Goal: Information Seeking & Learning: Learn about a topic

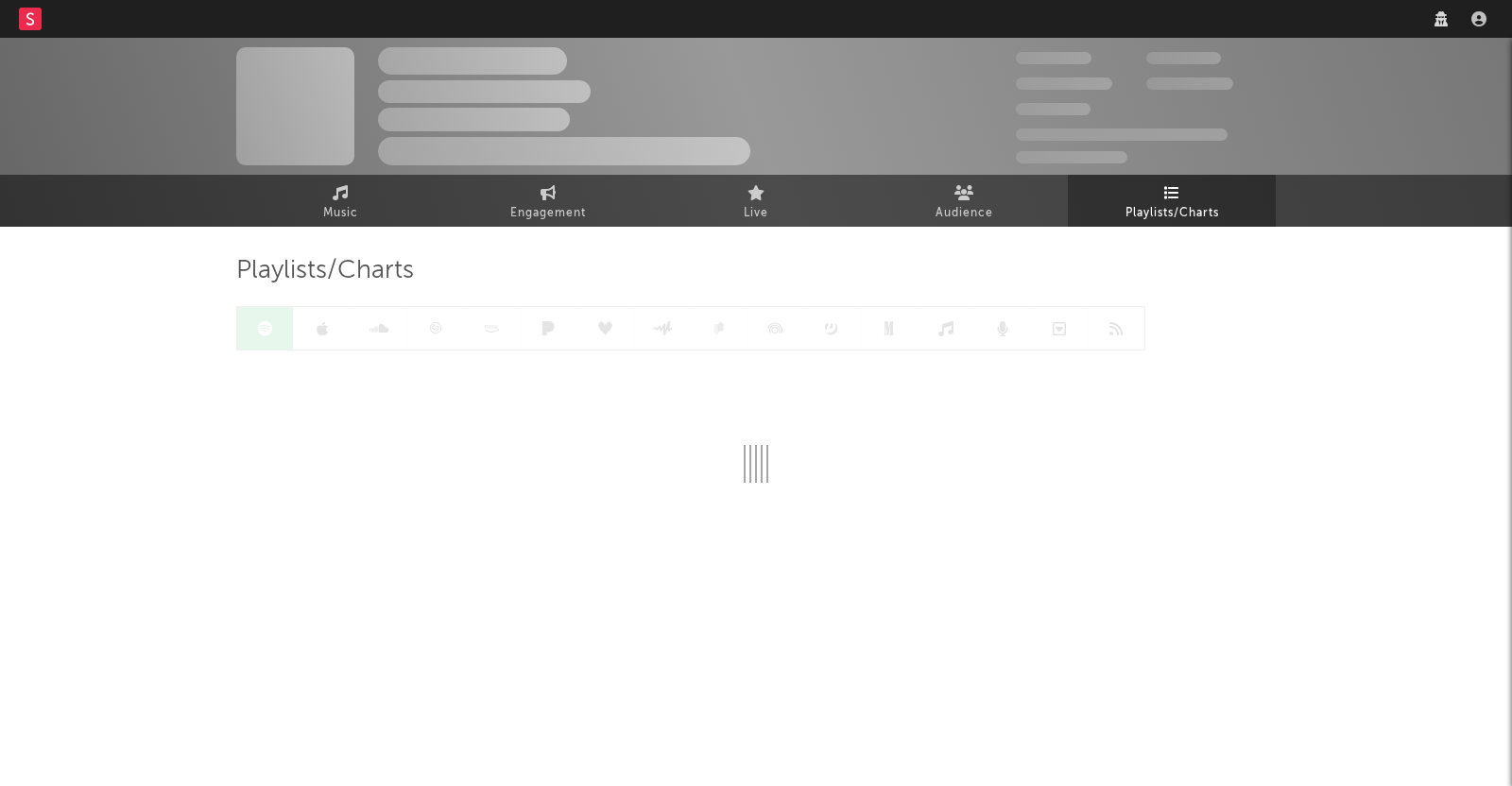
select select "recorded_music"
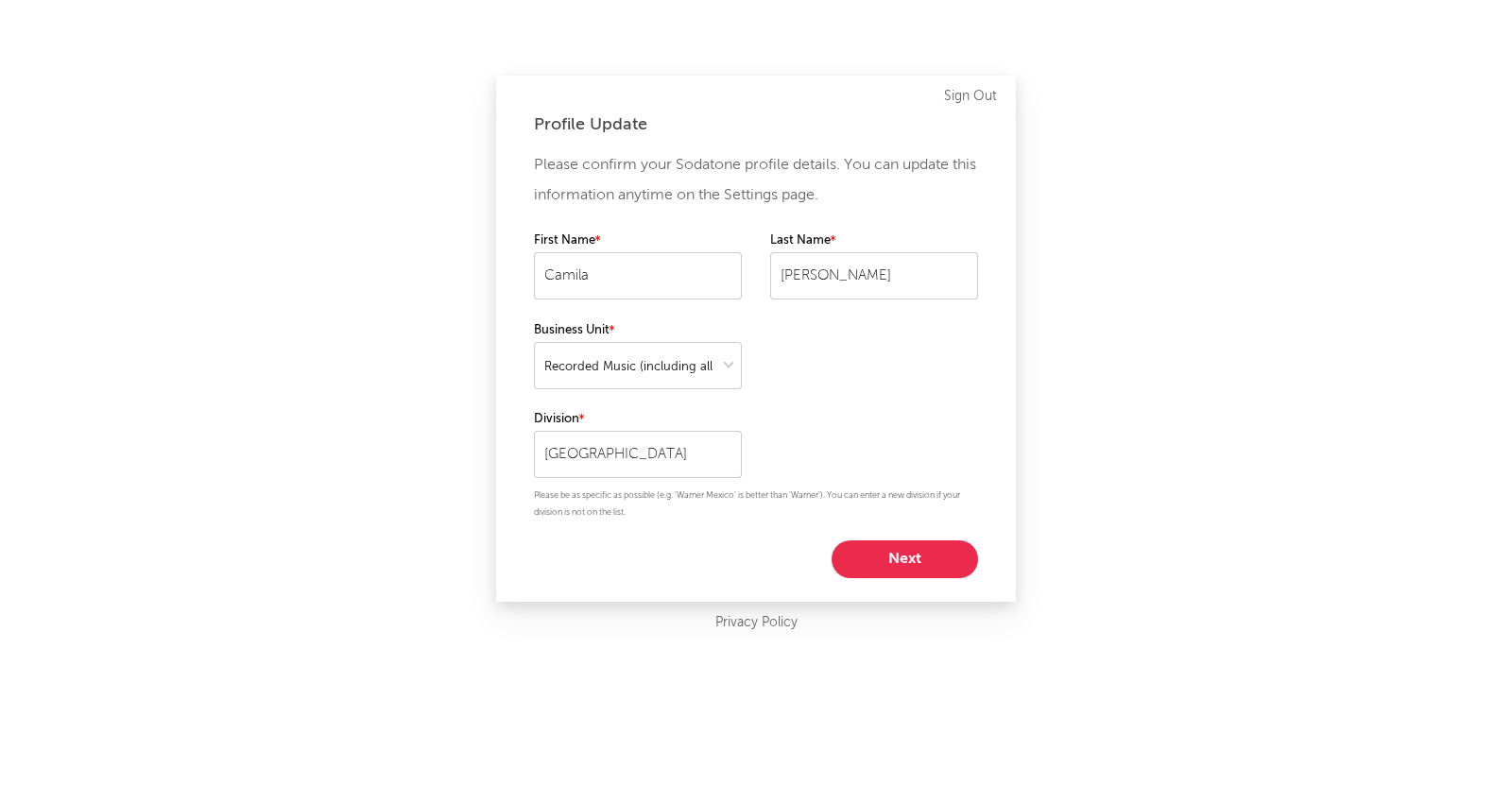
click at [904, 567] on button "Next" at bounding box center [904, 559] width 147 height 38
select select "marketing"
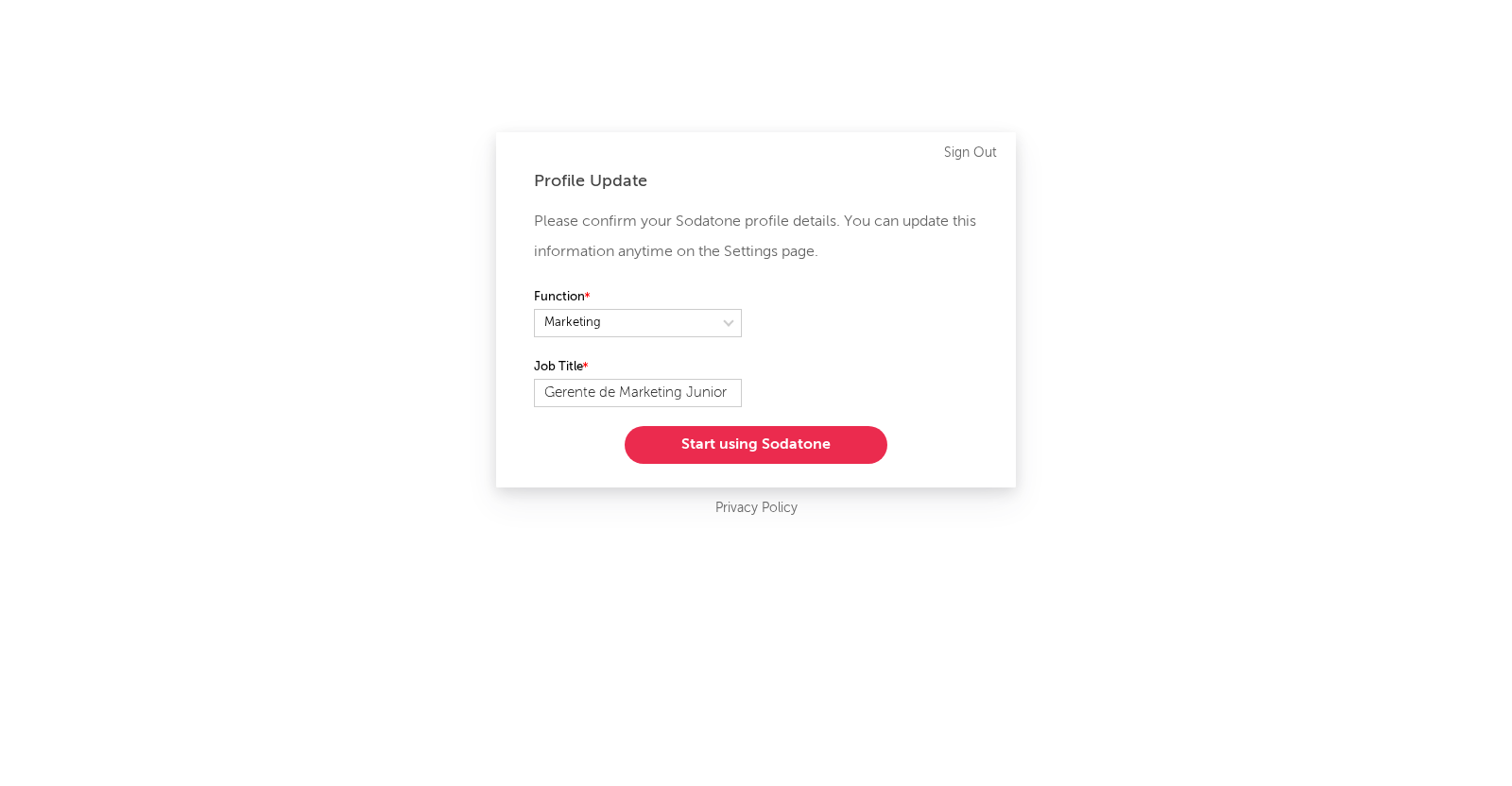
click at [763, 458] on button "Start using Sodatone" at bounding box center [756, 445] width 263 height 38
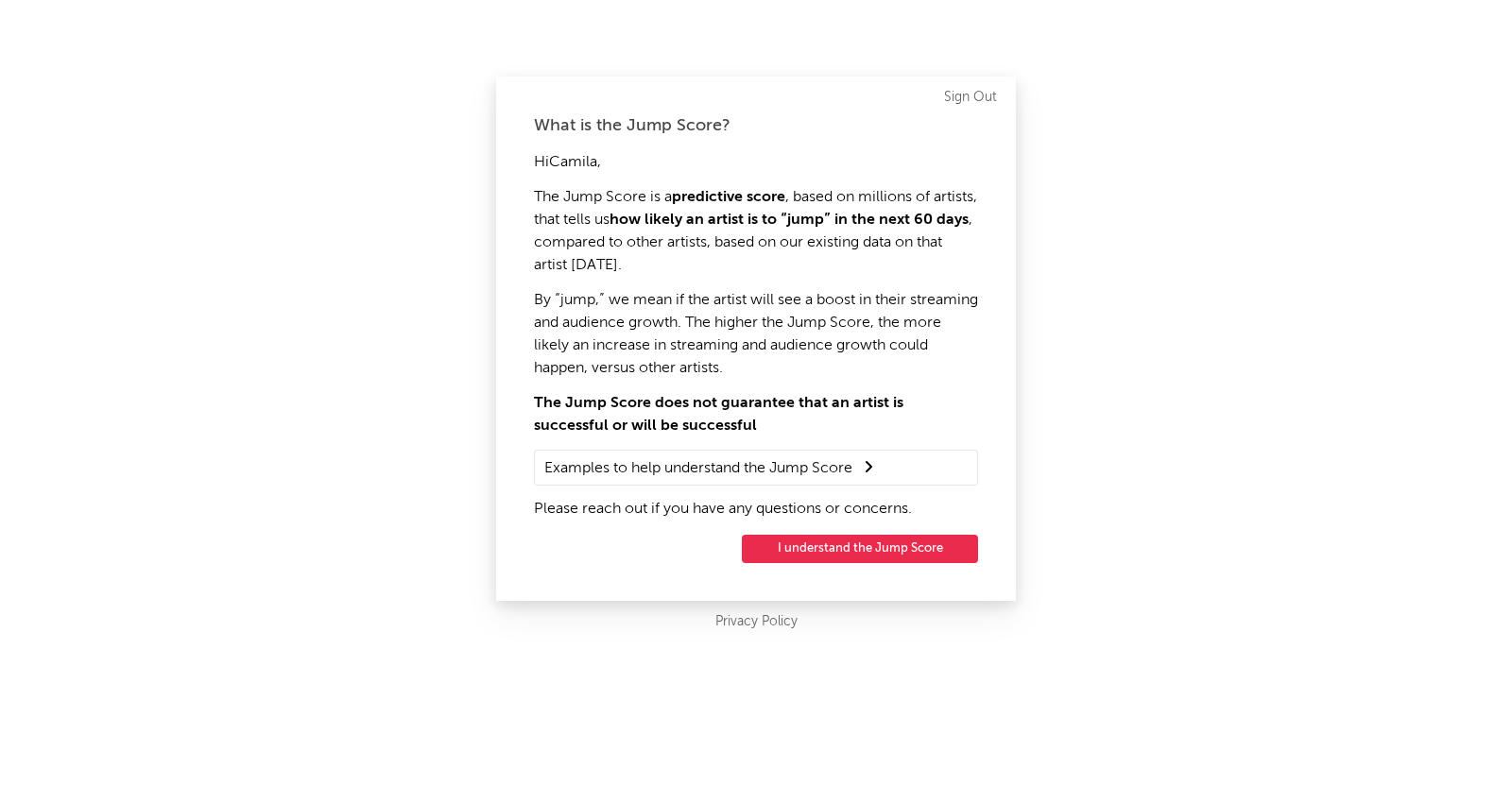
click at [822, 551] on button "I understand the Jump Score" at bounding box center [860, 549] width 236 height 29
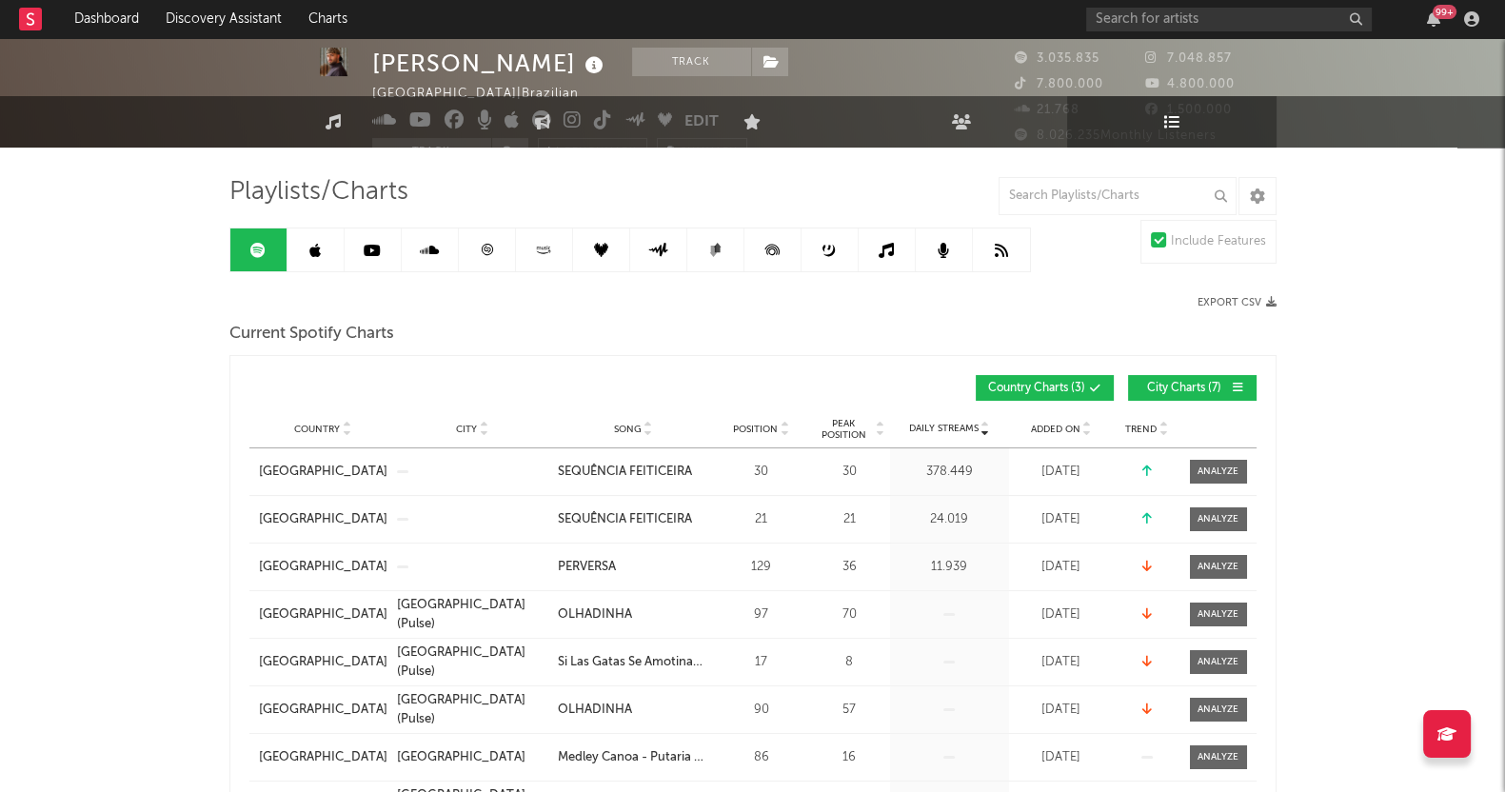
scroll to position [118, 0]
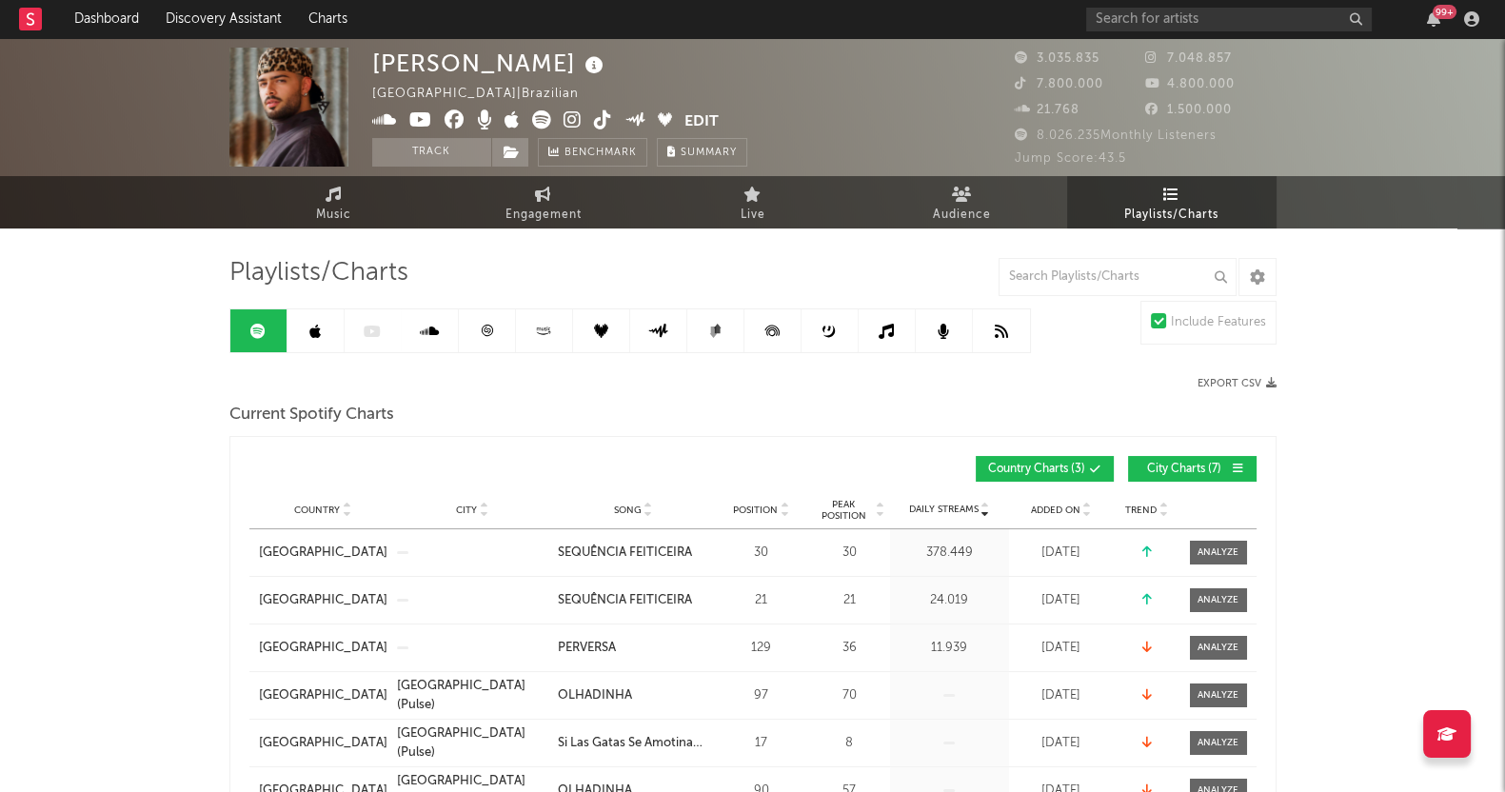
click at [324, 325] on link at bounding box center [315, 330] width 57 height 43
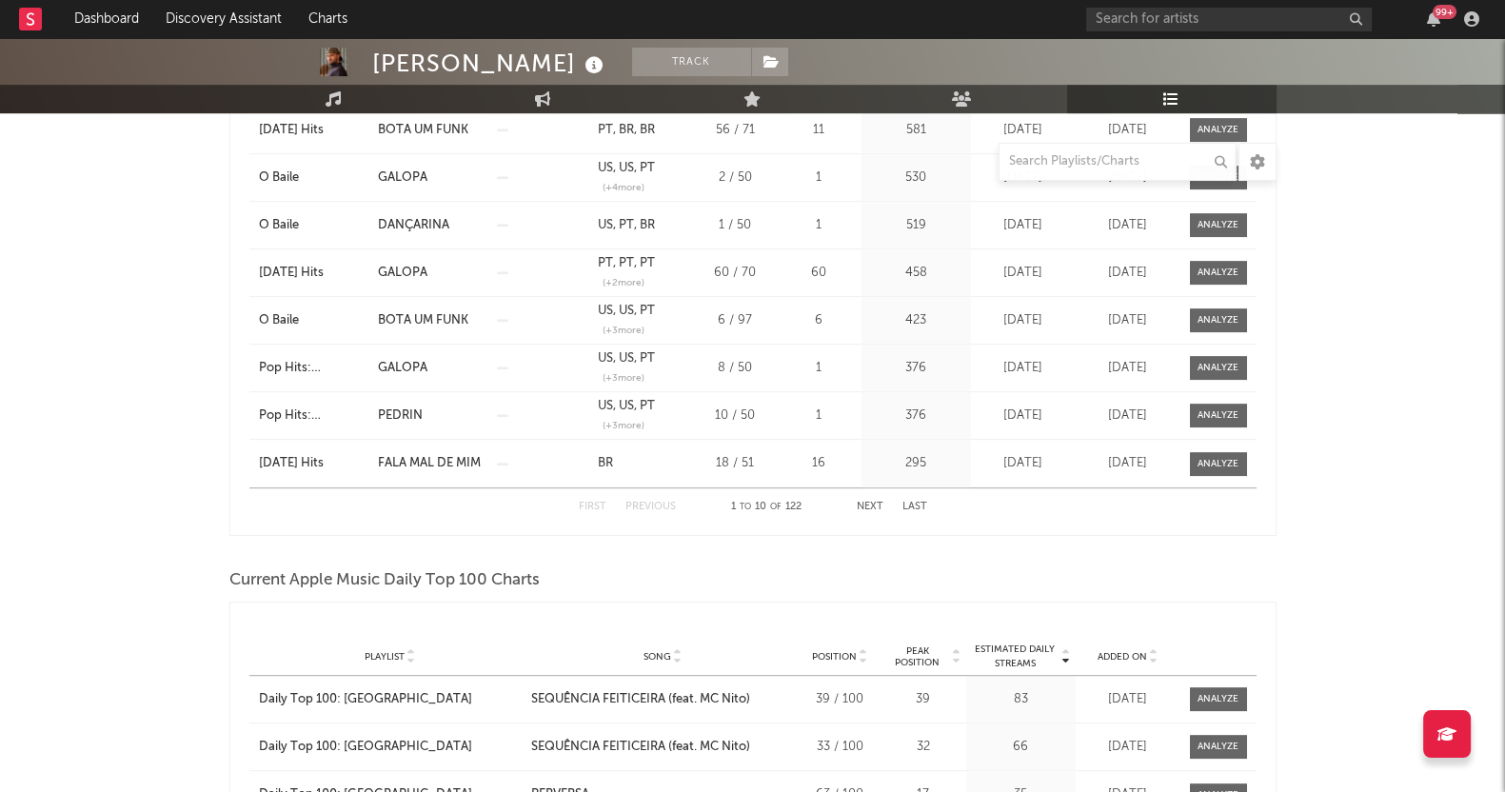
scroll to position [1545, 0]
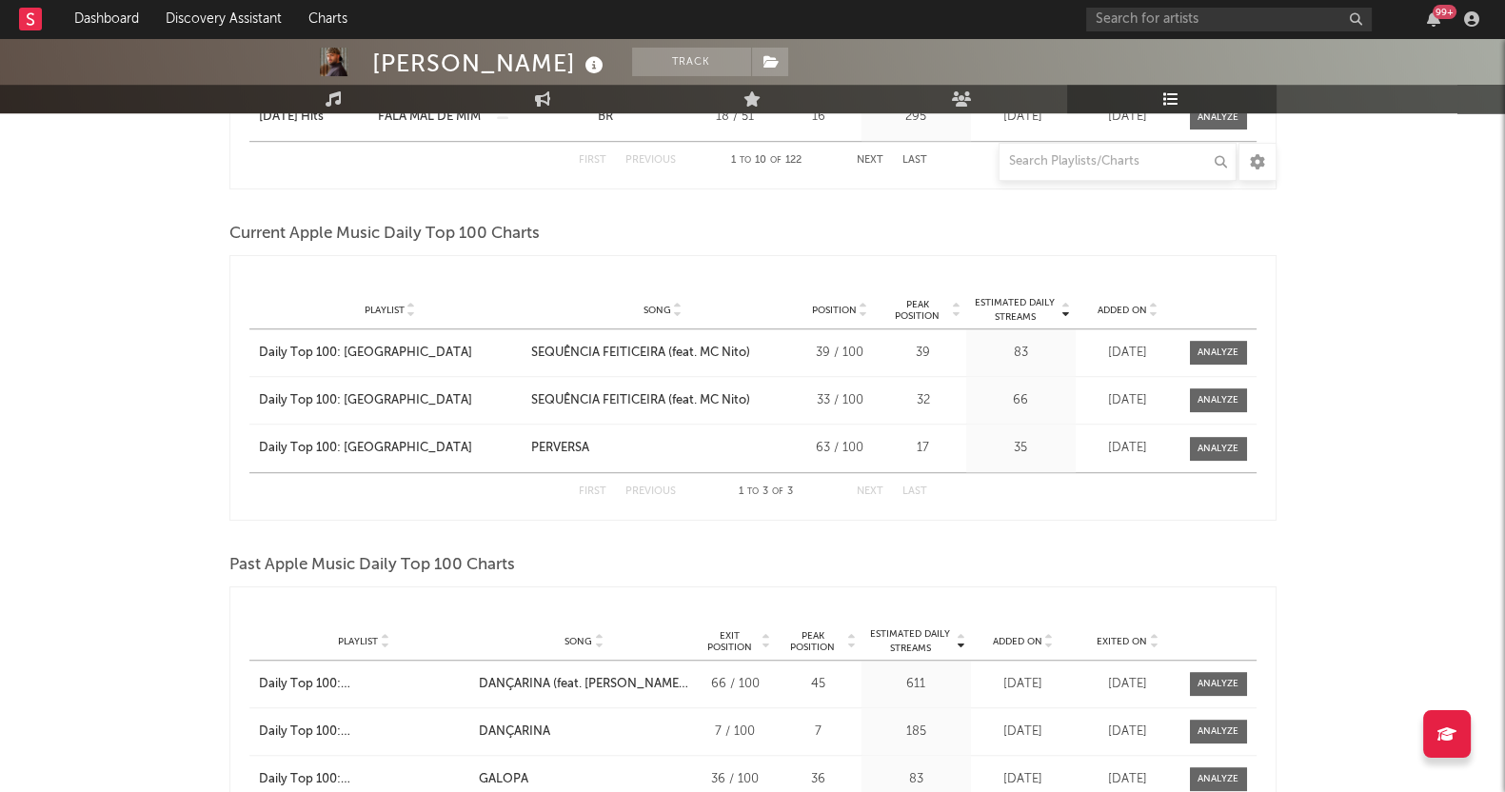
click at [1229, 346] on div at bounding box center [1217, 352] width 41 height 14
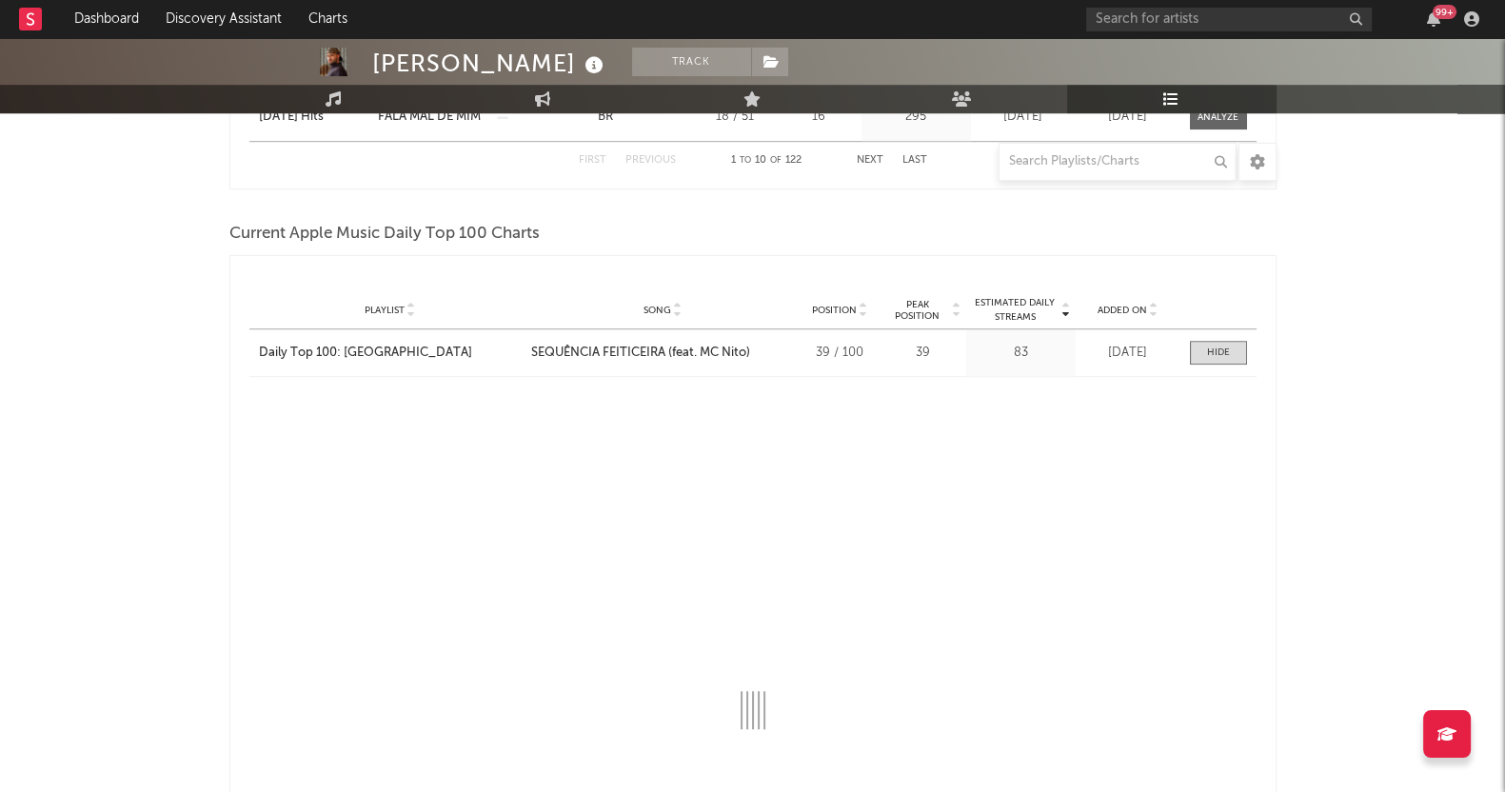
select select "1w"
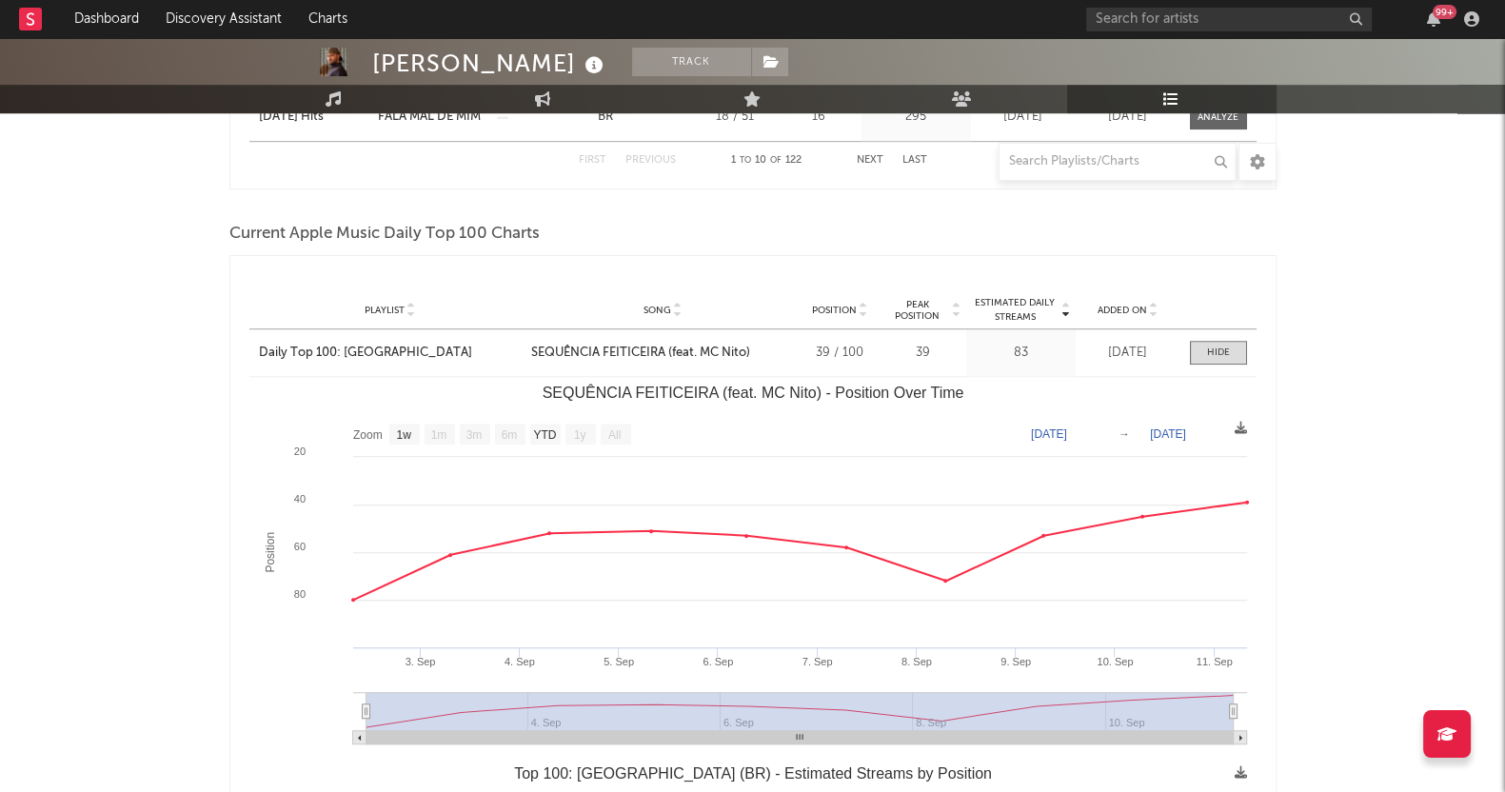
click at [1201, 354] on span at bounding box center [1218, 353] width 57 height 24
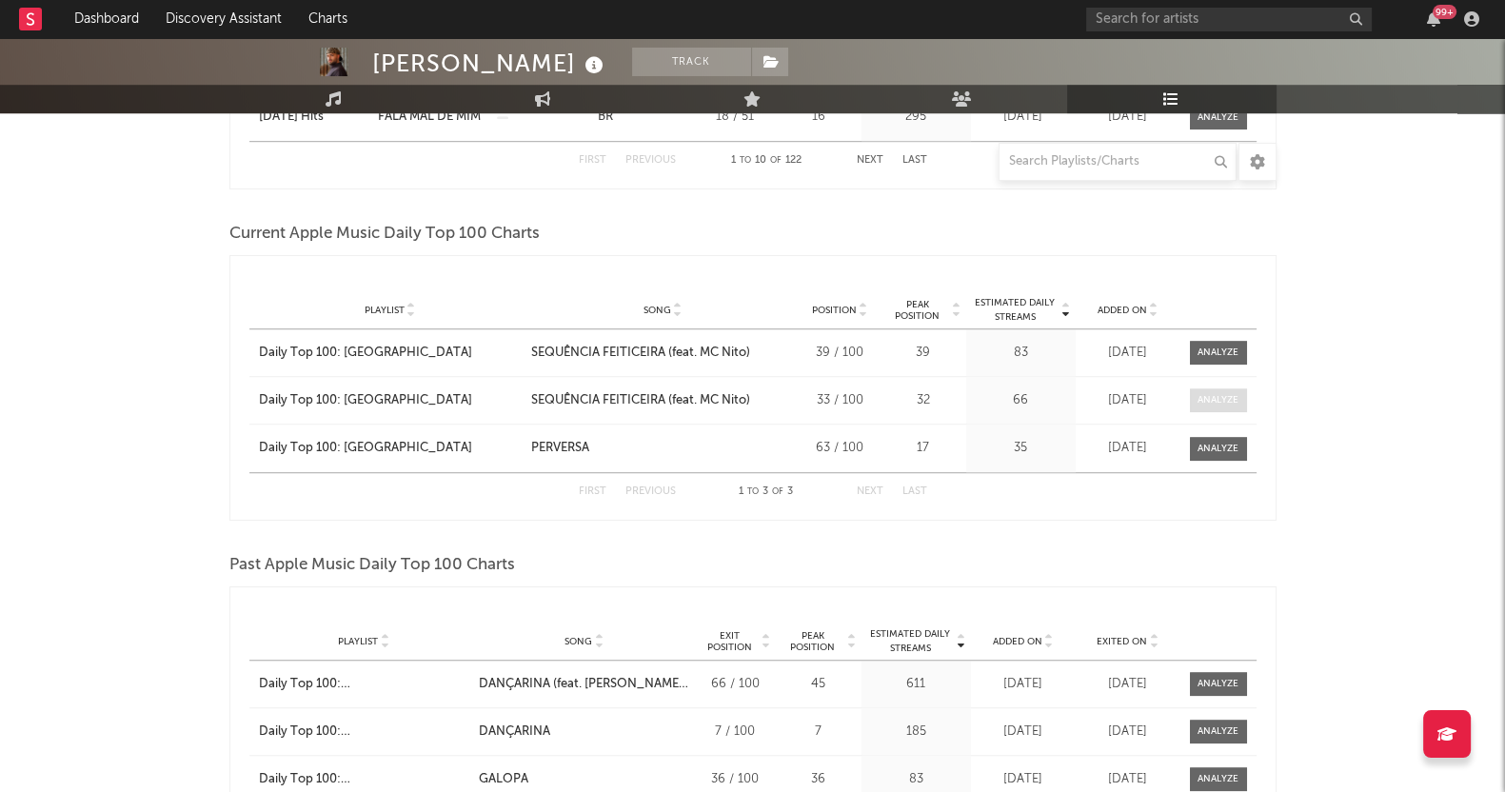
click at [1217, 397] on div at bounding box center [1217, 400] width 41 height 14
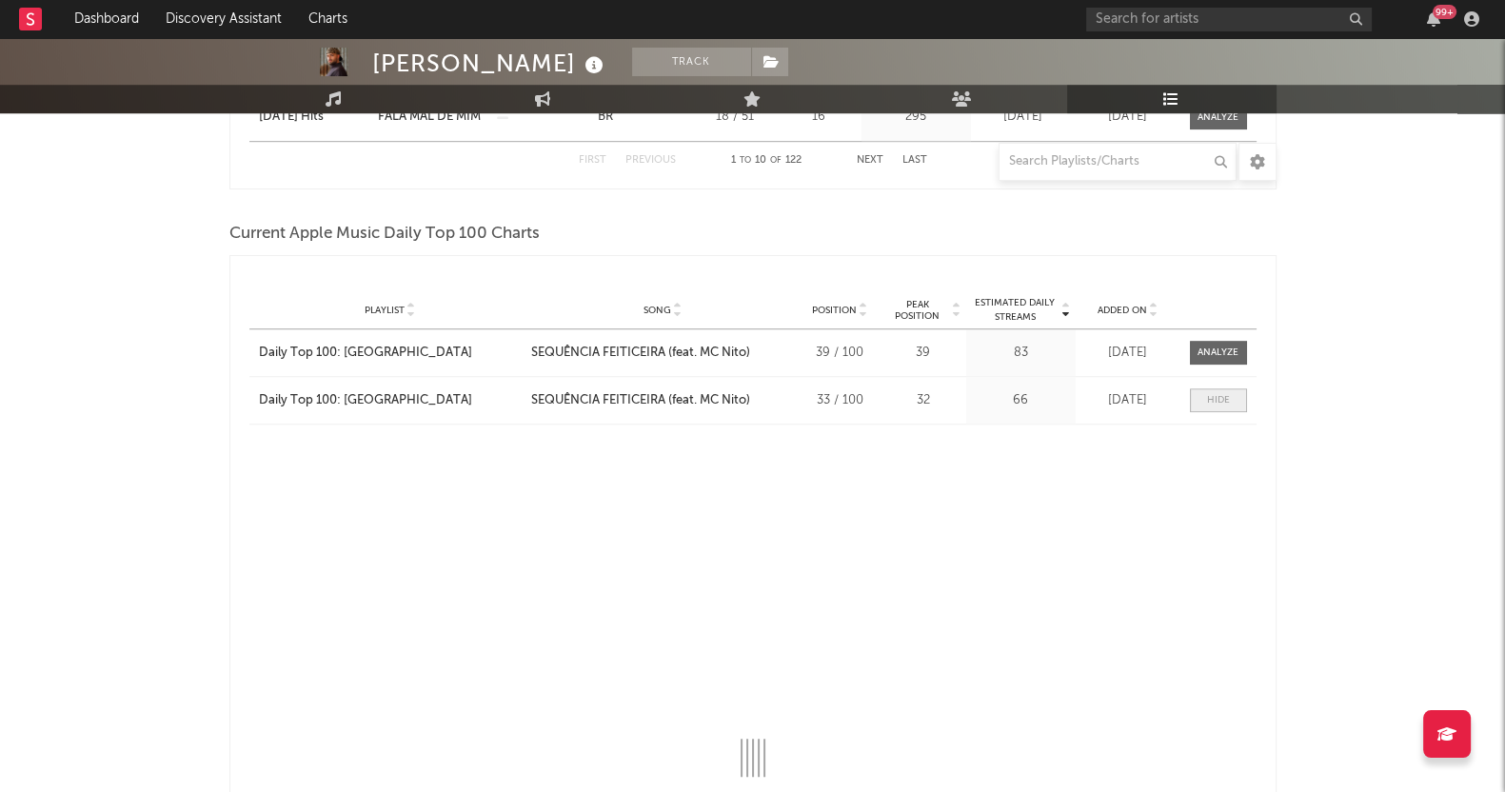
select select "1w"
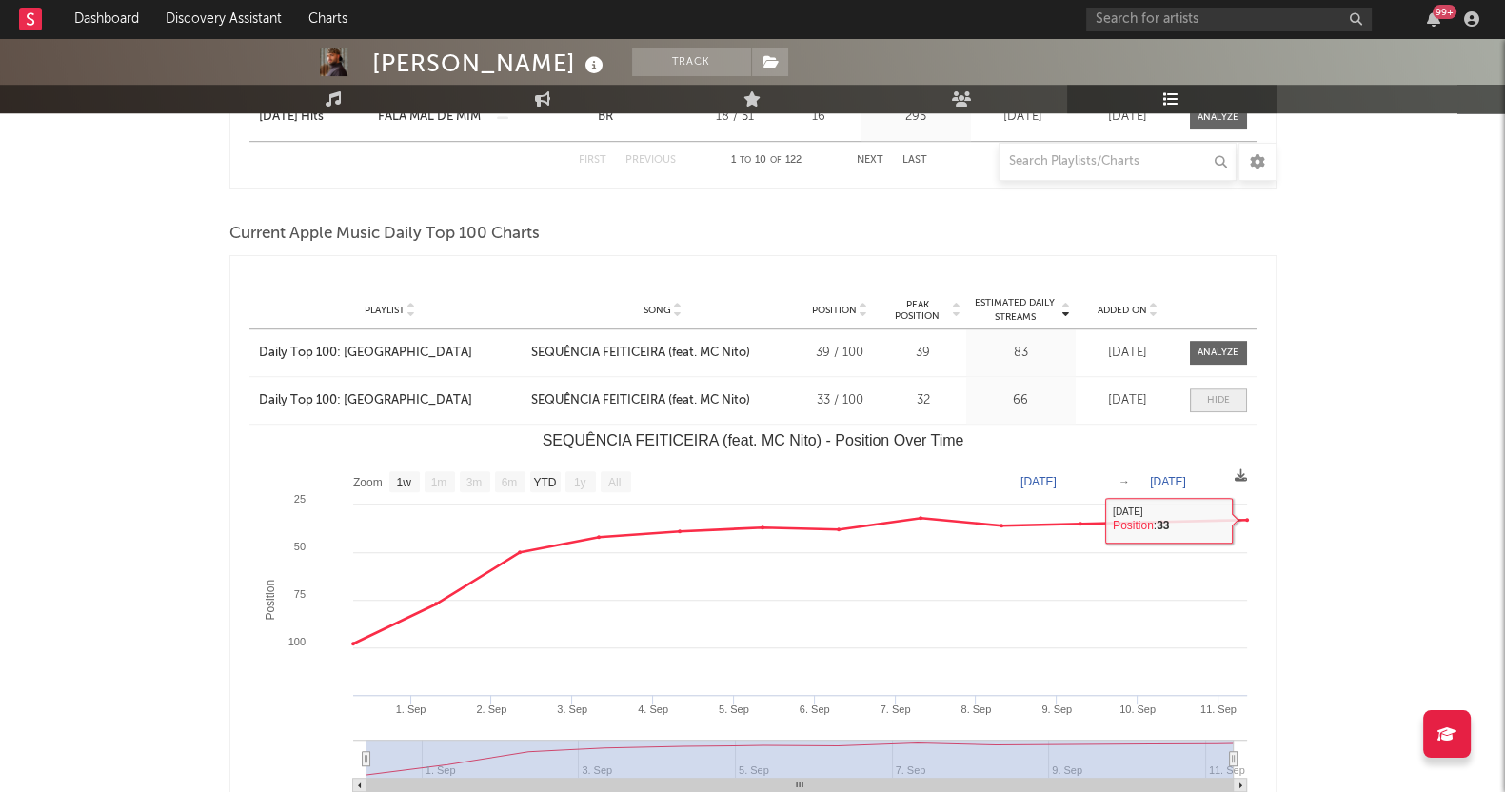
click at [1224, 393] on div at bounding box center [1218, 400] width 23 height 14
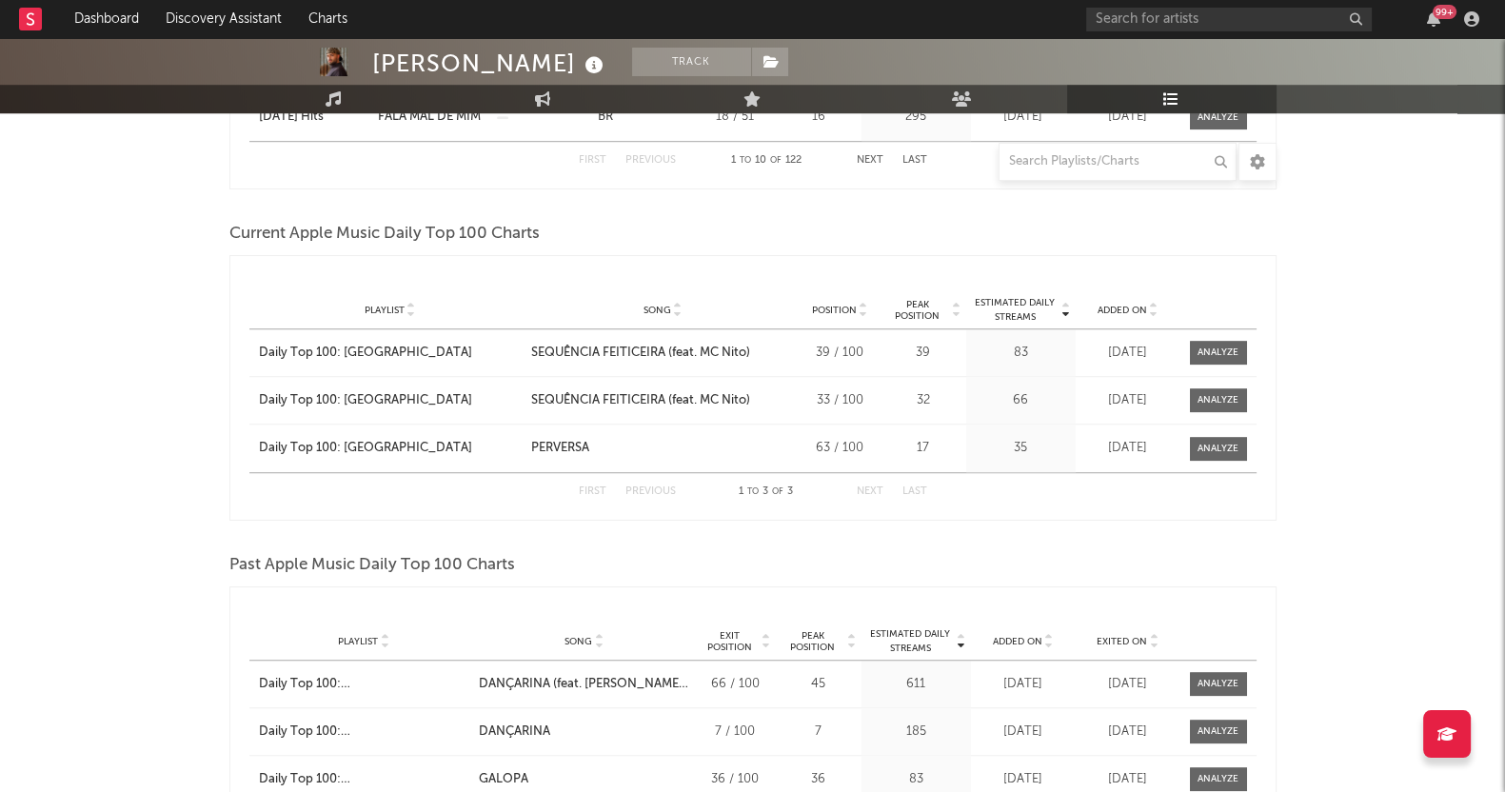
click at [1226, 388] on span at bounding box center [1218, 400] width 57 height 24
select select "1w"
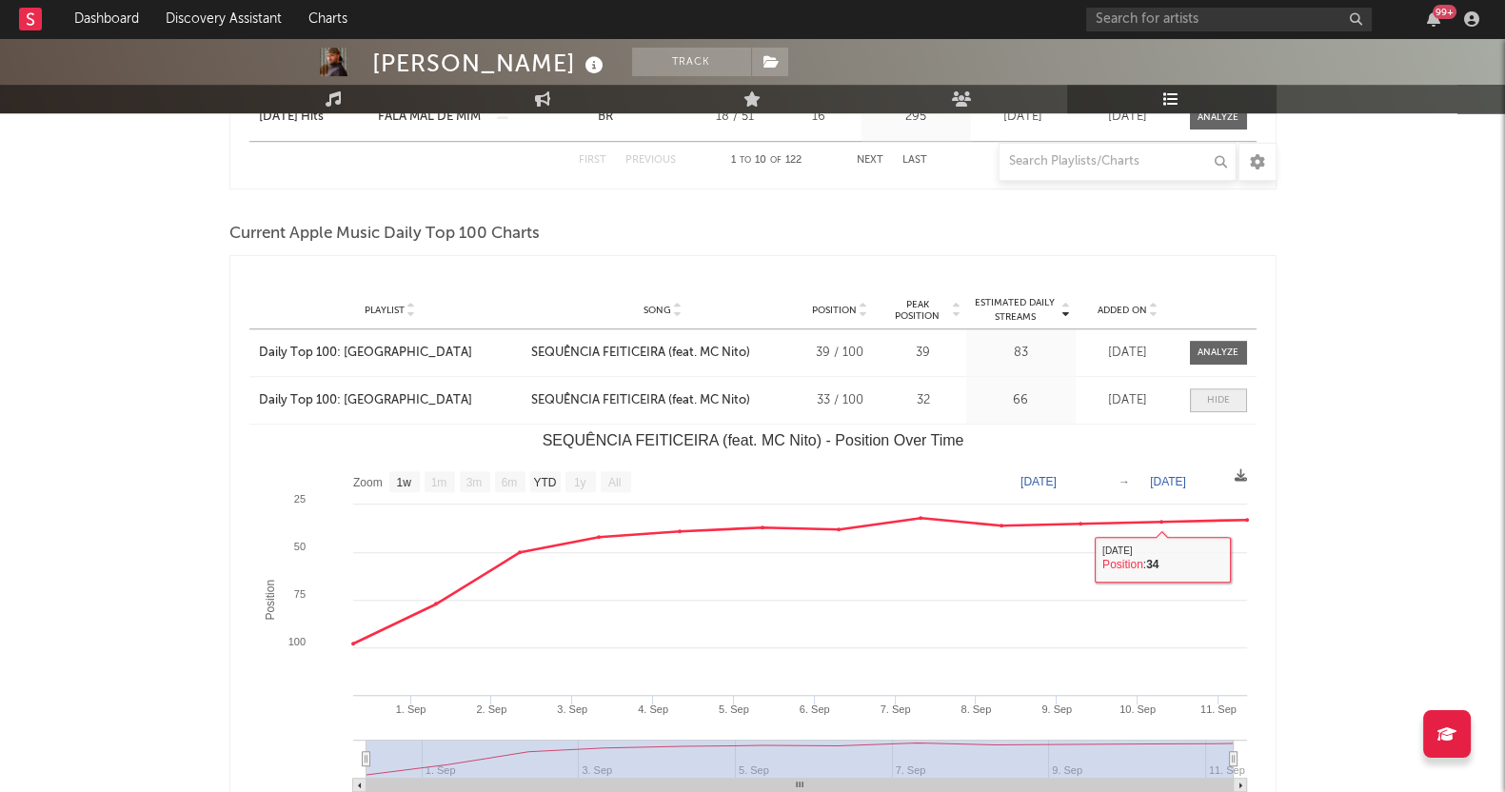
click at [1217, 399] on div at bounding box center [1218, 400] width 23 height 14
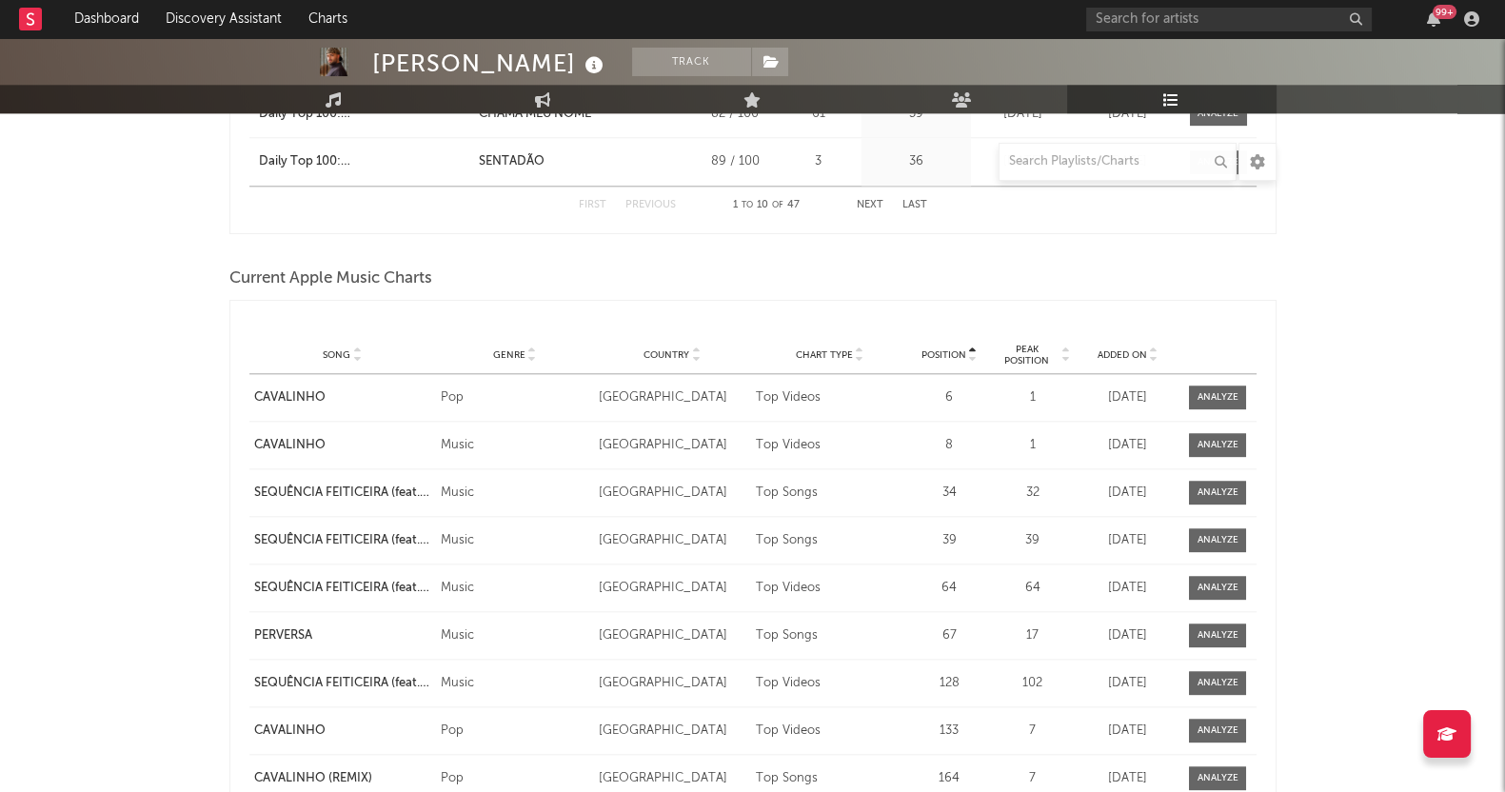
scroll to position [2498, 0]
click at [1116, 347] on span "Added On" at bounding box center [1120, 352] width 49 height 11
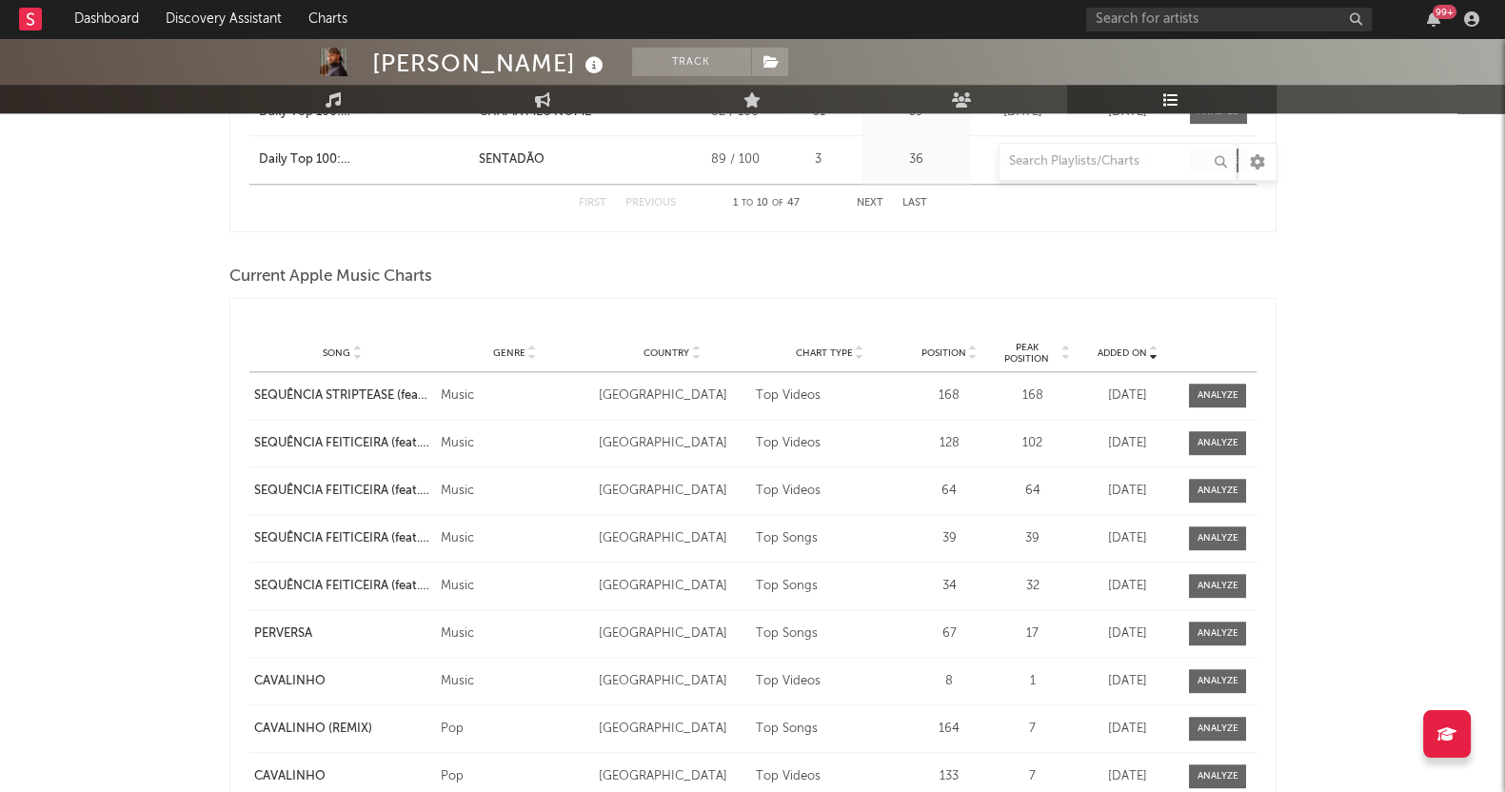
scroll to position [2617, 0]
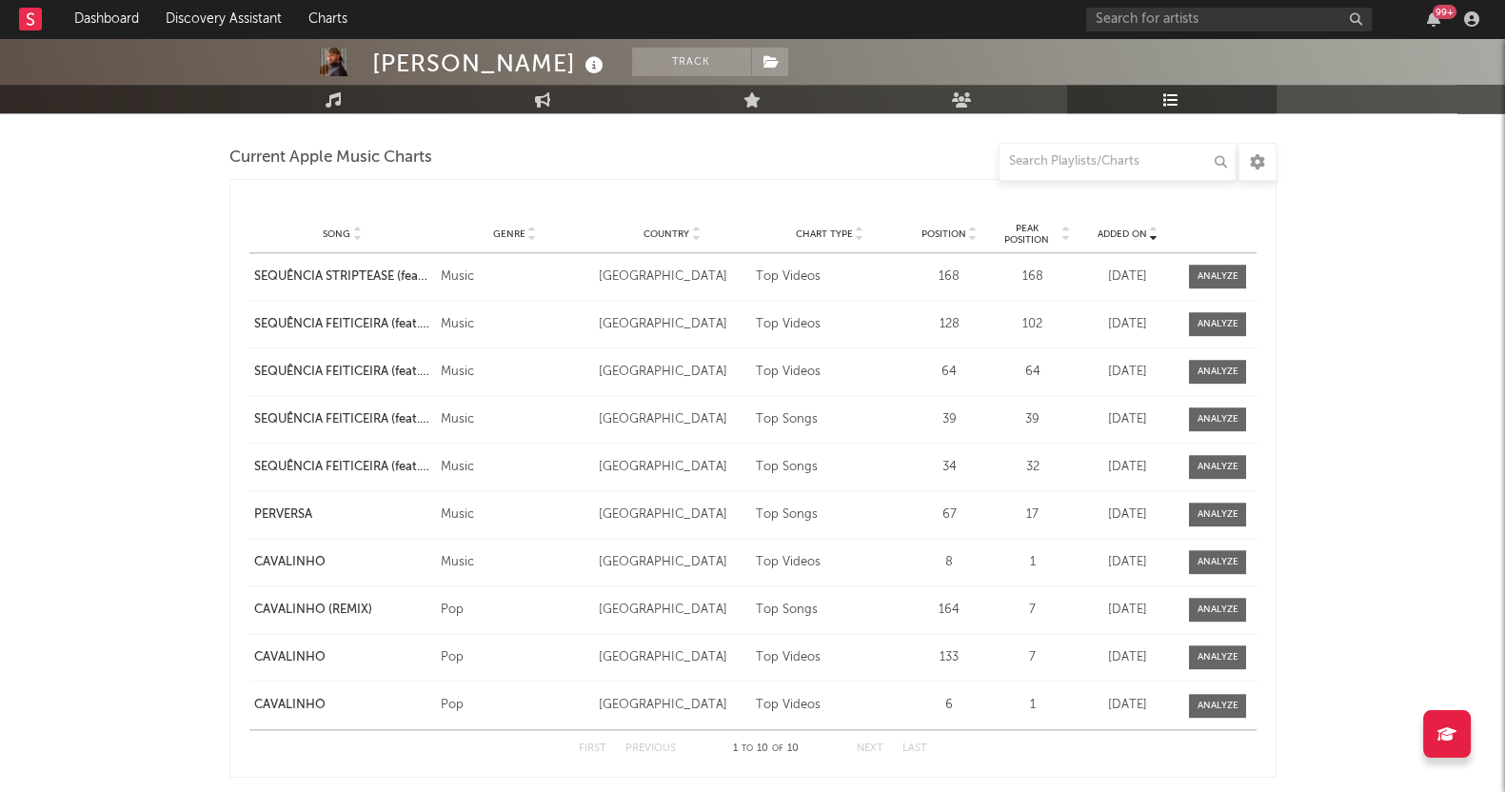
drag, startPoint x: 1041, startPoint y: 309, endPoint x: 1073, endPoint y: 315, distance: 32.9
drag, startPoint x: 1073, startPoint y: 315, endPoint x: 1344, endPoint y: 344, distance: 271.9
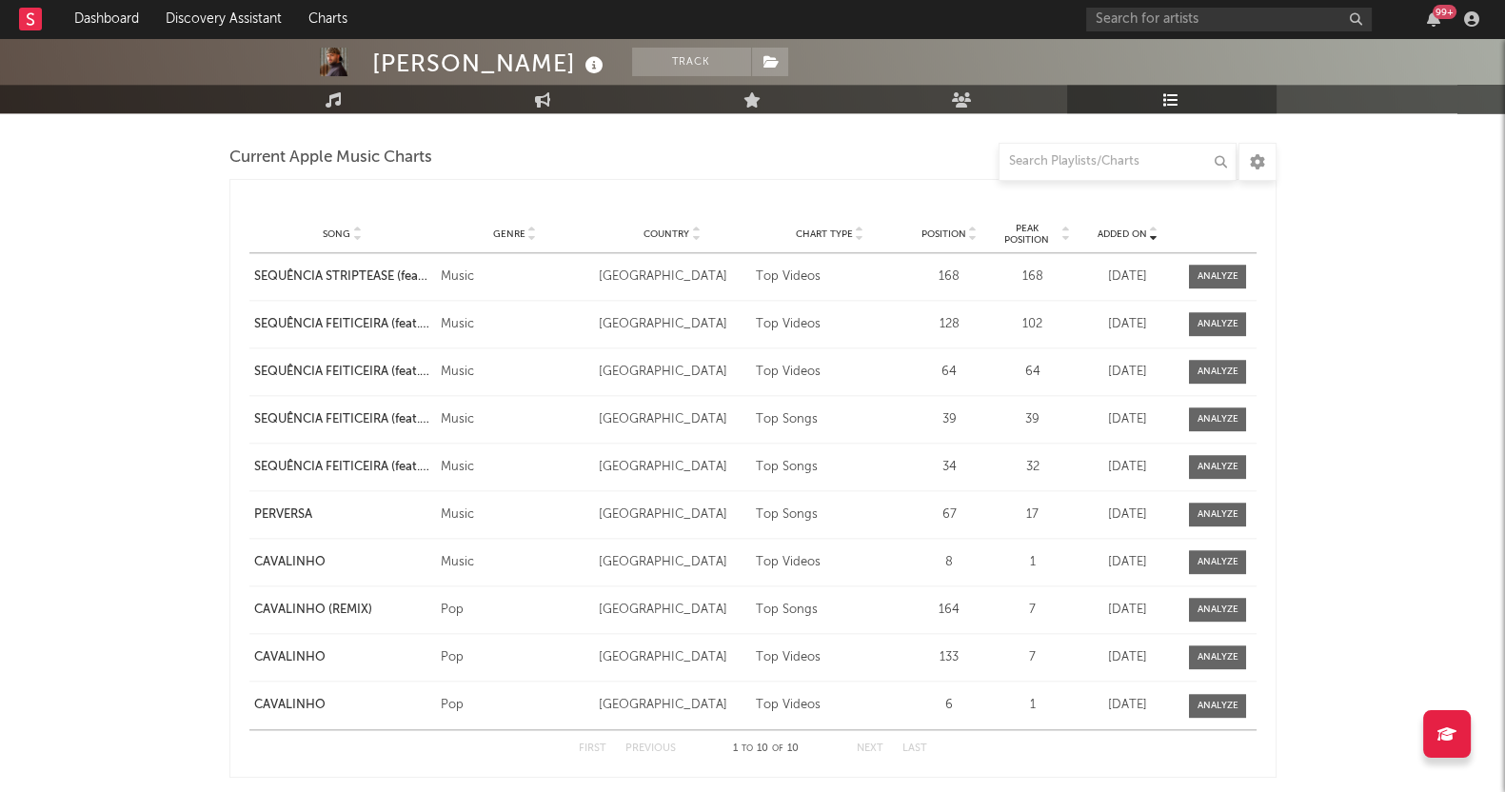
click at [1203, 317] on div at bounding box center [1217, 324] width 41 height 14
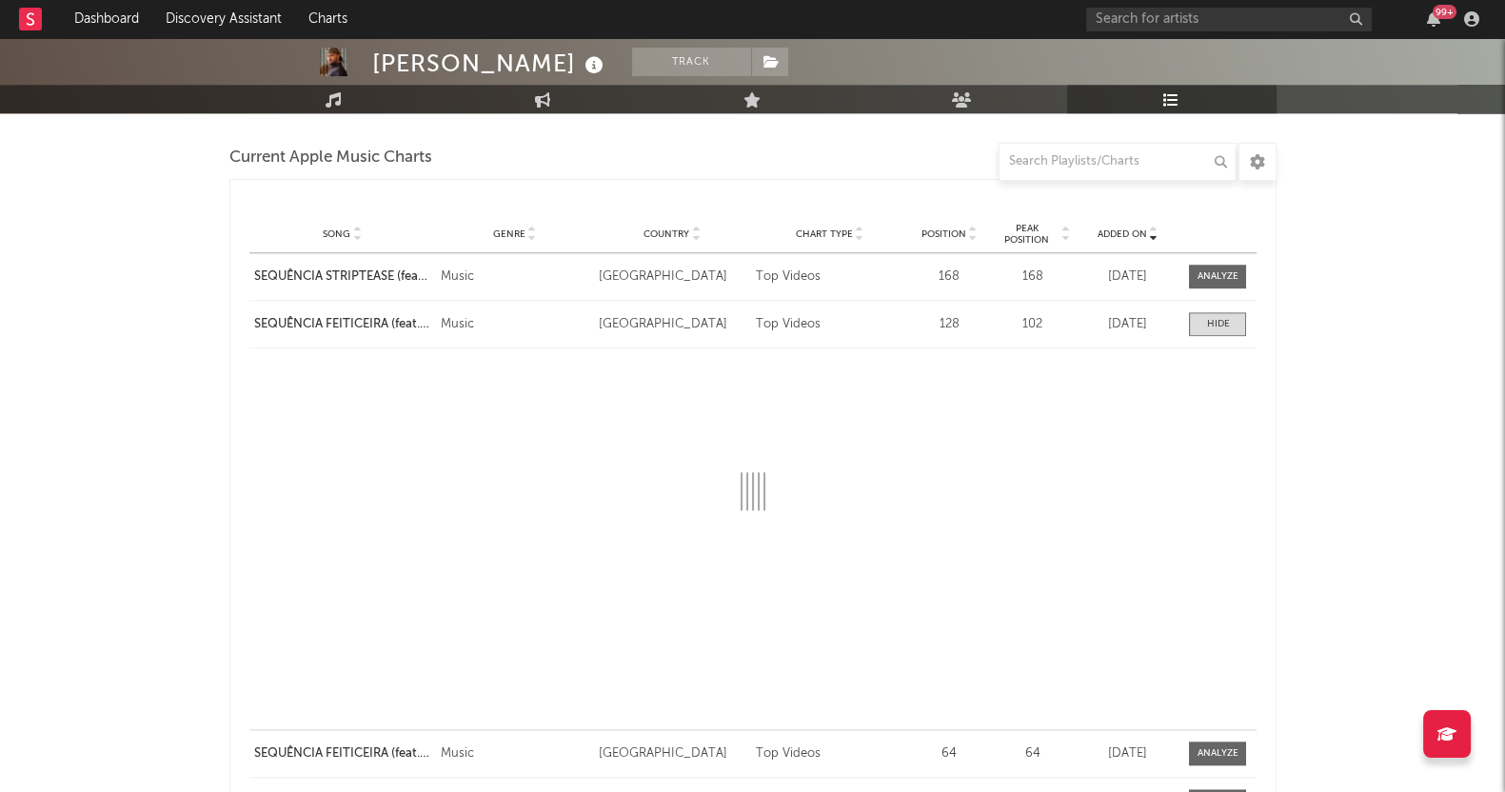
select select "1w"
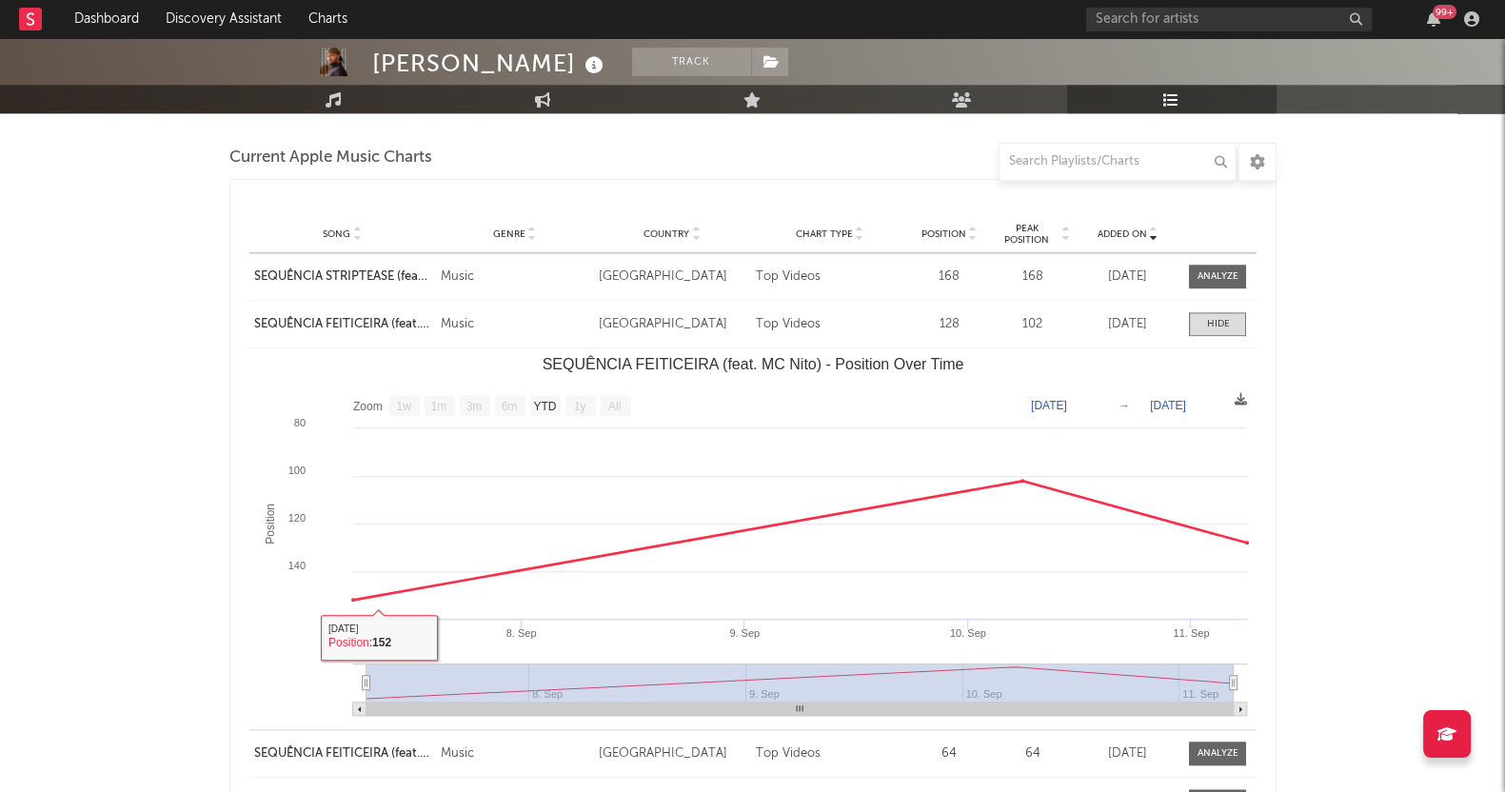
click at [67, 463] on div "[PERSON_NAME] Track [GEOGRAPHIC_DATA] | Brazilian Edit Track Benchmark Summary …" at bounding box center [752, 11] width 1505 height 5181
click at [118, 459] on div "[PERSON_NAME] Track [GEOGRAPHIC_DATA] | Brazilian Edit Track Benchmark Summary …" at bounding box center [752, 11] width 1505 height 5181
click at [1213, 325] on div at bounding box center [1217, 324] width 23 height 14
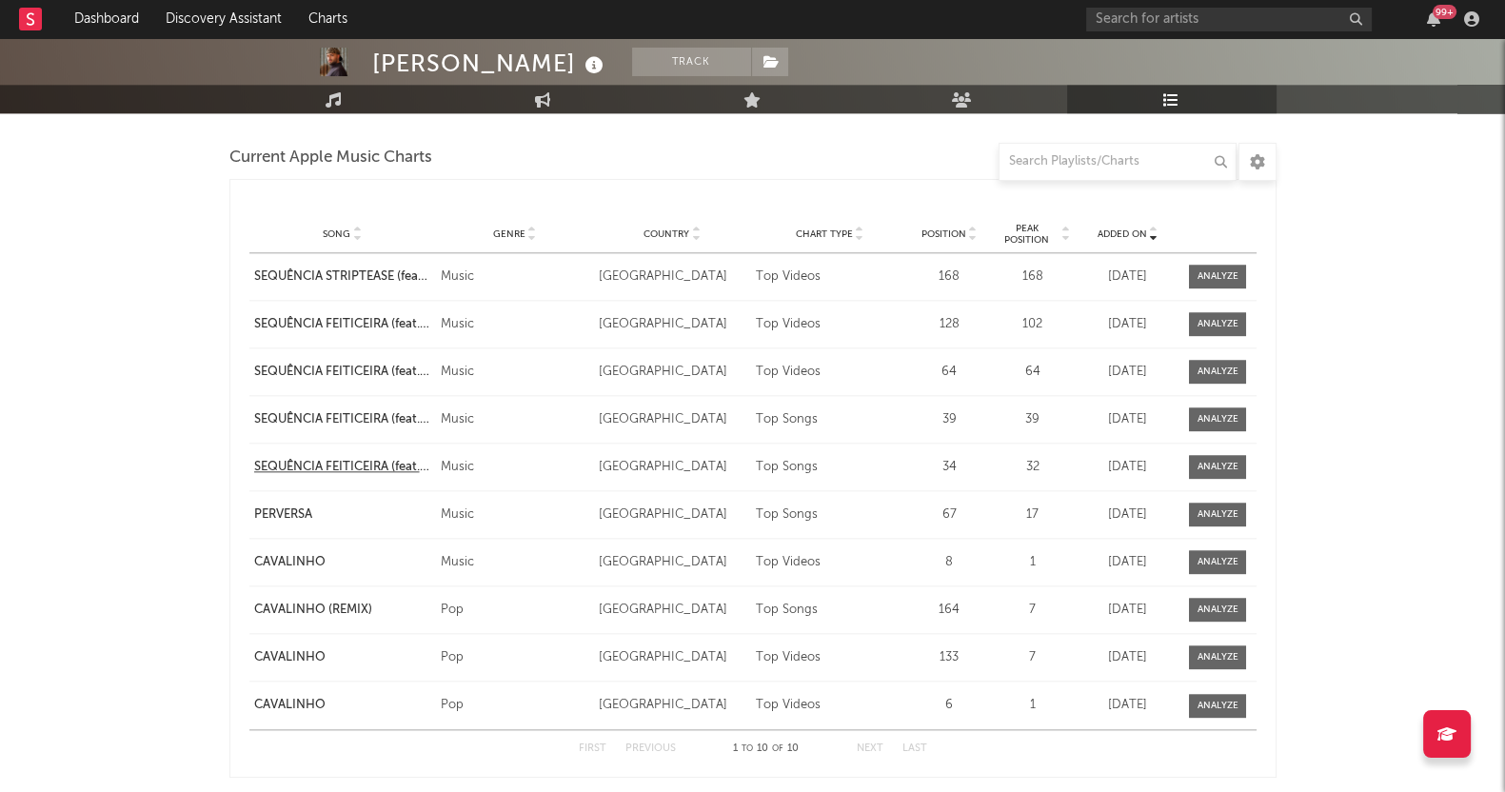
drag, startPoint x: 18, startPoint y: 497, endPoint x: 406, endPoint y: 472, distance: 389.1
click at [1239, 360] on span at bounding box center [1217, 372] width 57 height 24
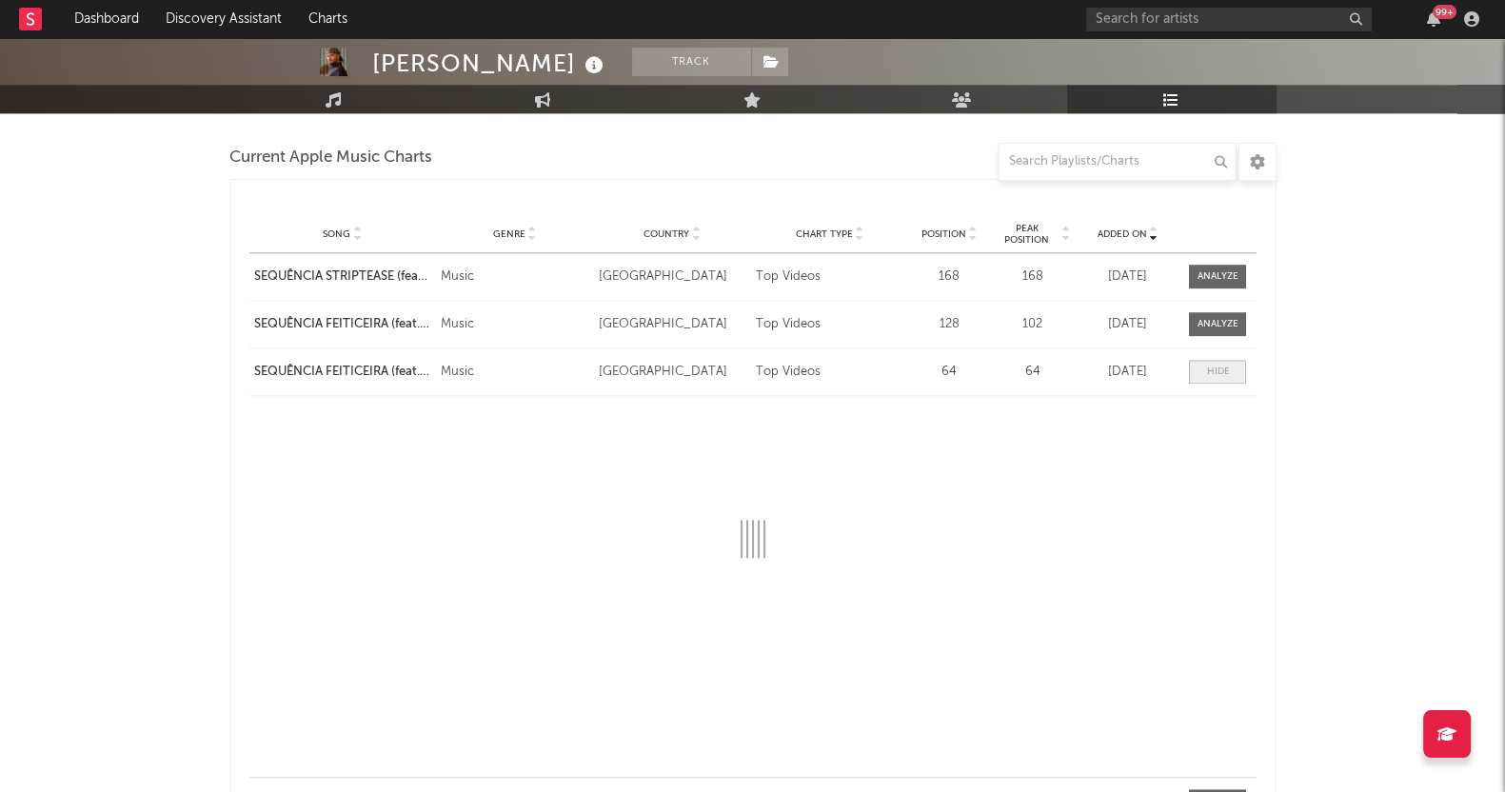
select select "1w"
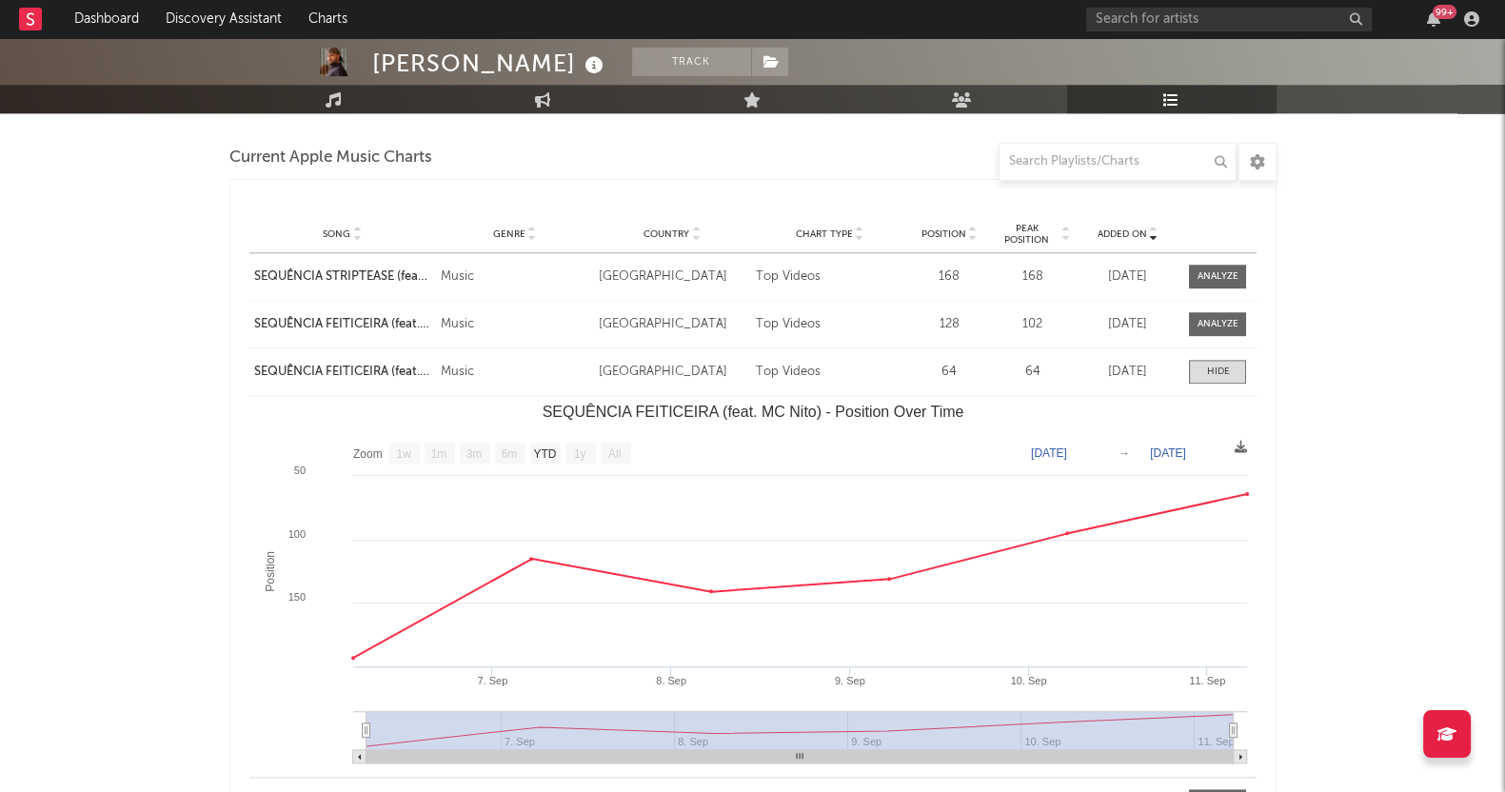
click at [4, 373] on div "[PERSON_NAME] Track [GEOGRAPHIC_DATA] | Brazilian Edit Track Benchmark Summary …" at bounding box center [752, 11] width 1505 height 5181
click at [1221, 365] on div at bounding box center [1217, 371] width 23 height 14
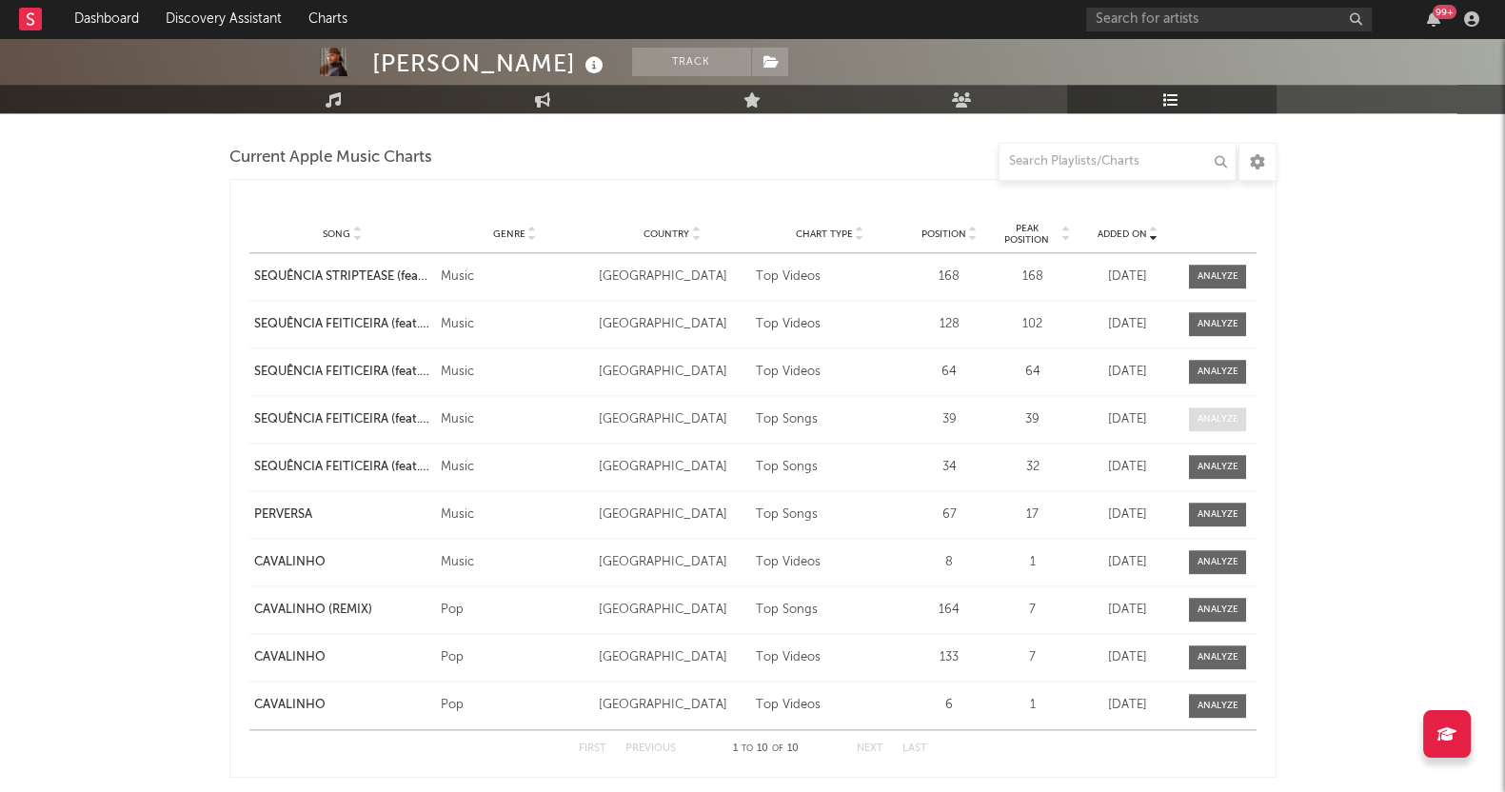
click at [1213, 412] on div at bounding box center [1217, 419] width 41 height 14
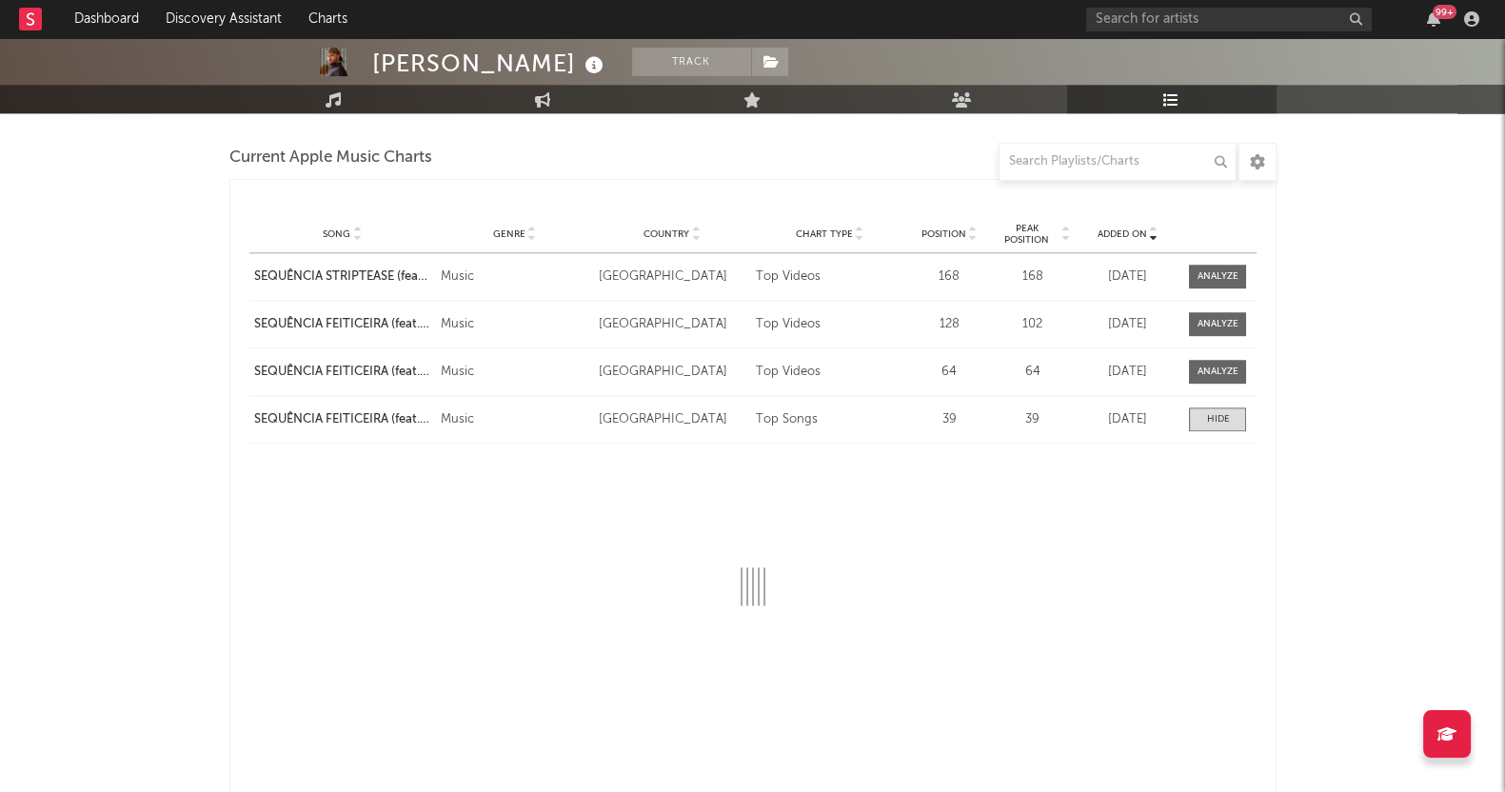
select select "1w"
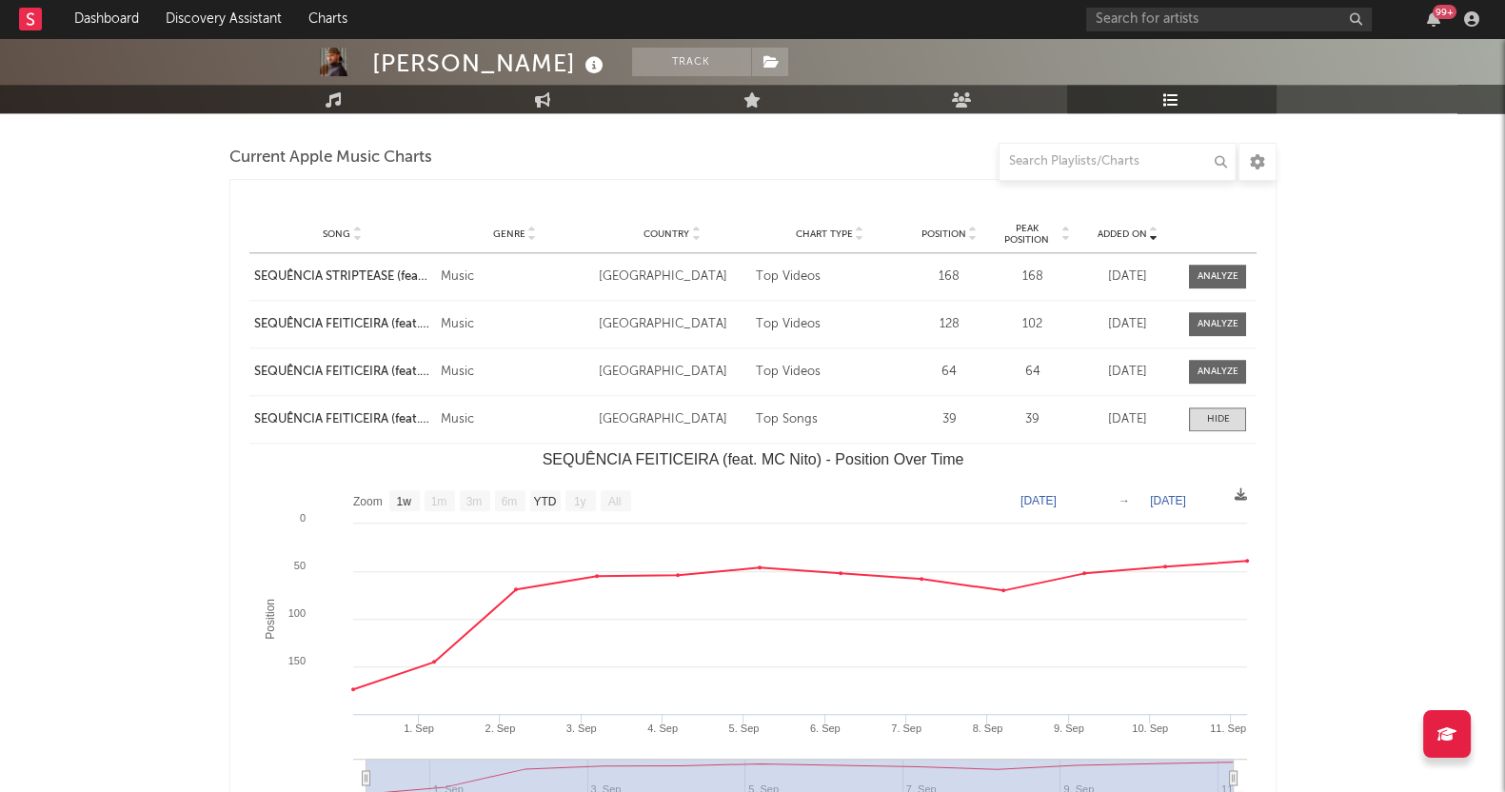
scroll to position [2736, 0]
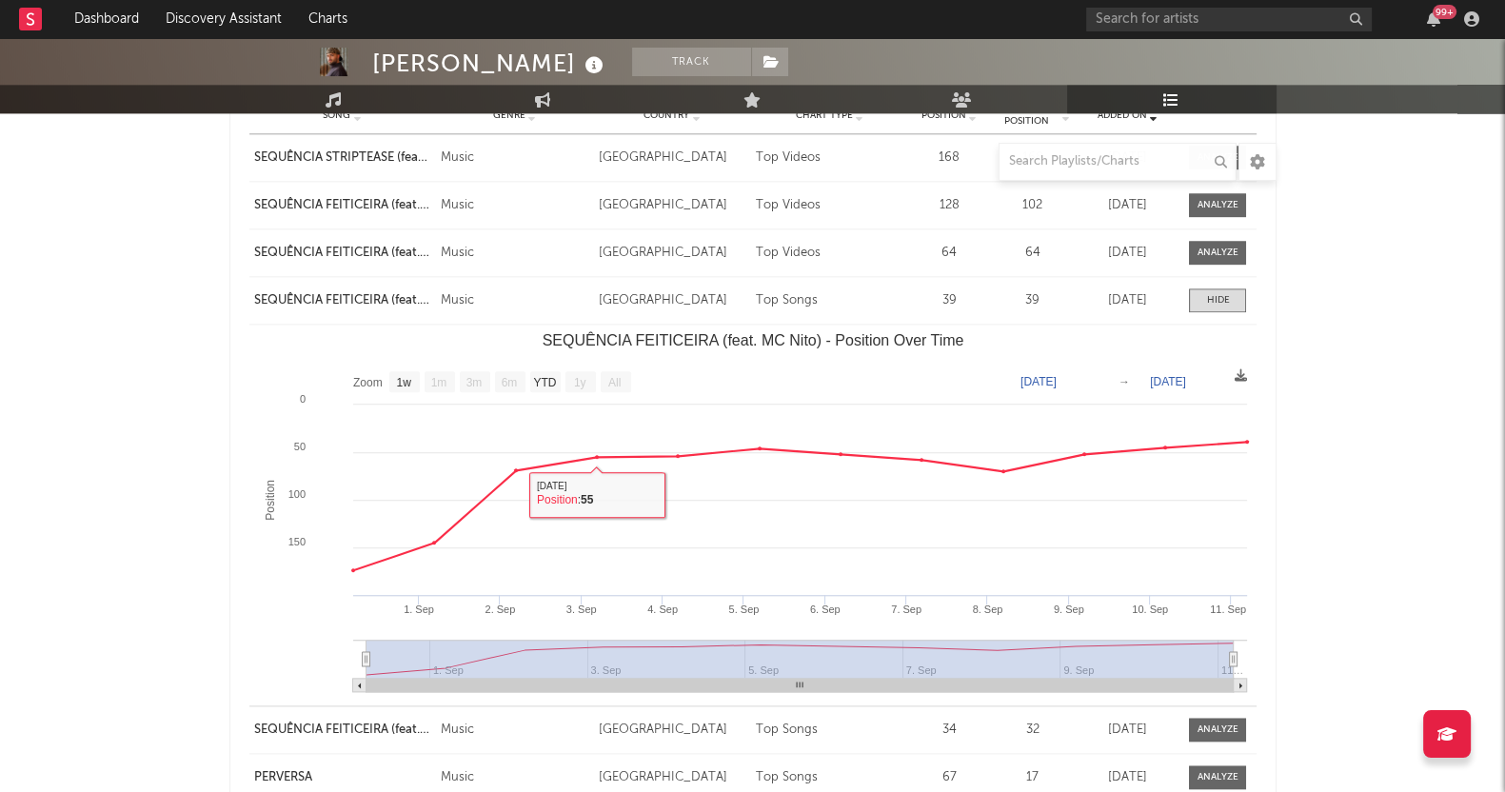
click at [1211, 300] on div at bounding box center [1217, 300] width 23 height 14
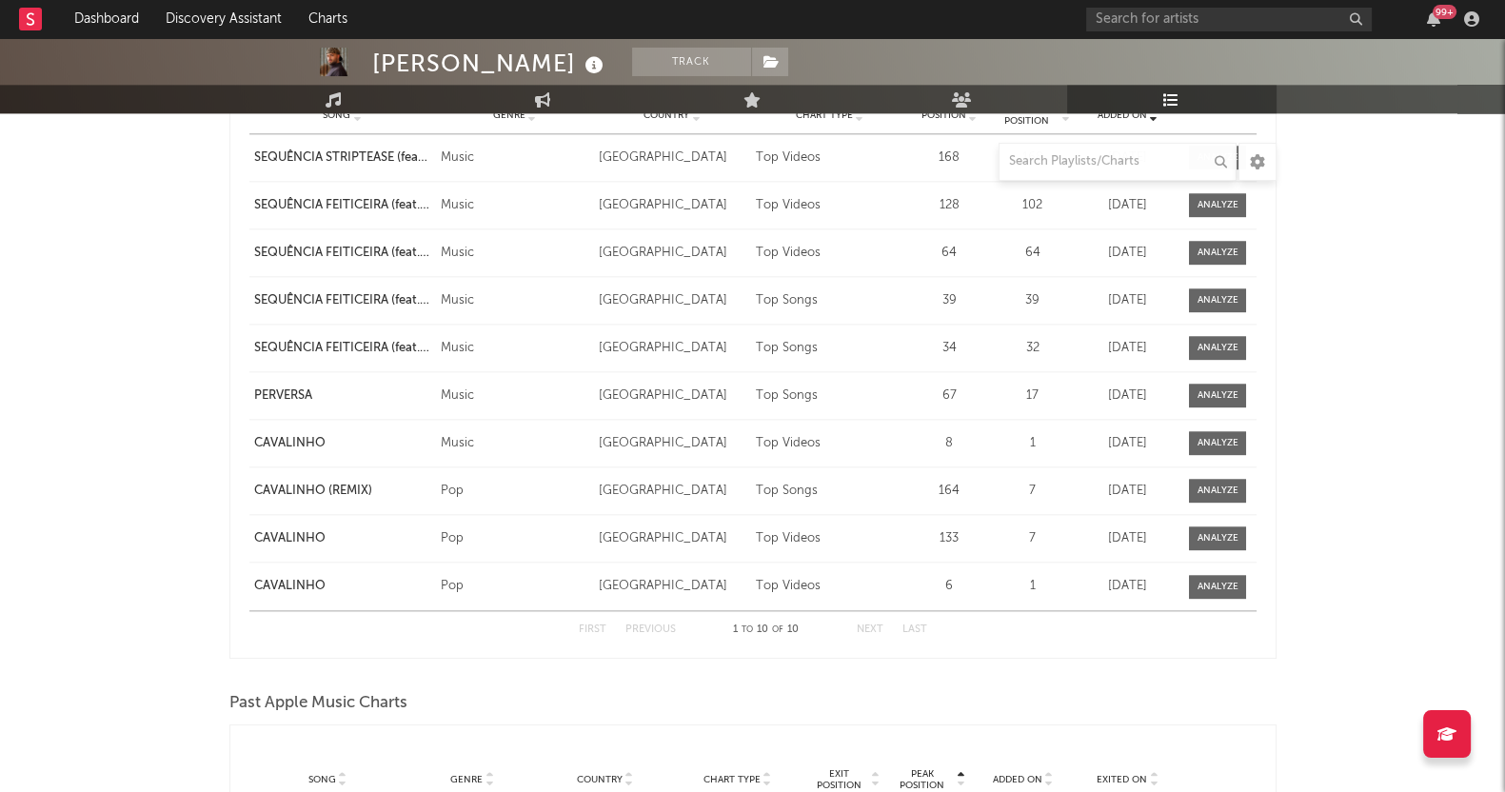
click at [876, 700] on div "Past Apple Music Charts" at bounding box center [752, 703] width 1047 height 32
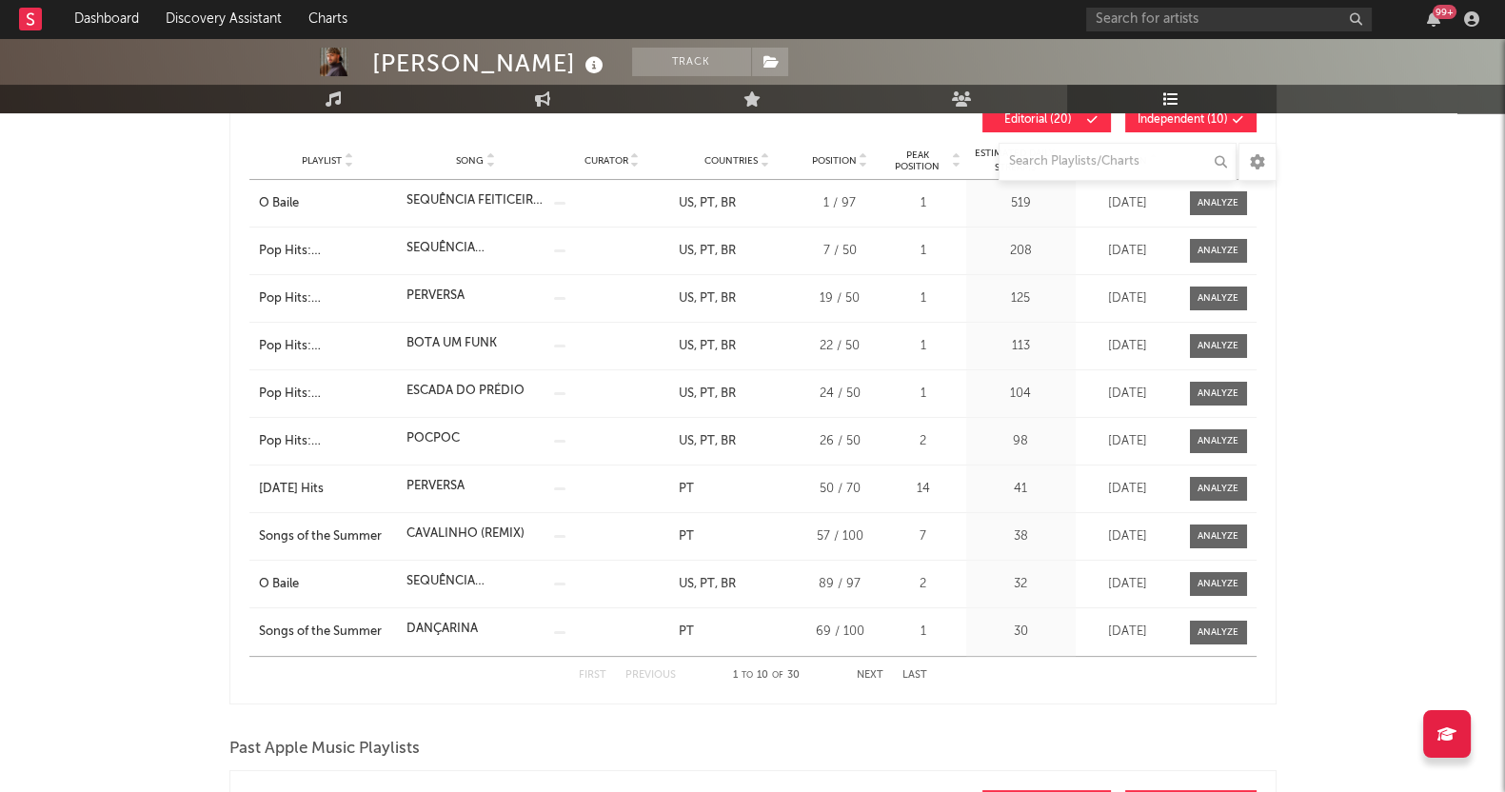
scroll to position [0, 0]
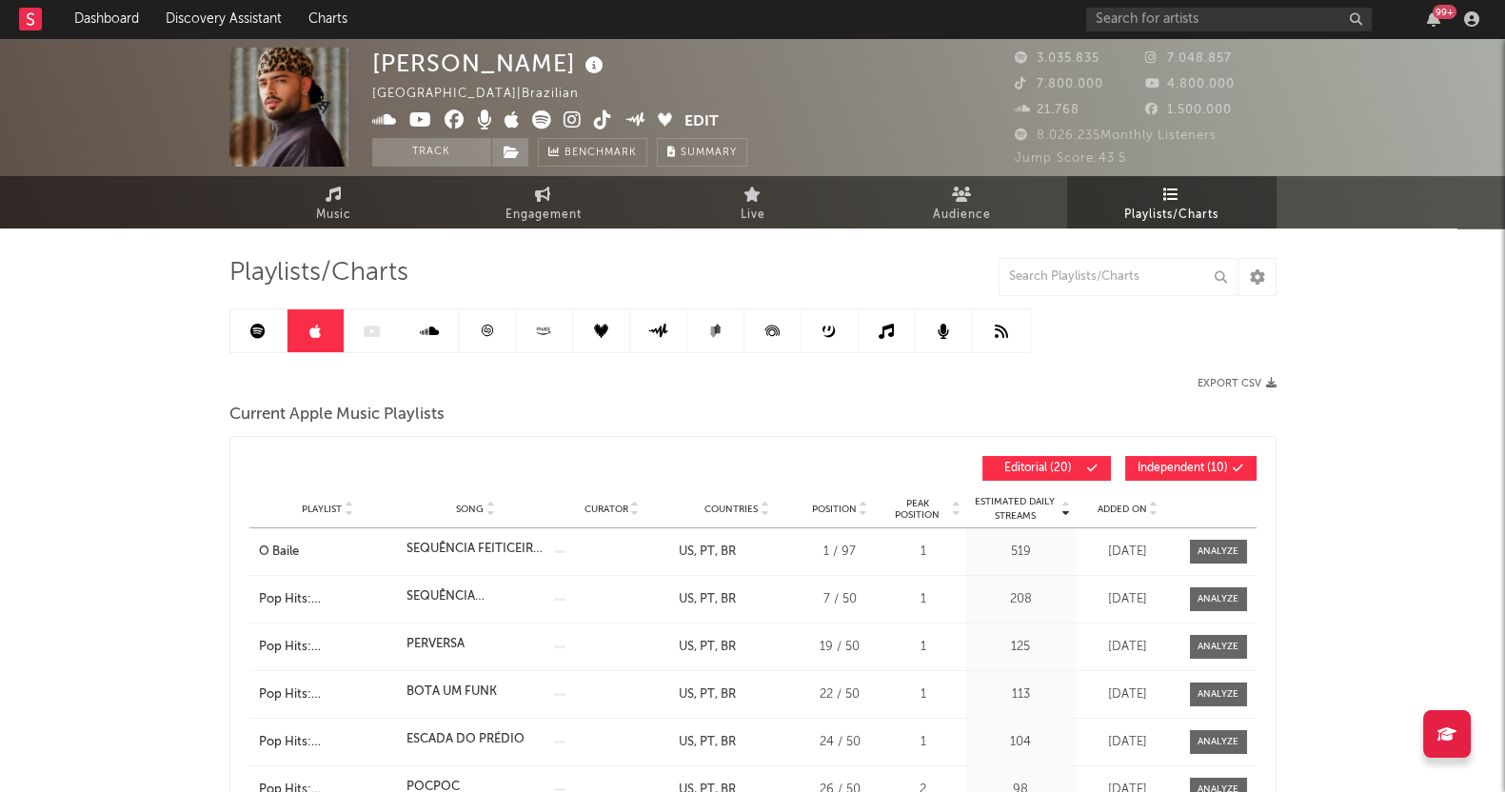
click at [427, 336] on icon at bounding box center [429, 331] width 19 height 15
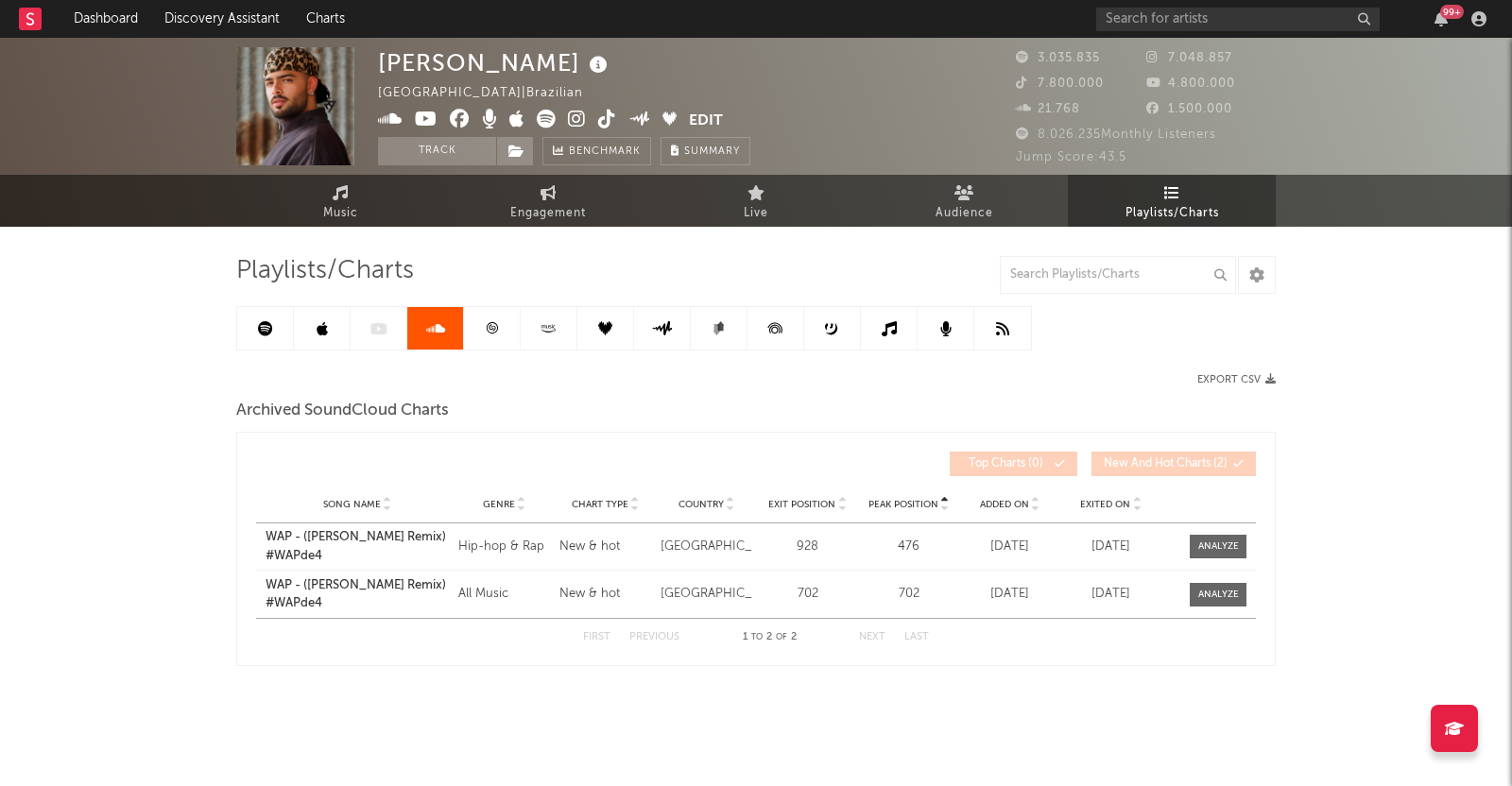
click at [483, 335] on link at bounding box center [491, 328] width 57 height 43
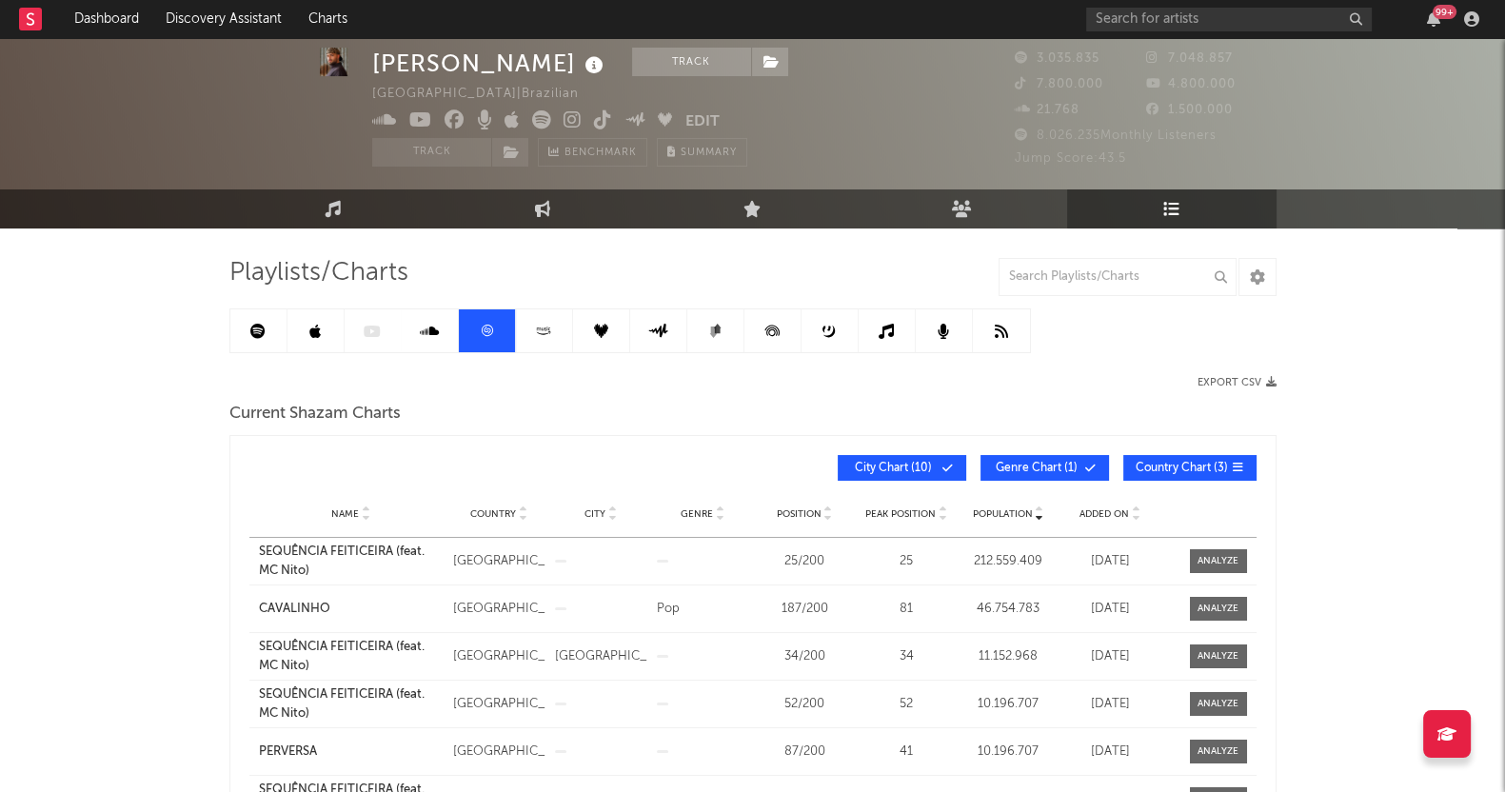
scroll to position [118, 0]
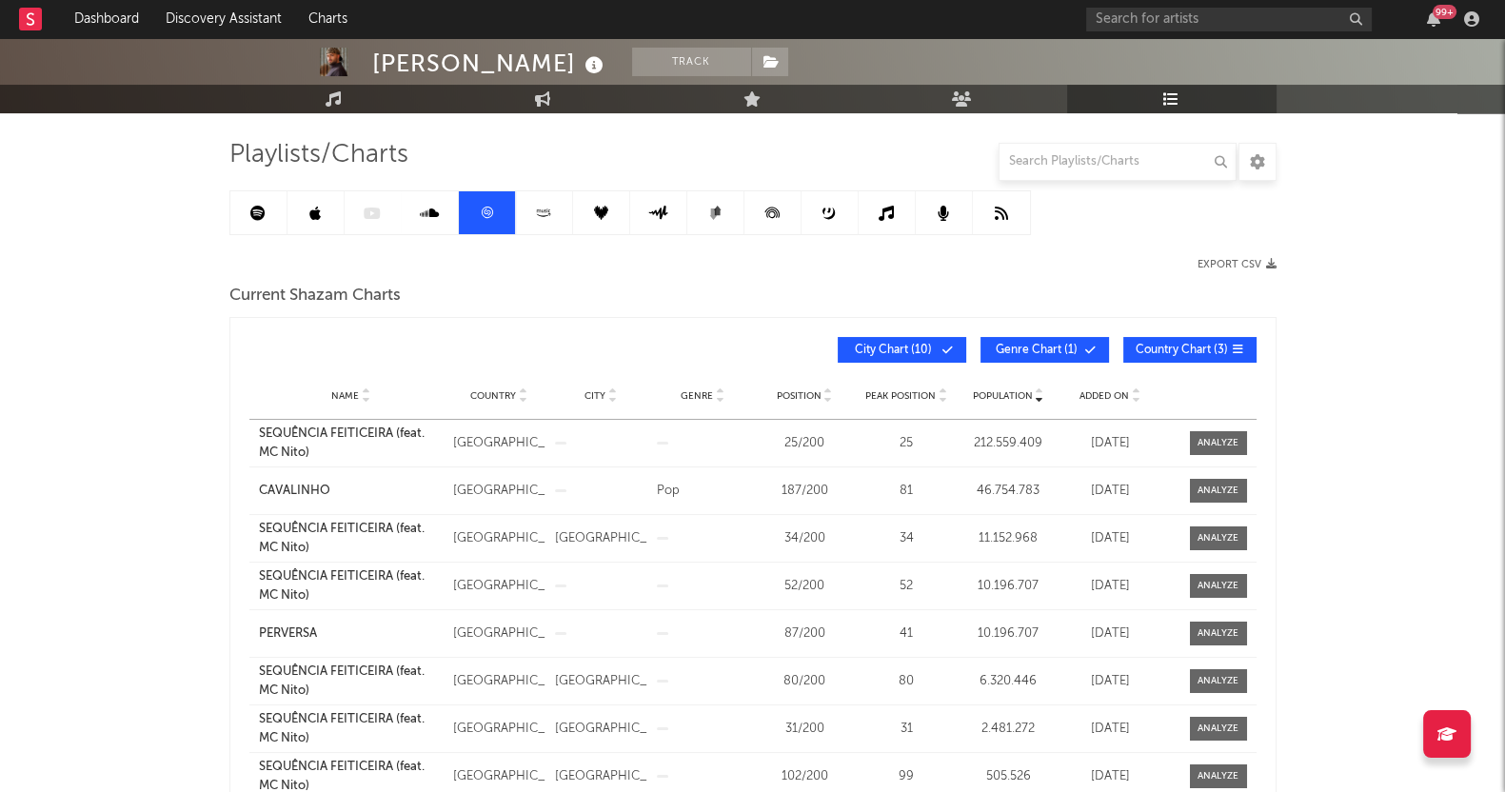
click at [1204, 345] on span "Country Chart ( 3 )" at bounding box center [1181, 349] width 92 height 11
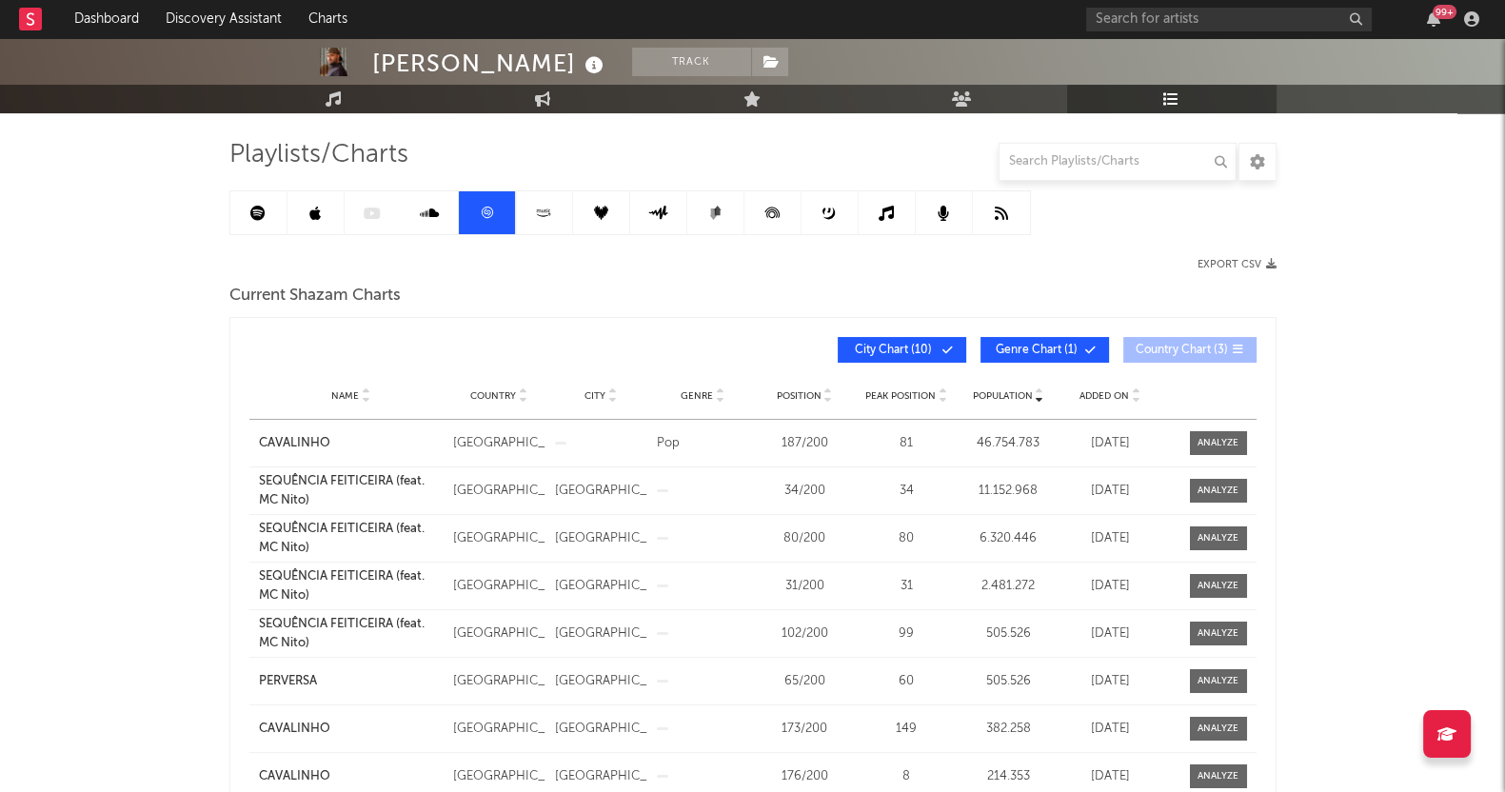
click at [1030, 344] on span "Genre Chart ( 1 )" at bounding box center [1037, 349] width 88 height 11
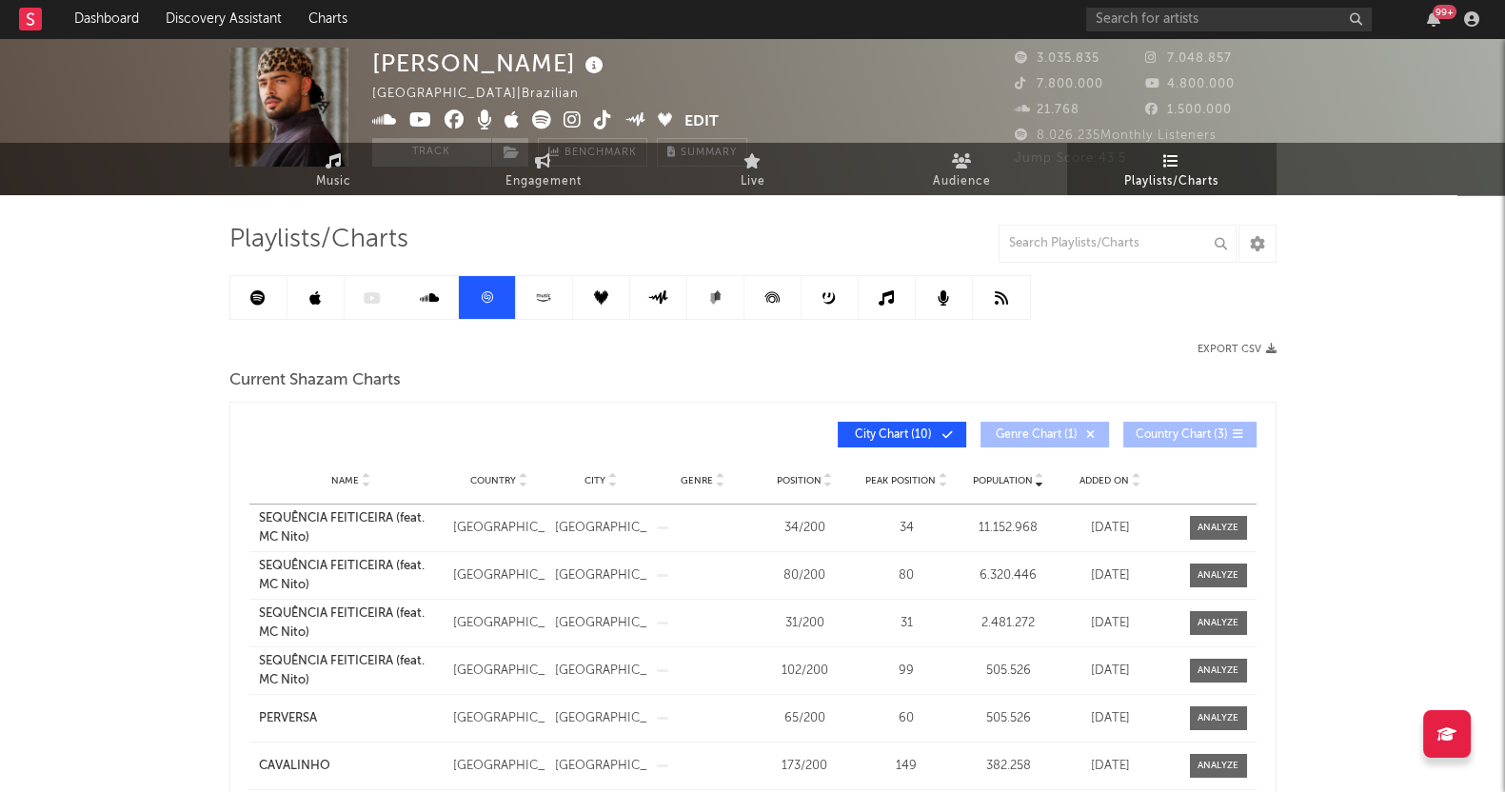
scroll to position [0, 0]
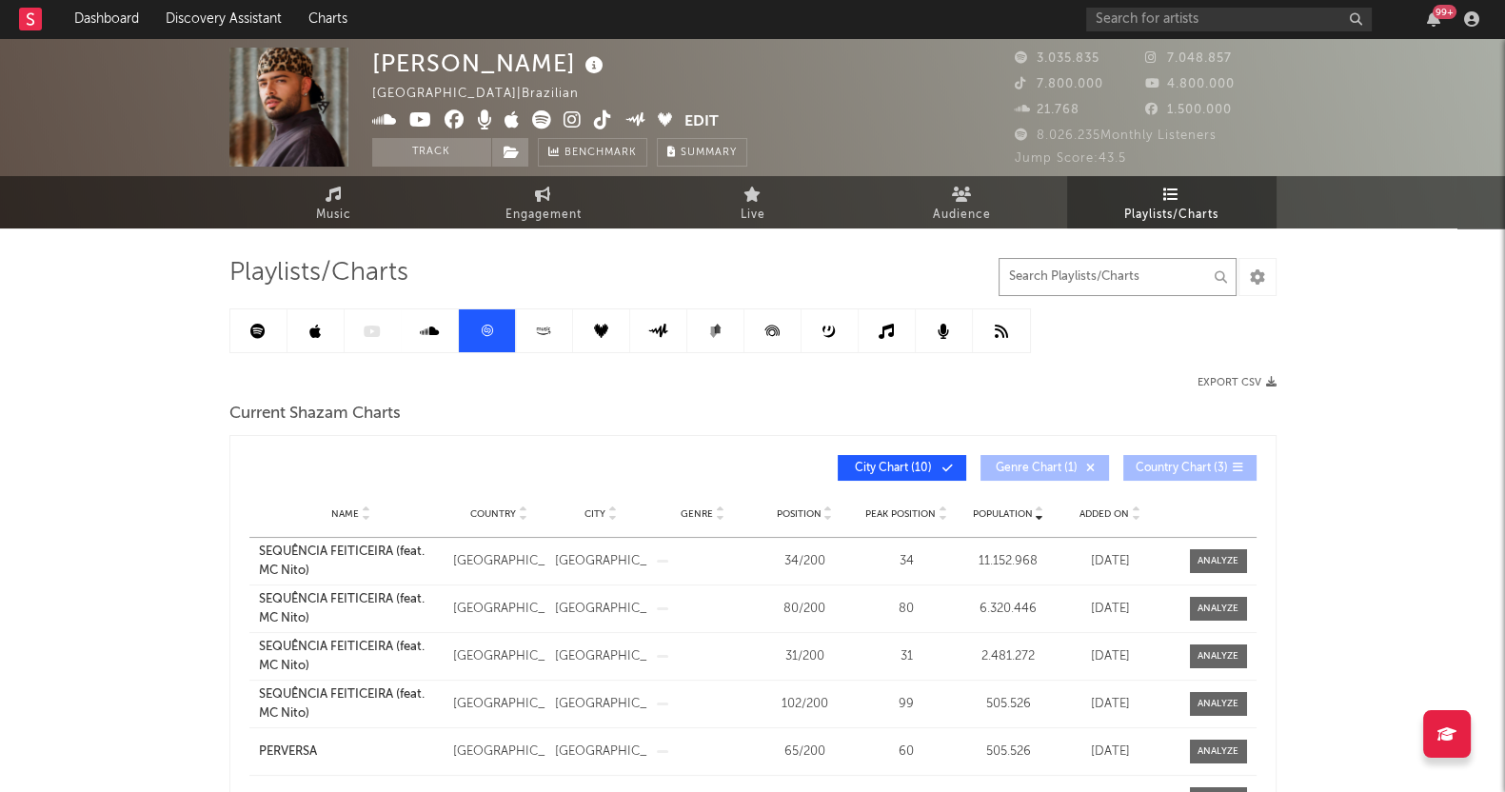
click at [1042, 284] on input "text" at bounding box center [1117, 277] width 238 height 38
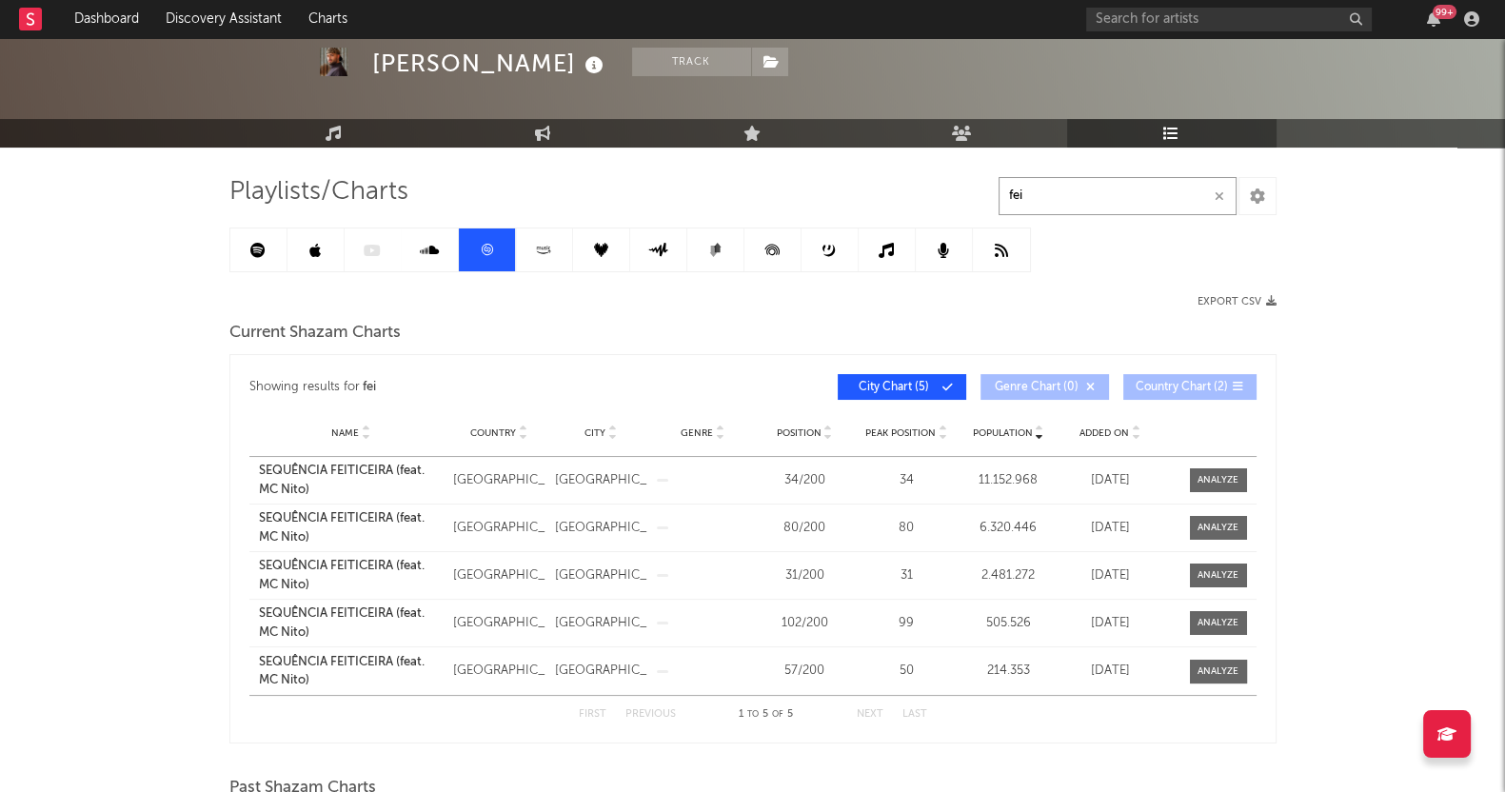
scroll to position [118, 0]
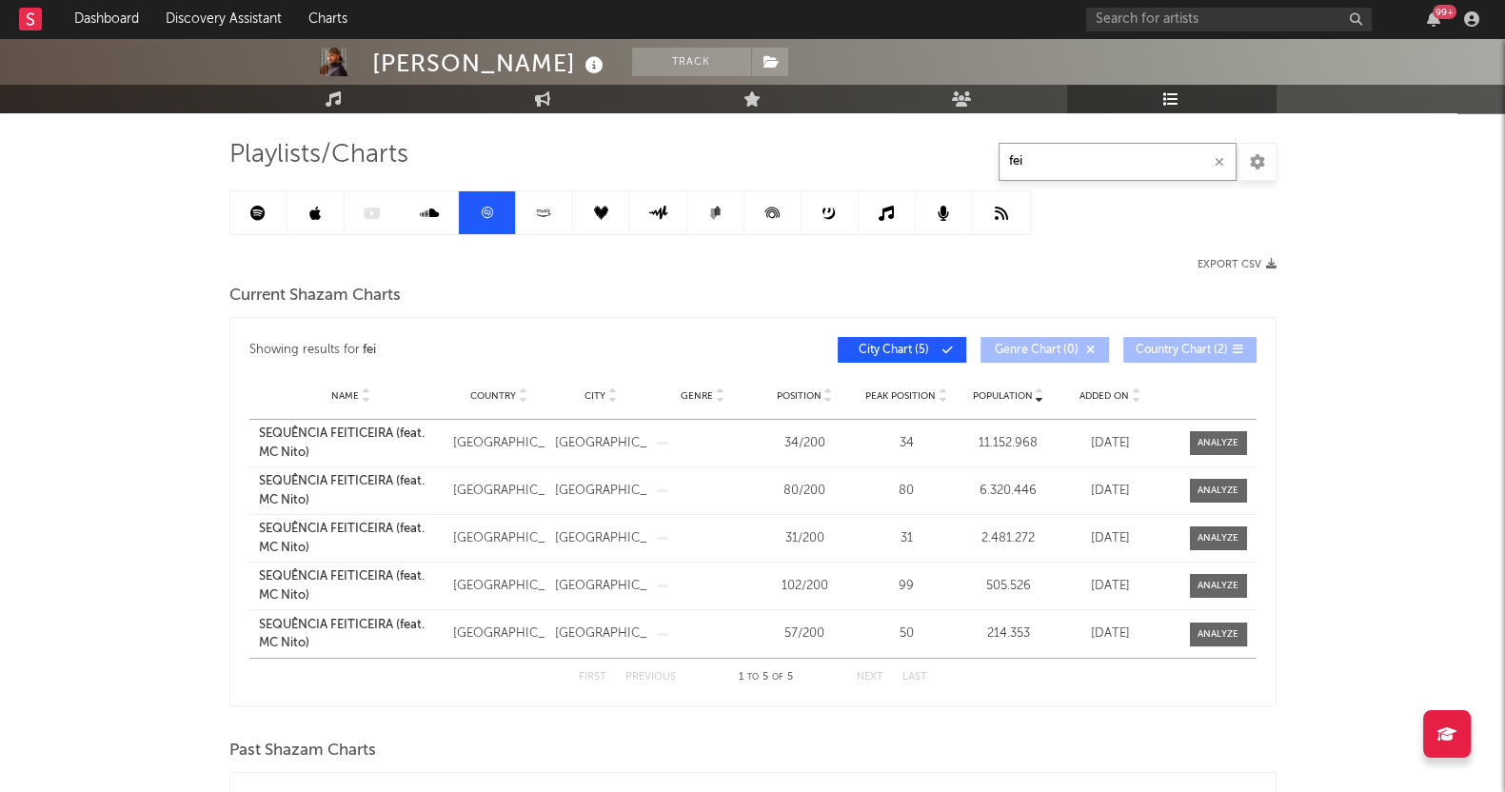
type input "fei"
click at [1209, 617] on div "Name SEQUÊNCIA FEITICEIRA (feat. MC Nito) Country [GEOGRAPHIC_DATA] [GEOGRAPHIC…" at bounding box center [752, 634] width 1007 height 48
click at [1213, 627] on div at bounding box center [1217, 634] width 41 height 14
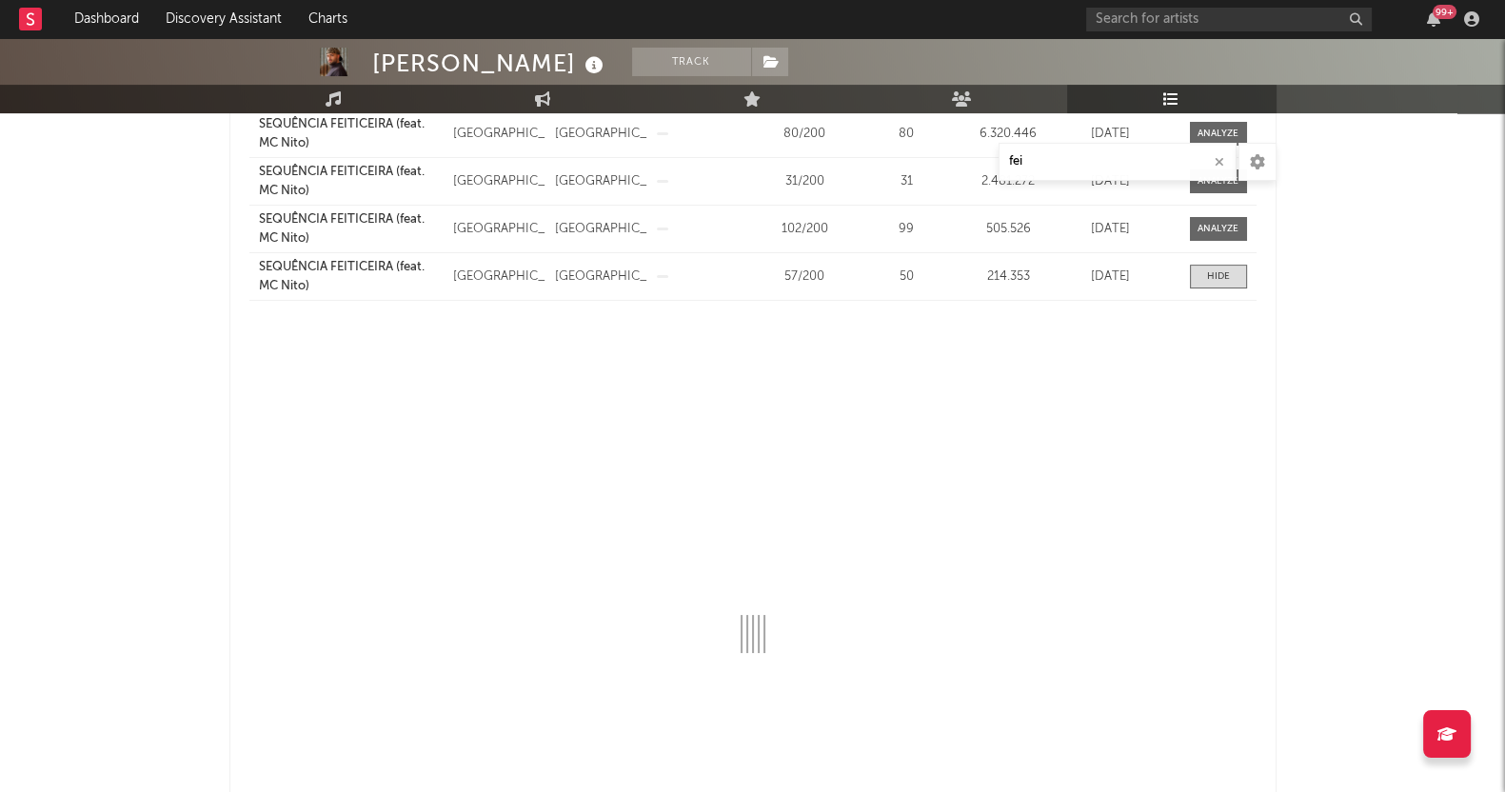
select select "All"
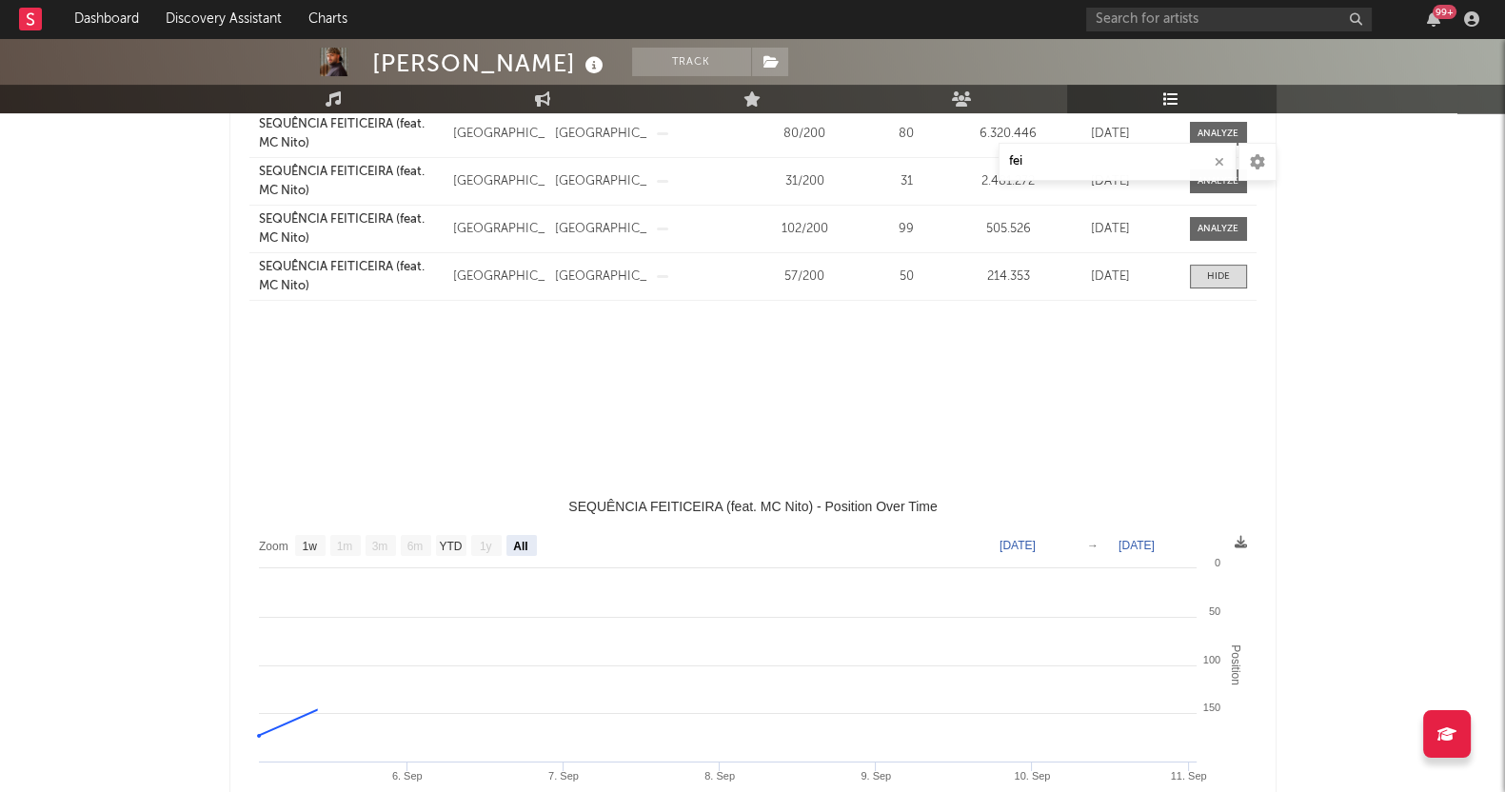
select select "1w"
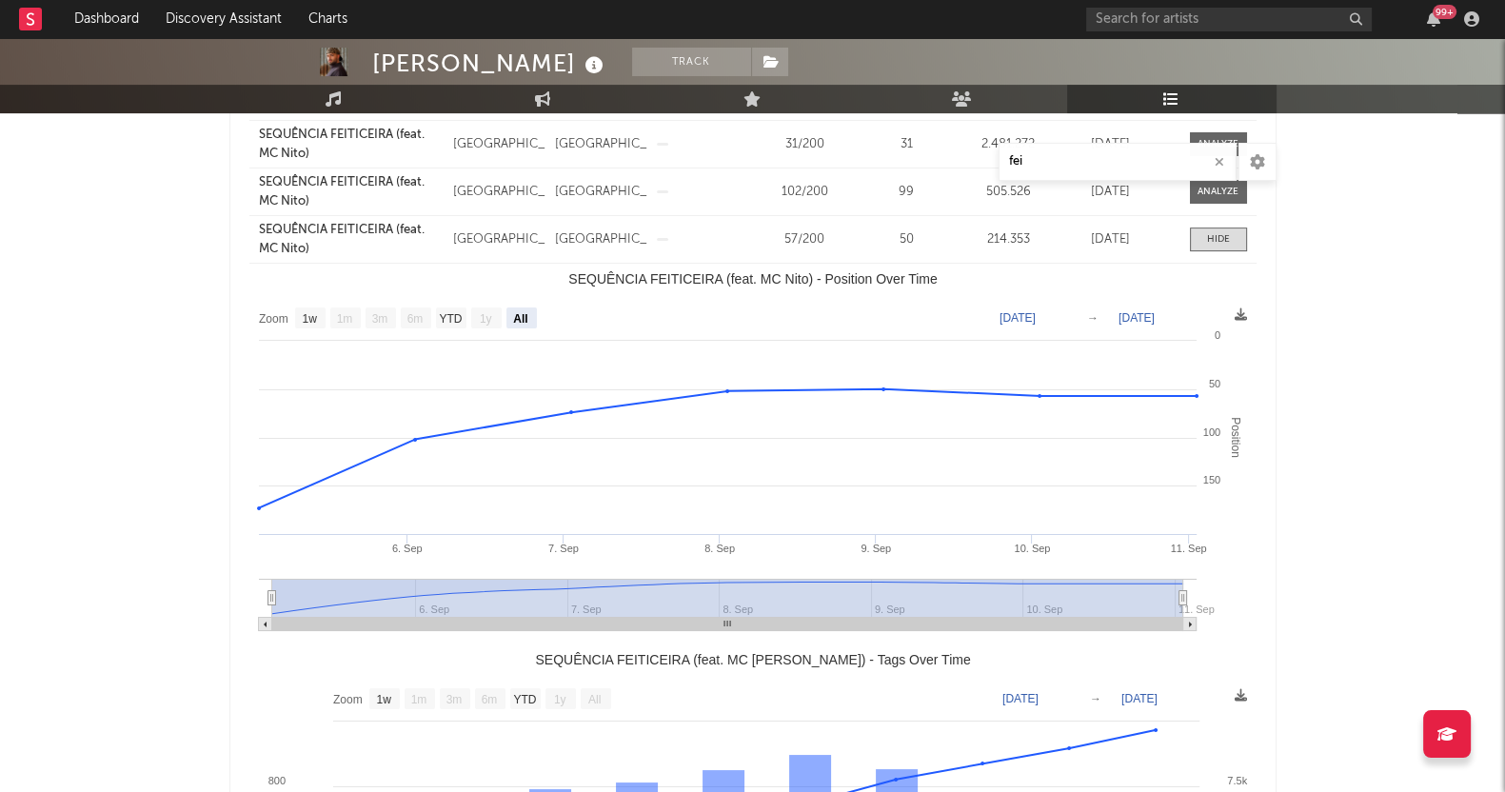
scroll to position [475, 0]
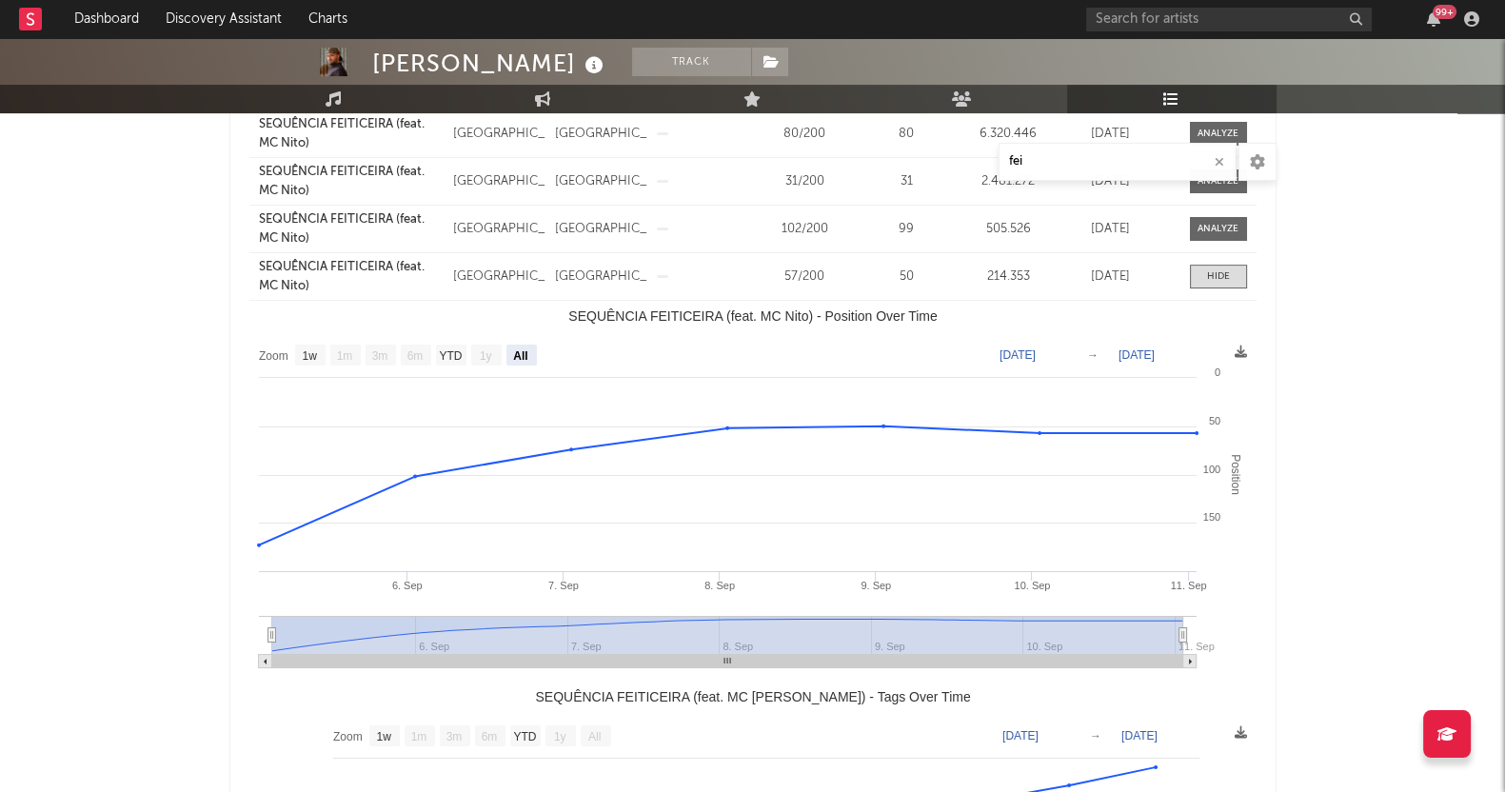
click at [0, 538] on div "[PERSON_NAME] Track [GEOGRAPHIC_DATA] | Brazilian Edit Track Benchmark Summary …" at bounding box center [752, 533] width 1505 height 1940
click at [1221, 275] on div at bounding box center [1218, 276] width 23 height 14
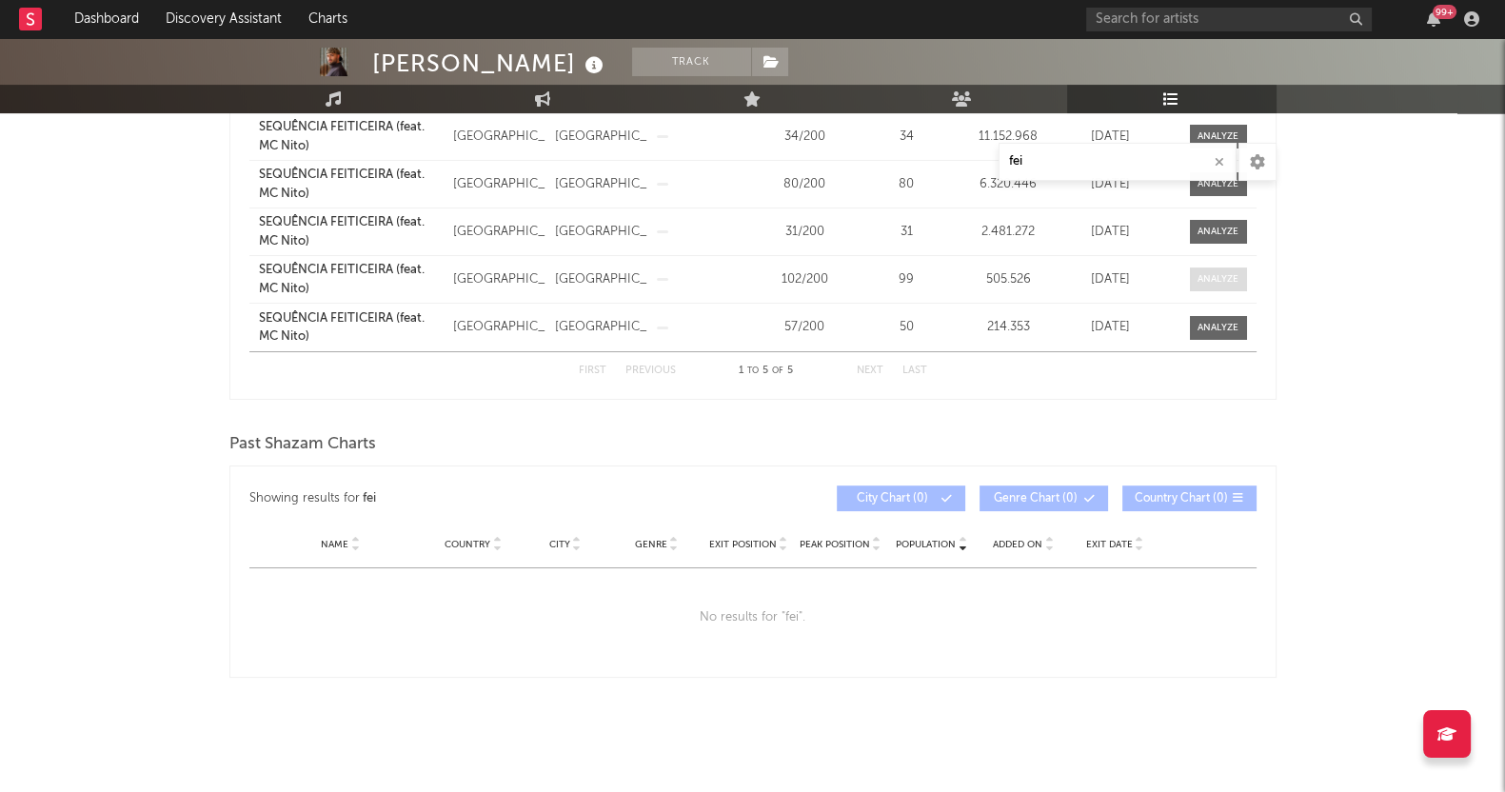
scroll to position [421, 0]
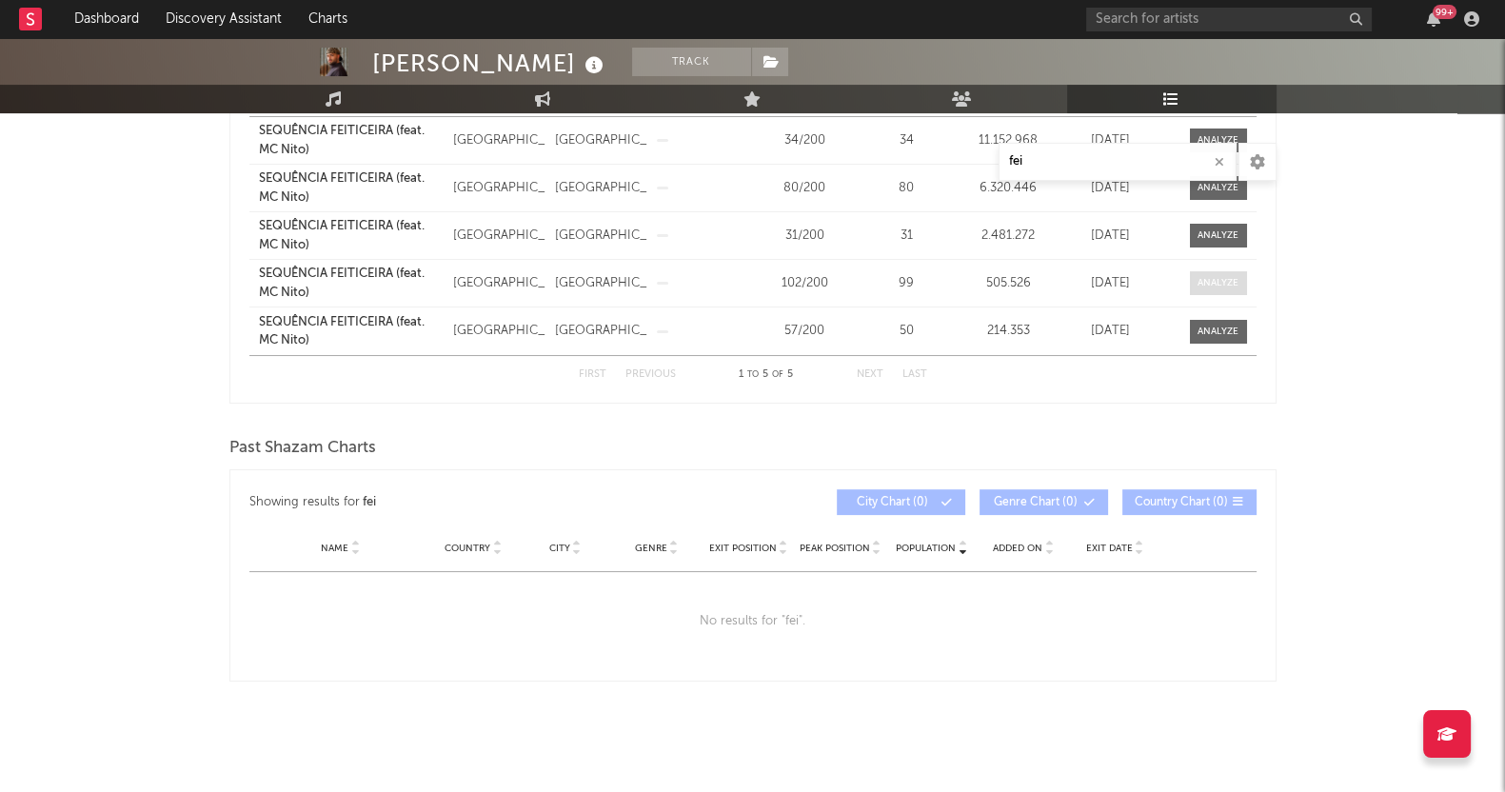
click at [1227, 283] on div at bounding box center [1217, 283] width 41 height 14
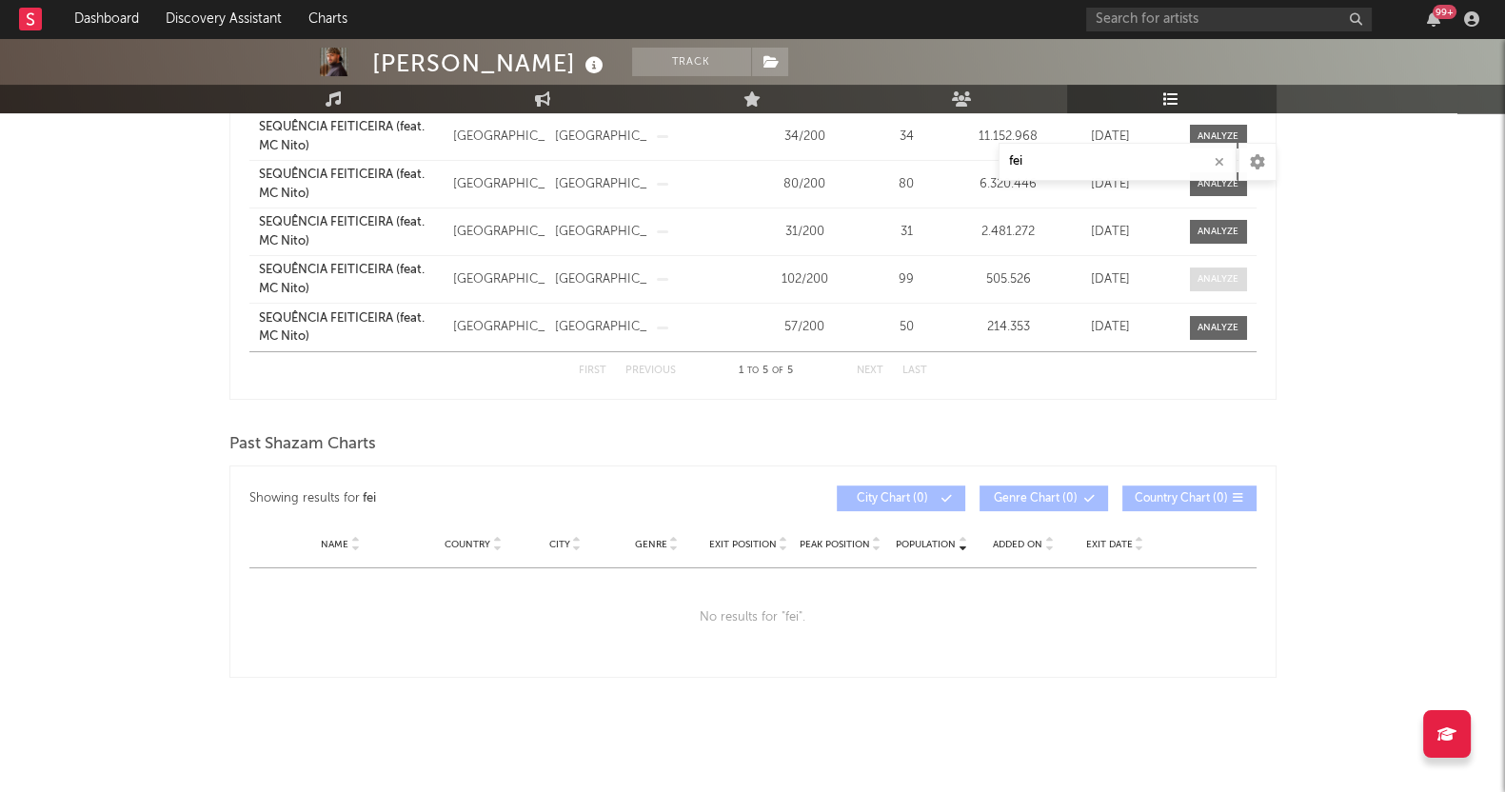
select select "1w"
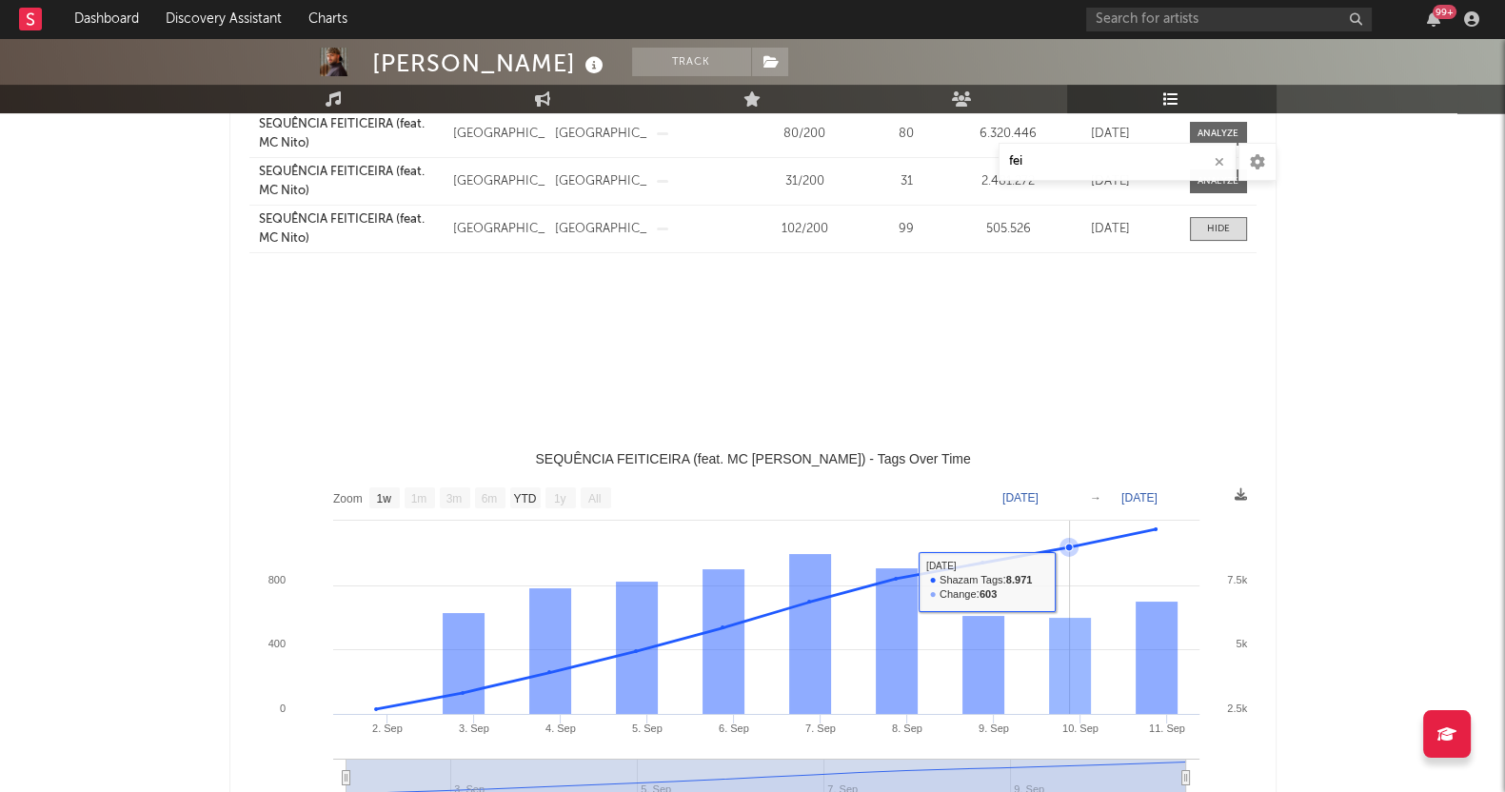
select select "All"
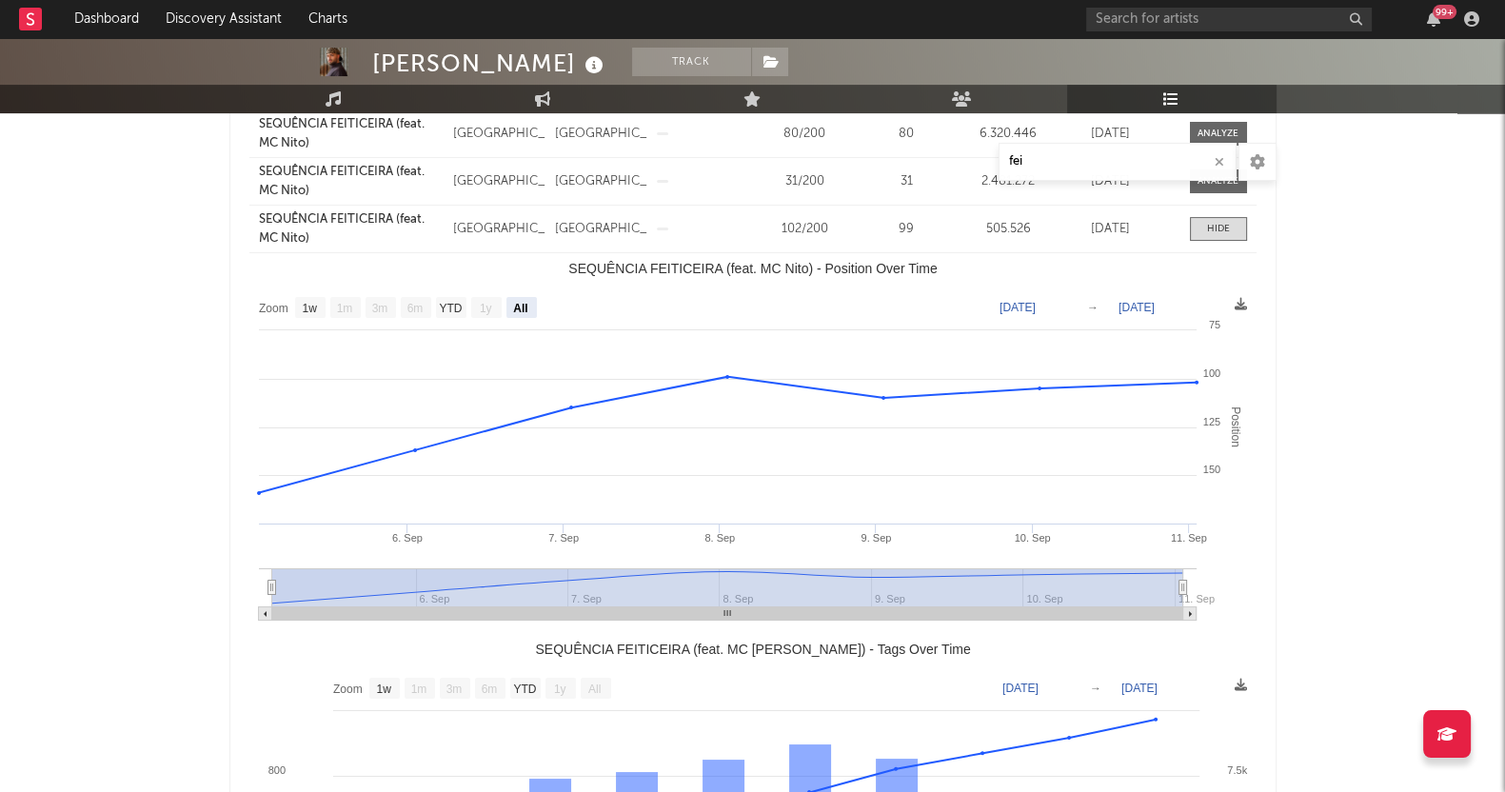
drag, startPoint x: 0, startPoint y: 397, endPoint x: 399, endPoint y: 383, distance: 399.0
click at [0, 397] on div "[PERSON_NAME] Track [GEOGRAPHIC_DATA] | Brazilian Edit Track Benchmark Summary …" at bounding box center [752, 533] width 1505 height 1940
click at [1238, 226] on span at bounding box center [1218, 229] width 57 height 24
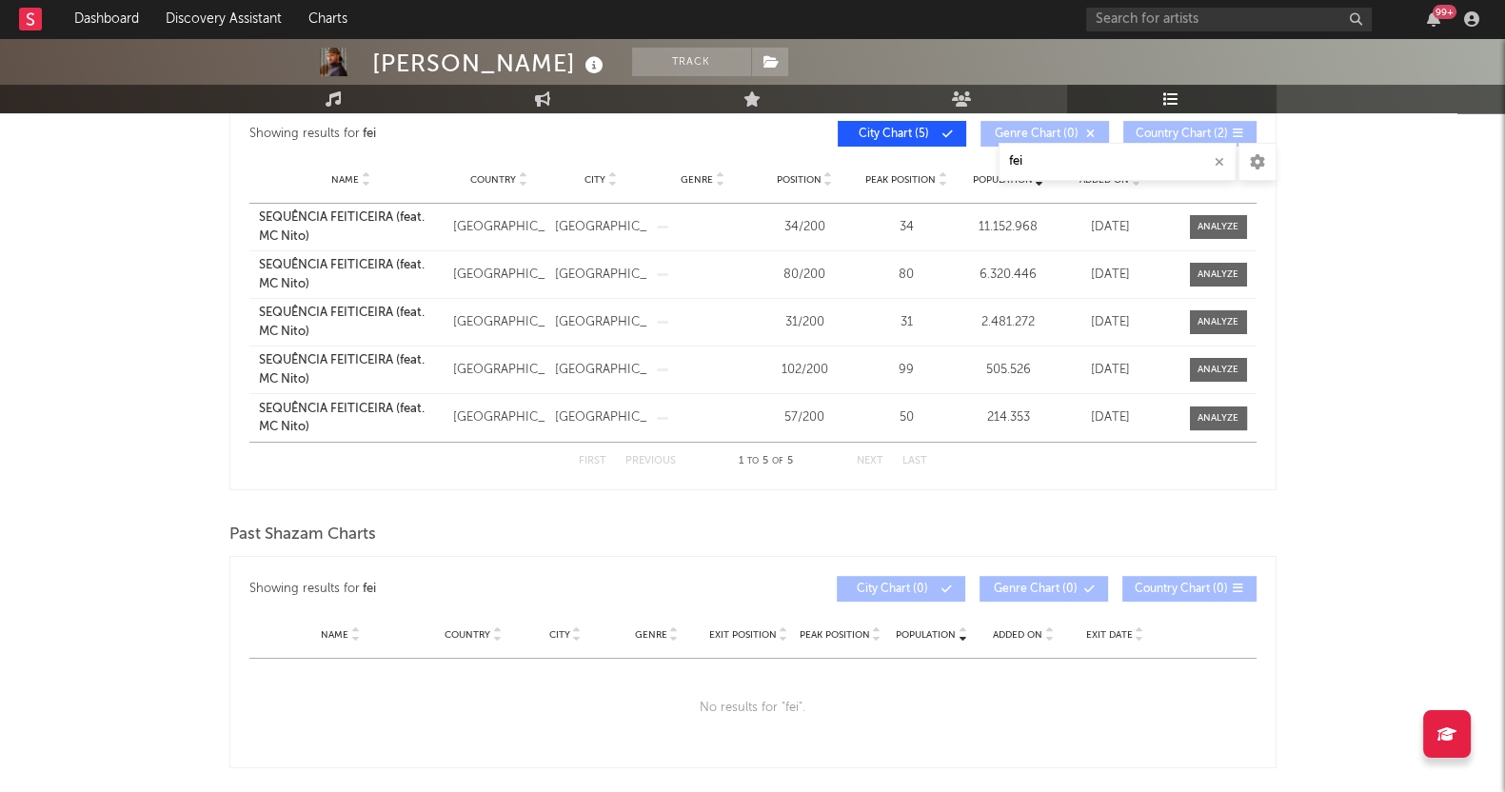
scroll to position [302, 0]
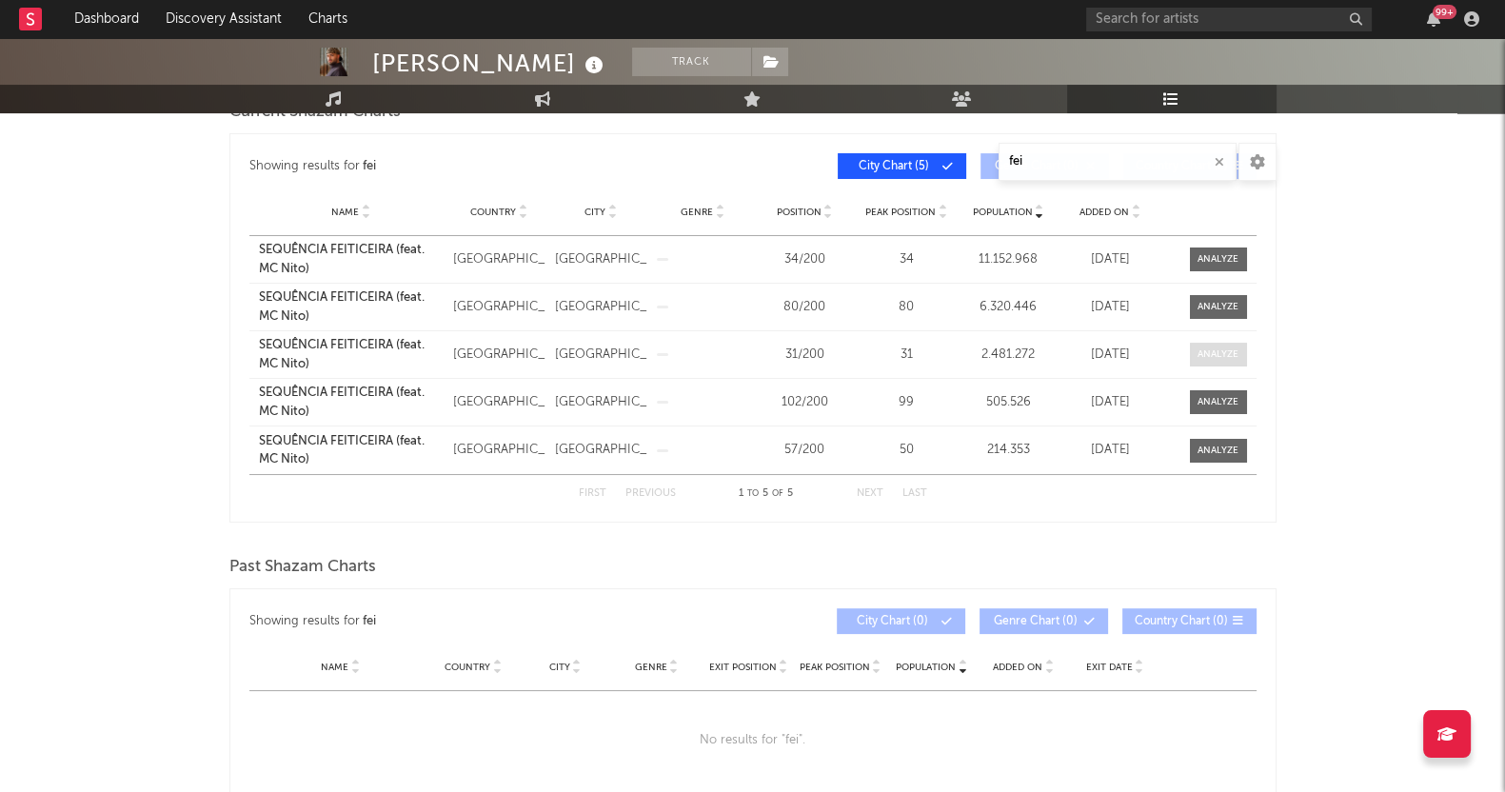
click at [1217, 357] on div at bounding box center [1217, 354] width 41 height 14
select select "1w"
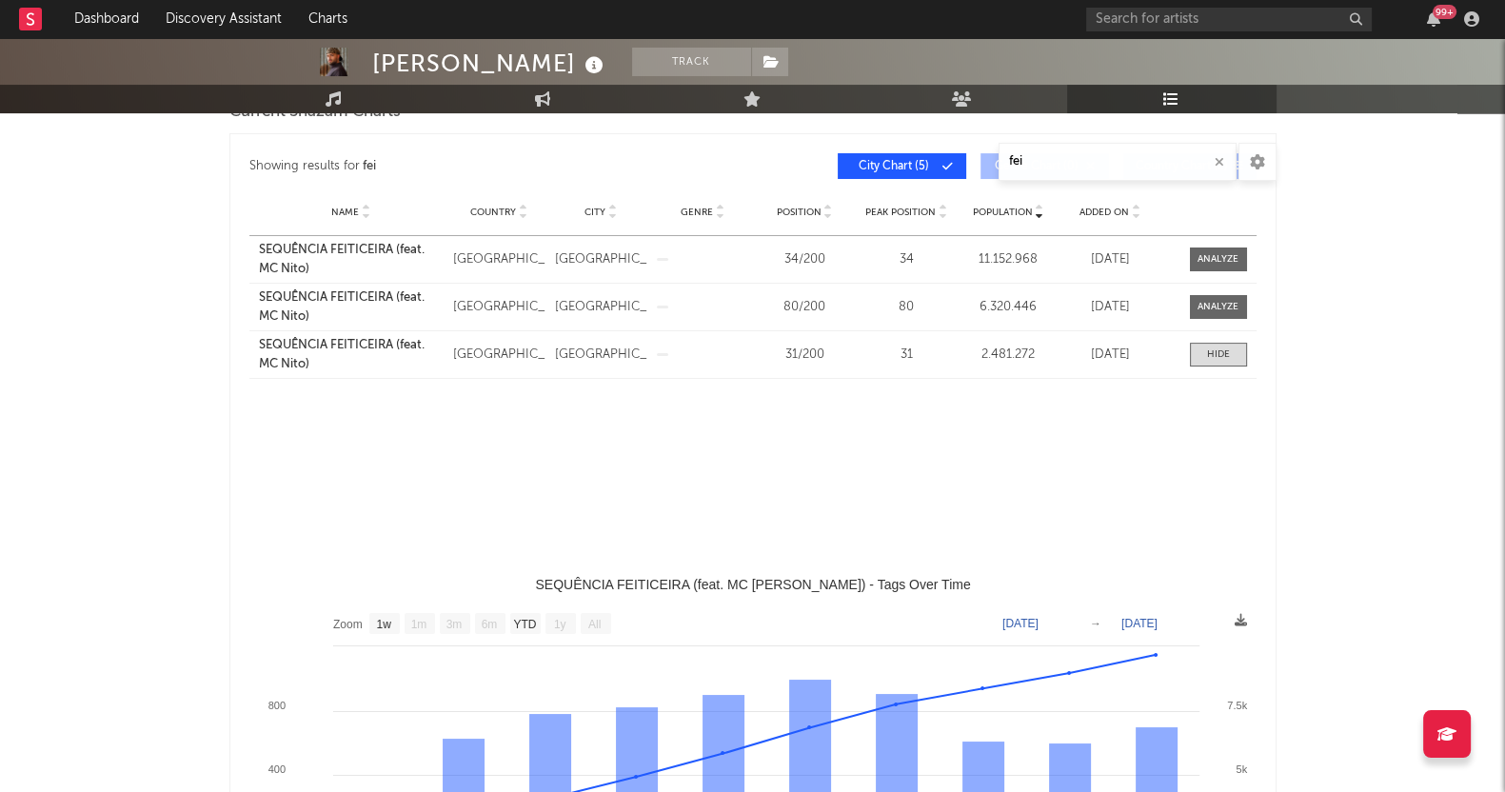
select select "All"
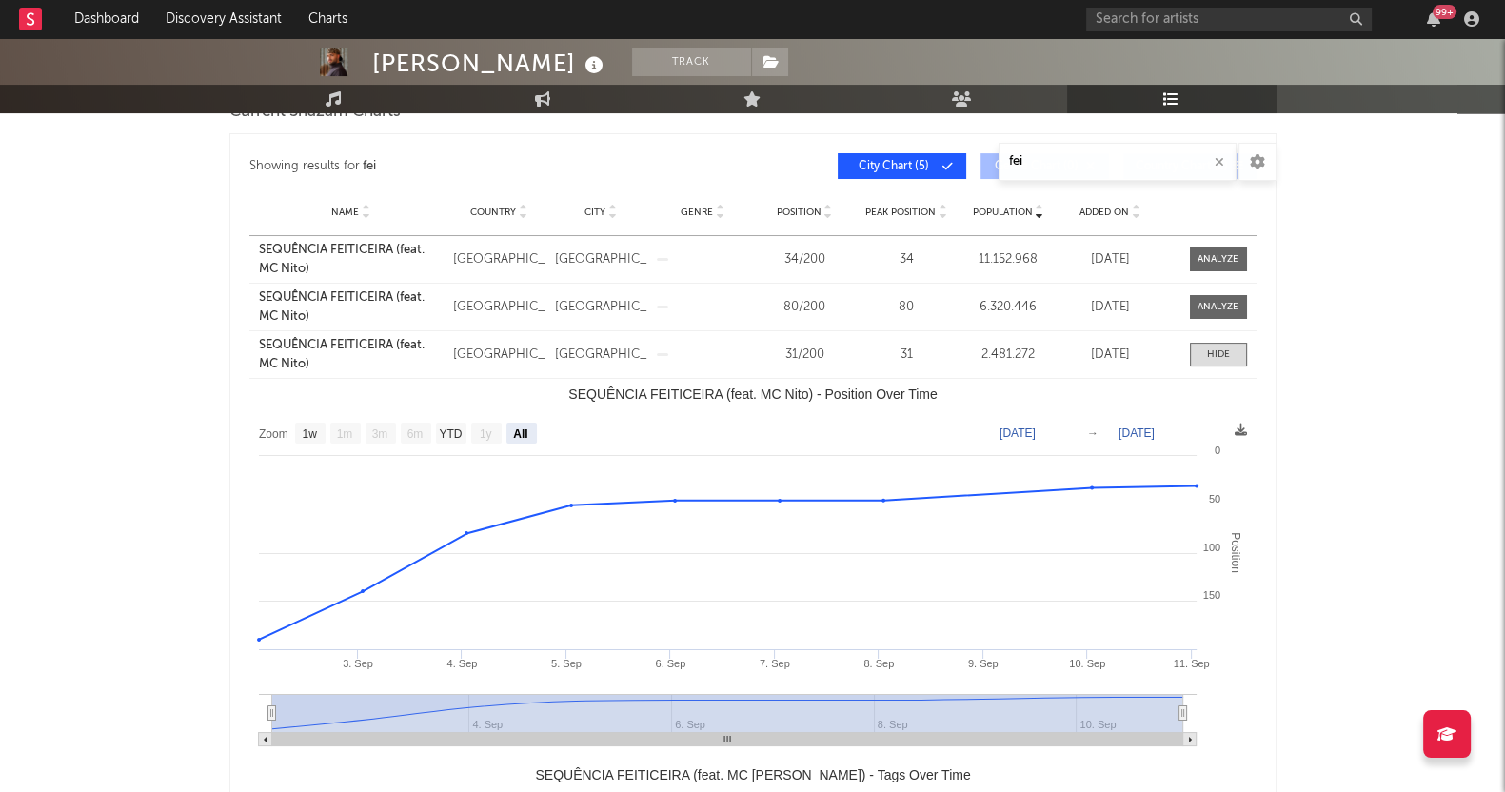
drag, startPoint x: 0, startPoint y: 384, endPoint x: 157, endPoint y: 398, distance: 157.6
click at [0, 384] on div "[PERSON_NAME] Track [GEOGRAPHIC_DATA] | Brazilian Edit Track Benchmark Summary …" at bounding box center [752, 706] width 1505 height 1940
click at [1226, 301] on div at bounding box center [1217, 307] width 41 height 14
select select "1w"
select select "All"
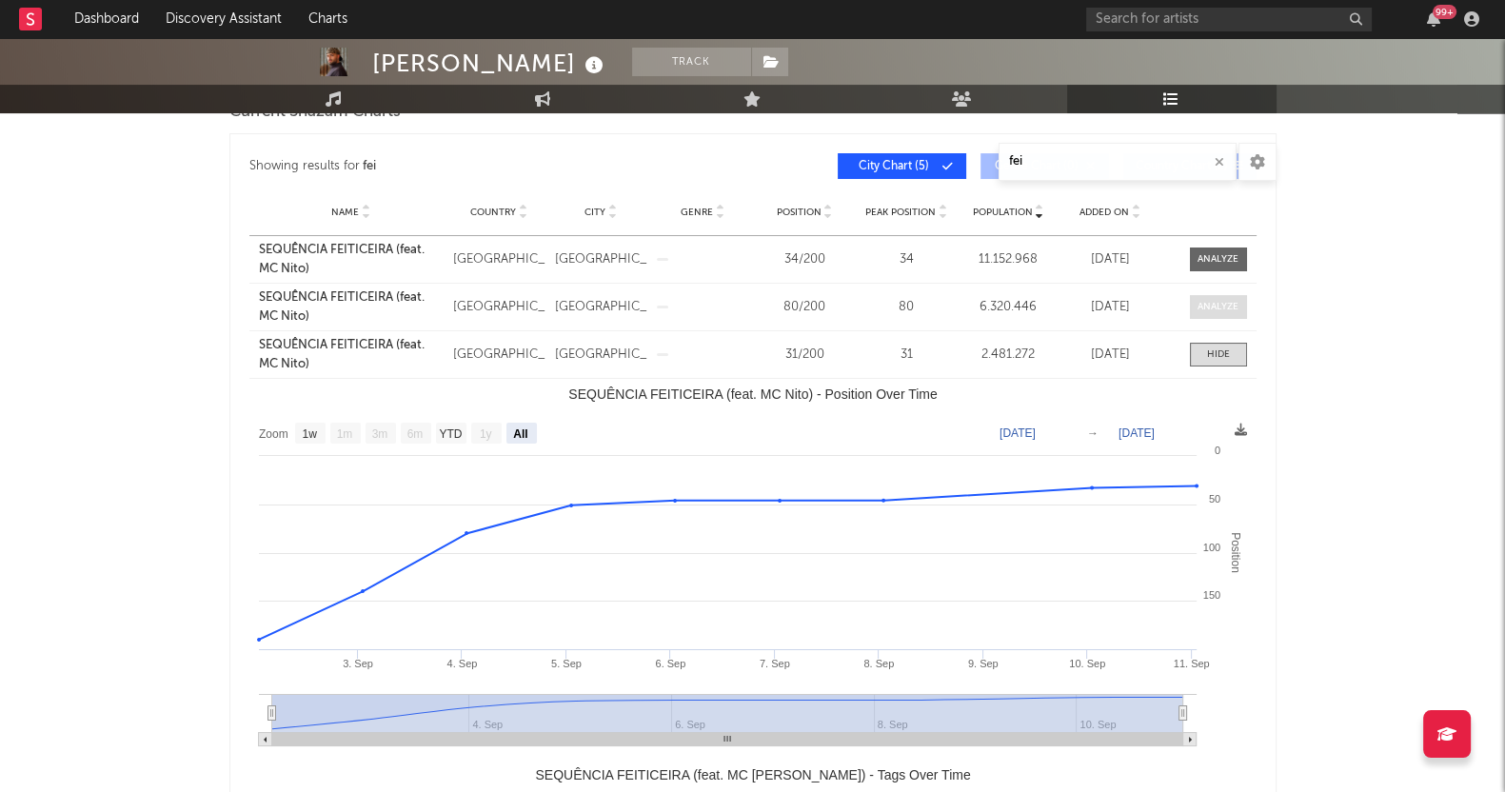
select select "1w"
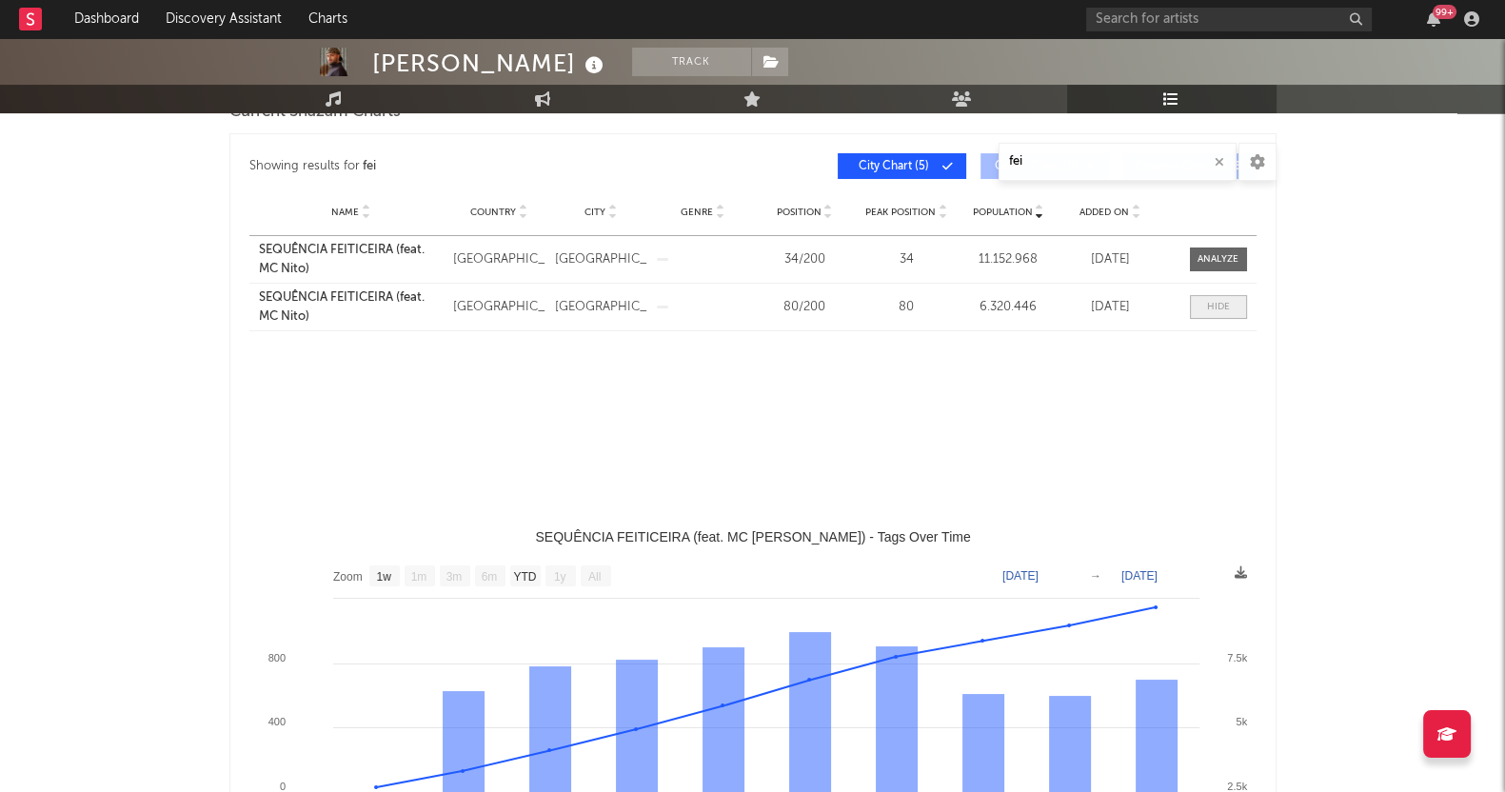
select select "All"
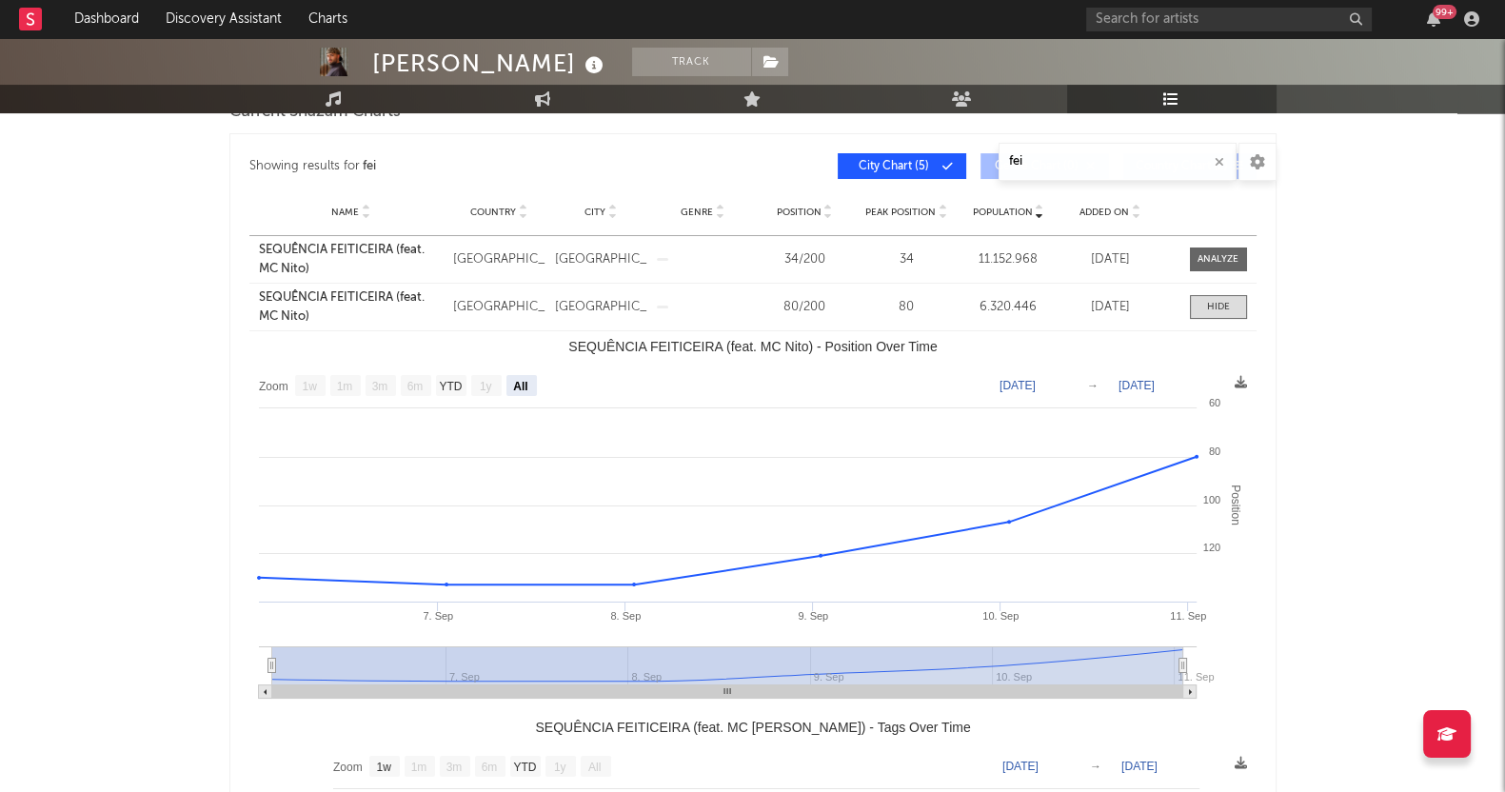
click at [1212, 252] on div at bounding box center [1217, 259] width 41 height 14
select select "1w"
select select "All"
select select "1w"
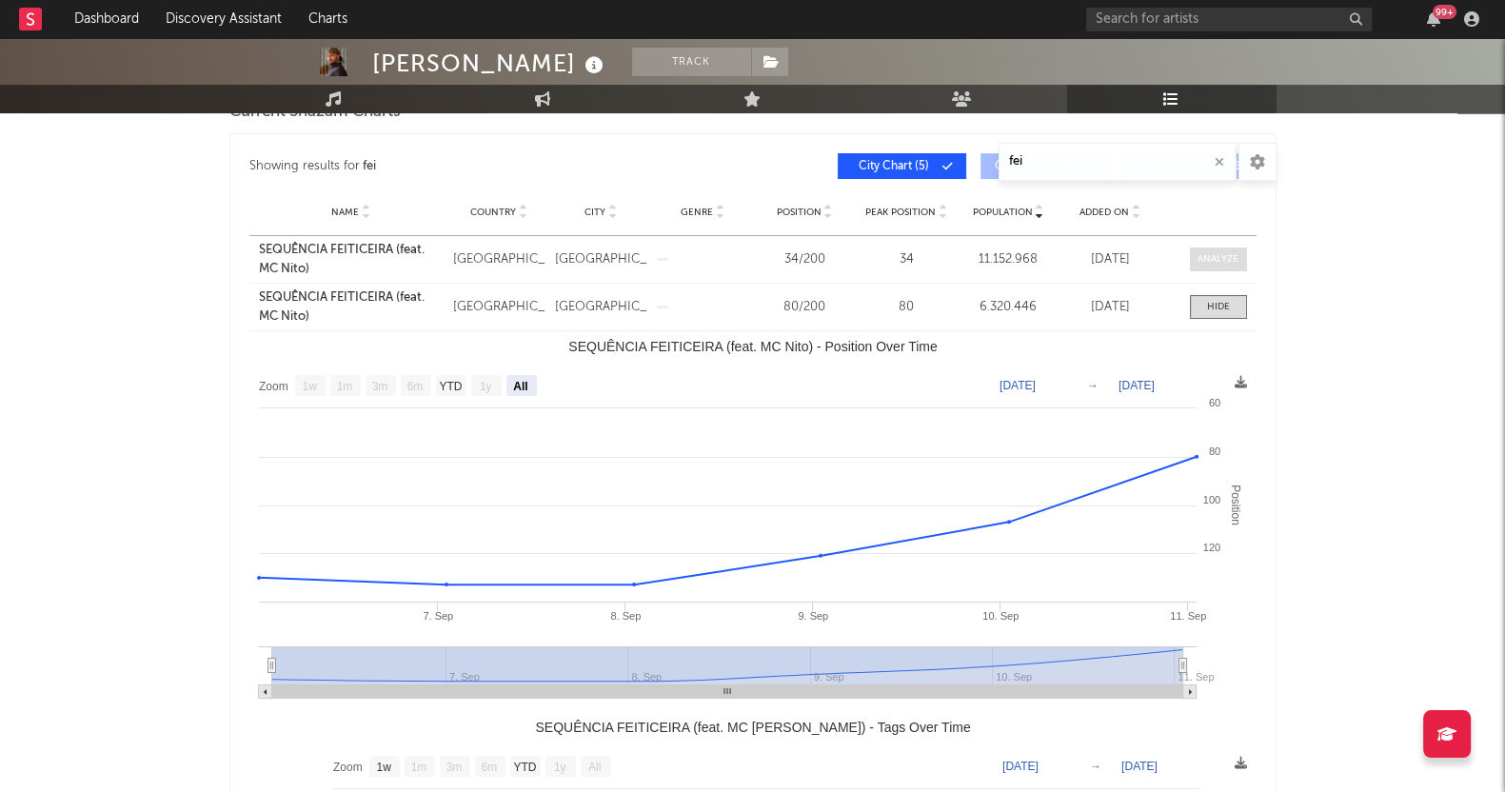
select select "All"
select select "1w"
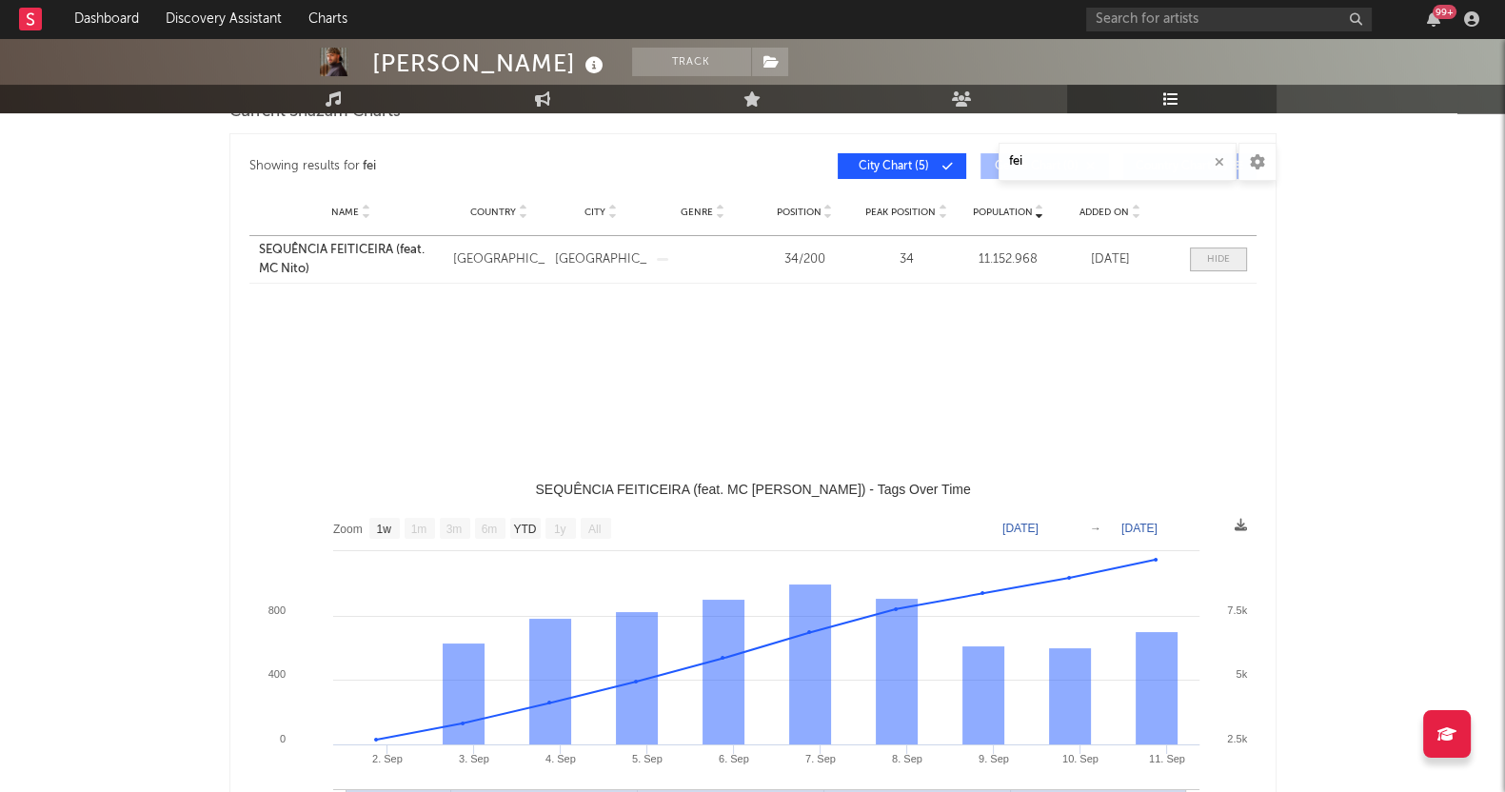
select select "All"
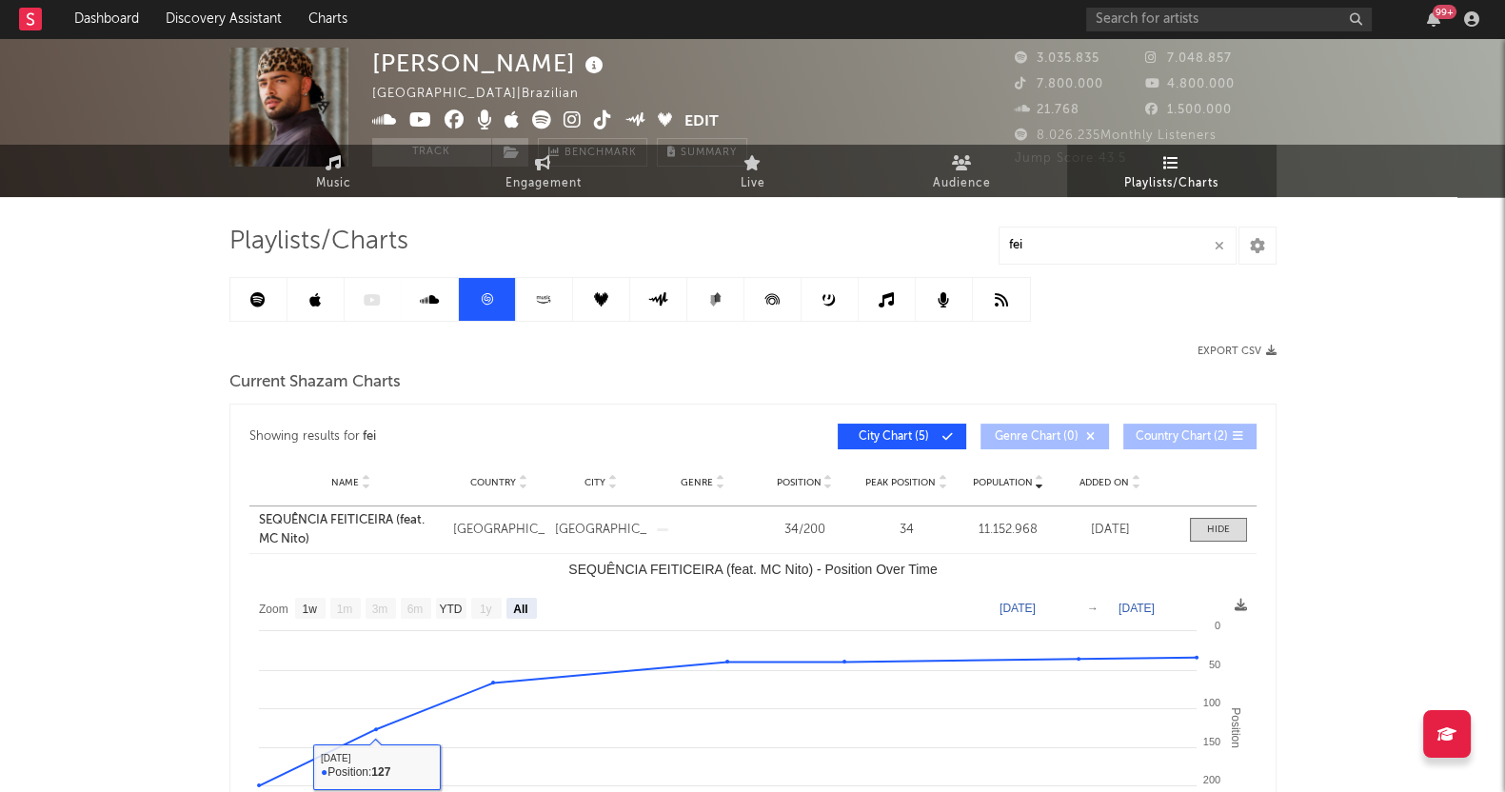
scroll to position [0, 0]
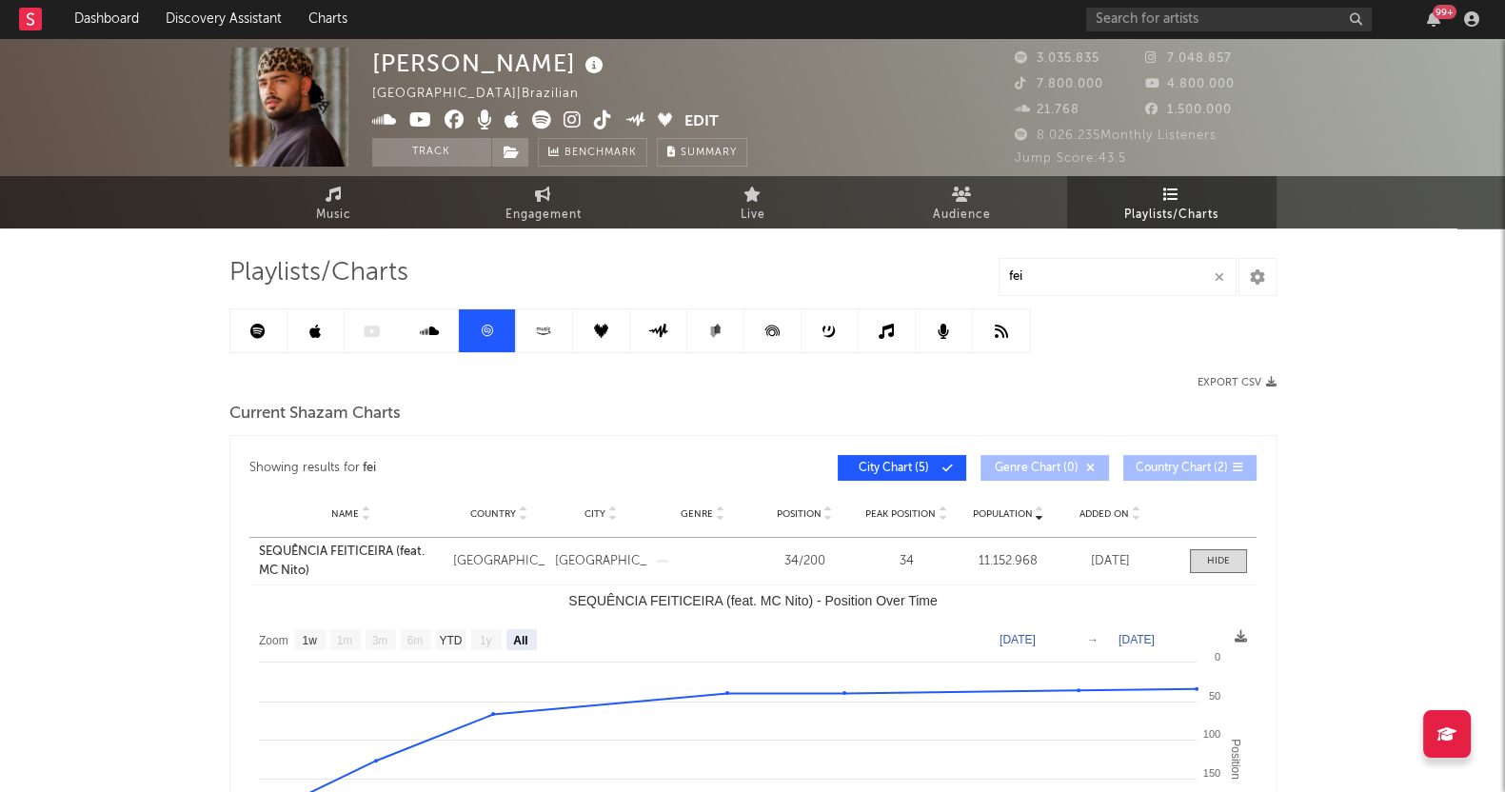
click at [554, 332] on link at bounding box center [544, 330] width 57 height 43
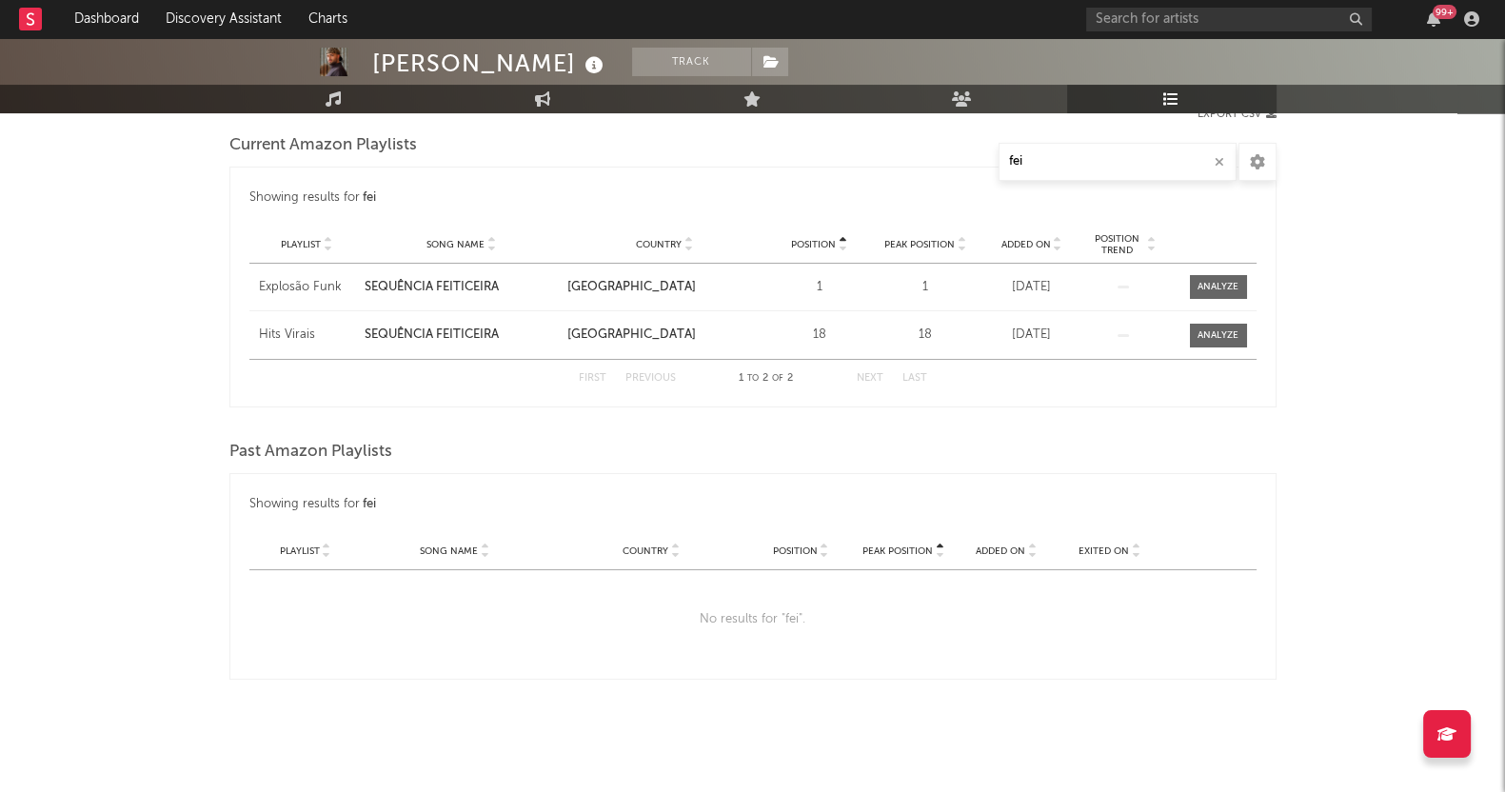
scroll to position [149, 0]
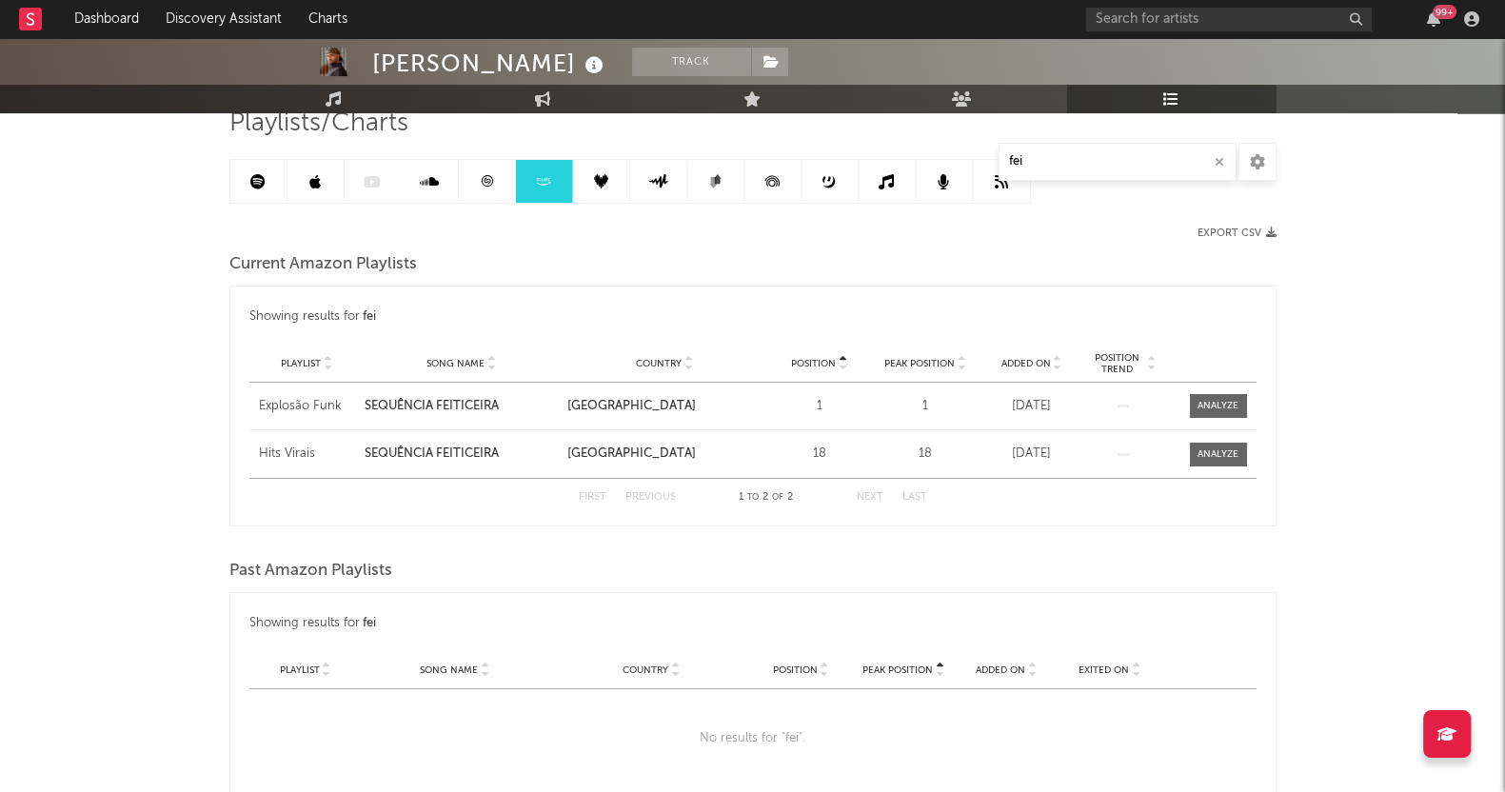
click at [588, 187] on link at bounding box center [601, 181] width 57 height 43
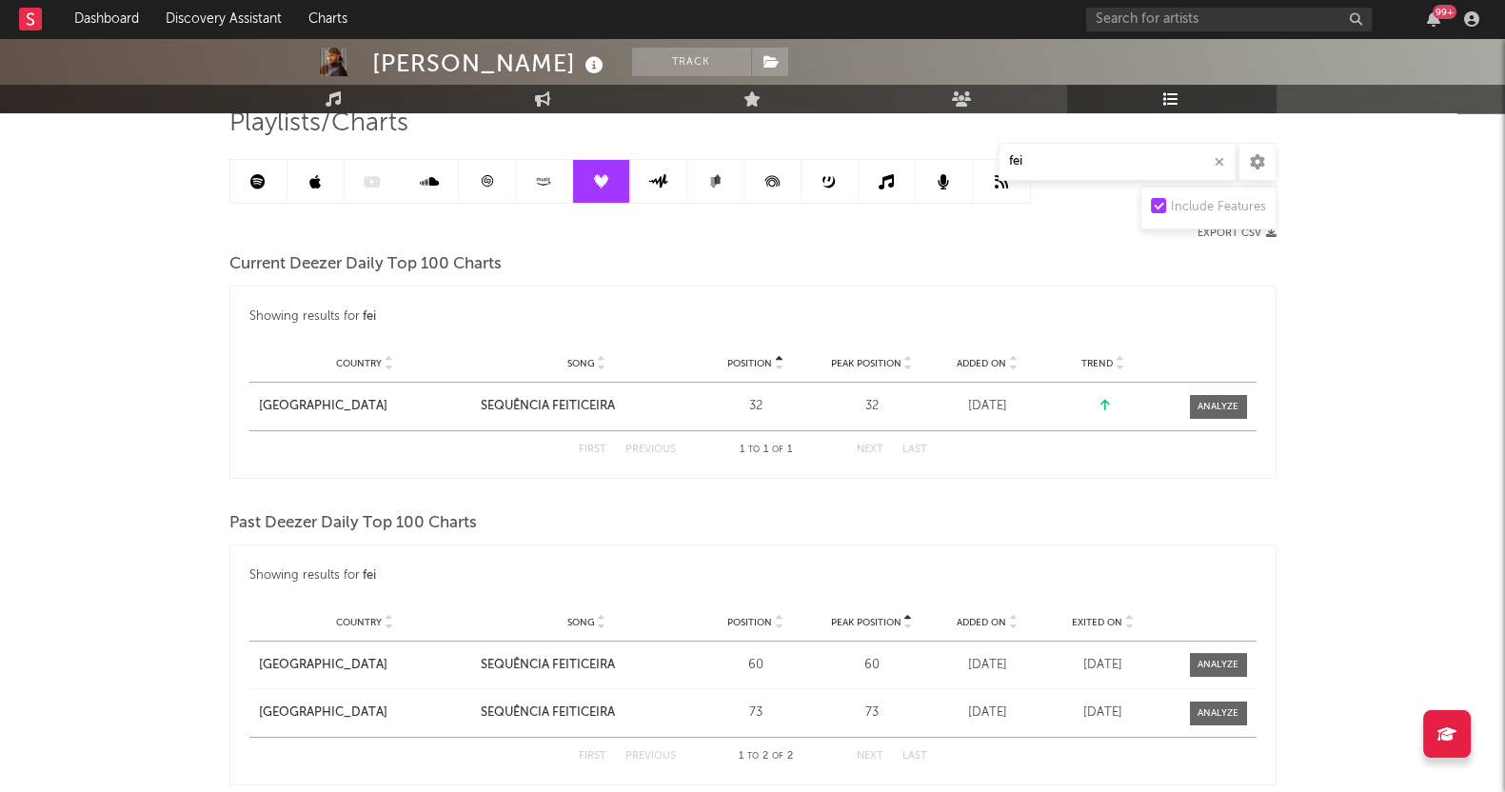
click at [0, 516] on div "[PERSON_NAME] Track [GEOGRAPHIC_DATA] | Brazilian Edit Track Benchmark Summary …" at bounding box center [752, 394] width 1505 height 1011
click at [1250, 395] on div at bounding box center [1208, 407] width 95 height 24
click at [1245, 396] on span at bounding box center [1218, 407] width 57 height 24
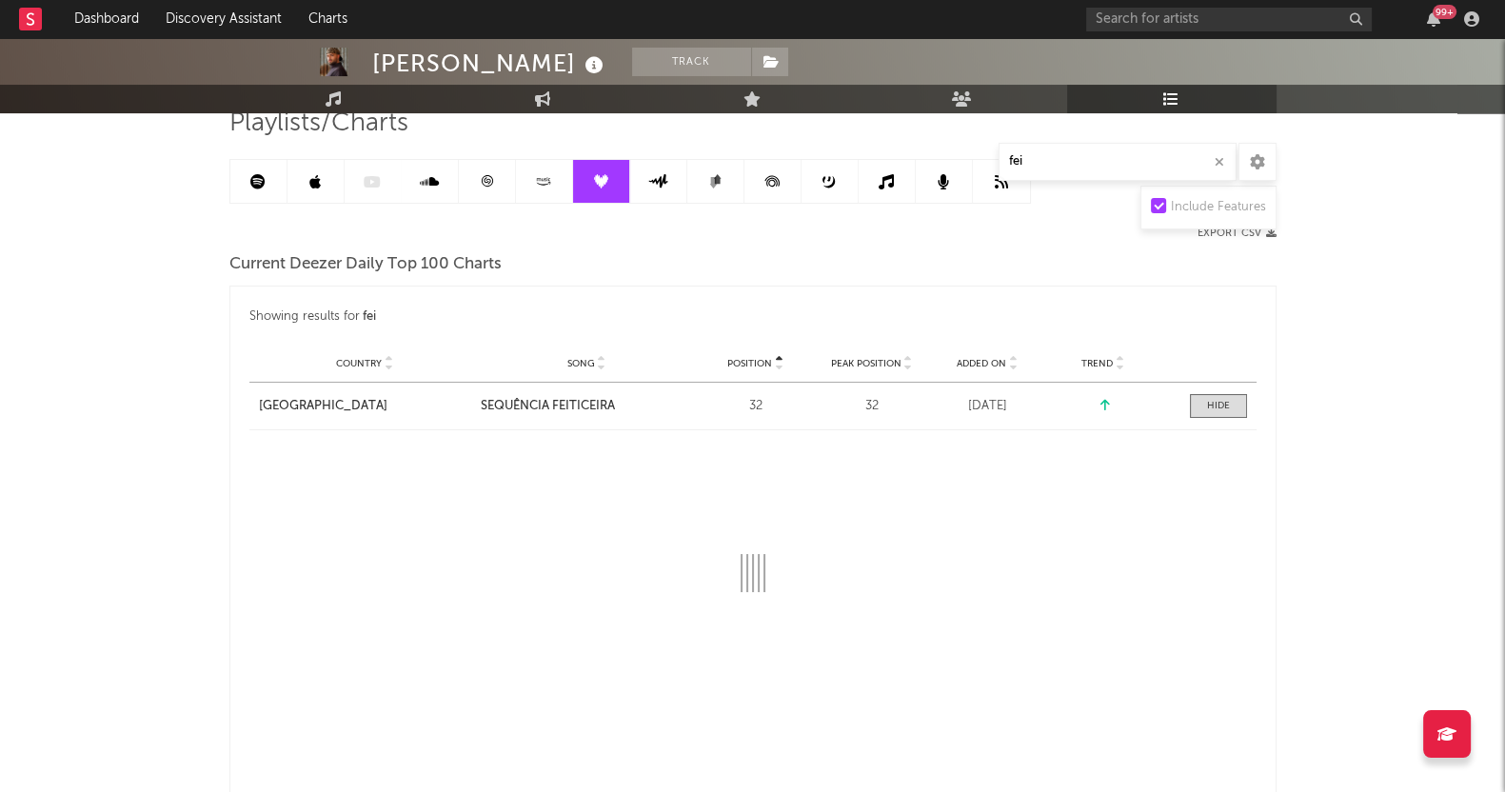
select select "1w"
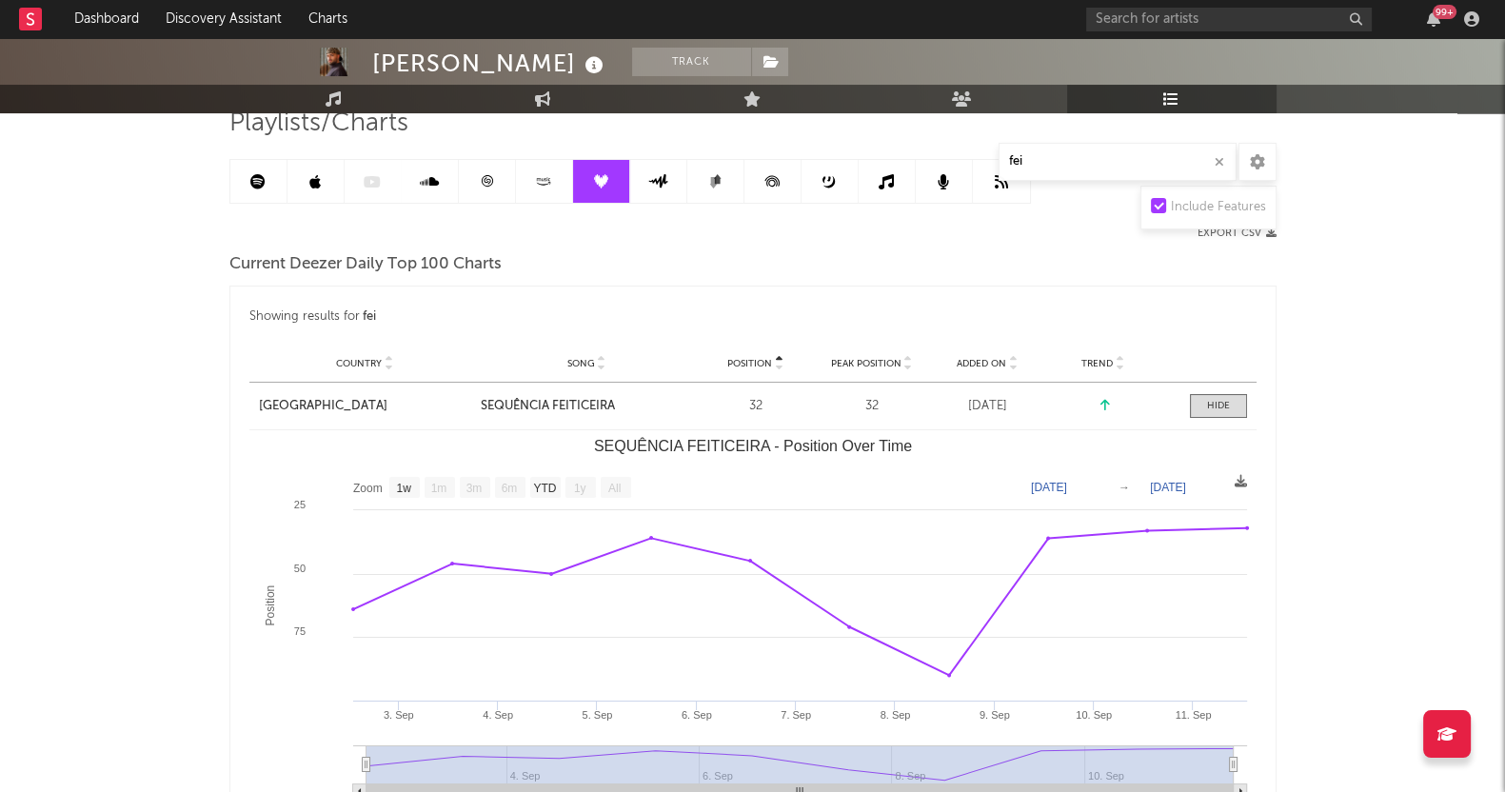
click at [3, 561] on div "[PERSON_NAME] Track [GEOGRAPHIC_DATA] | Brazilian Edit Track Benchmark Summary …" at bounding box center [752, 585] width 1505 height 1392
click at [1202, 424] on div "Country [GEOGRAPHIC_DATA] Song SEQUÊNCIA FEITICEIRA Position 32 Peak Position 3…" at bounding box center [752, 406] width 1007 height 47
click at [1208, 399] on div at bounding box center [1218, 406] width 23 height 14
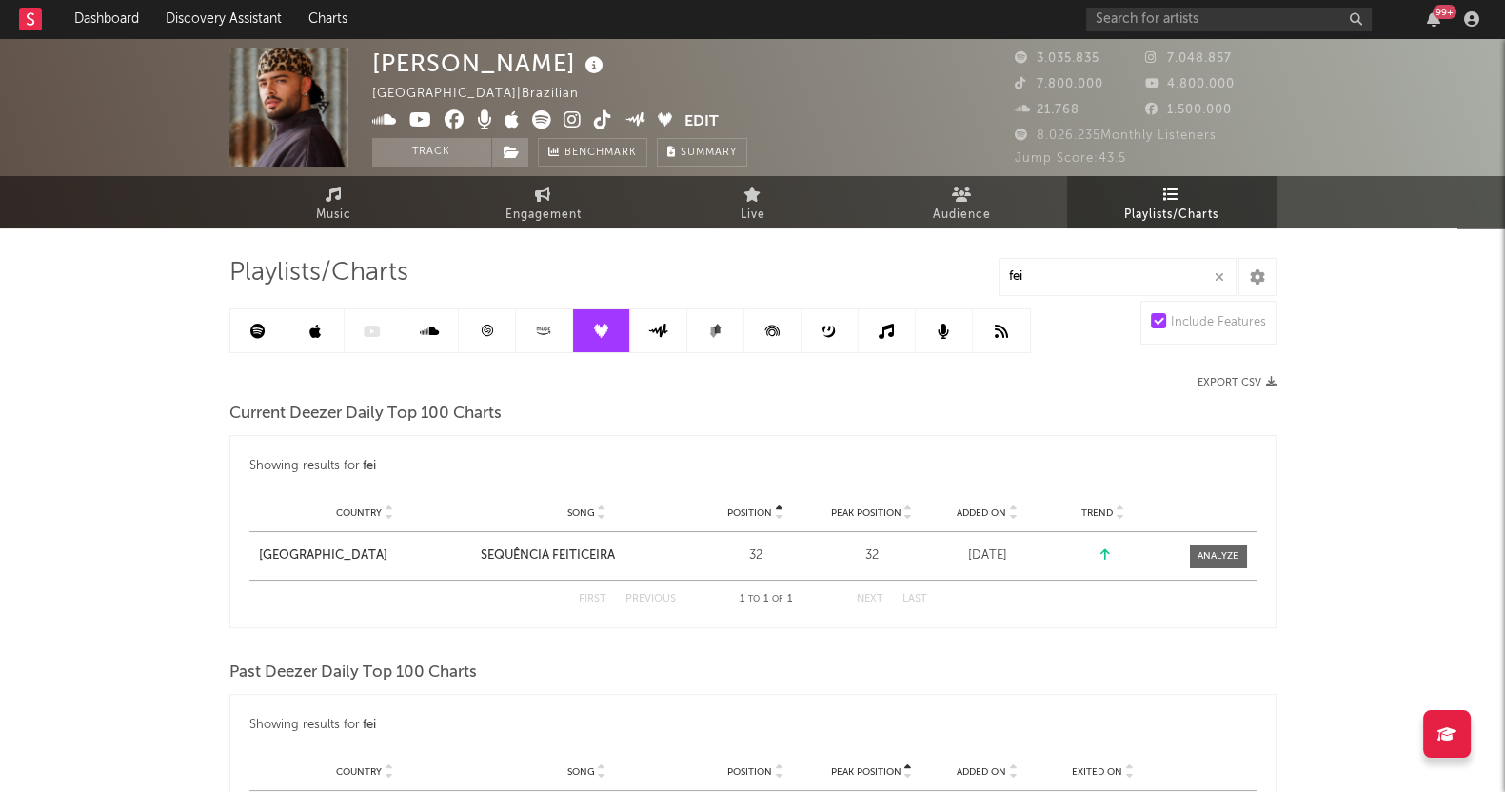
click at [662, 355] on div "Playlists/Charts fei Include Features Export CSV Current Deezer Daily Top 100 C…" at bounding box center [752, 596] width 1047 height 678
click at [680, 340] on link at bounding box center [658, 330] width 57 height 43
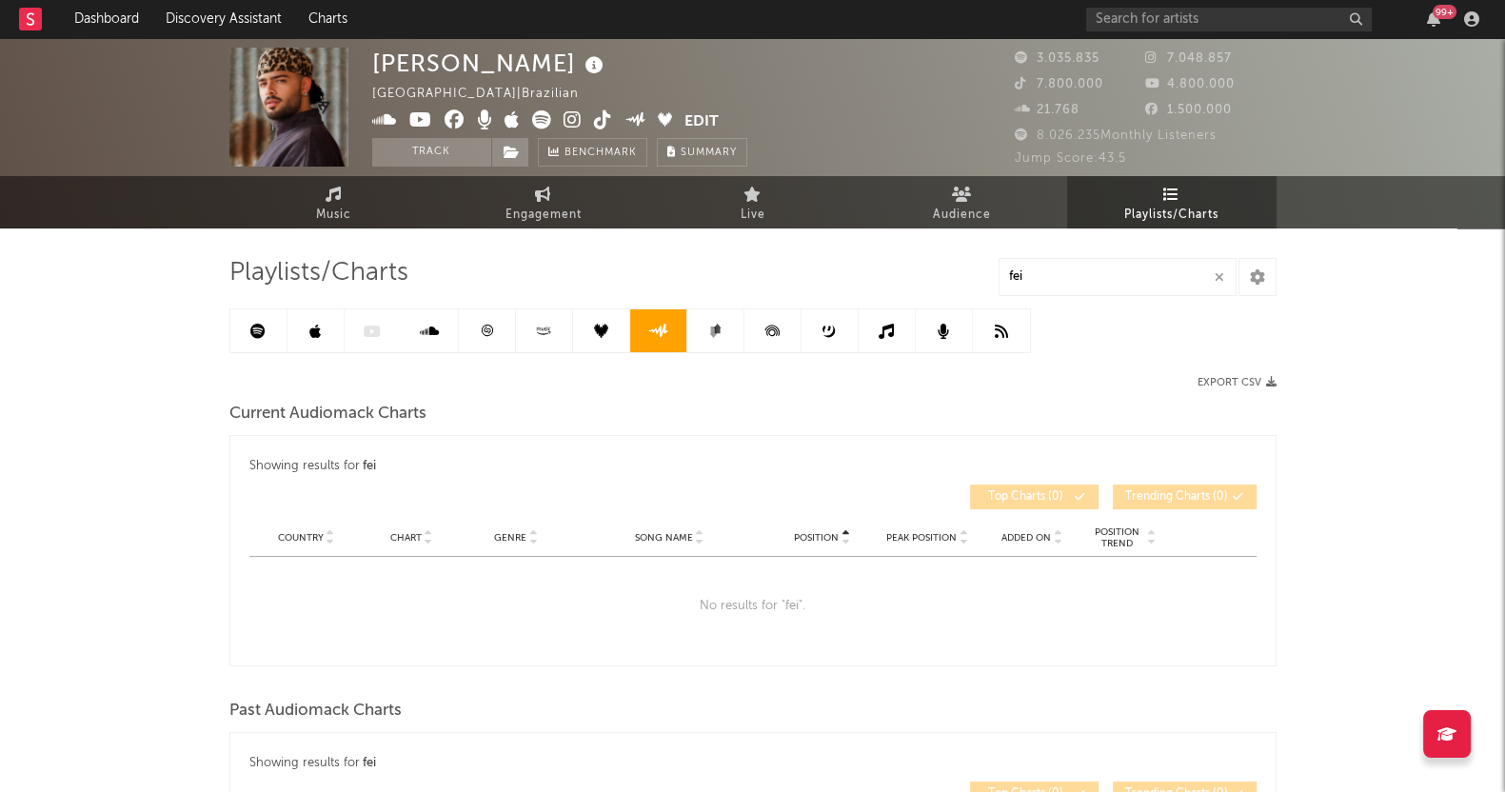
click at [712, 330] on icon at bounding box center [713, 331] width 8 height 11
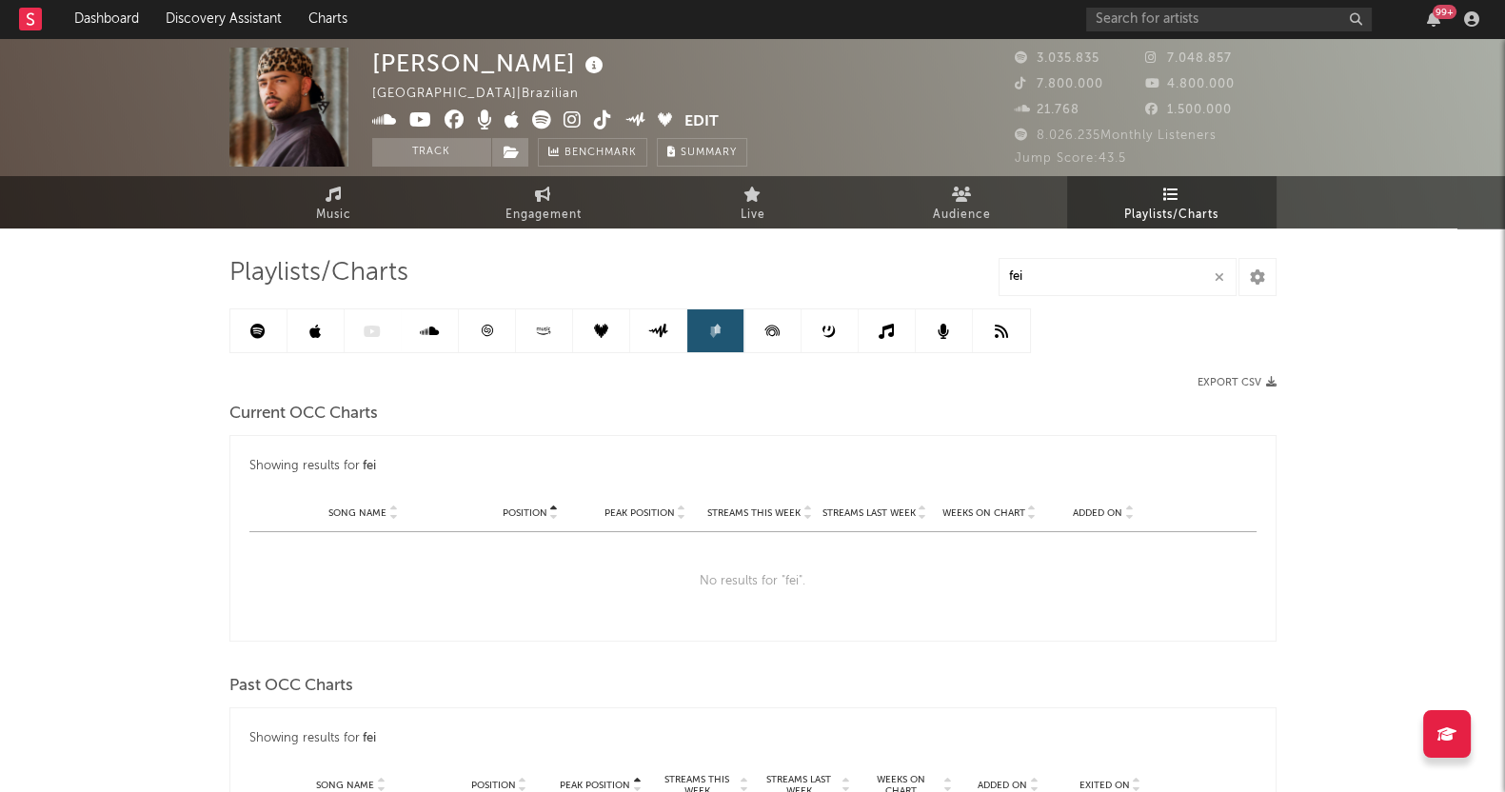
click at [761, 328] on icon at bounding box center [772, 330] width 43 height 43
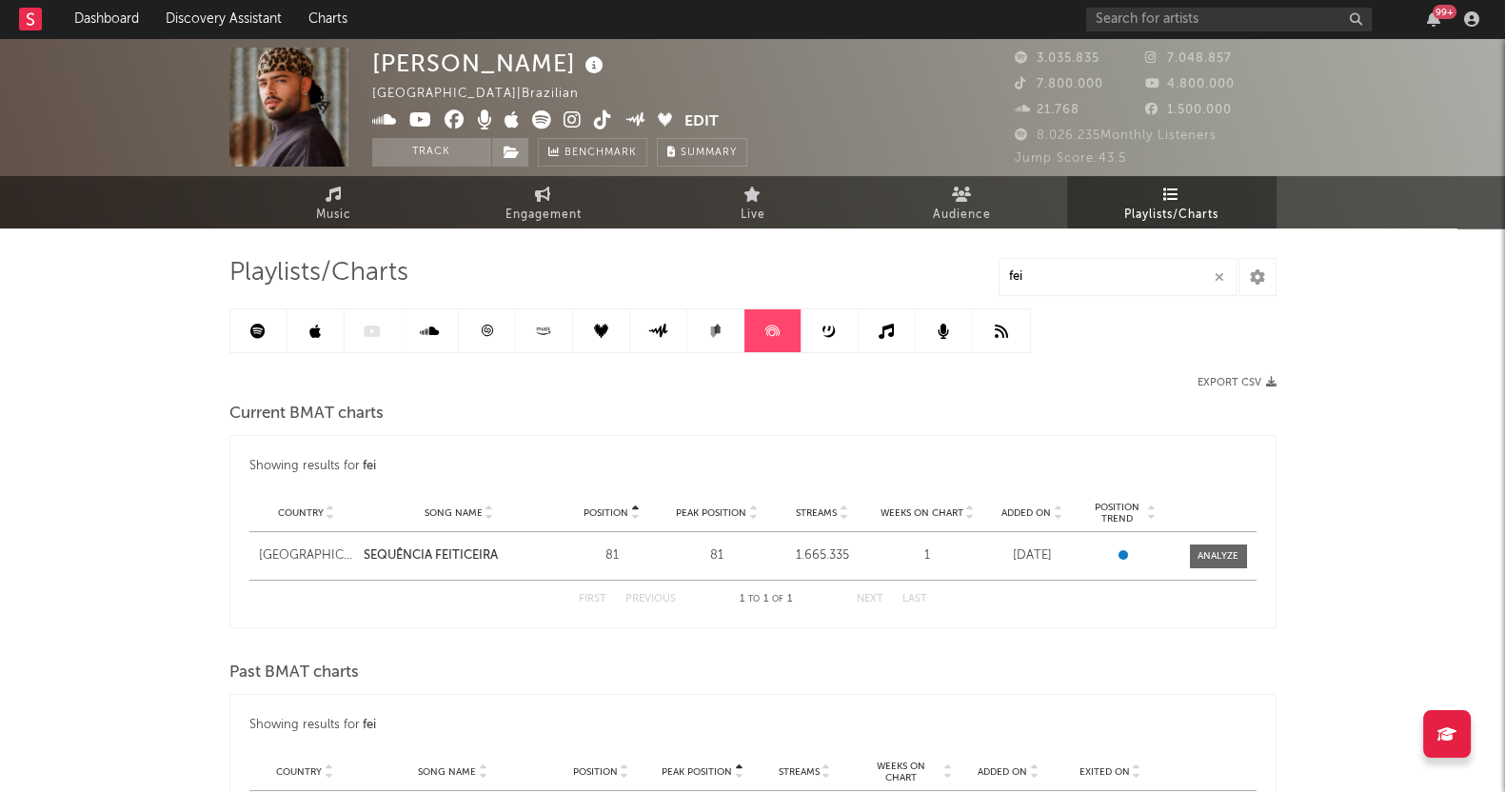
click at [797, 327] on link at bounding box center [772, 330] width 57 height 43
click at [816, 325] on link at bounding box center [829, 330] width 57 height 43
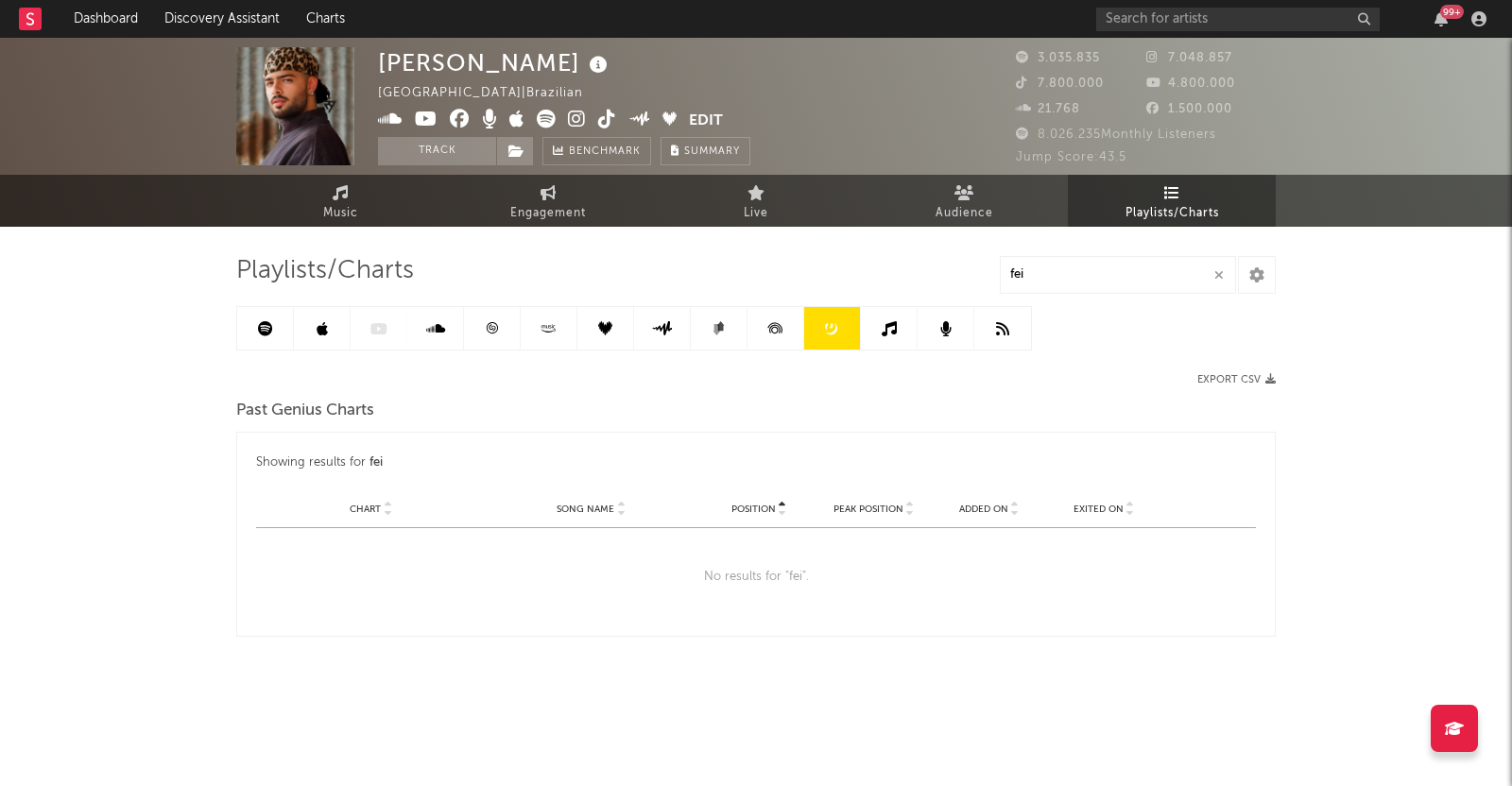
drag, startPoint x: 857, startPoint y: 320, endPoint x: 877, endPoint y: 320, distance: 20.0
click at [858, 320] on link at bounding box center [832, 328] width 57 height 43
click at [908, 320] on link at bounding box center [889, 328] width 57 height 43
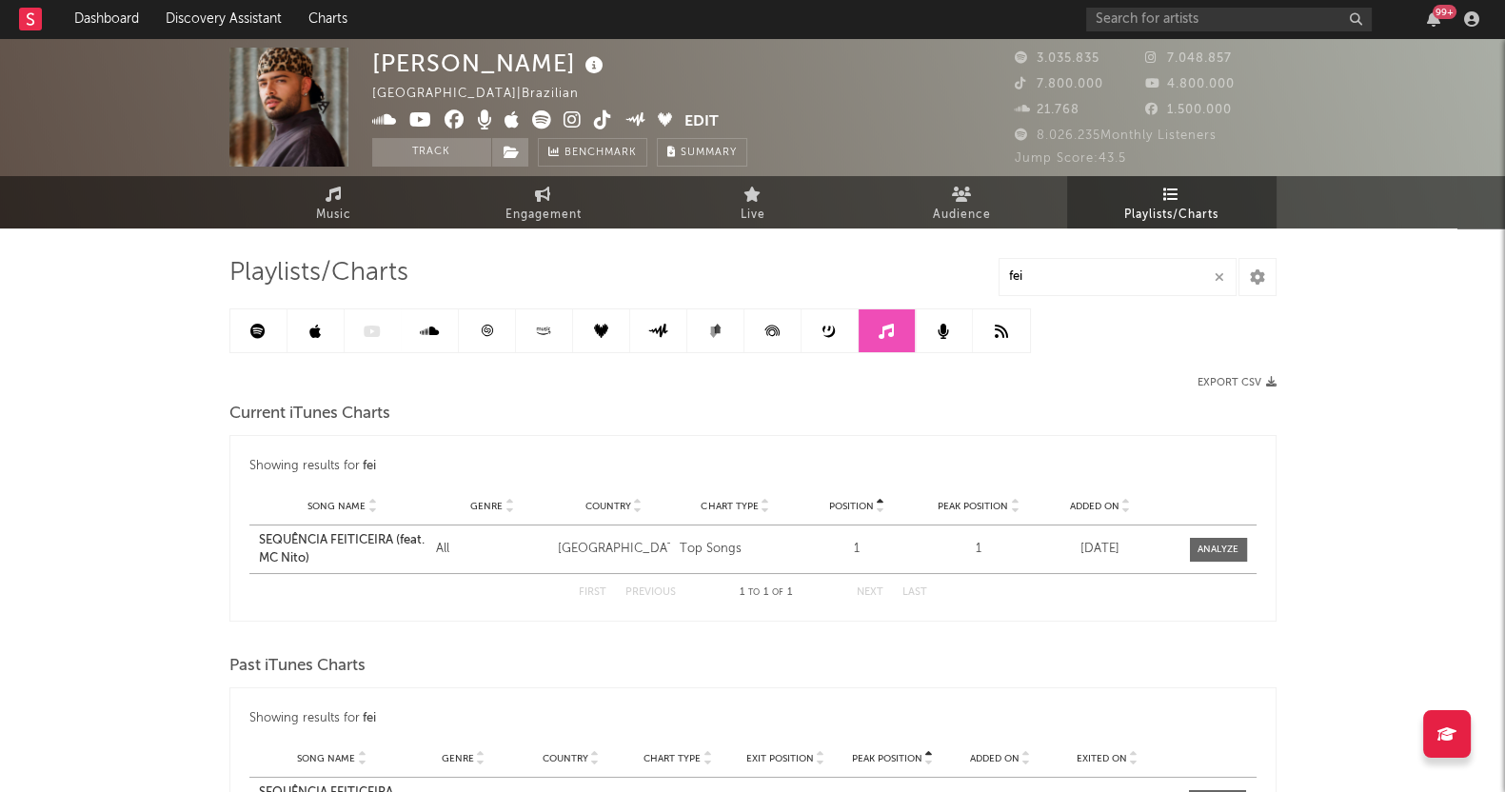
click at [0, 607] on div "[PERSON_NAME][GEOGRAPHIC_DATA] | Brazilian Edit Track Benchmark Summary 3.035.8…" at bounding box center [752, 513] width 1505 height 950
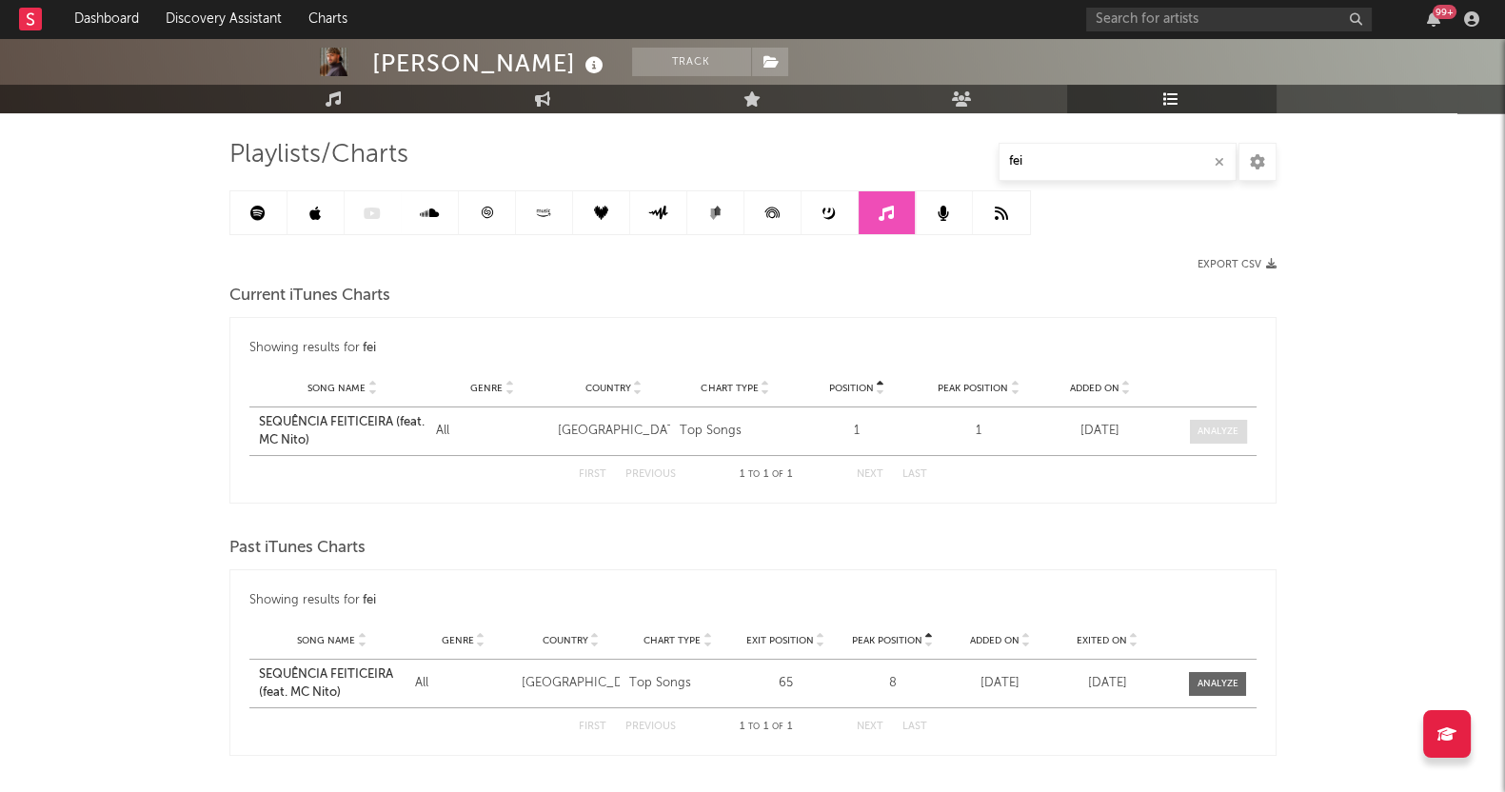
click at [1214, 437] on span at bounding box center [1218, 432] width 57 height 24
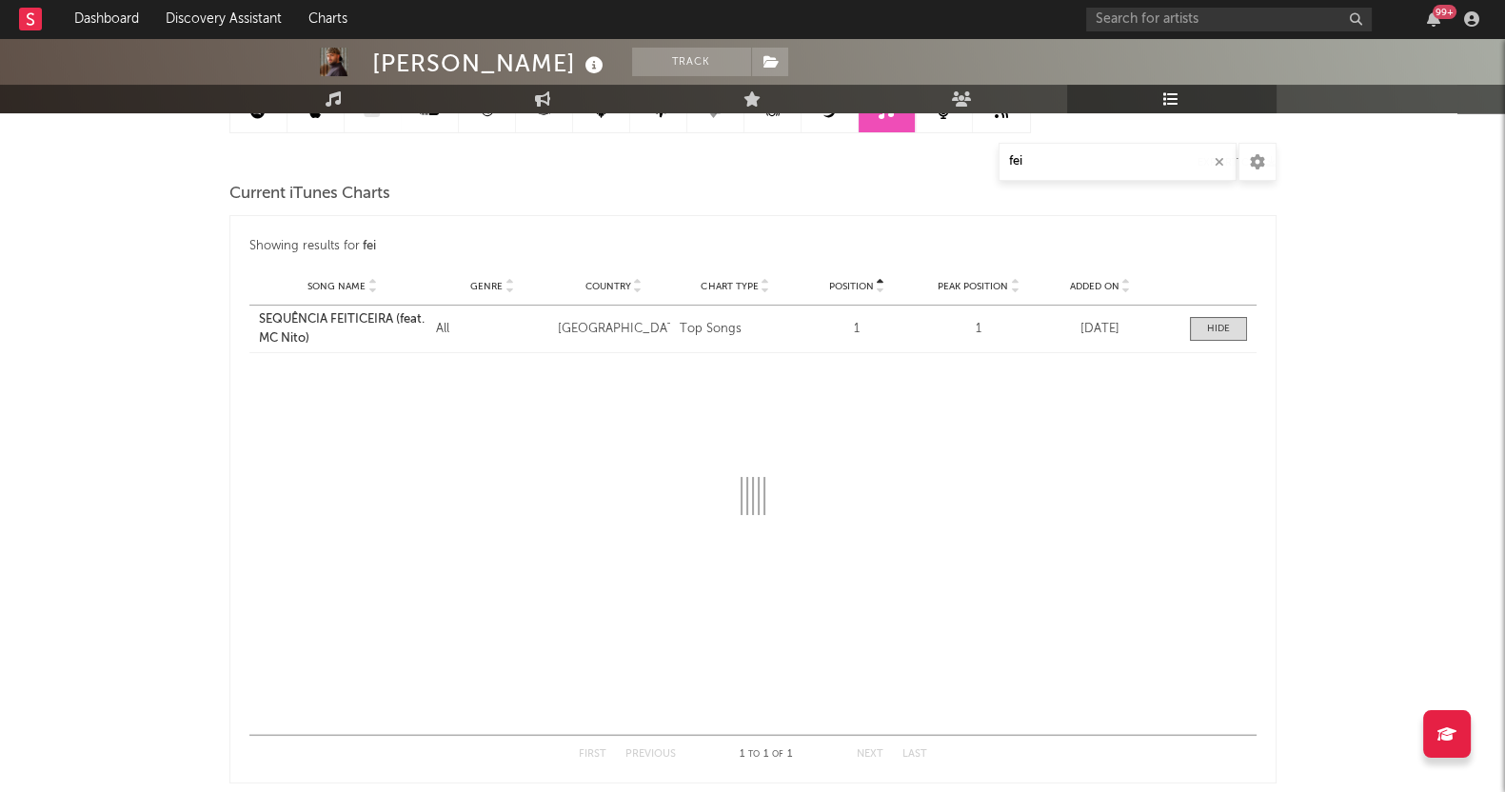
scroll to position [357, 0]
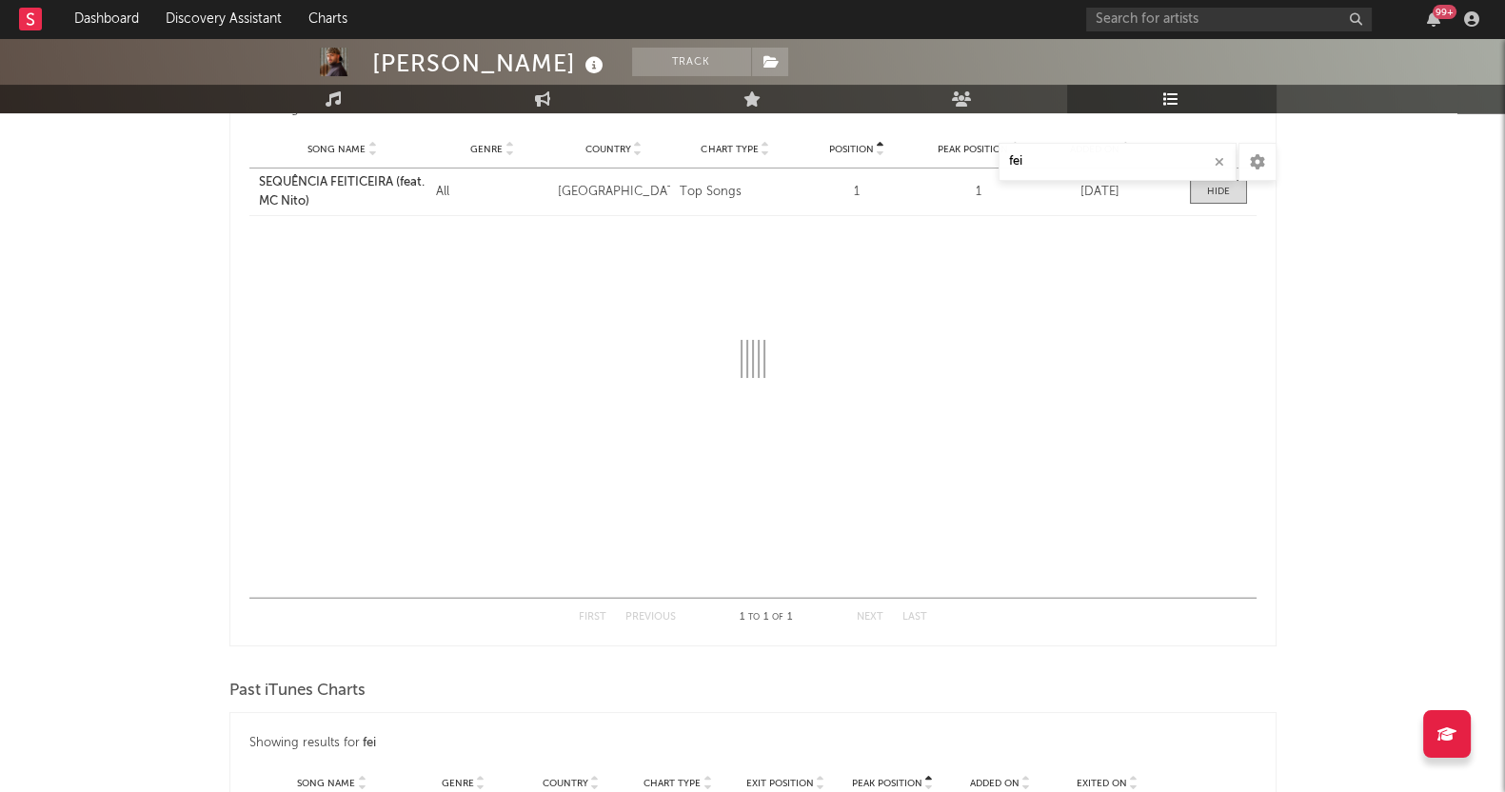
select select "1w"
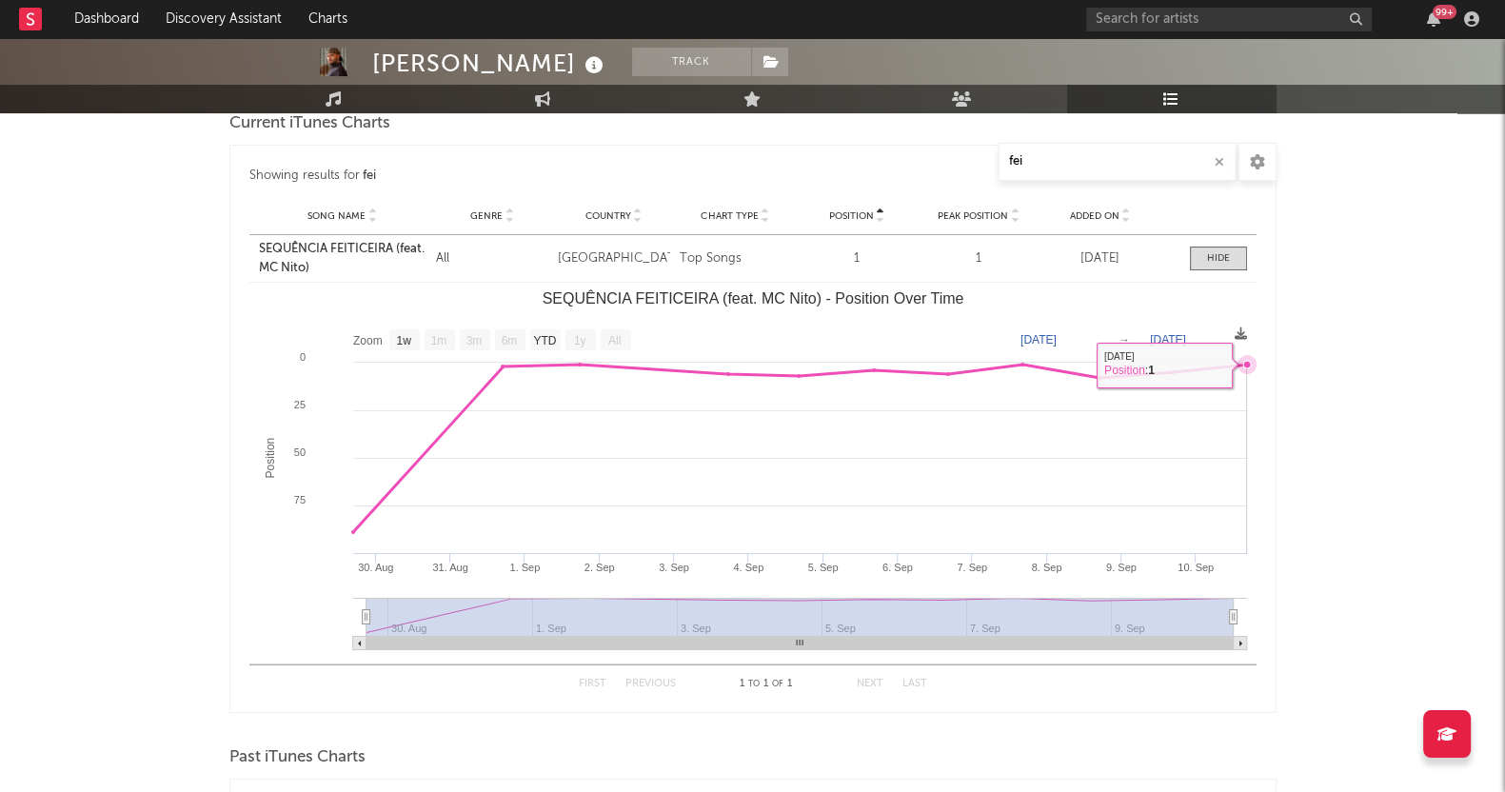
scroll to position [237, 0]
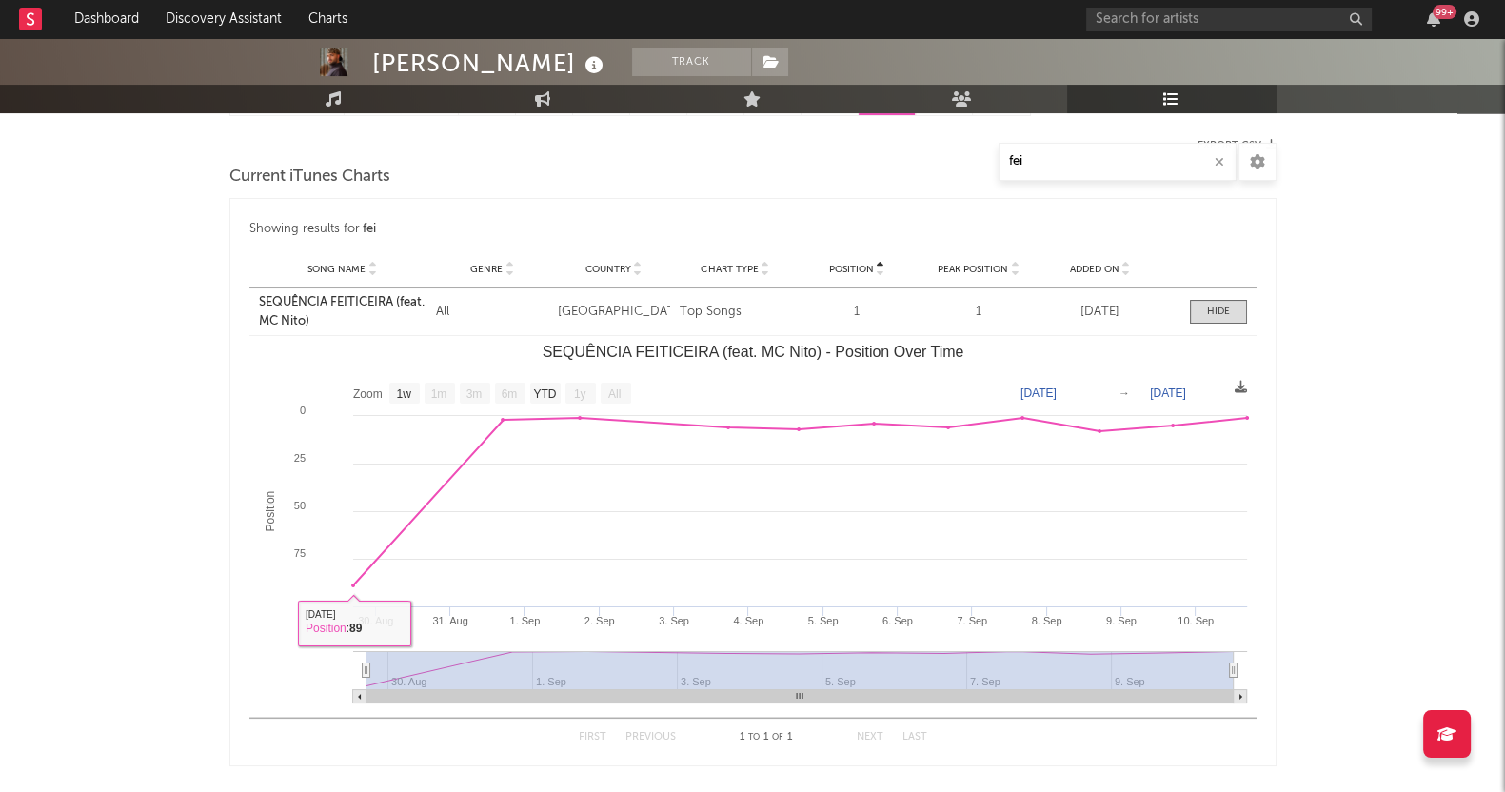
drag, startPoint x: 0, startPoint y: 582, endPoint x: 162, endPoint y: 553, distance: 164.4
click at [0, 581] on div "[PERSON_NAME] Track [GEOGRAPHIC_DATA] | Brazilian Edit Track Benchmark Summary …" at bounding box center [752, 466] width 1505 height 1331
click at [1221, 321] on span at bounding box center [1218, 312] width 57 height 24
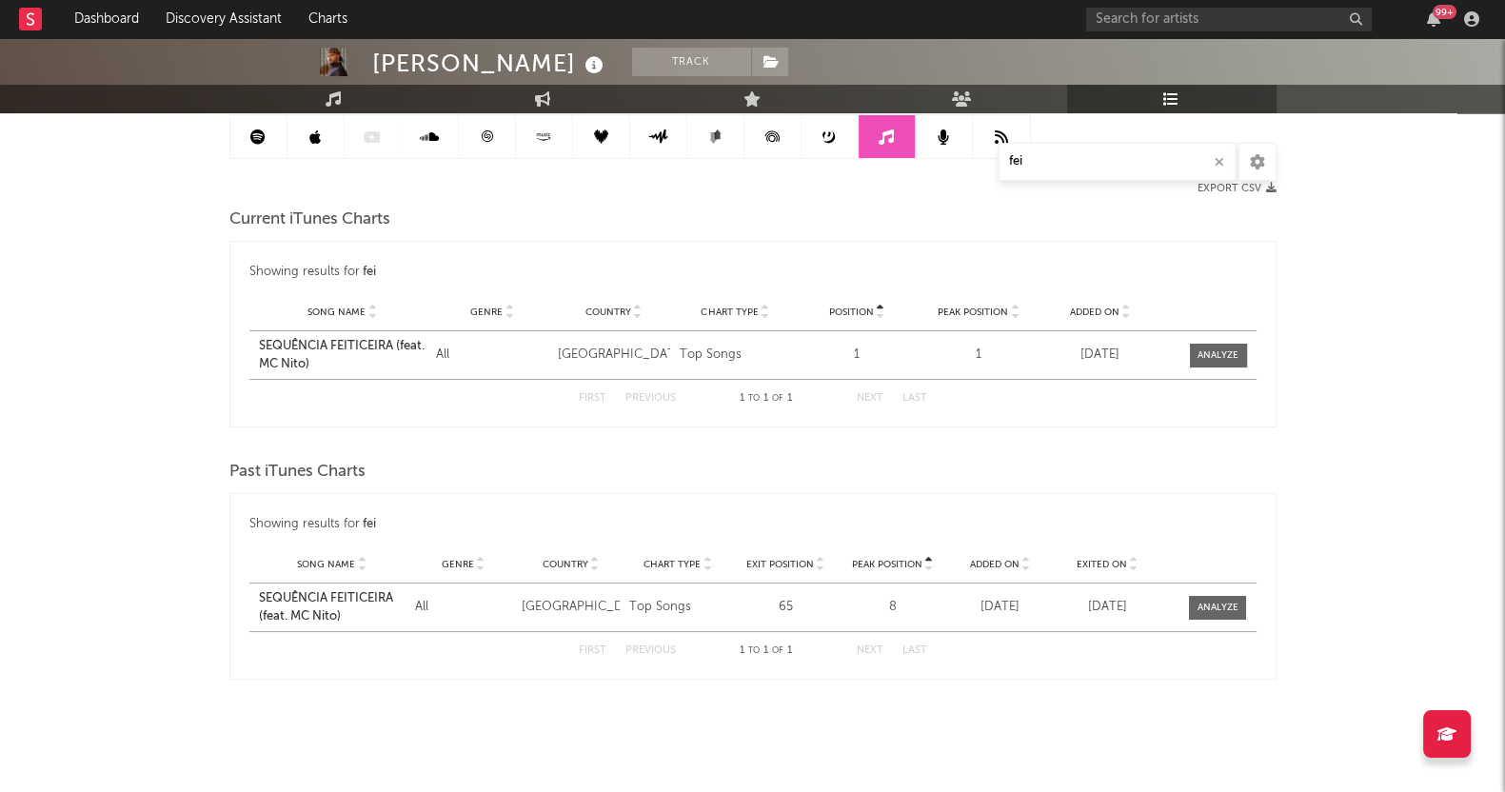
scroll to position [75, 0]
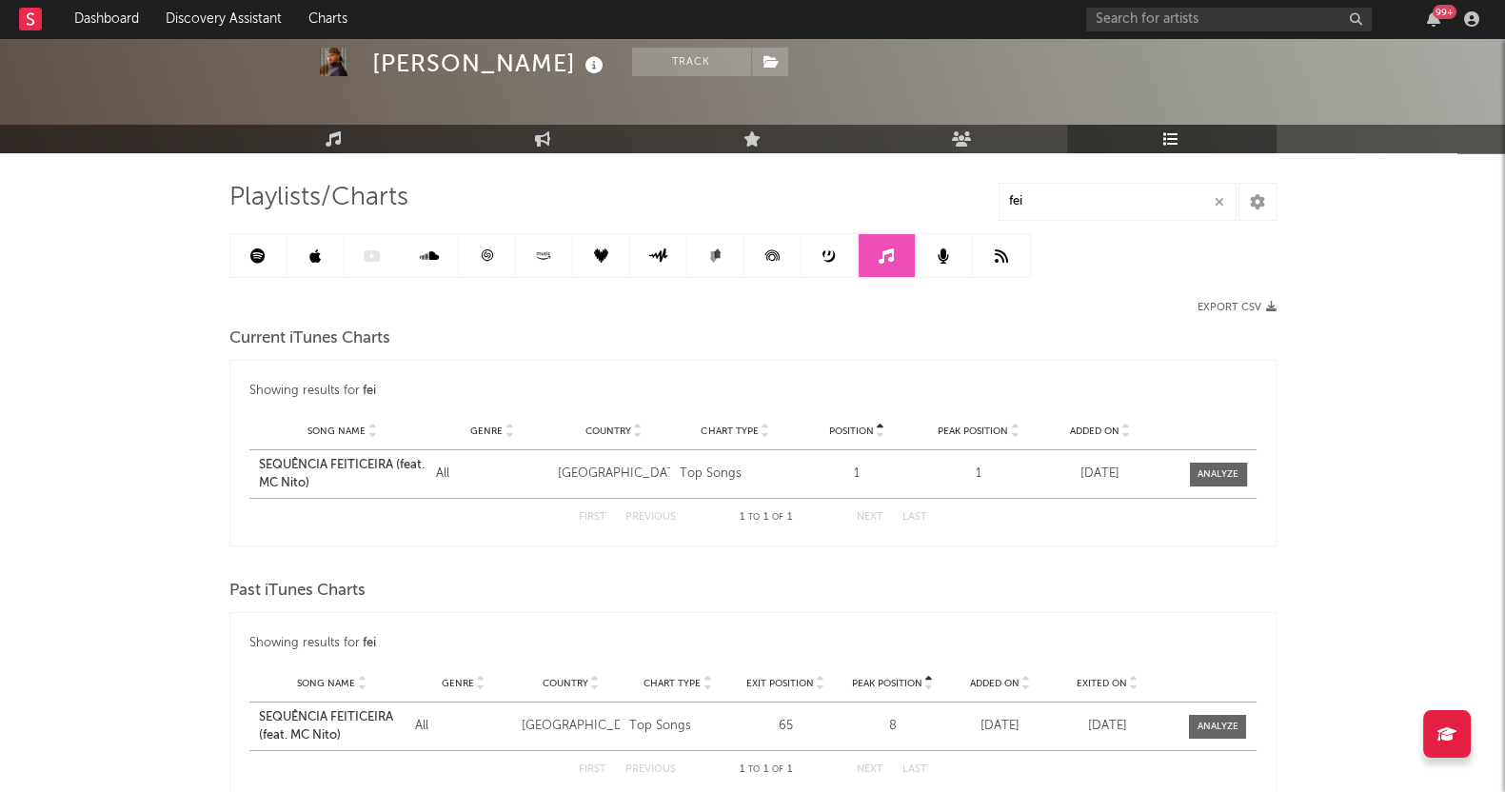
click at [370, 259] on div at bounding box center [629, 255] width 801 height 45
click at [305, 249] on link at bounding box center [315, 255] width 57 height 43
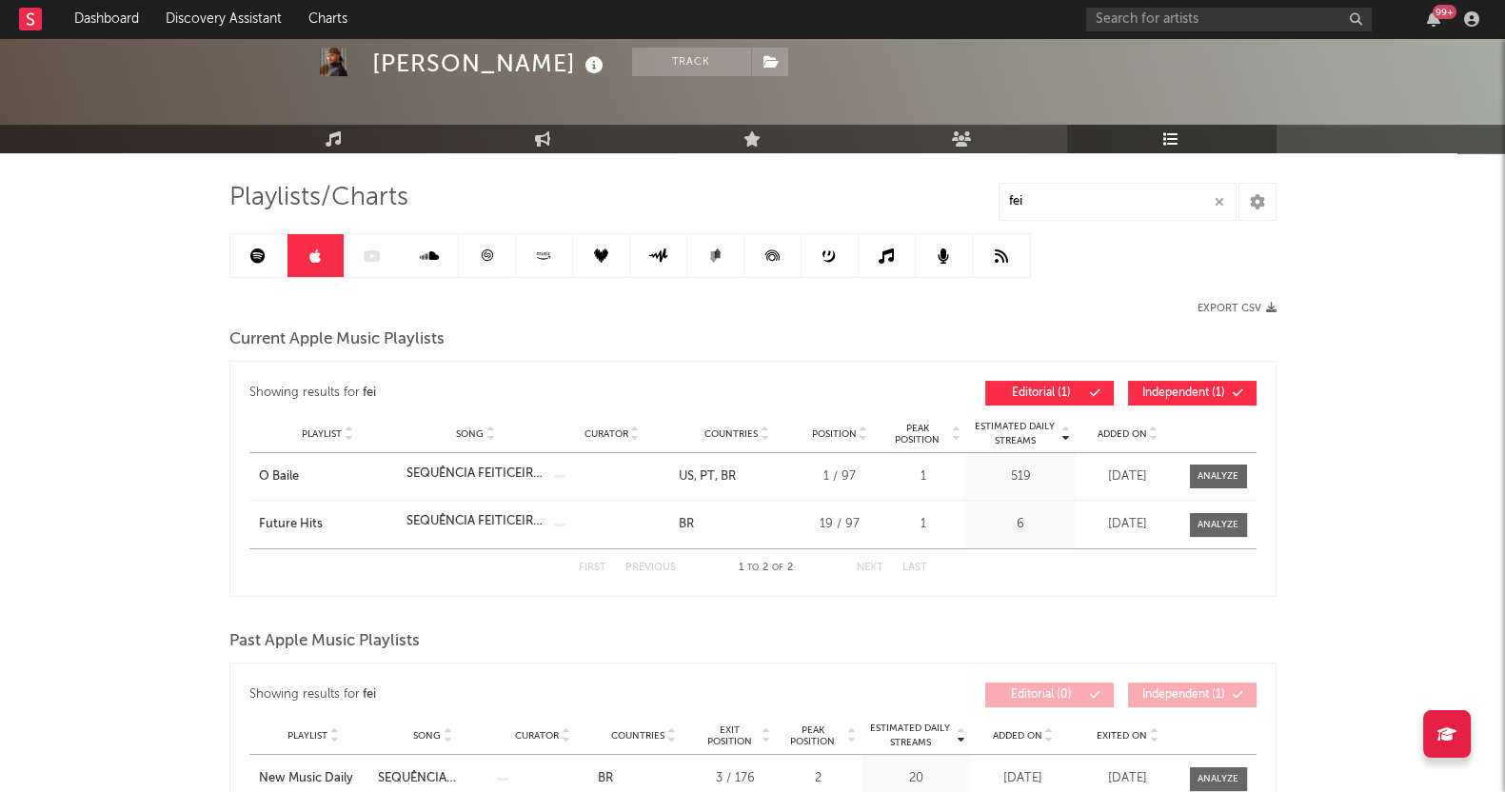
click at [400, 264] on div at bounding box center [629, 255] width 801 height 45
click at [383, 256] on div at bounding box center [629, 255] width 801 height 45
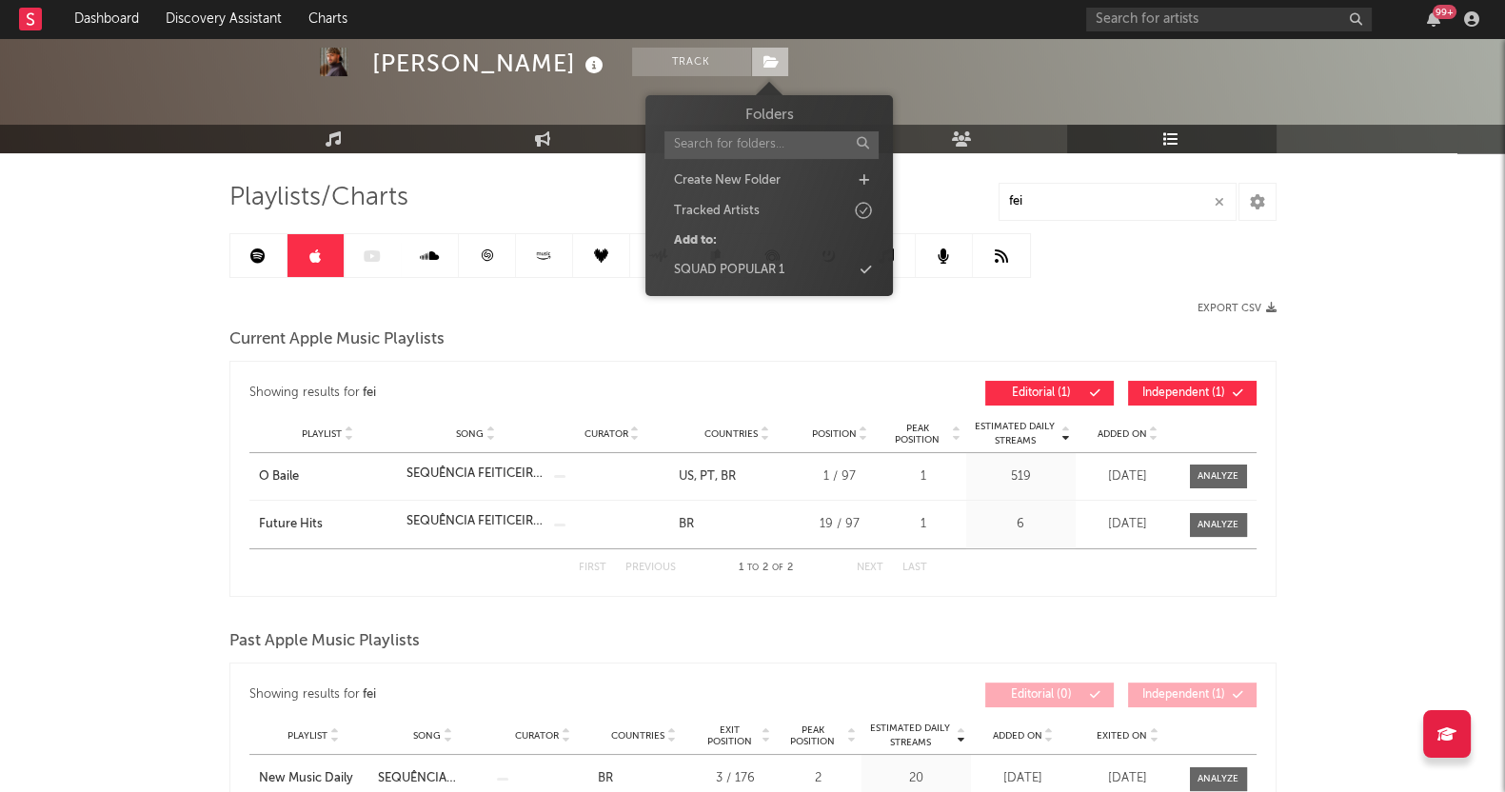
click at [776, 62] on icon at bounding box center [771, 61] width 16 height 13
click at [463, 55] on div "[PERSON_NAME]" at bounding box center [490, 63] width 236 height 31
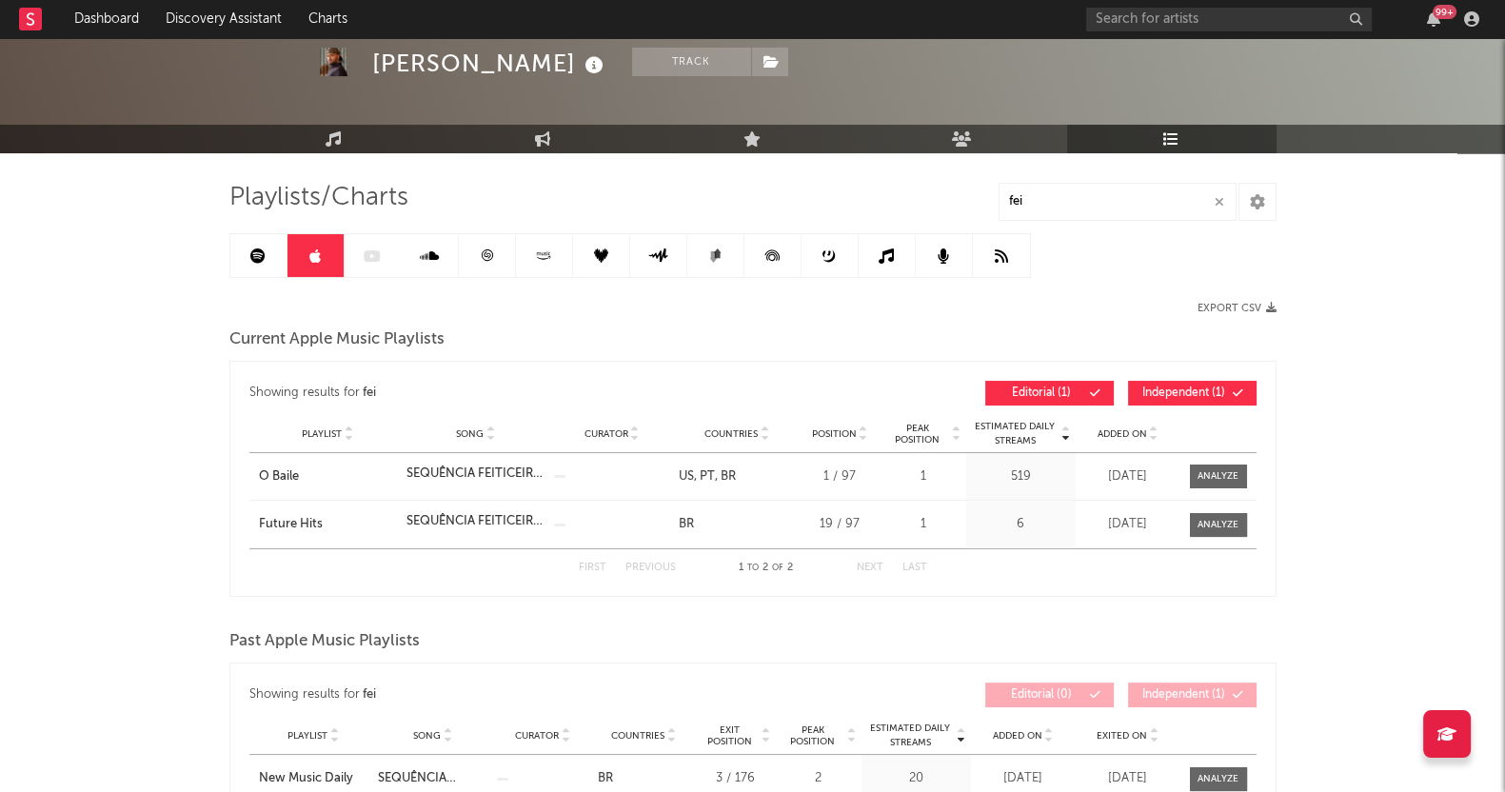
click at [517, 65] on div "[PERSON_NAME]" at bounding box center [490, 63] width 236 height 31
click at [345, 139] on link "Music" at bounding box center [333, 139] width 209 height 29
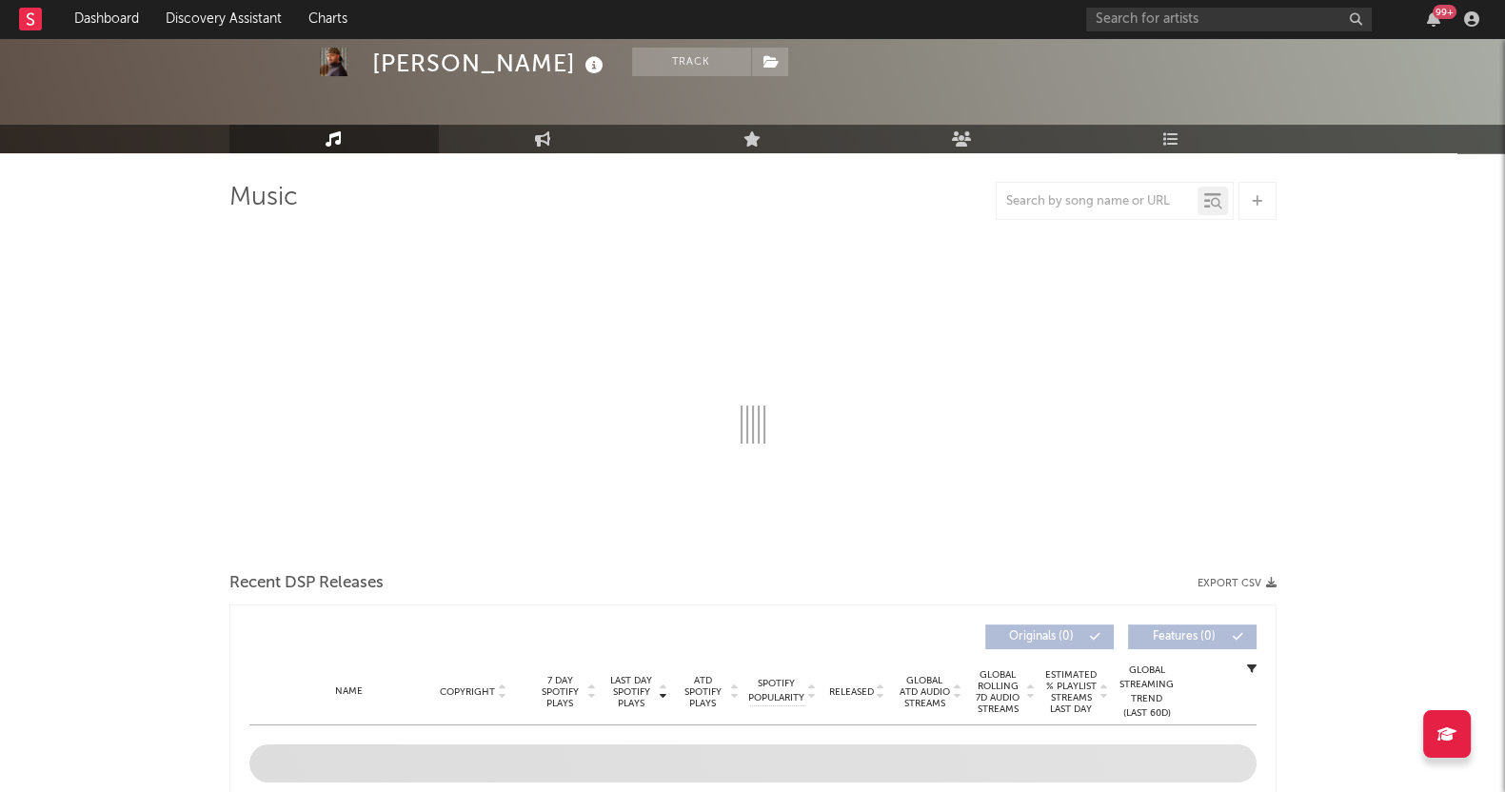
click at [460, 62] on div "[PERSON_NAME]" at bounding box center [490, 63] width 236 height 31
click at [766, 69] on span at bounding box center [770, 62] width 38 height 29
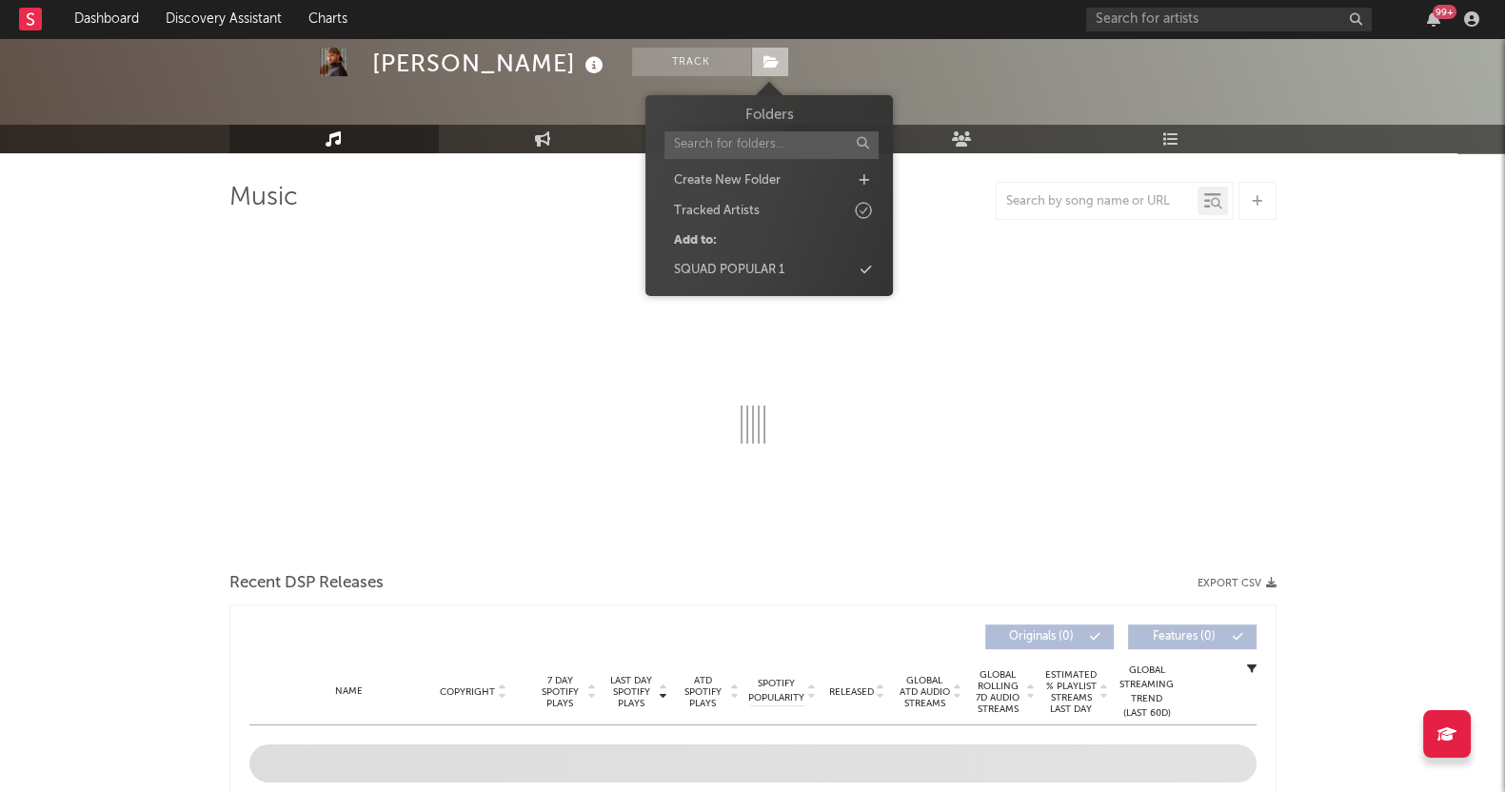
select select "6m"
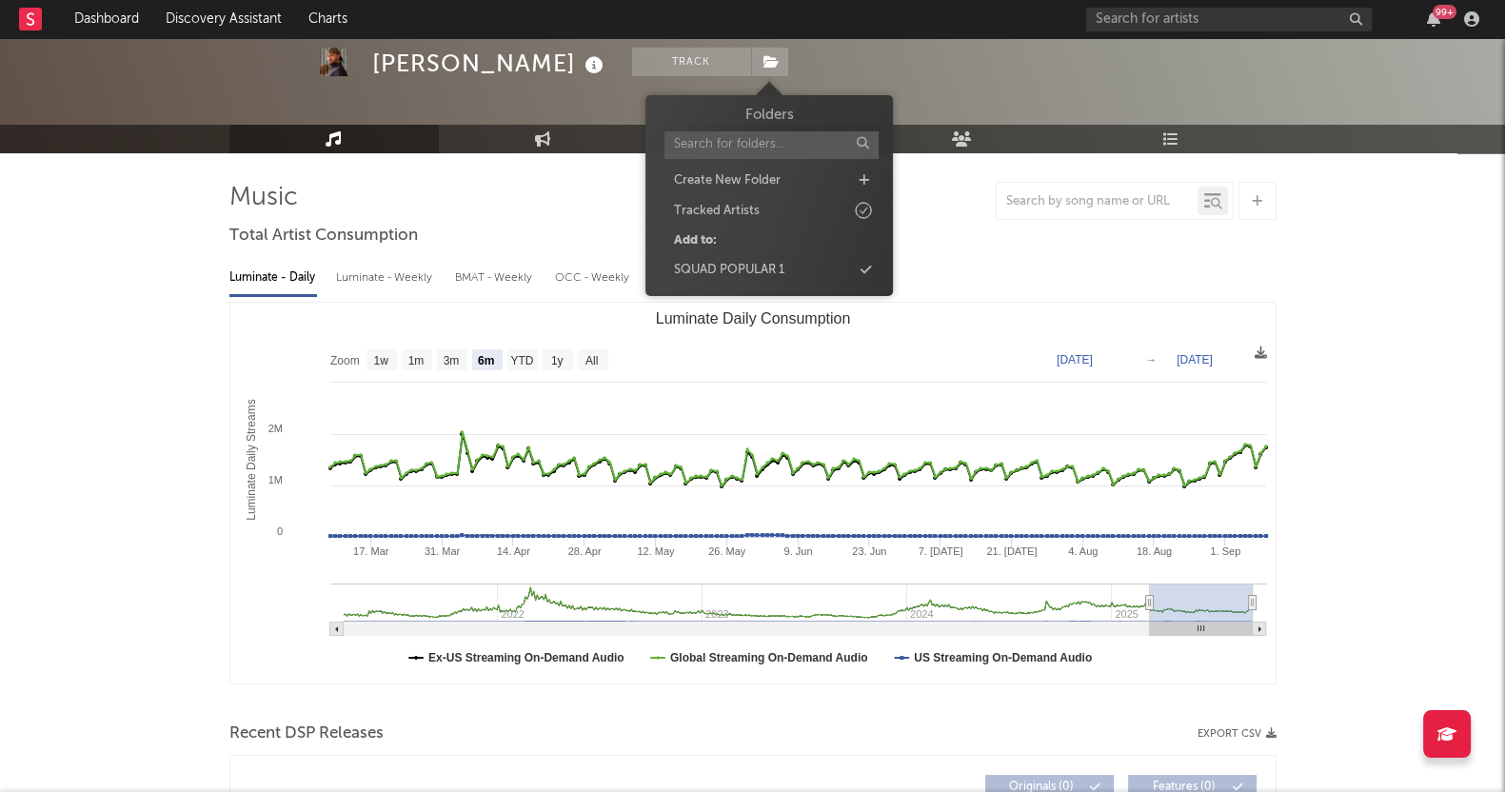
click at [467, 78] on div "[PERSON_NAME]" at bounding box center [490, 63] width 236 height 31
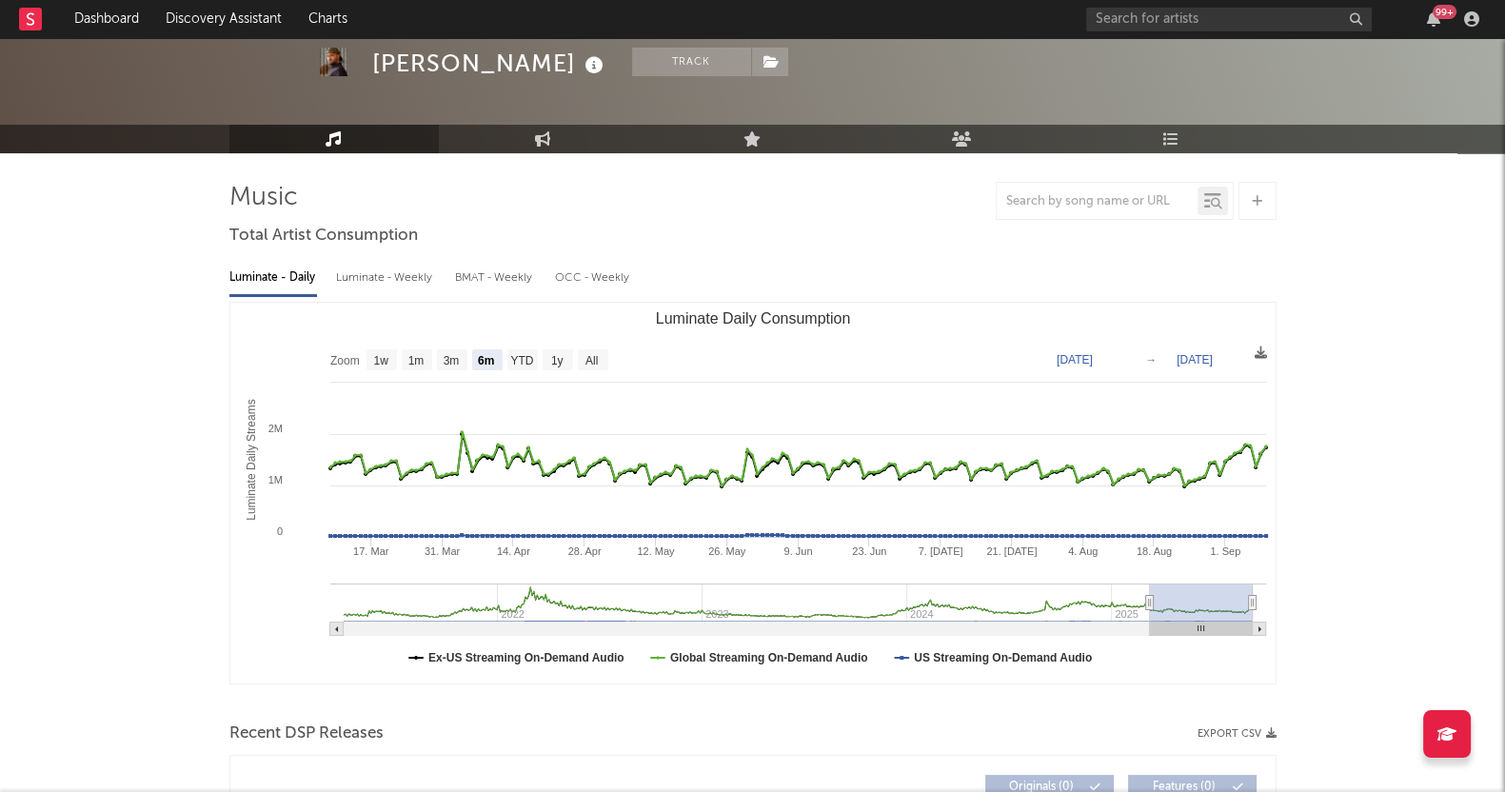
click at [452, 56] on div "[PERSON_NAME]" at bounding box center [490, 63] width 236 height 31
click at [321, 57] on img at bounding box center [334, 62] width 29 height 29
click at [516, 132] on link "Engagement" at bounding box center [543, 139] width 209 height 29
select select "1w"
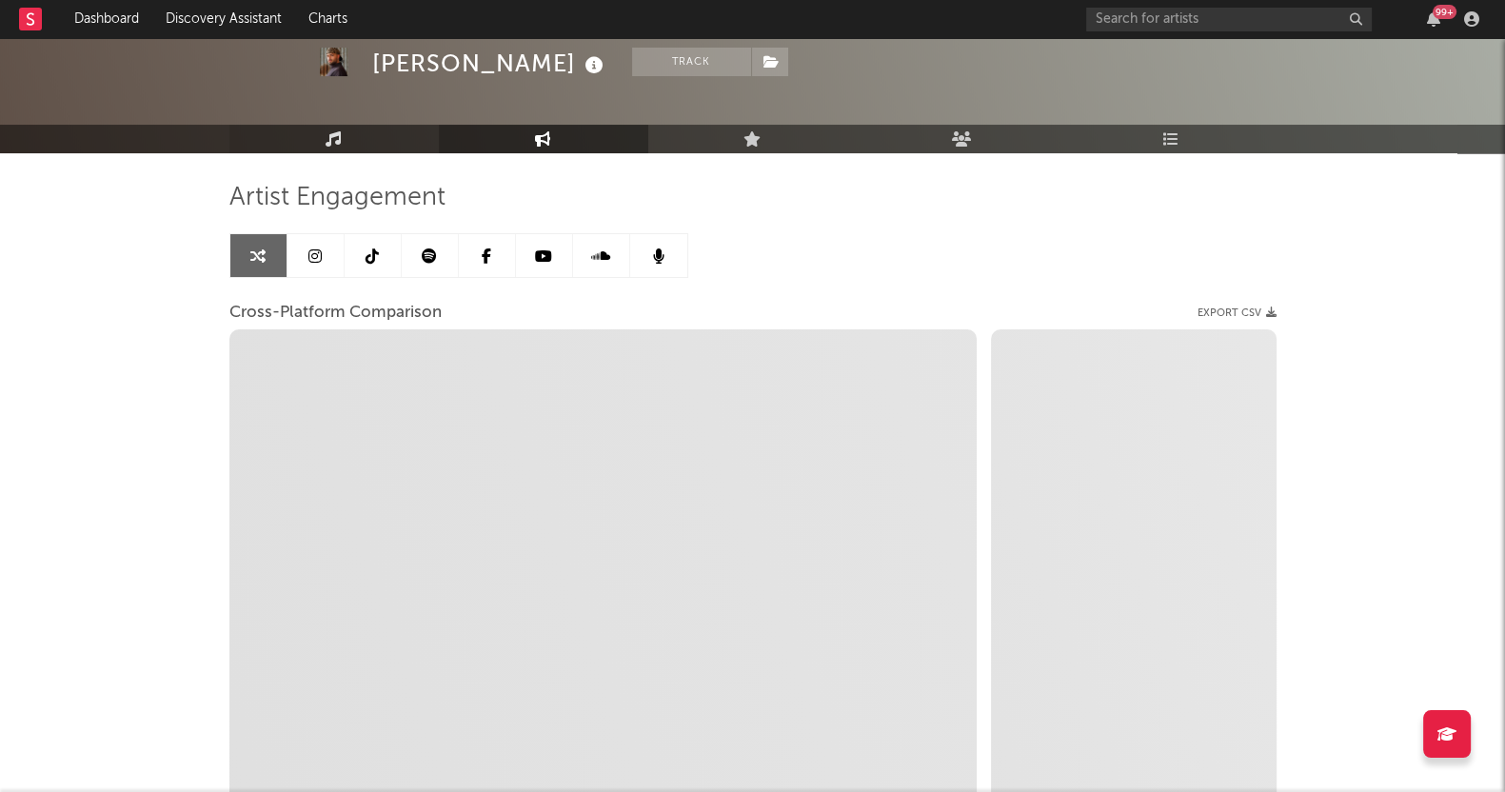
click at [314, 125] on link "Music" at bounding box center [333, 139] width 209 height 29
click at [435, 66] on div "[PERSON_NAME]" at bounding box center [490, 63] width 236 height 31
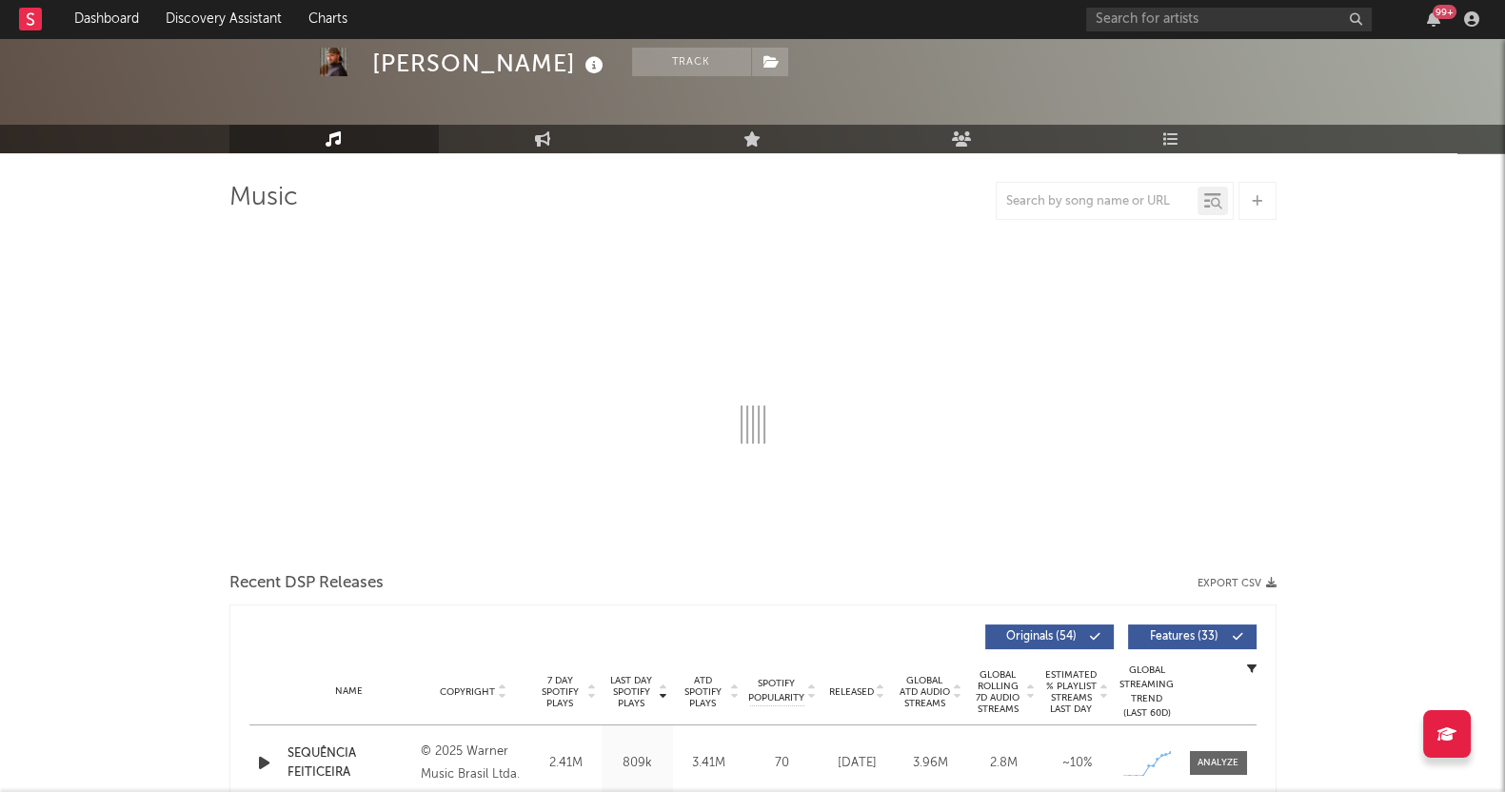
select select "6m"
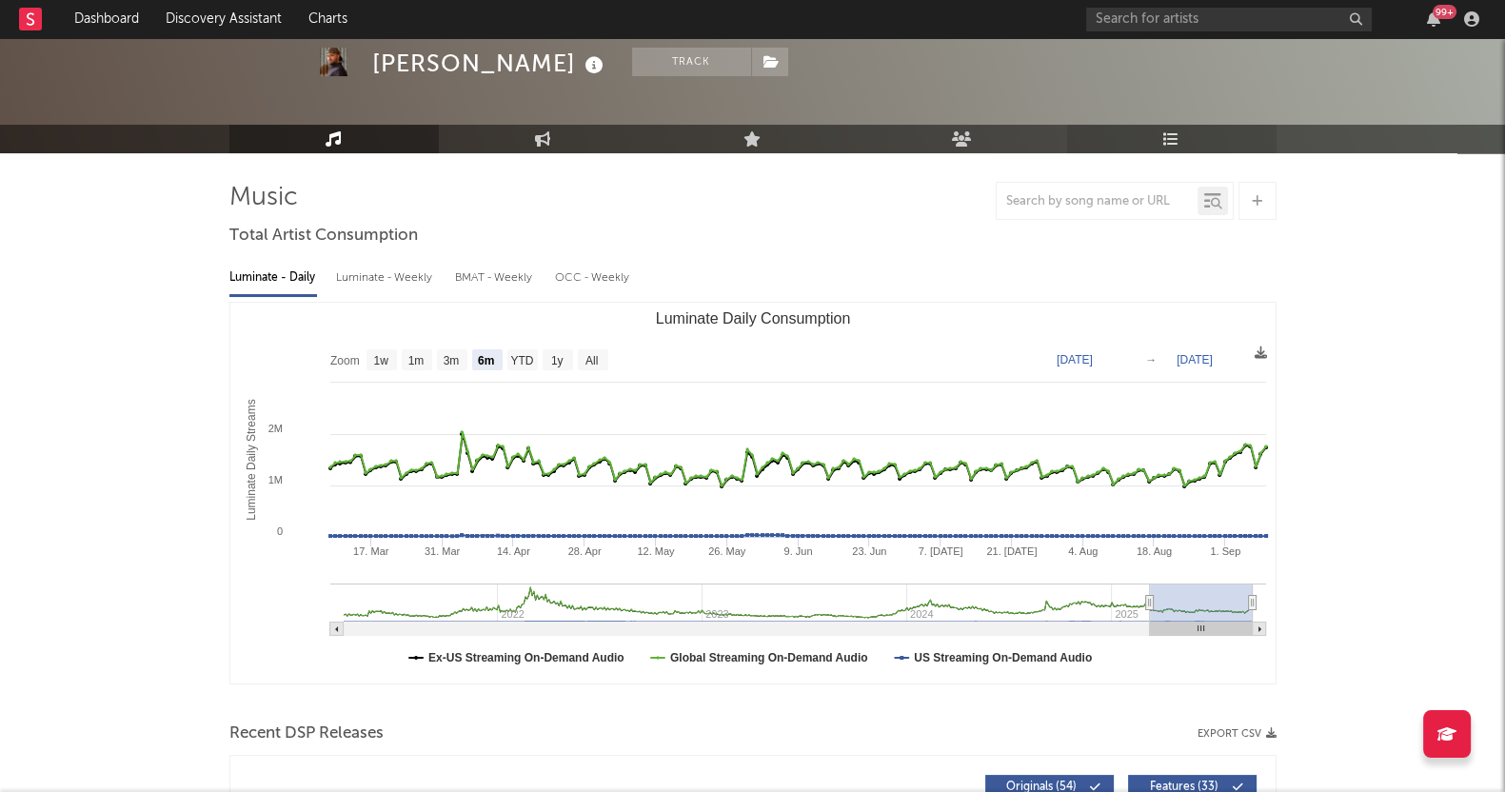
click at [1185, 140] on link "Playlists/Charts" at bounding box center [1171, 139] width 209 height 29
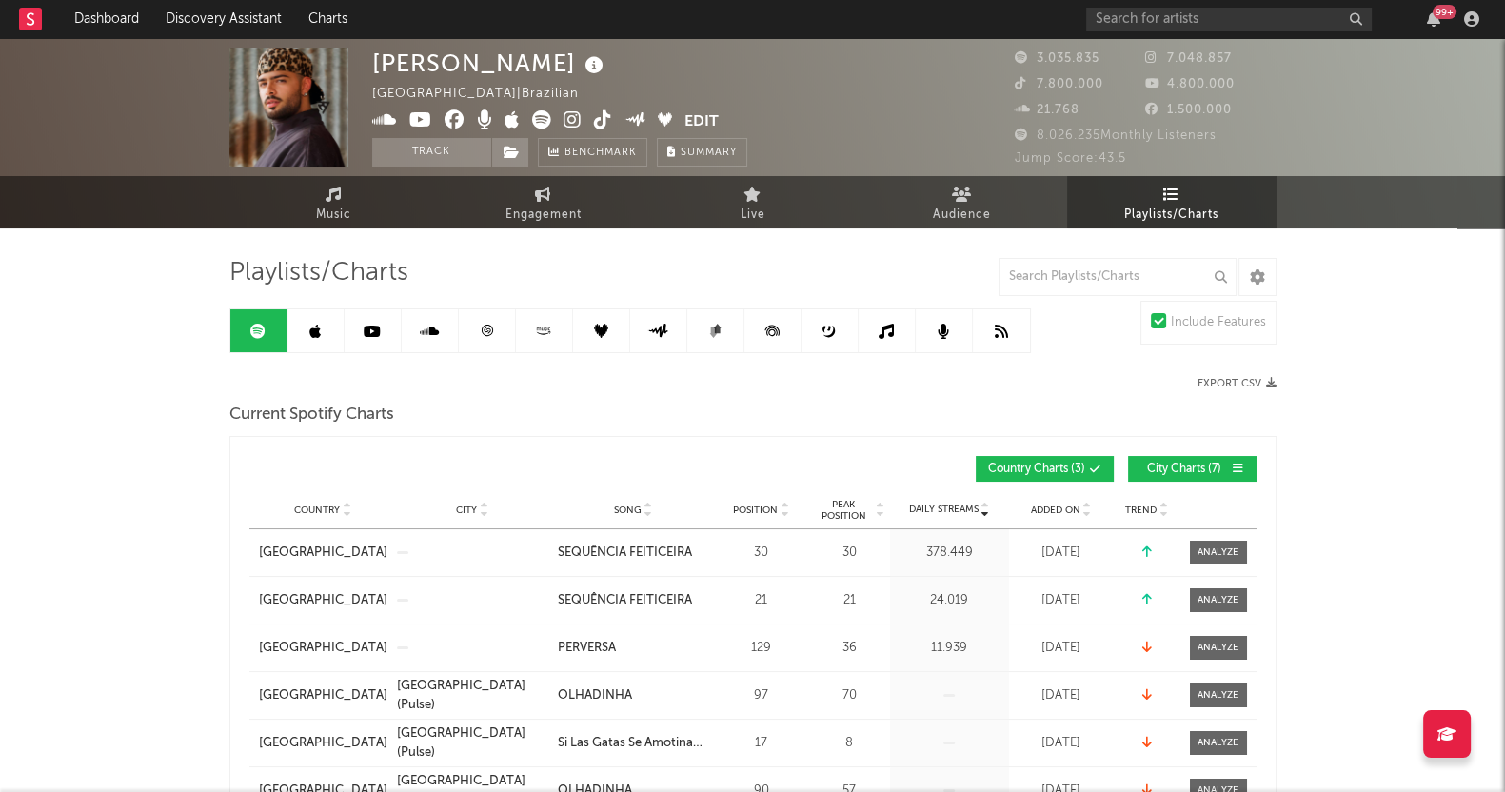
click at [314, 319] on link at bounding box center [315, 330] width 57 height 43
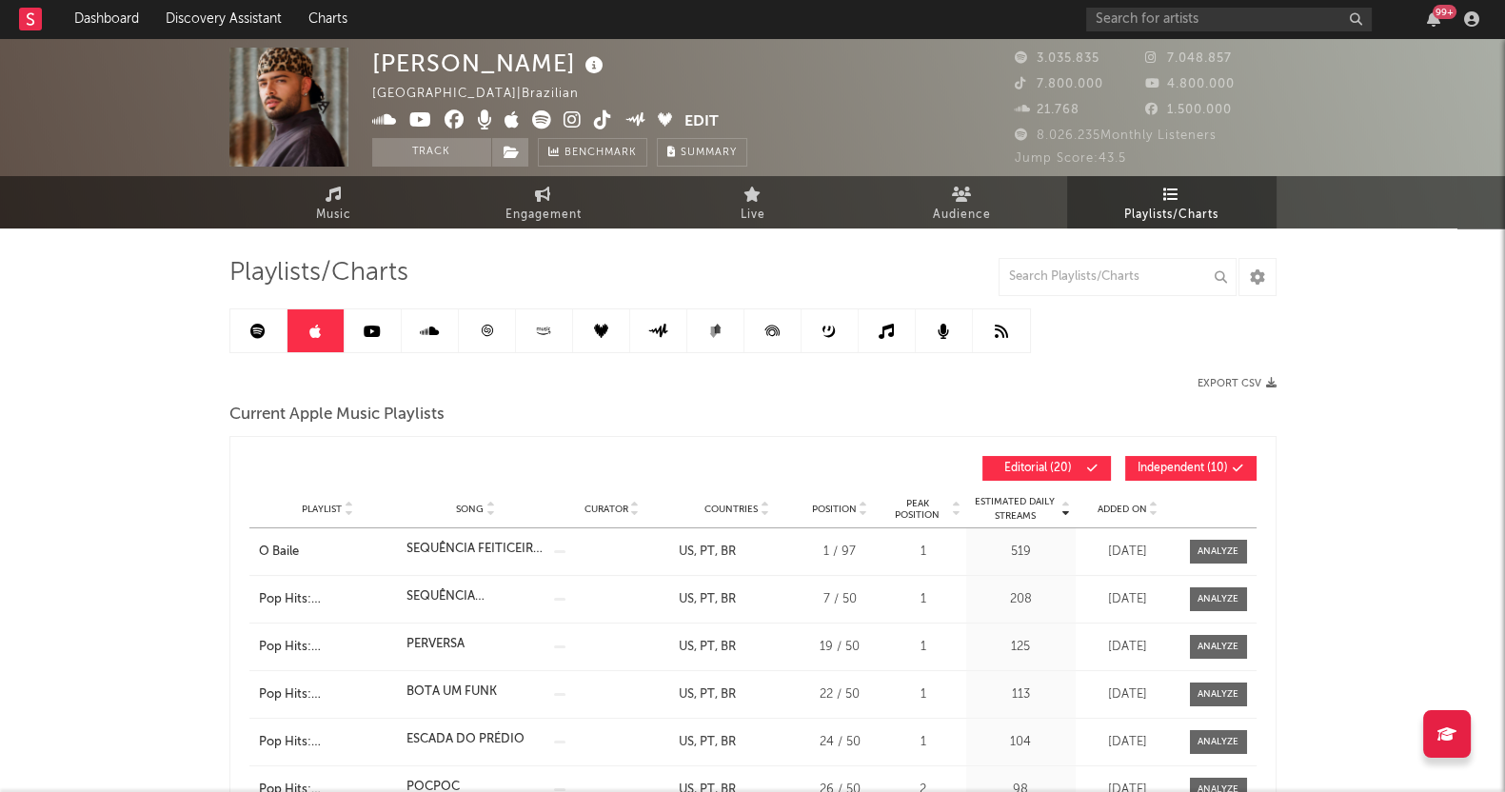
click at [404, 322] on link at bounding box center [430, 330] width 57 height 43
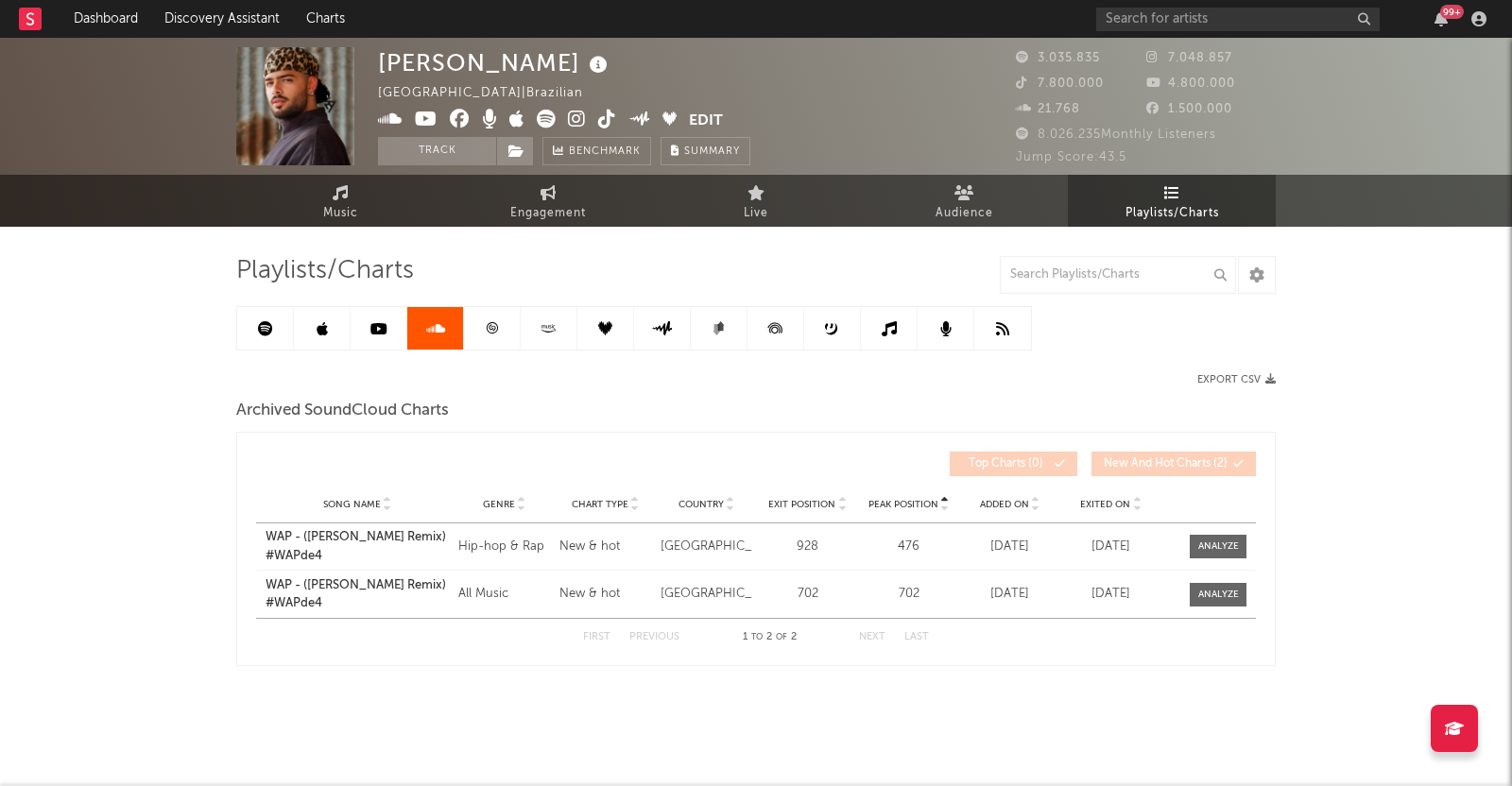
click at [495, 323] on icon at bounding box center [491, 328] width 11 height 11
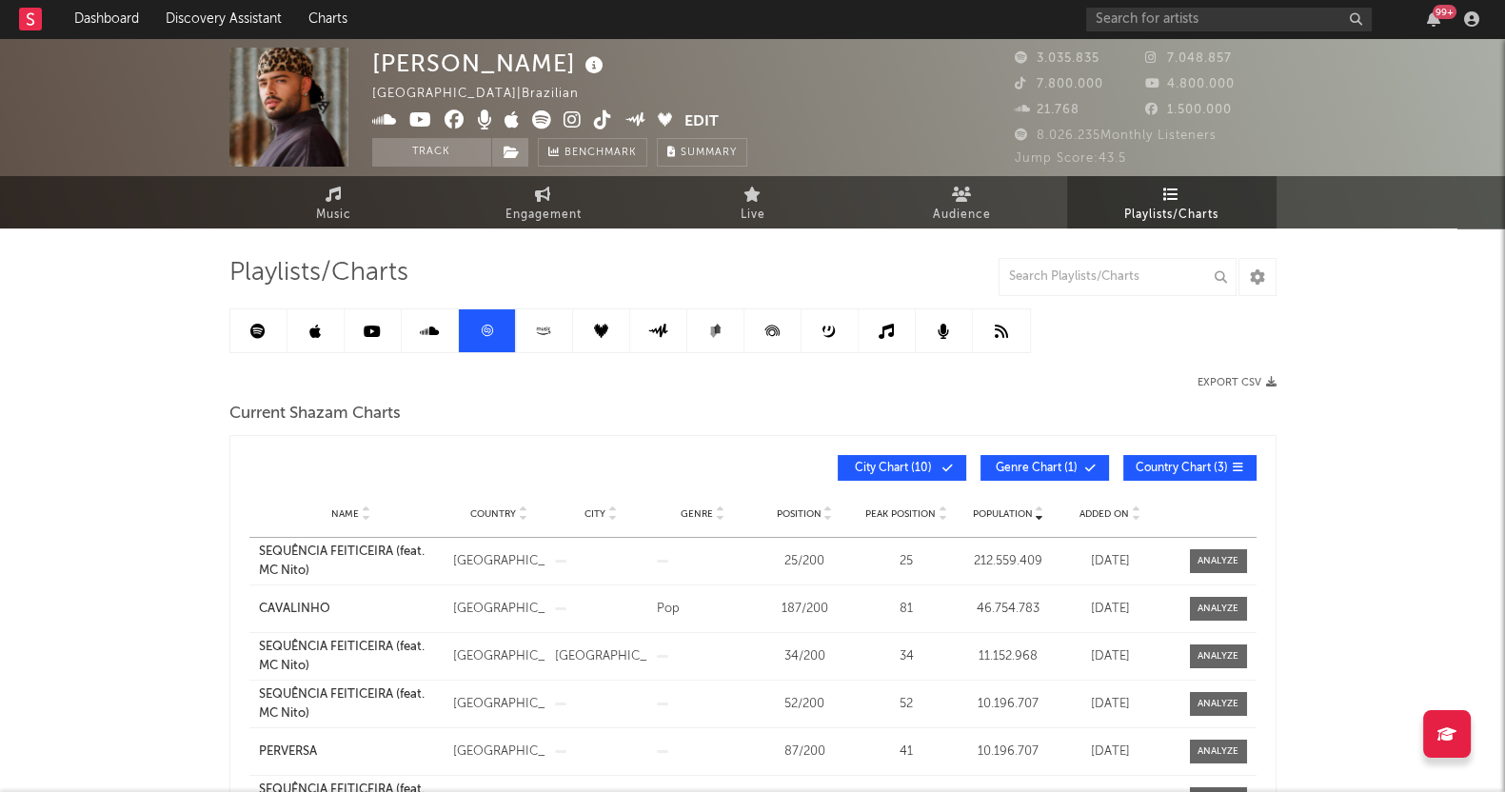
click at [370, 201] on link "Music" at bounding box center [333, 202] width 209 height 52
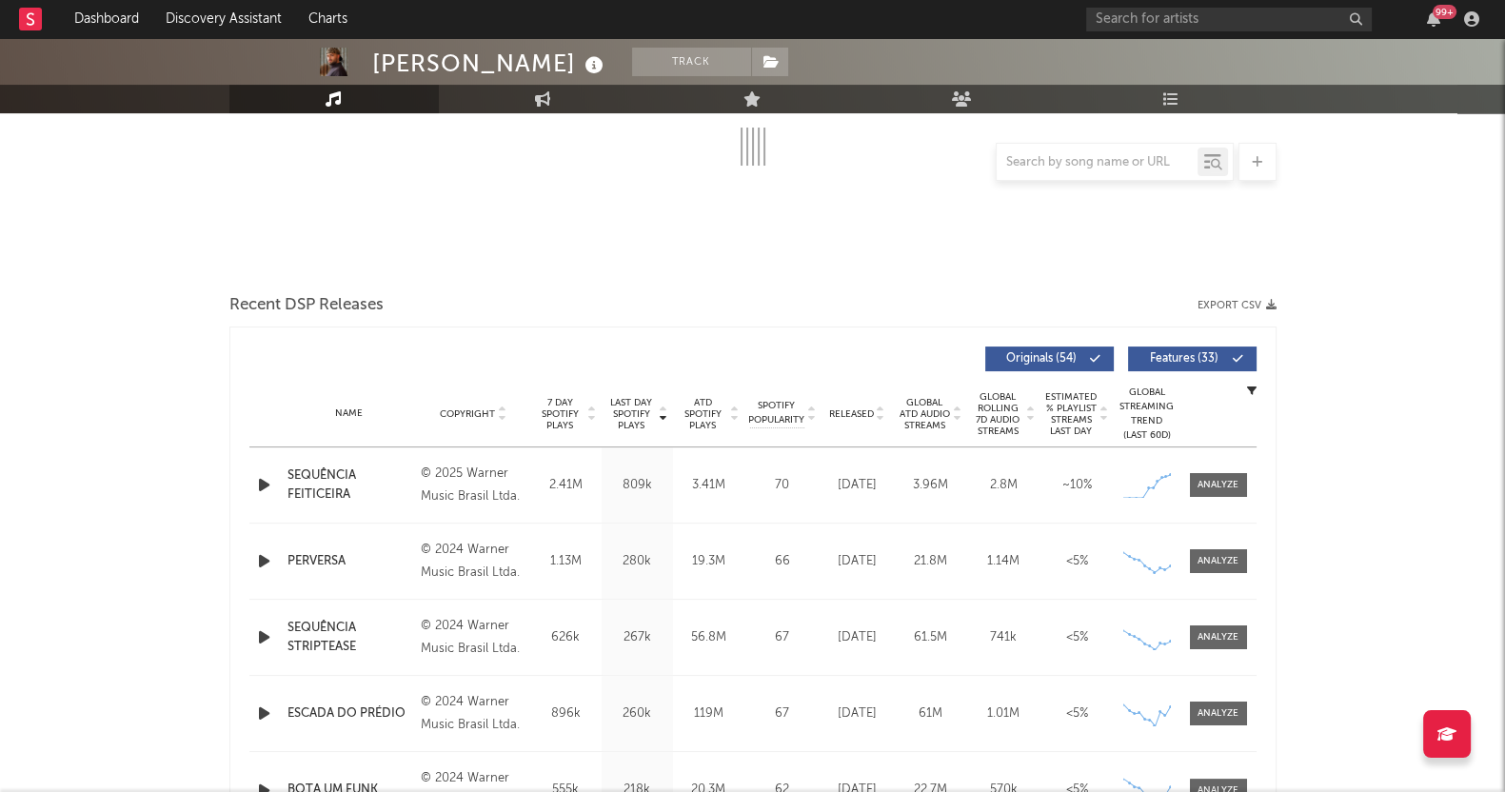
scroll to position [714, 0]
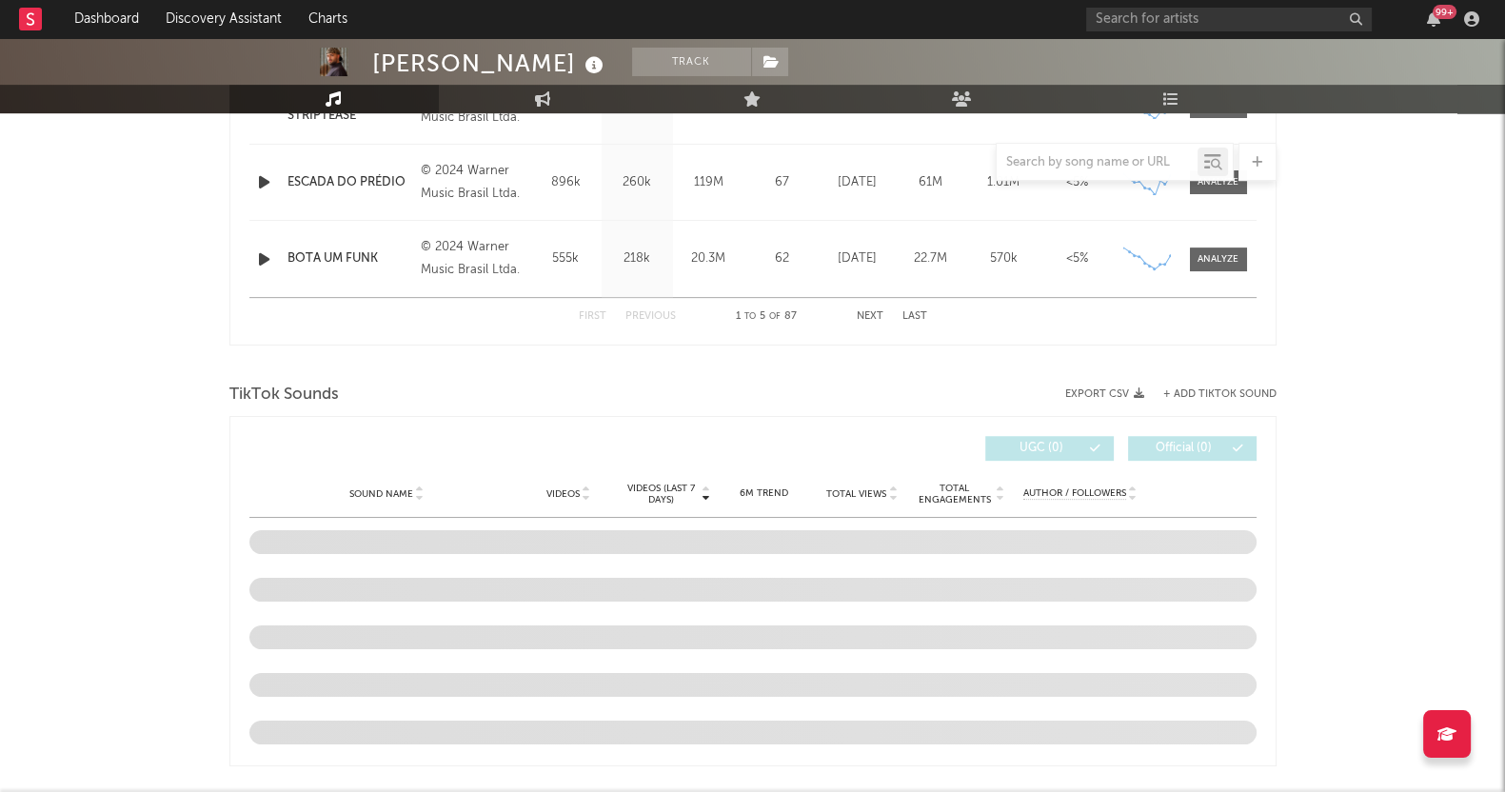
select select "6m"
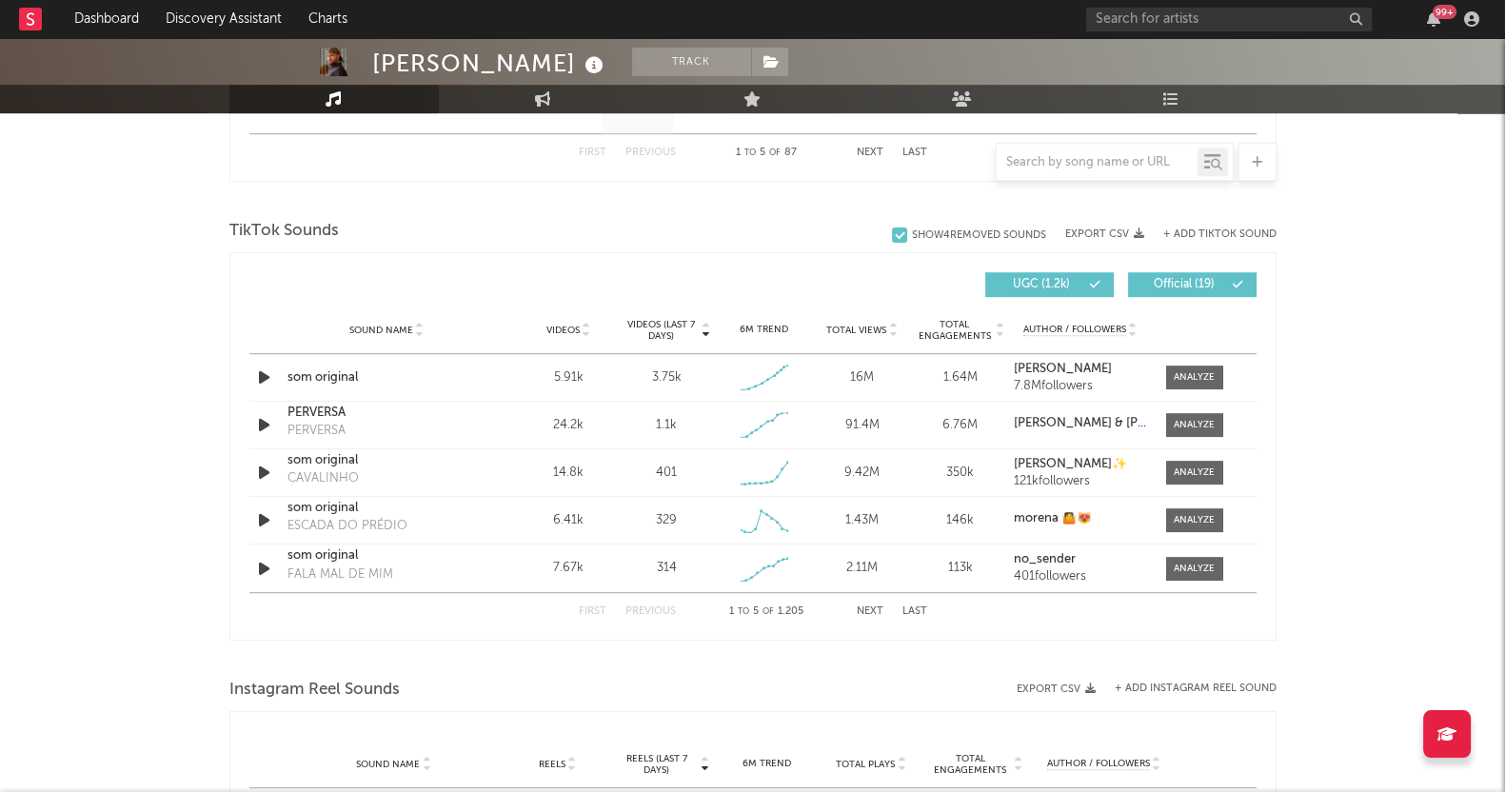
scroll to position [1220, 0]
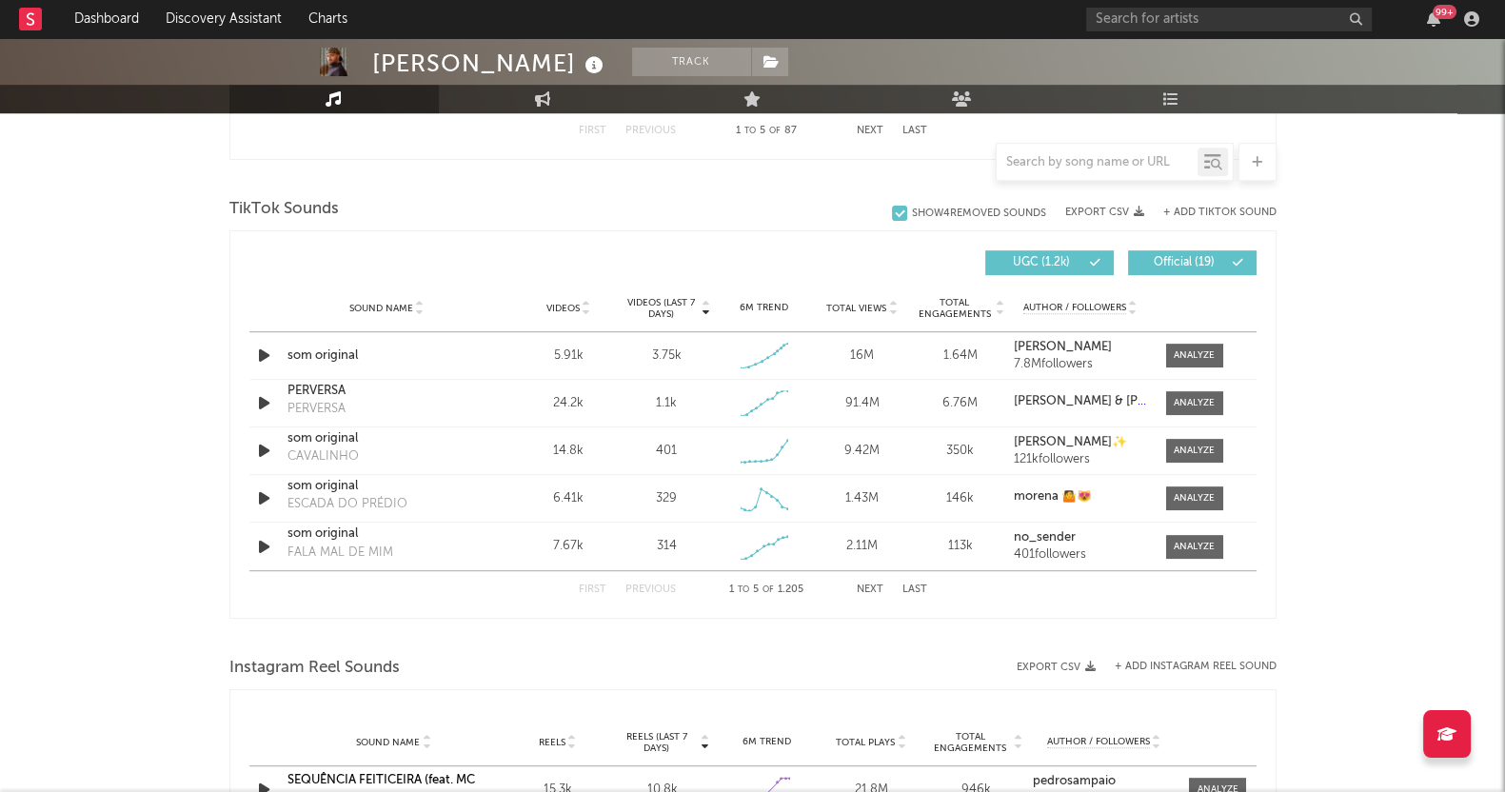
click at [660, 302] on span "Videos (last 7 days)" at bounding box center [659, 308] width 77 height 23
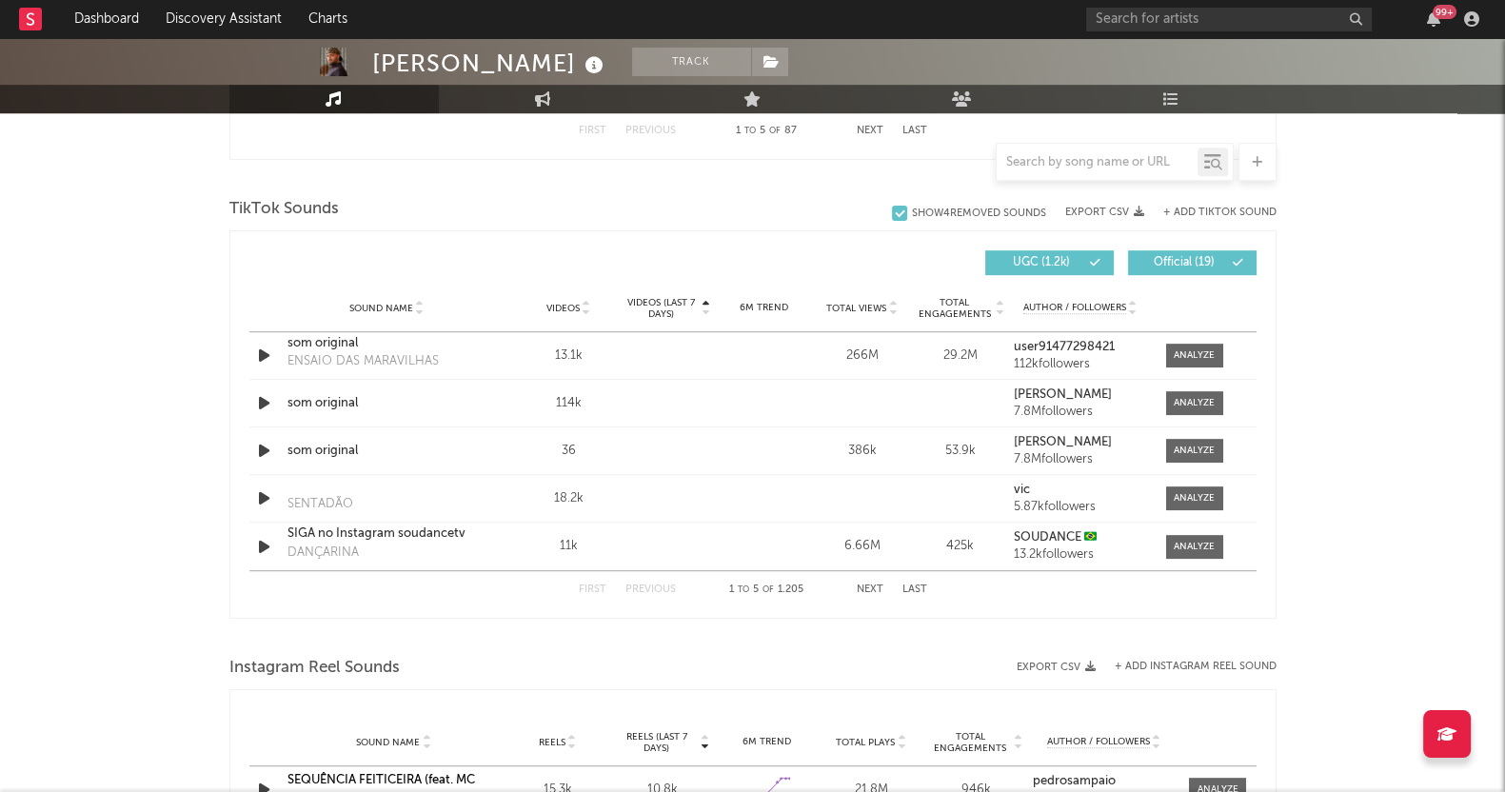
click at [660, 302] on span "Videos (last 7 days)" at bounding box center [659, 308] width 77 height 23
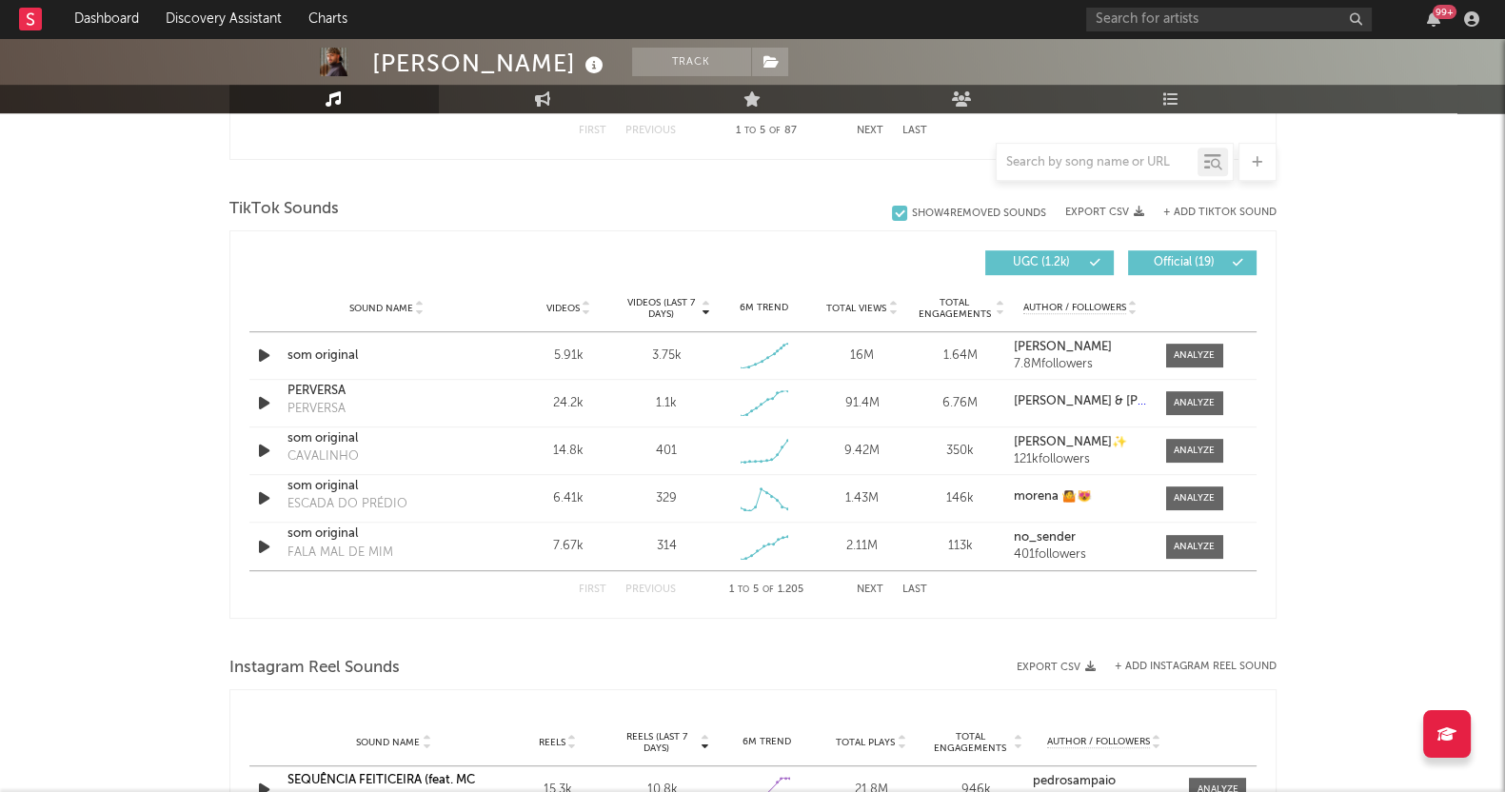
click at [865, 590] on button "Next" at bounding box center [869, 589] width 27 height 10
click at [866, 590] on button "Next" at bounding box center [869, 589] width 27 height 10
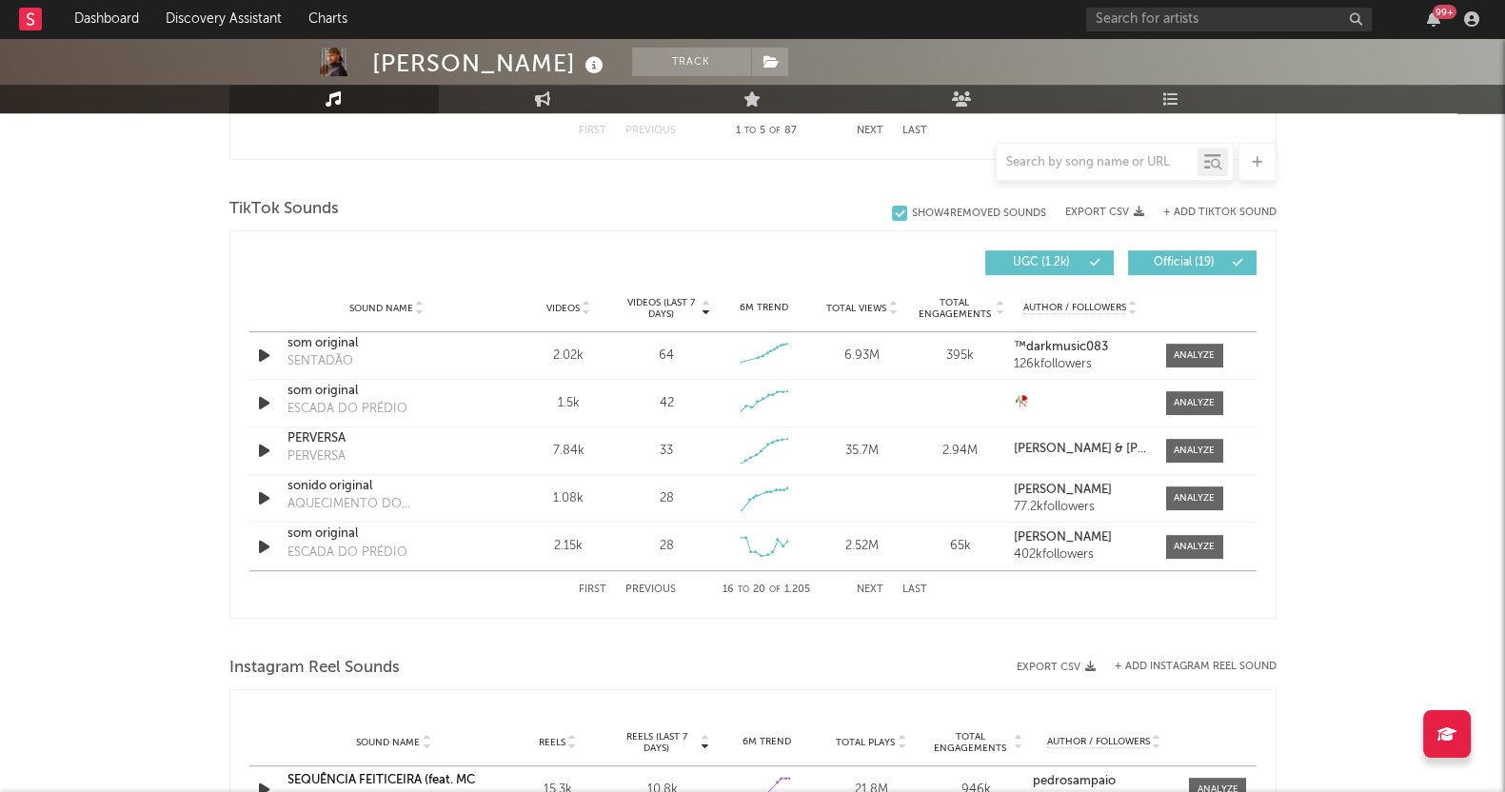
click at [866, 590] on button "Next" at bounding box center [869, 589] width 27 height 10
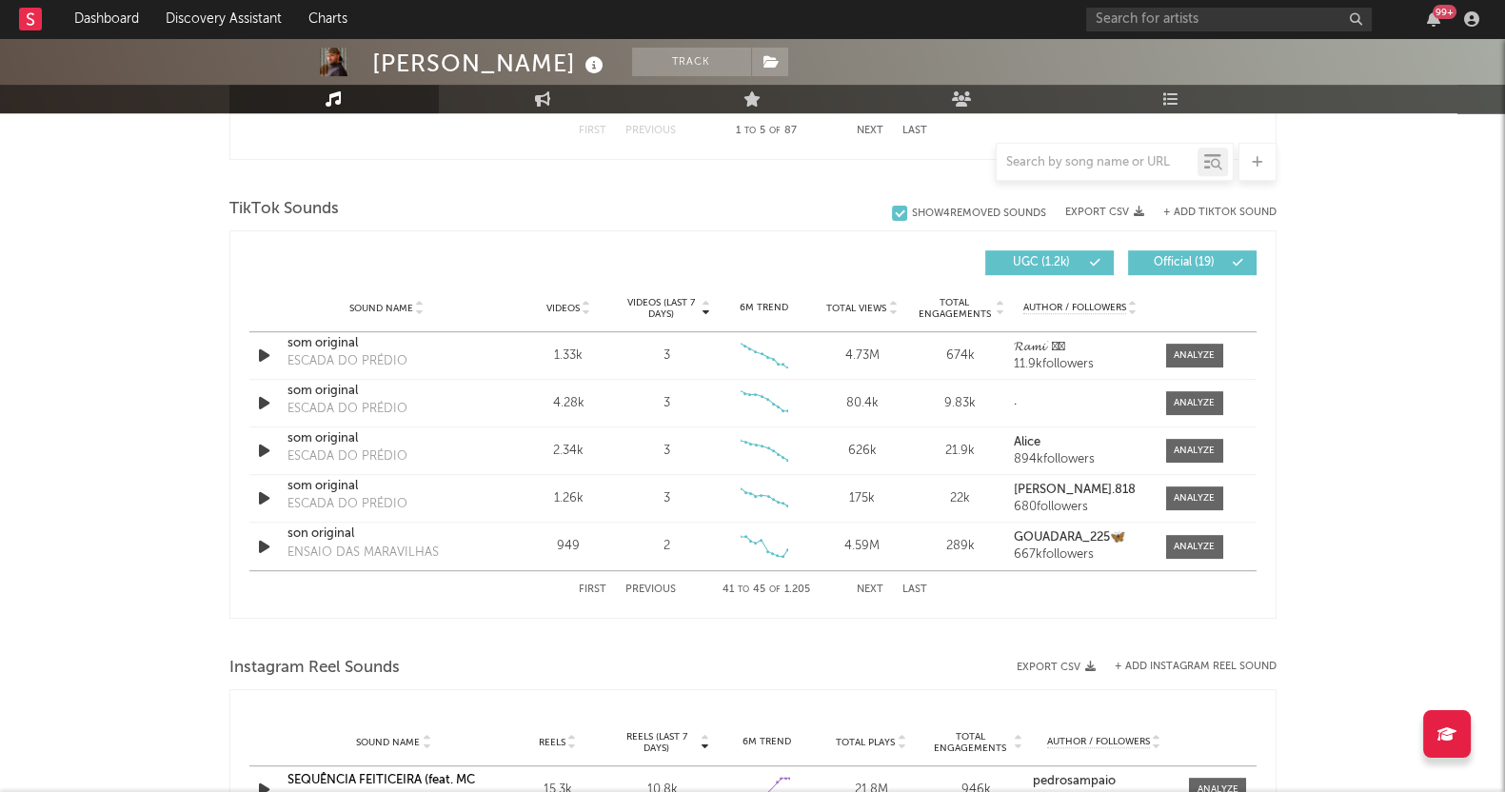
click at [866, 590] on button "Next" at bounding box center [869, 589] width 27 height 10
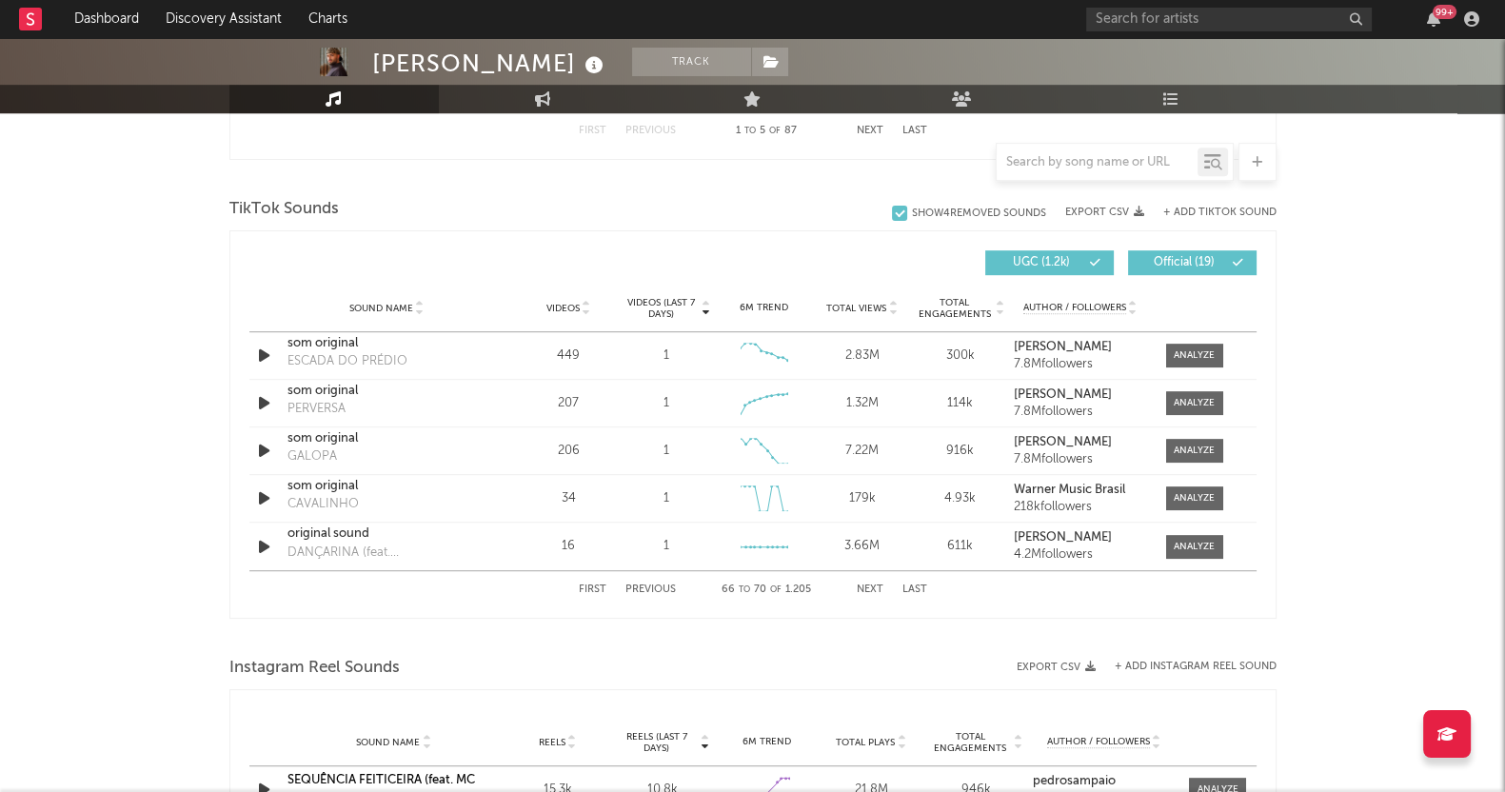
click at [866, 590] on button "Next" at bounding box center [869, 589] width 27 height 10
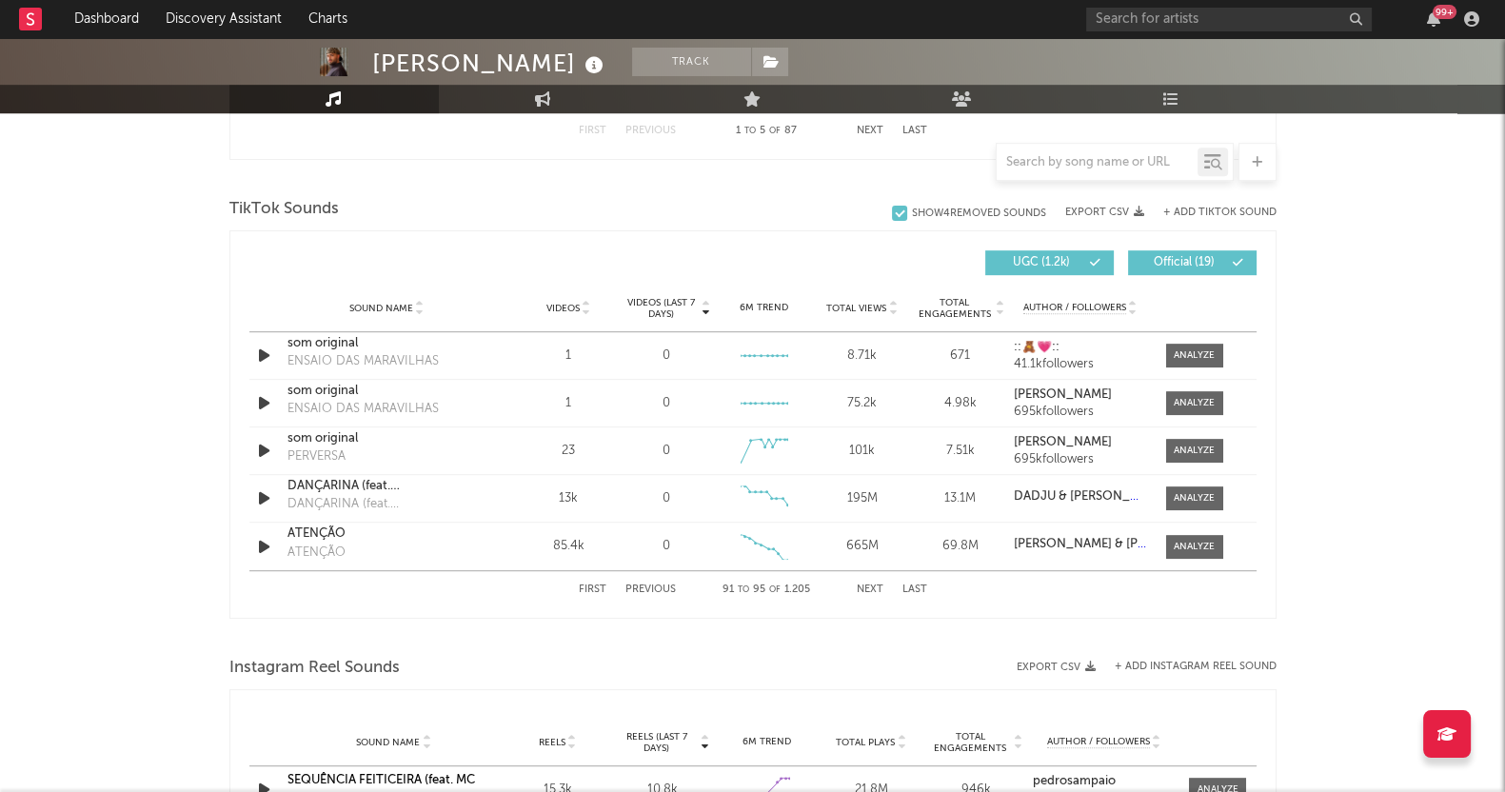
scroll to position [1101, 0]
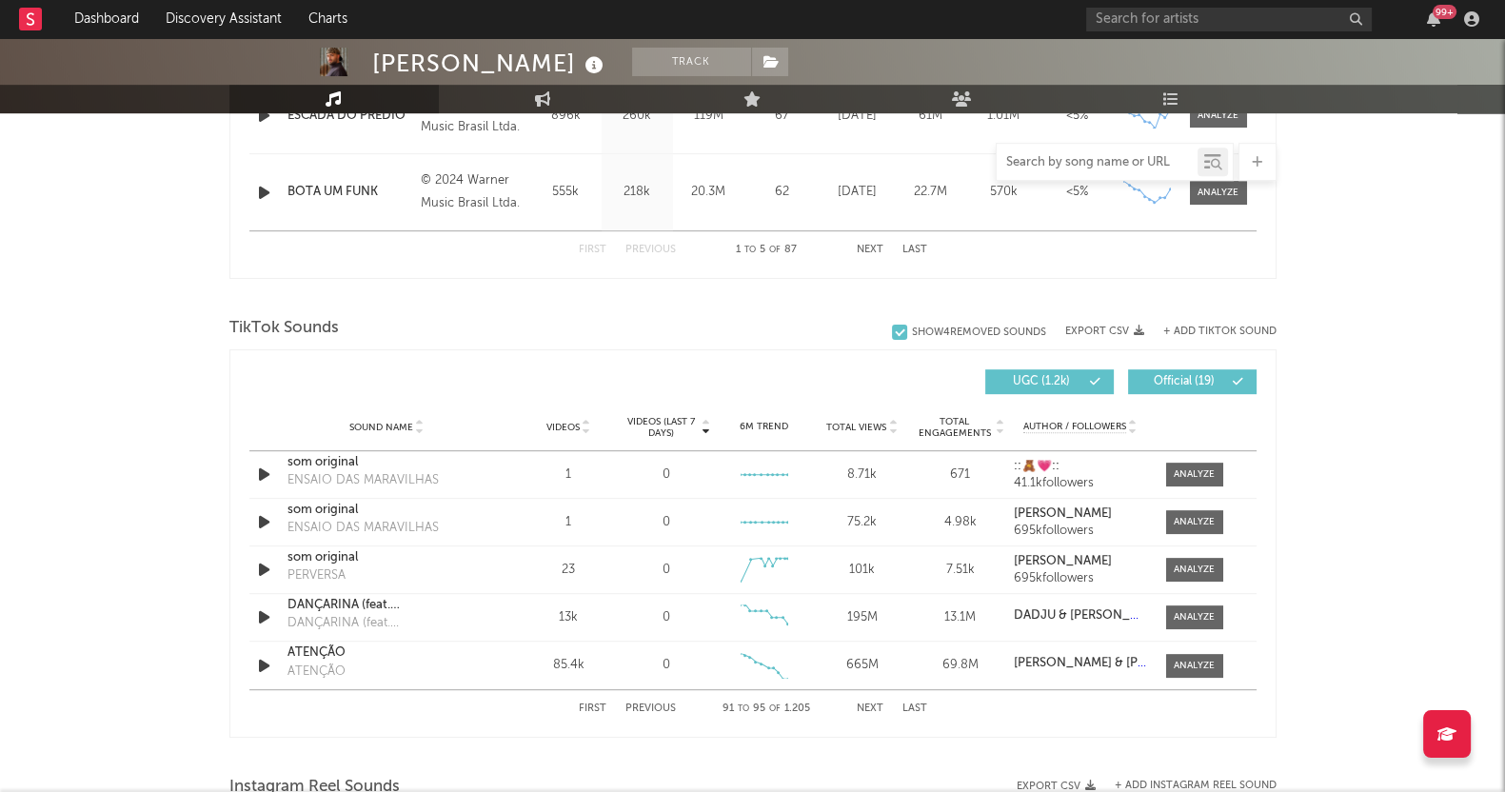
click at [1099, 159] on input "text" at bounding box center [1096, 162] width 201 height 15
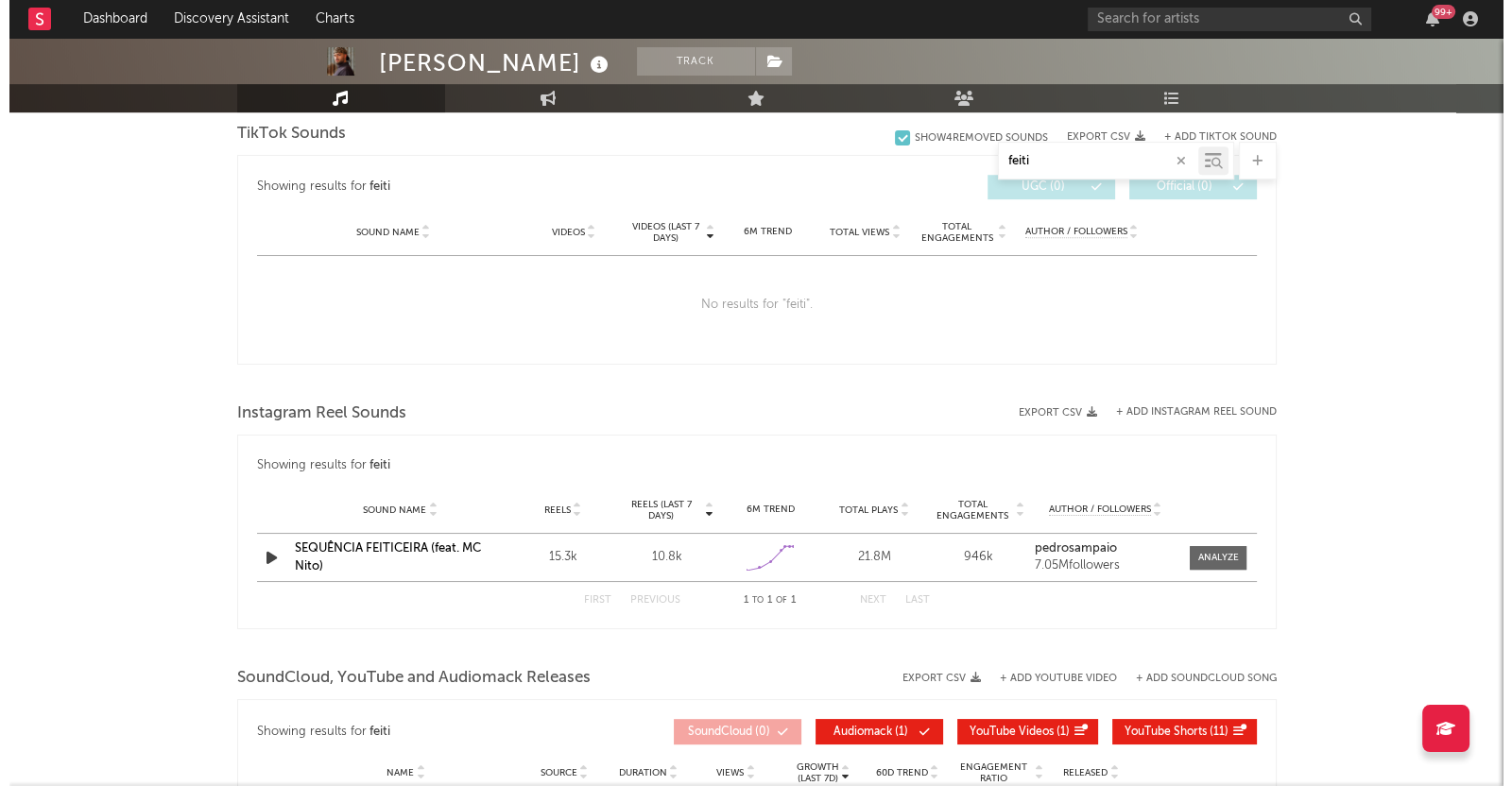
scroll to position [856, 0]
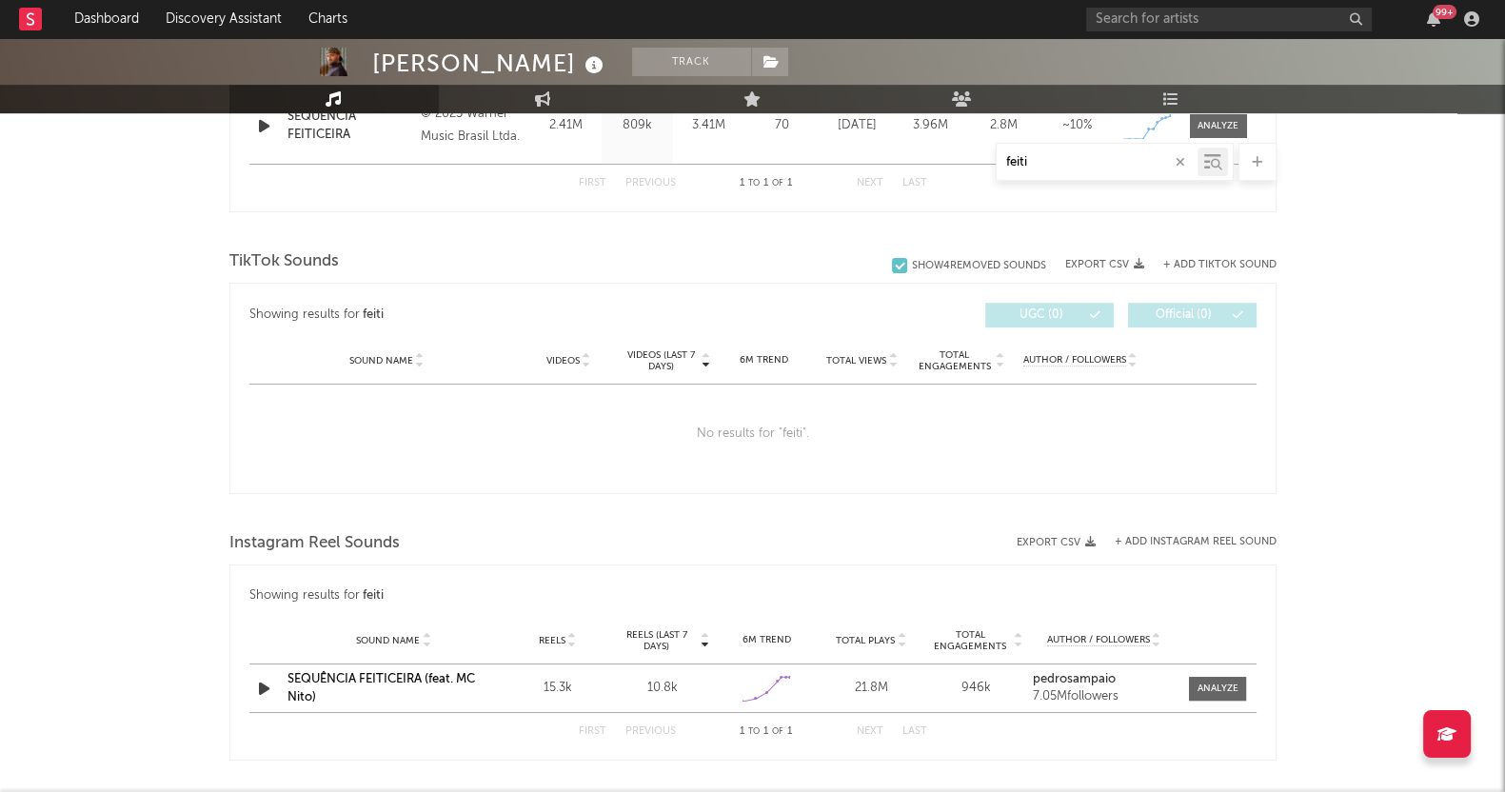
type input "feiti"
click at [1207, 261] on button "+ Add TikTok Sound" at bounding box center [1219, 265] width 113 height 10
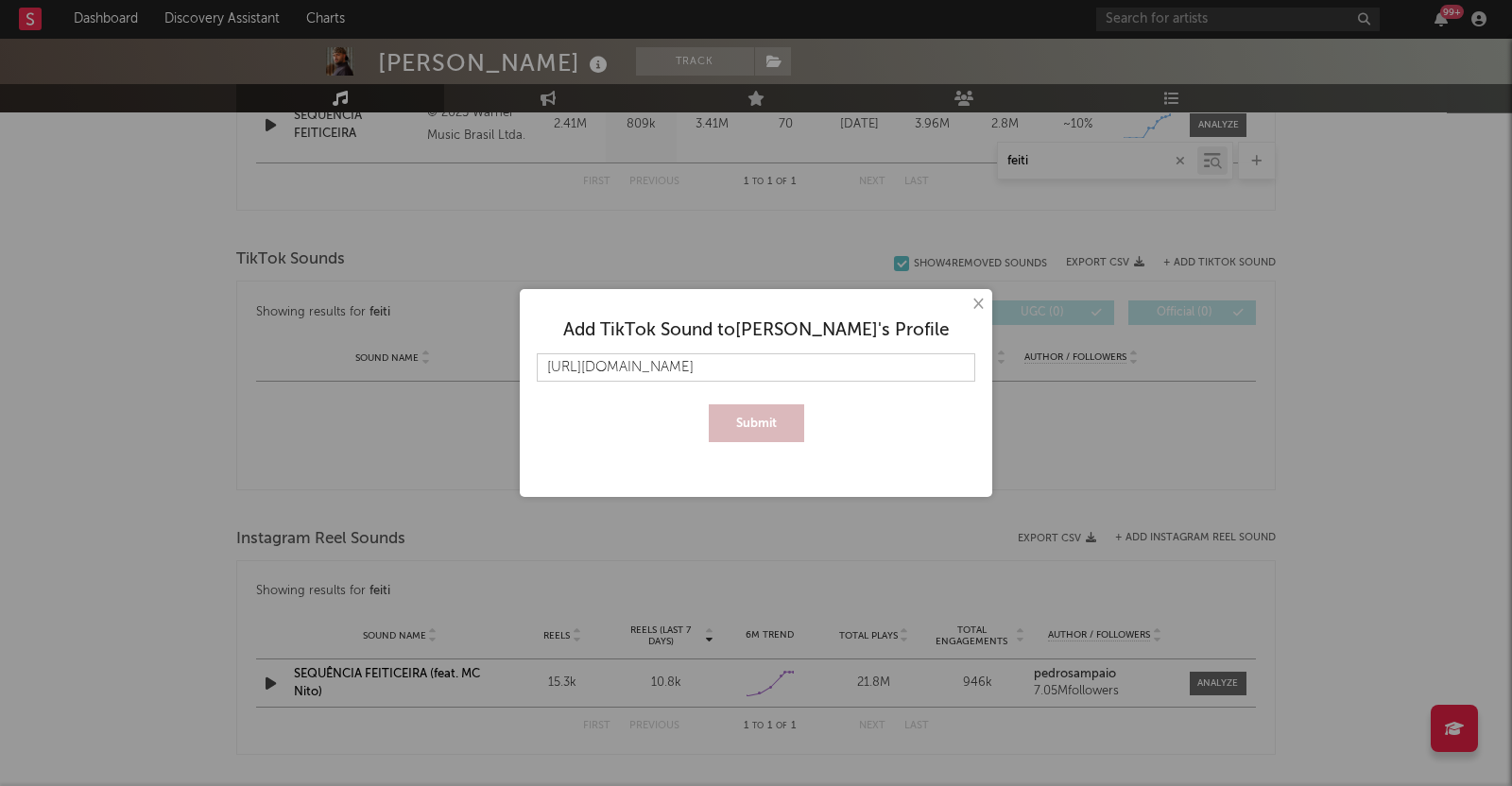
scroll to position [0, 203]
type input "[URL][DOMAIN_NAME]"
click at [754, 428] on button "Submit" at bounding box center [756, 423] width 95 height 38
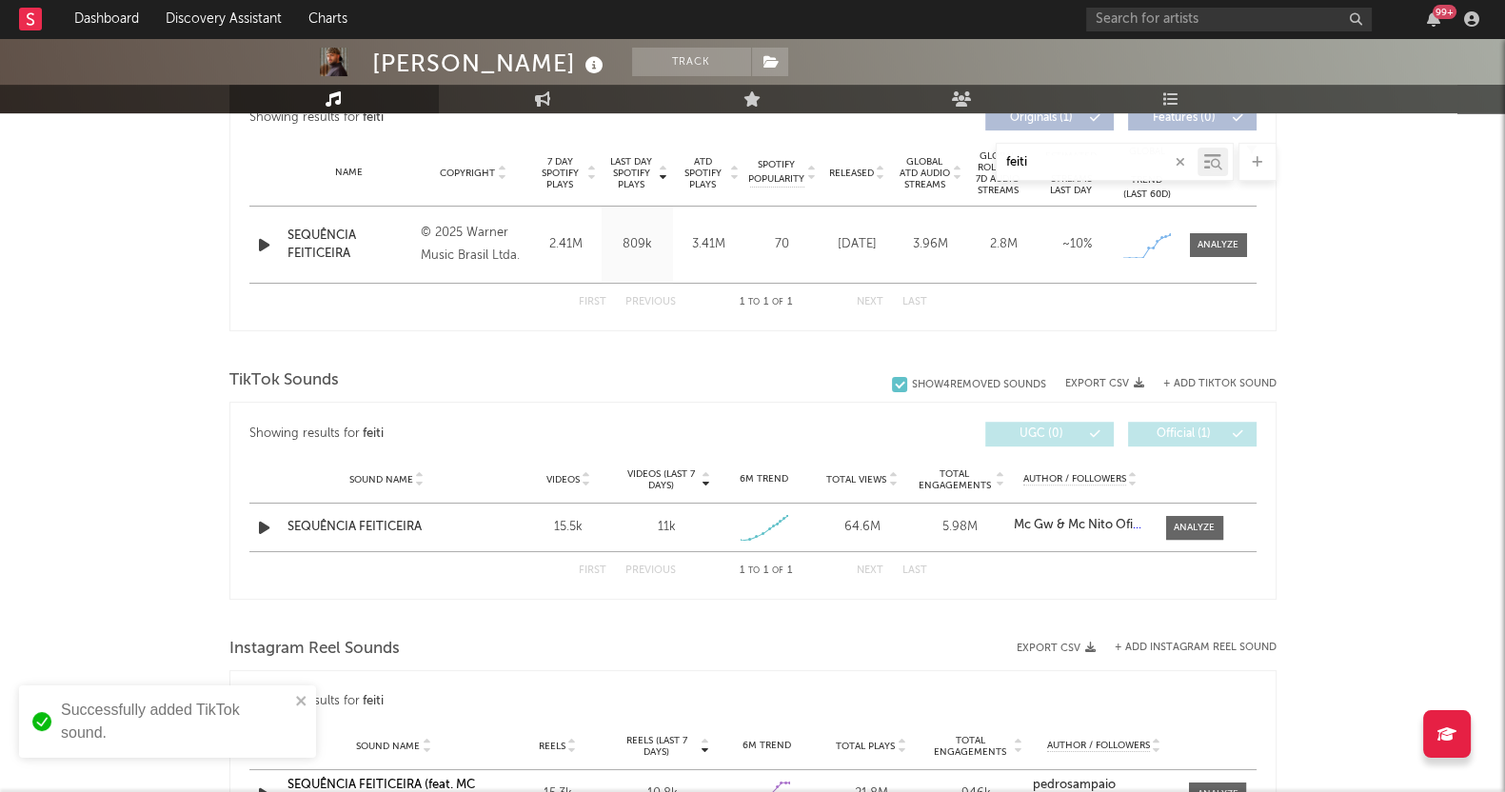
scroll to position [863, 0]
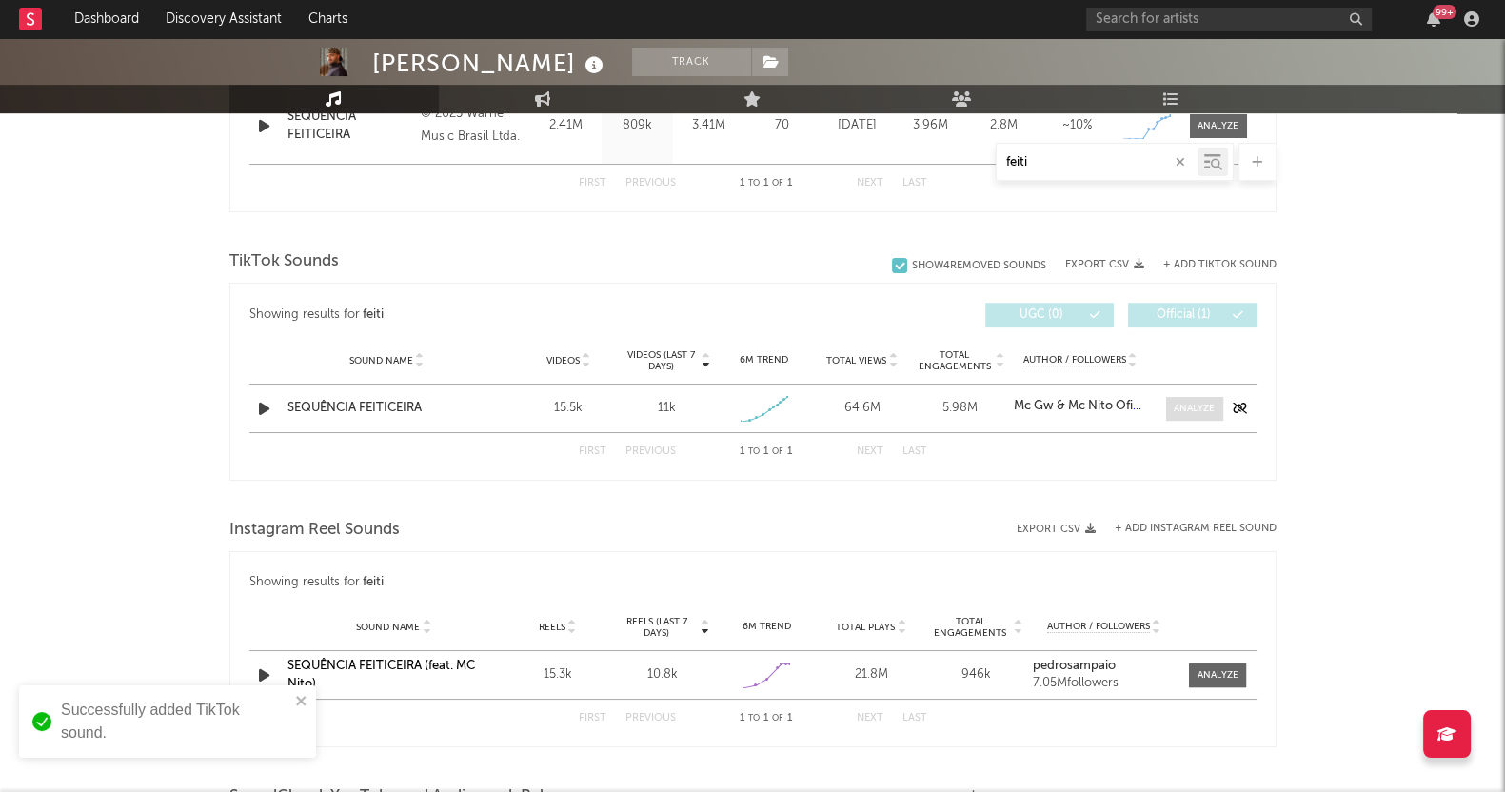
click at [1188, 412] on div at bounding box center [1193, 409] width 41 height 14
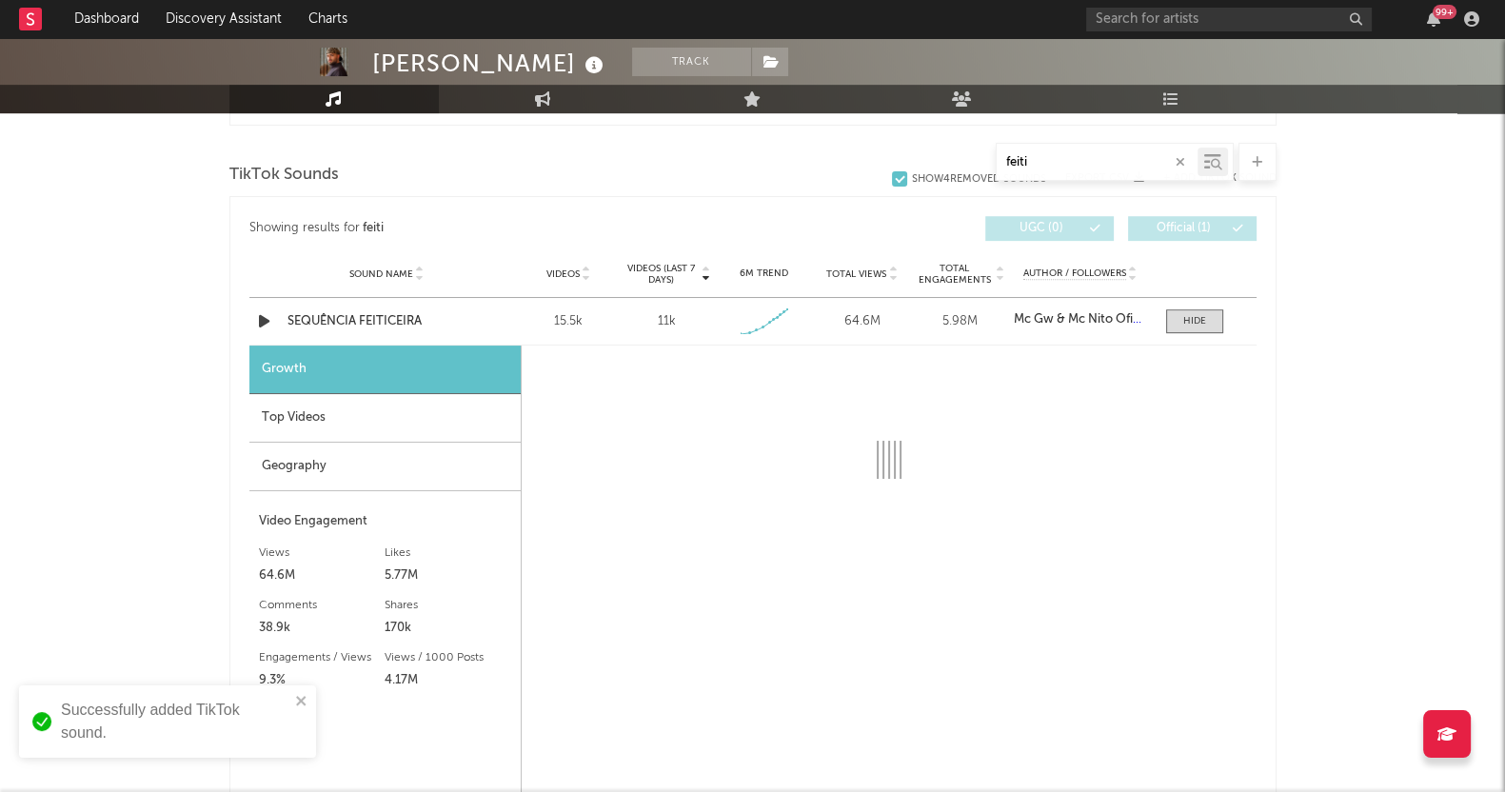
scroll to position [1101, 0]
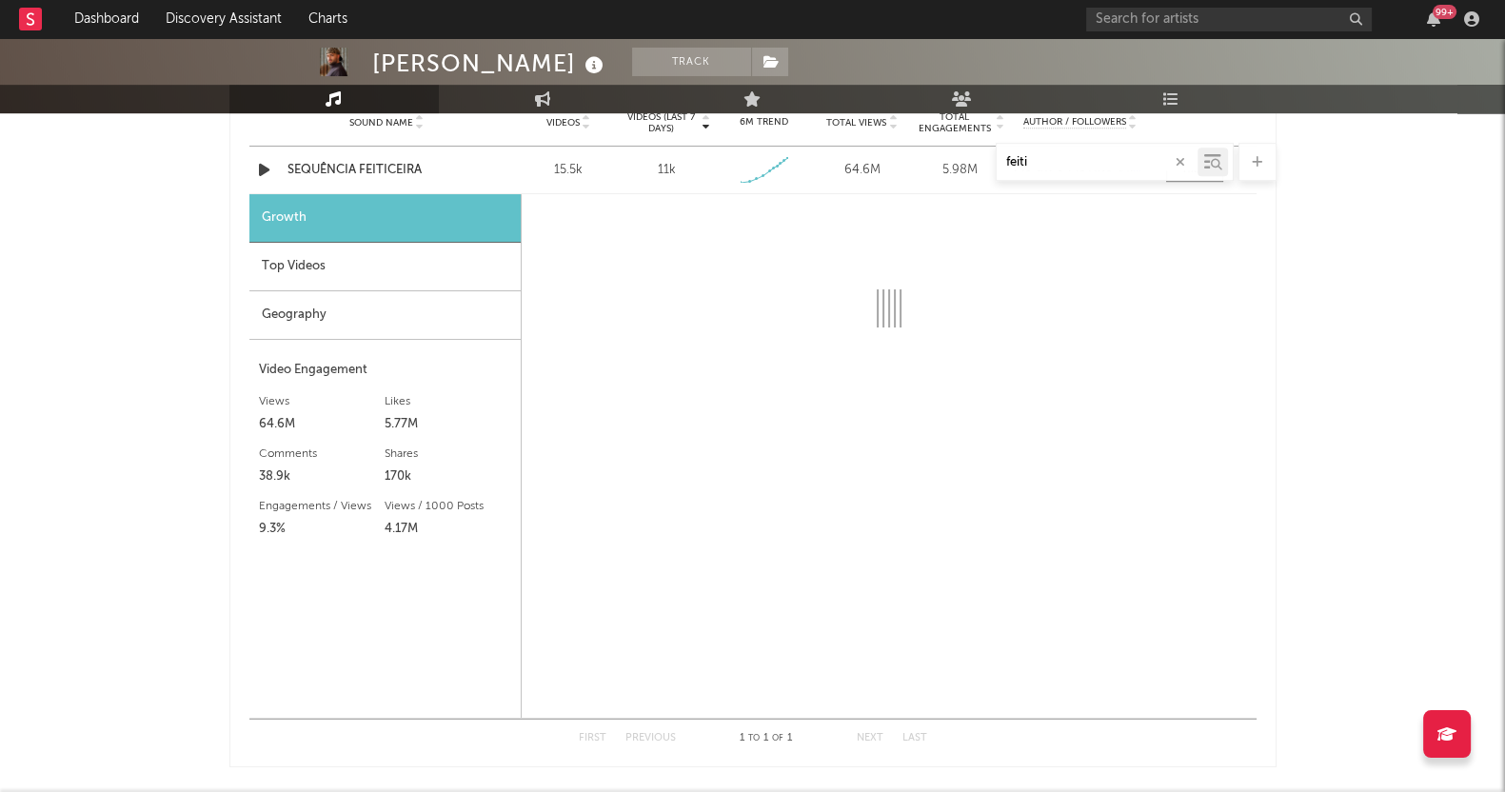
select select "1w"
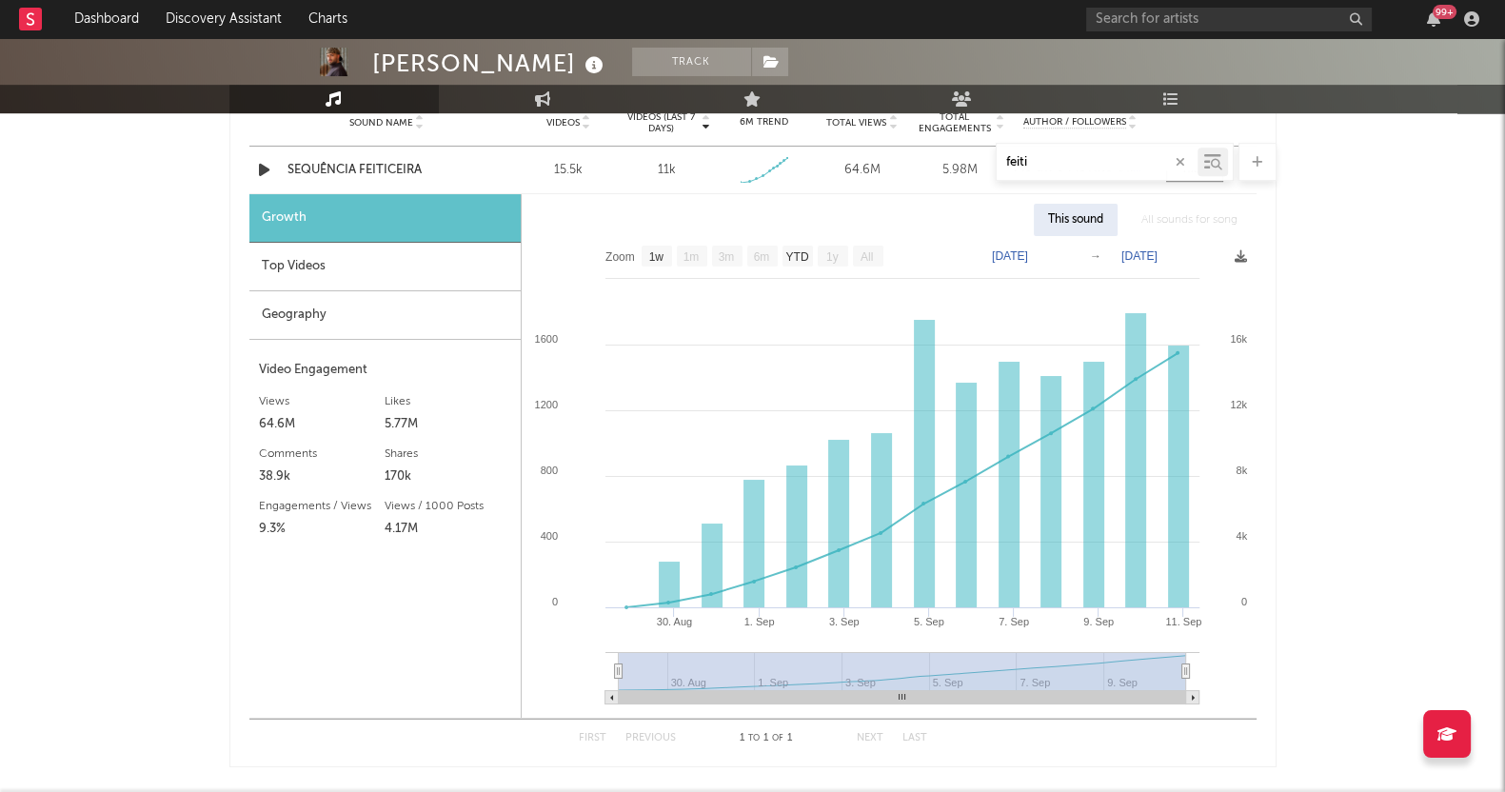
click at [1147, 252] on text "[DATE]" at bounding box center [1139, 255] width 36 height 13
click at [1196, 255] on input "[DATE]" at bounding box center [1152, 255] width 89 height 19
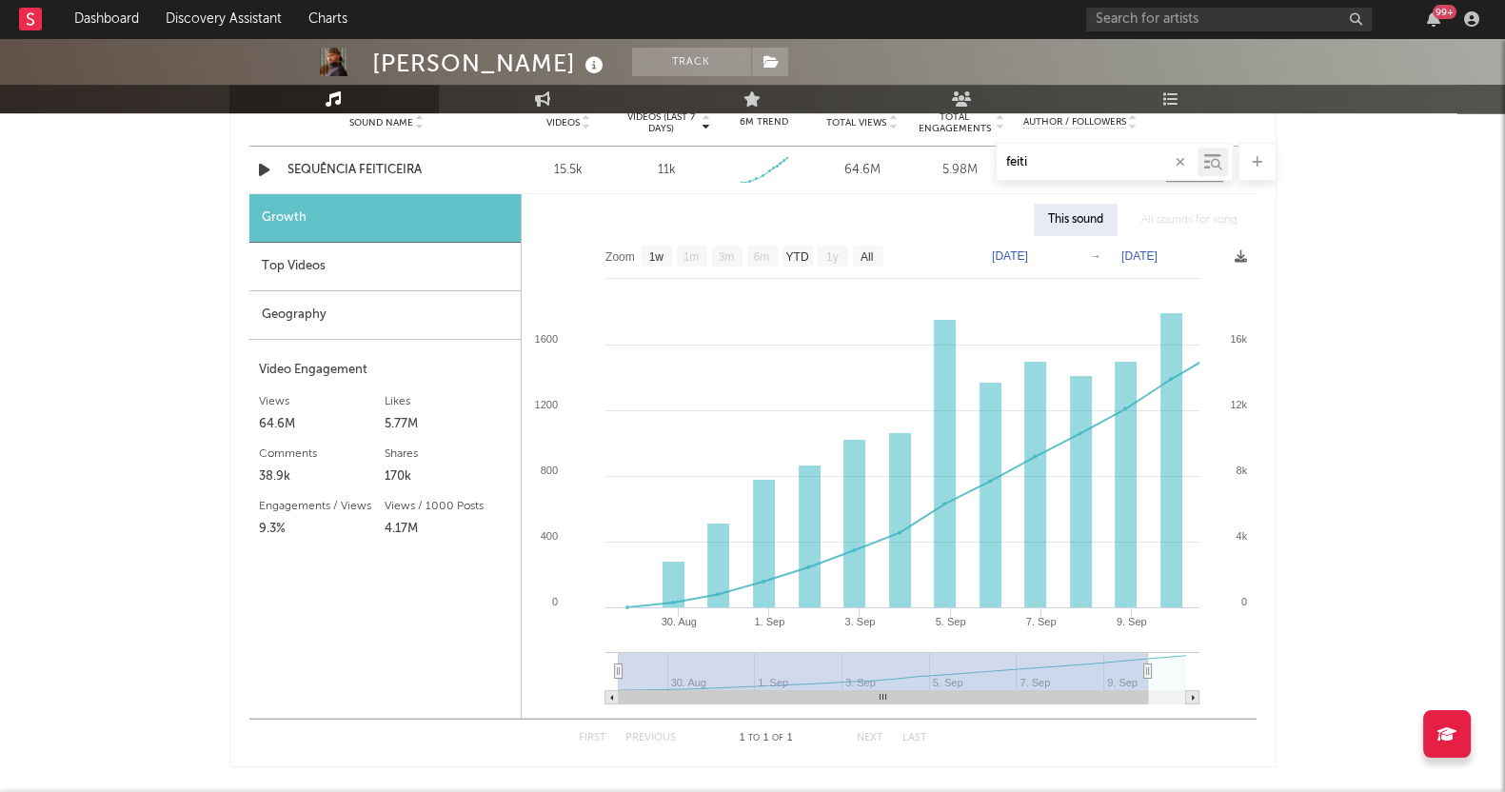
click at [1028, 249] on text "[DATE]" at bounding box center [1010, 255] width 36 height 13
click at [1027, 249] on input "[DATE]" at bounding box center [1023, 255] width 89 height 19
click at [1359, 304] on div "[PERSON_NAME] Track [GEOGRAPHIC_DATA] | Brazilian Edit Track Benchmark Summary …" at bounding box center [752, 305] width 1505 height 2737
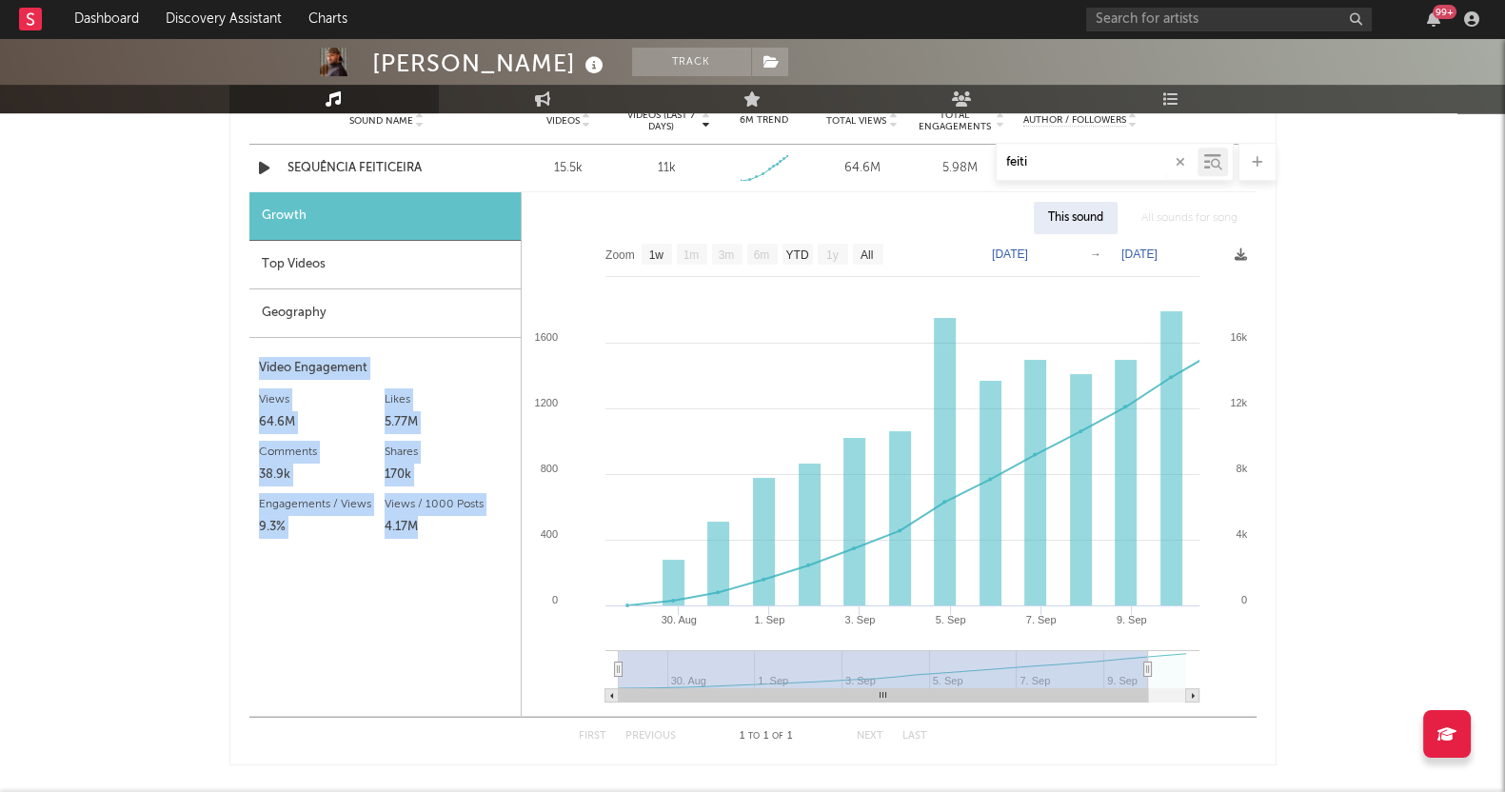
drag, startPoint x: 257, startPoint y: 364, endPoint x: 469, endPoint y: 522, distance: 264.6
click at [469, 522] on div "Video Engagement Views 64.6M Likes 5.77M Likes 5.77M Comments 38.9k Shares 170k…" at bounding box center [385, 527] width 252 height 340
copy div "Video Engagement Views 64.6M Likes 5.77M Likes 5.77M Comments 38.9k Shares 170k…"
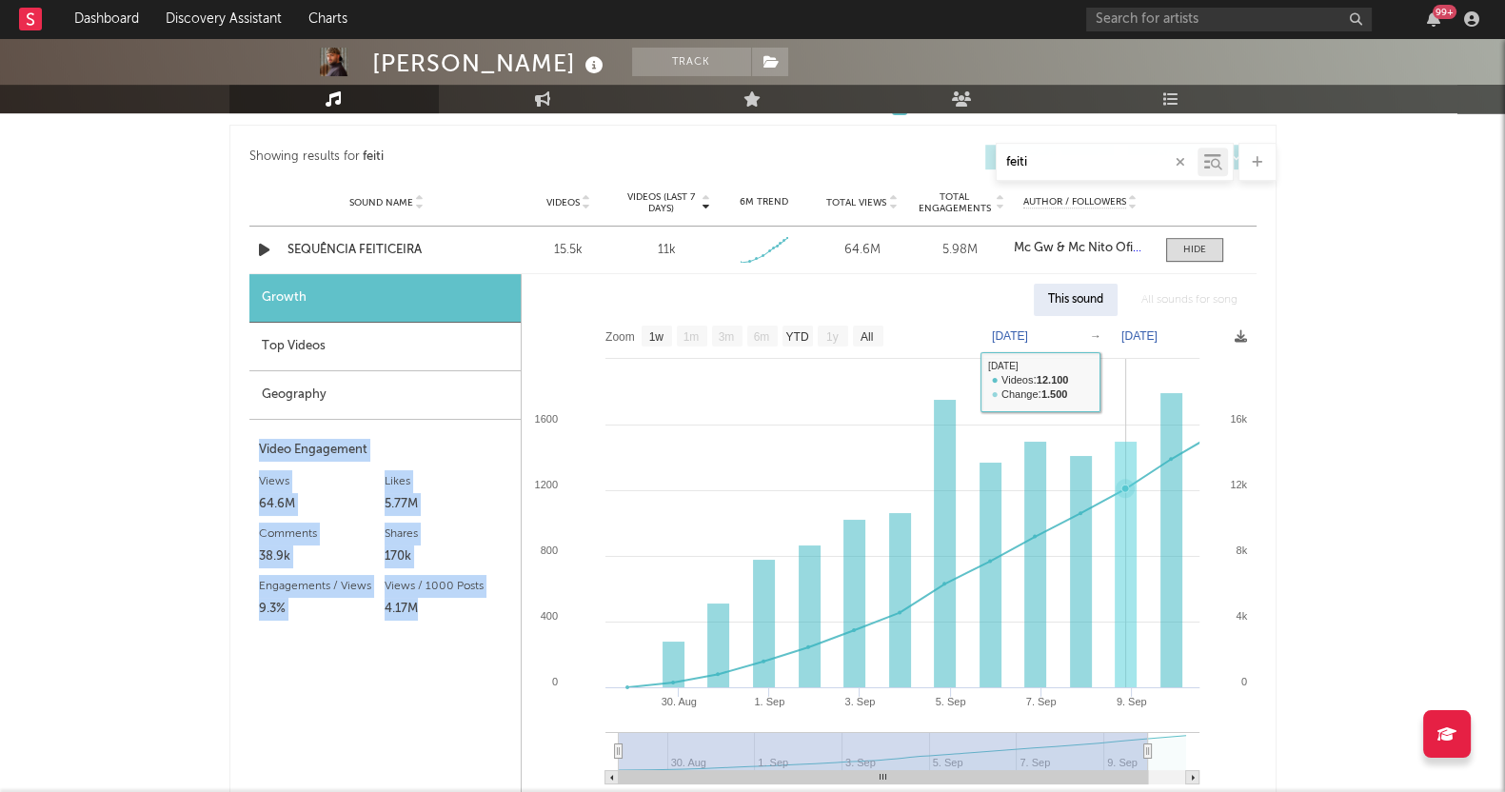
scroll to position [984, 0]
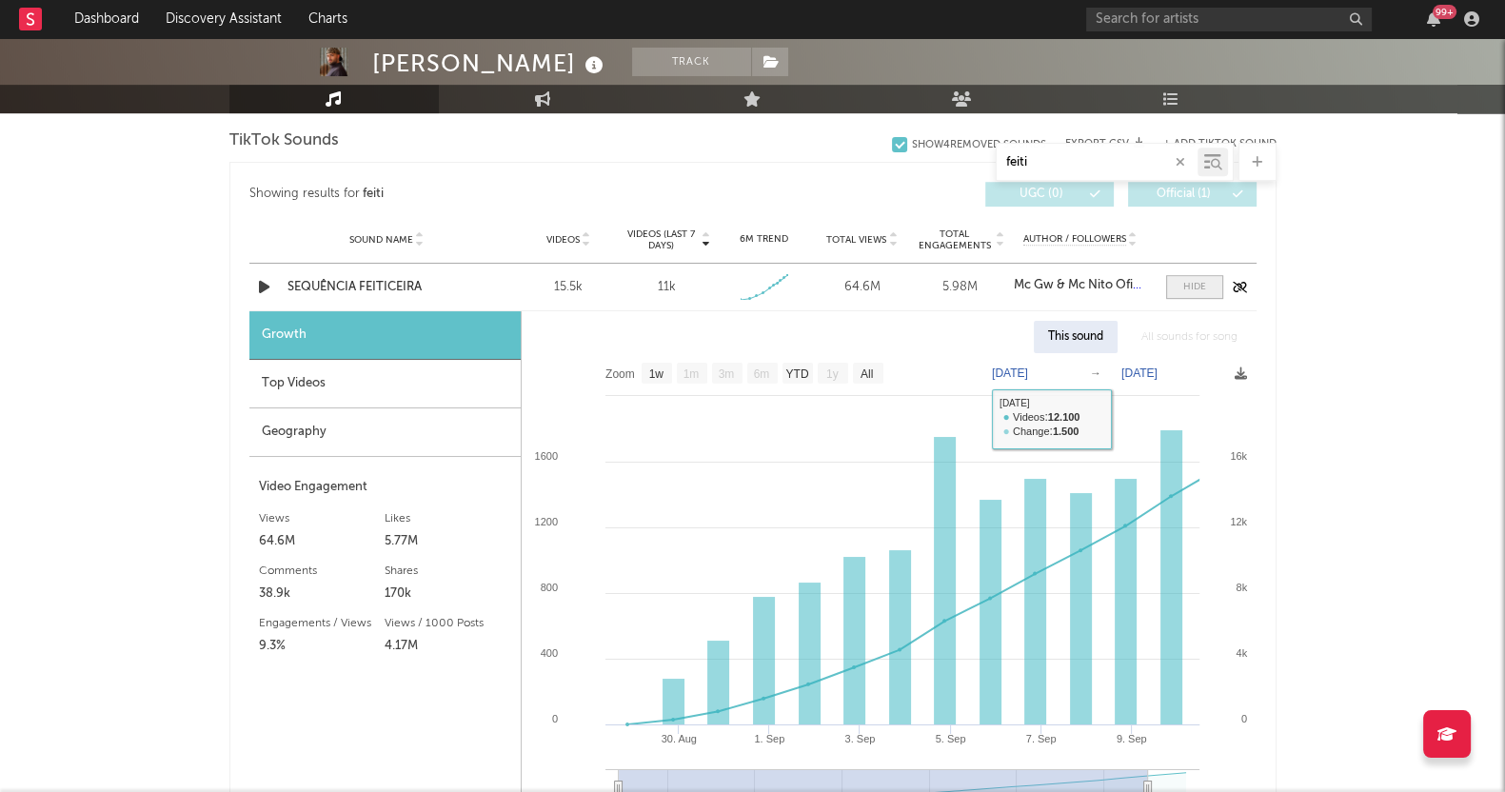
click at [1192, 292] on span at bounding box center [1194, 287] width 57 height 24
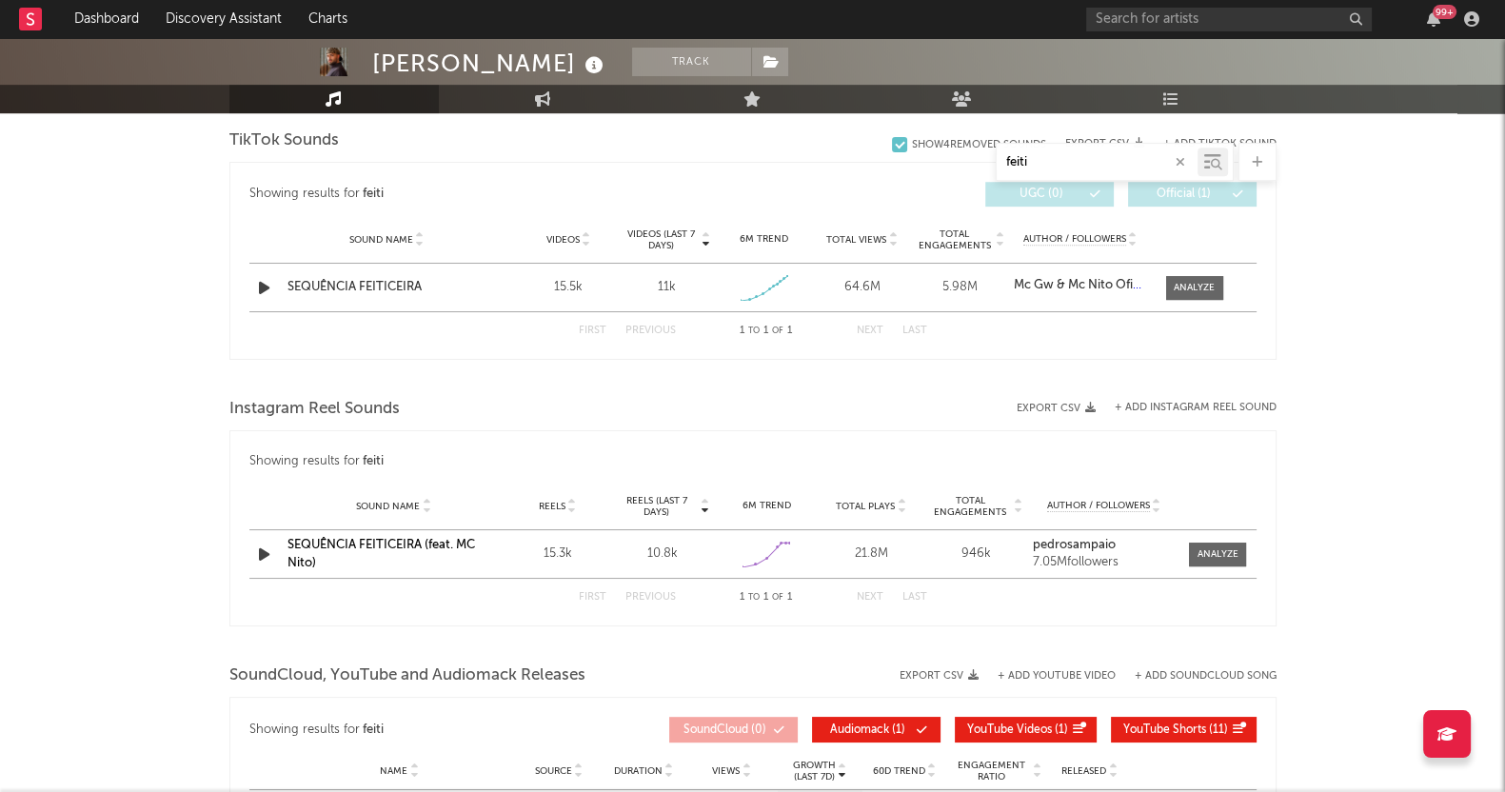
scroll to position [1103, 0]
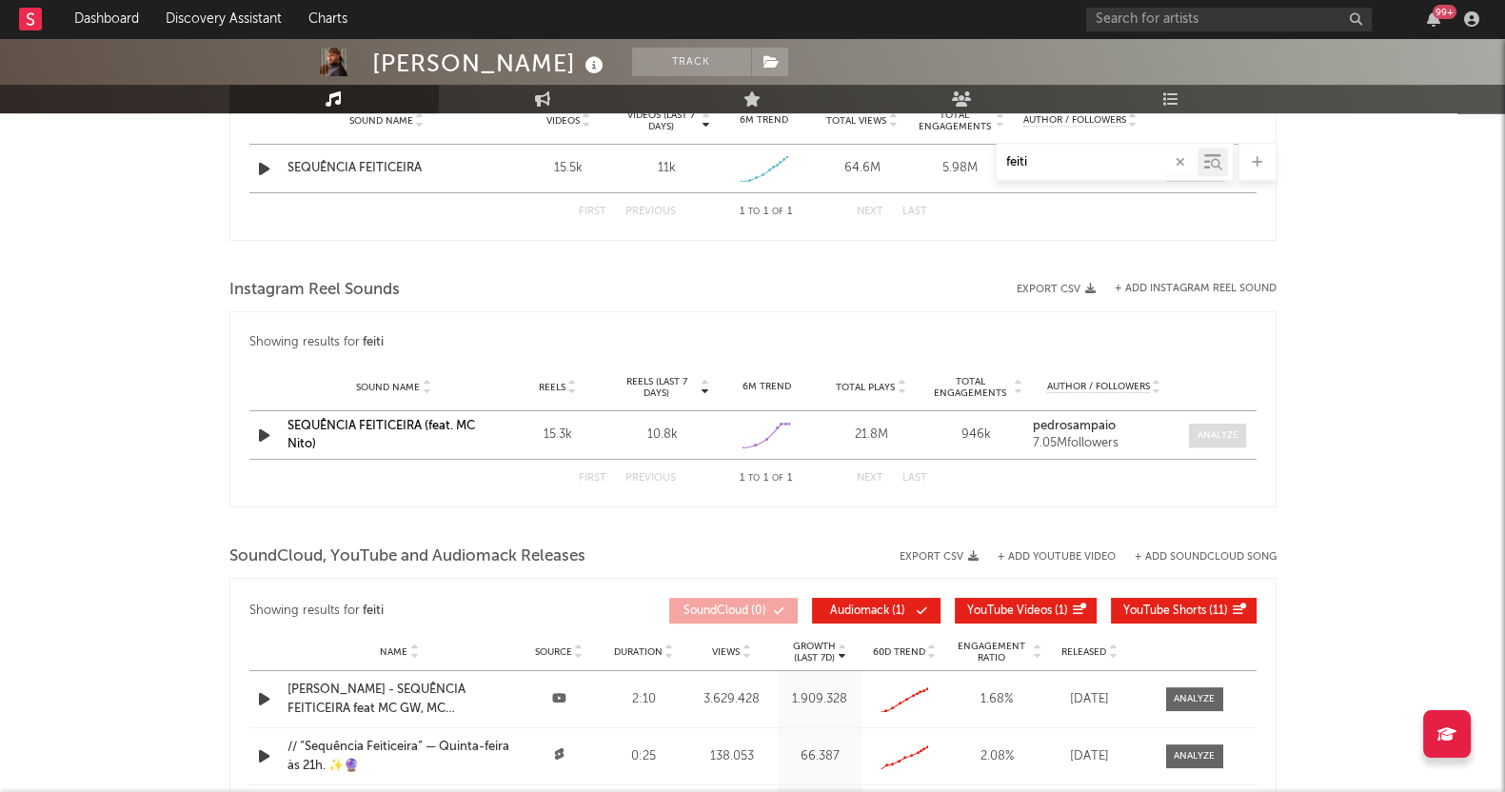
click at [1229, 423] on span at bounding box center [1217, 435] width 57 height 24
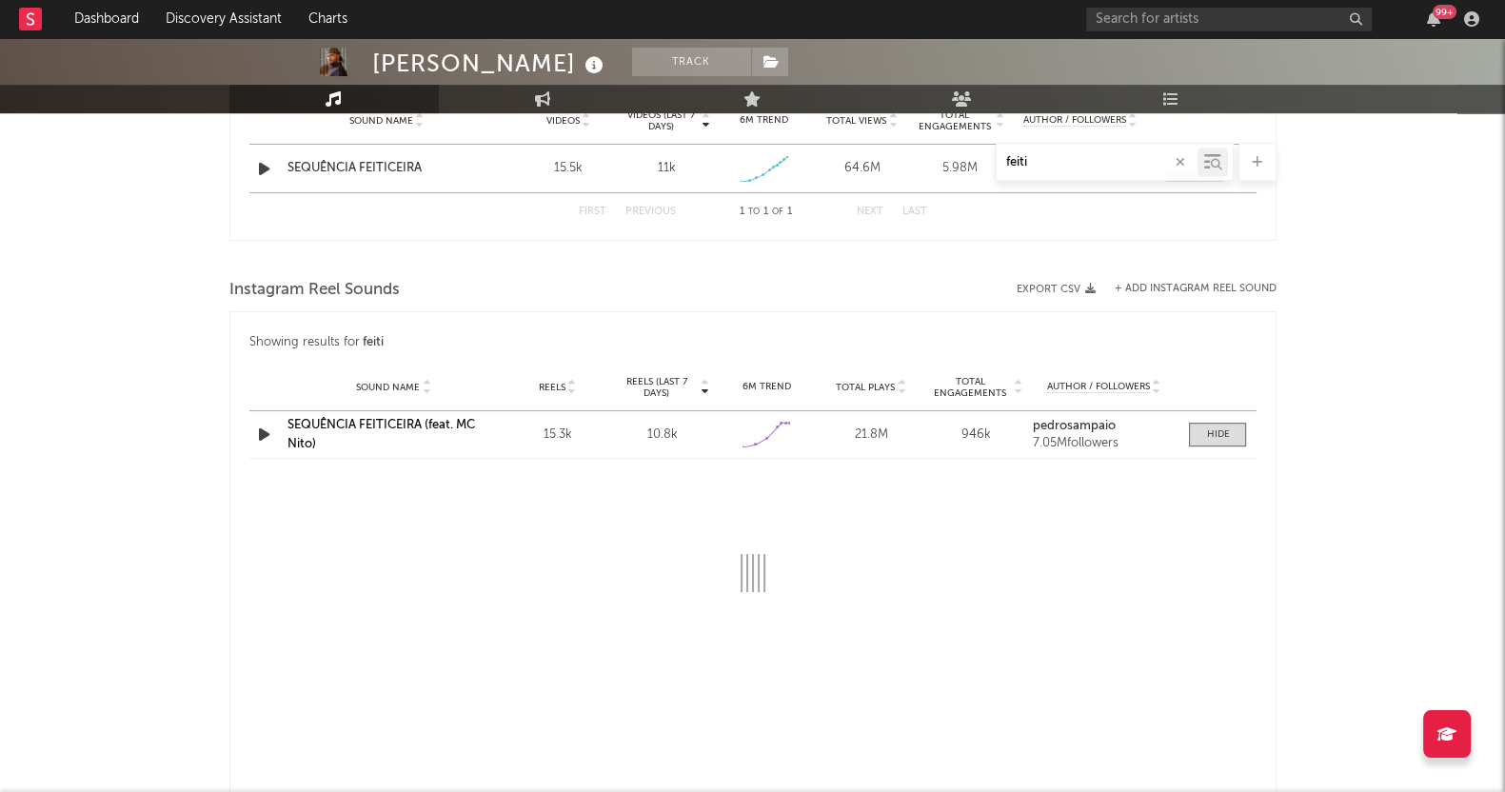
select select "1w"
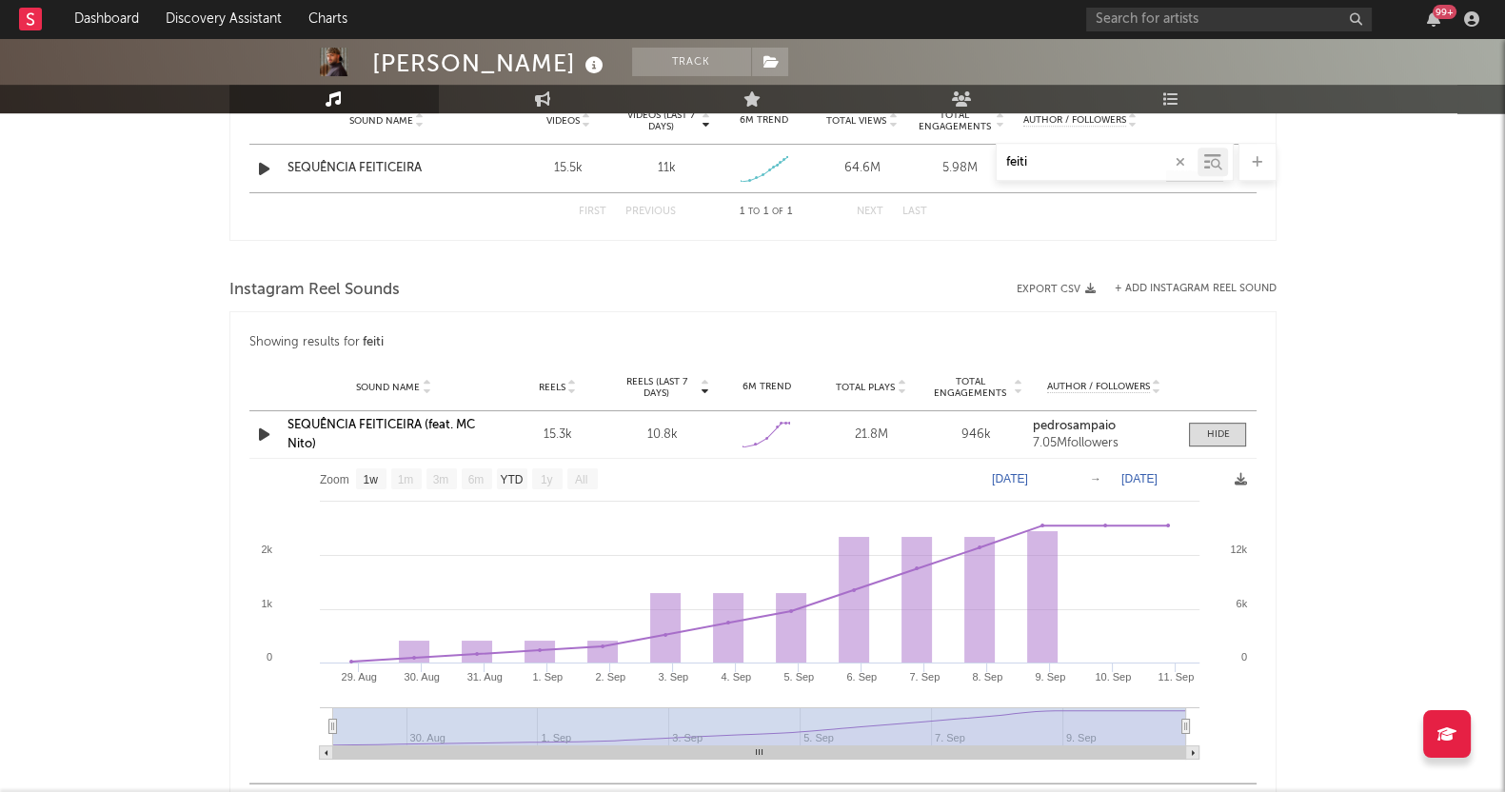
scroll to position [1222, 0]
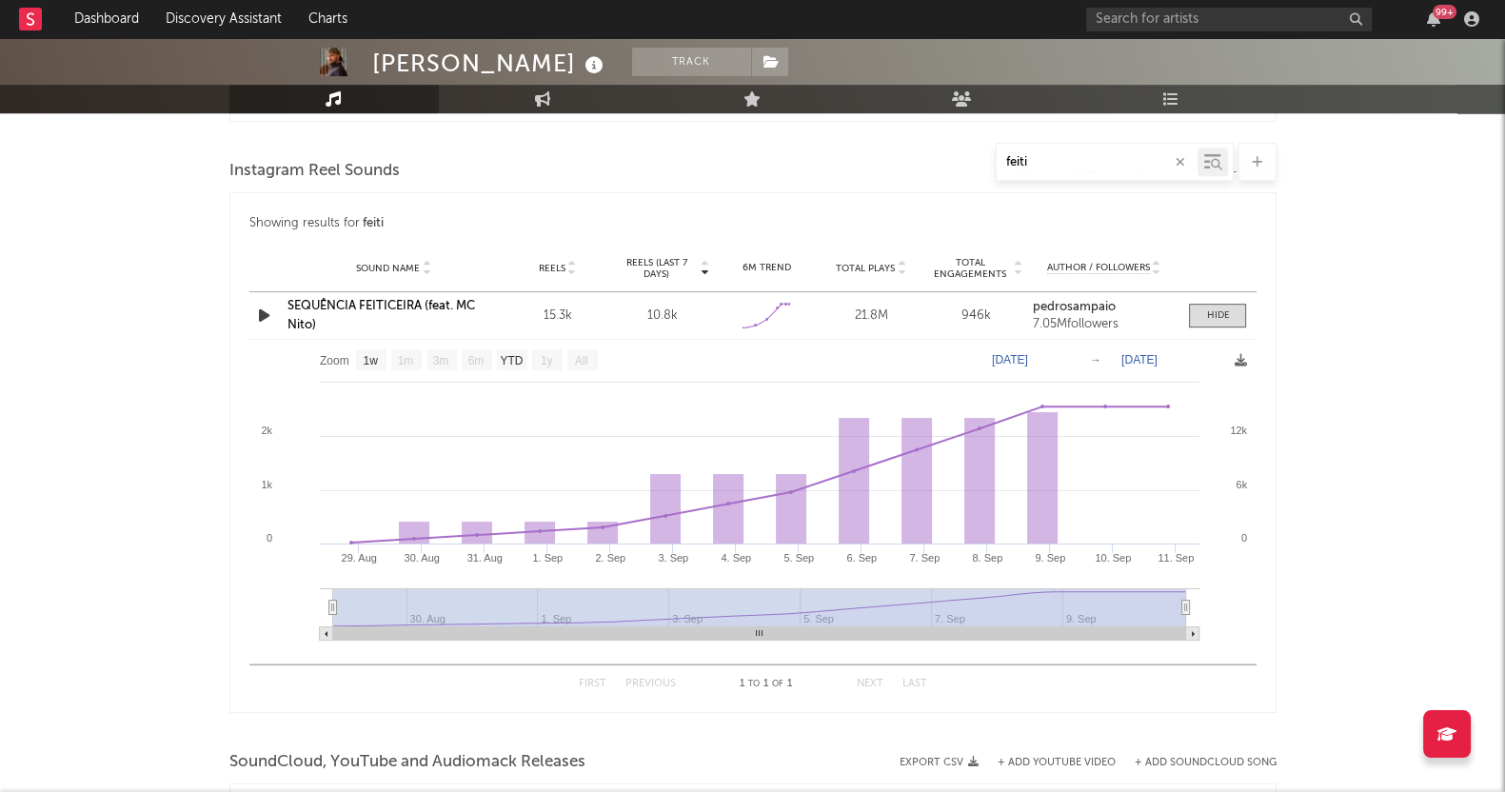
click at [1432, 349] on div "[PERSON_NAME] Track [GEOGRAPHIC_DATA] | Brazilian Edit Track Benchmark Summary …" at bounding box center [752, 84] width 1505 height 2537
click at [1242, 316] on span at bounding box center [1217, 316] width 57 height 24
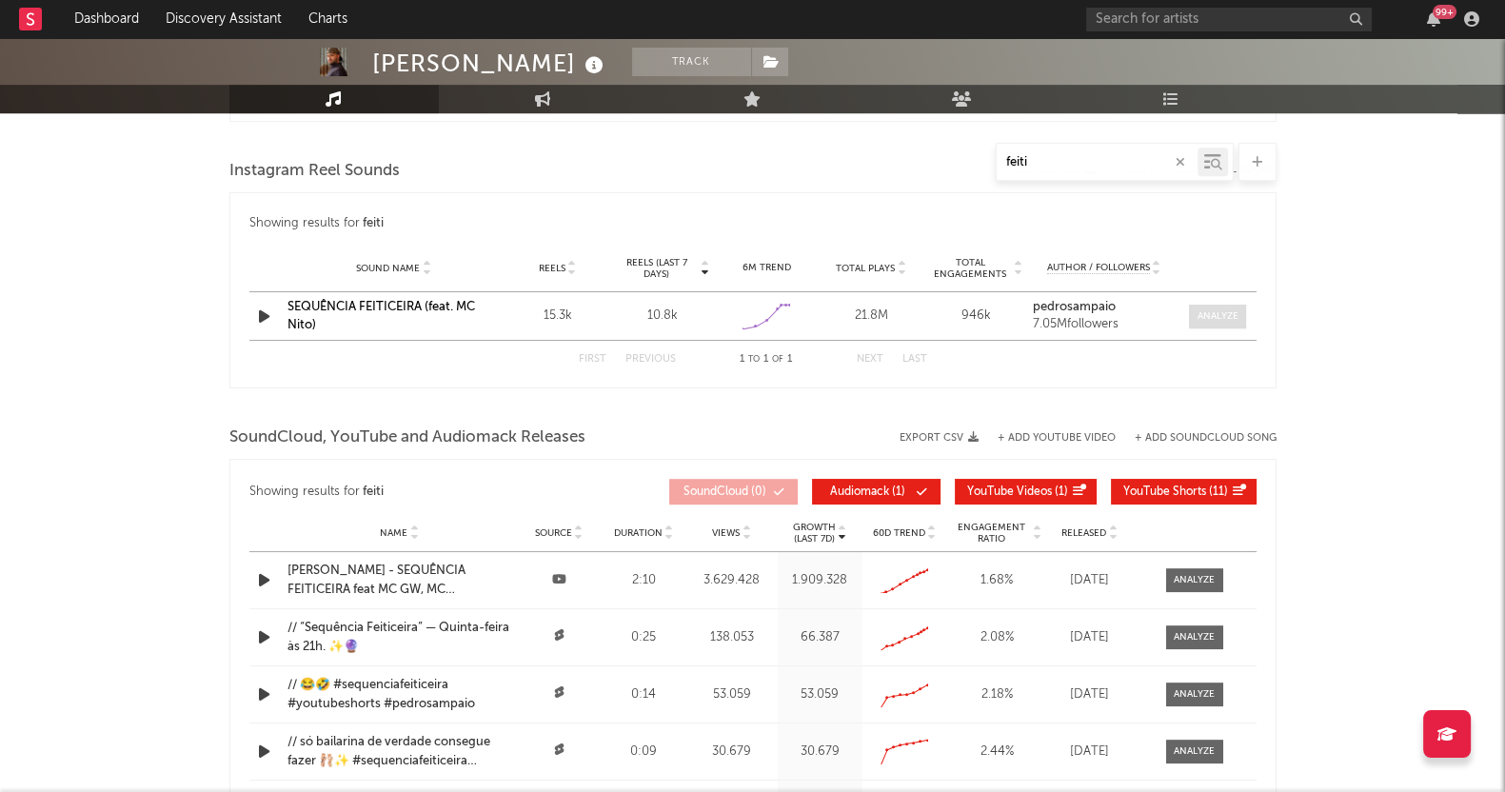
click at [1242, 316] on span at bounding box center [1217, 317] width 57 height 24
select select "1w"
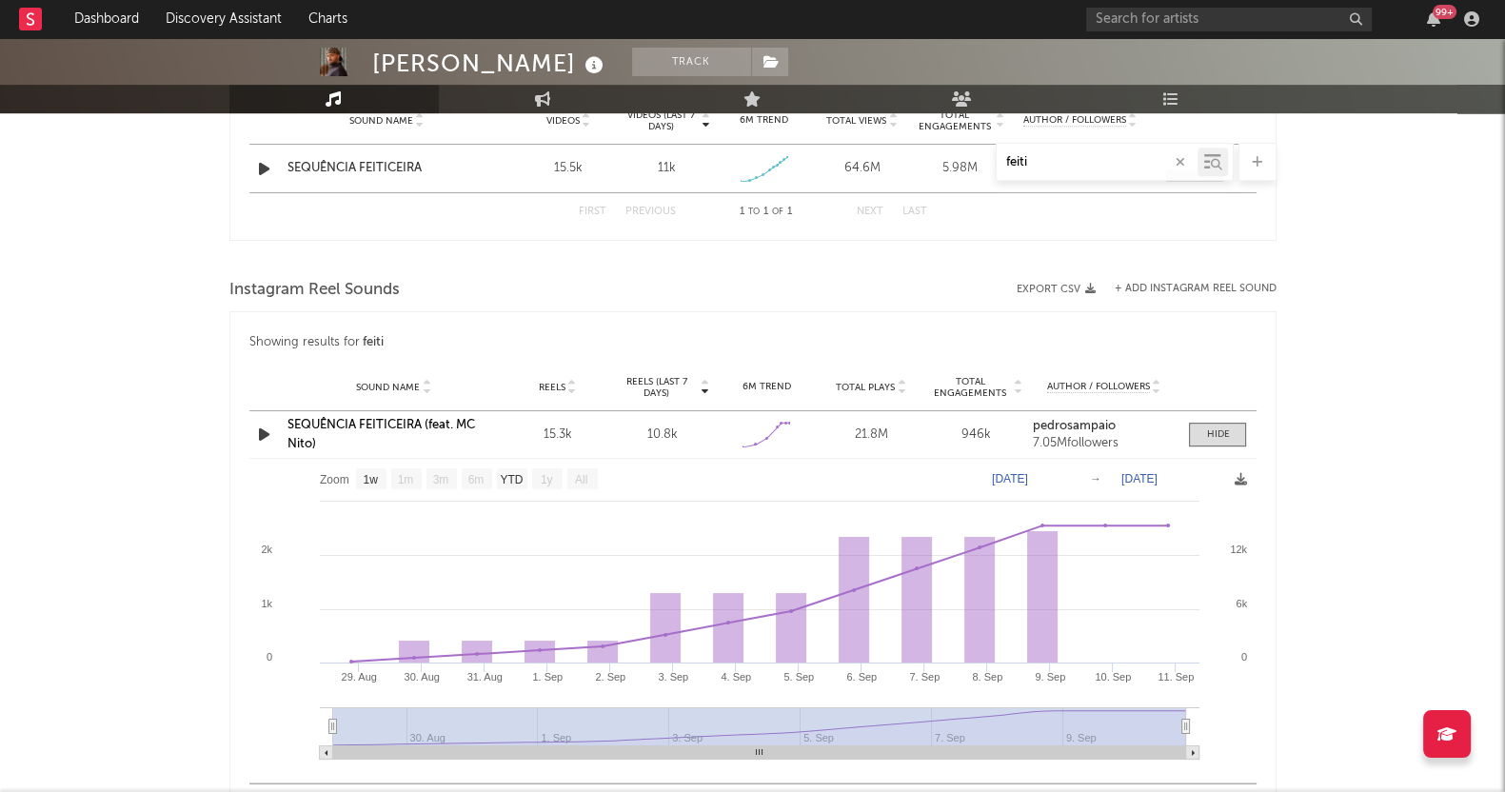
scroll to position [984, 0]
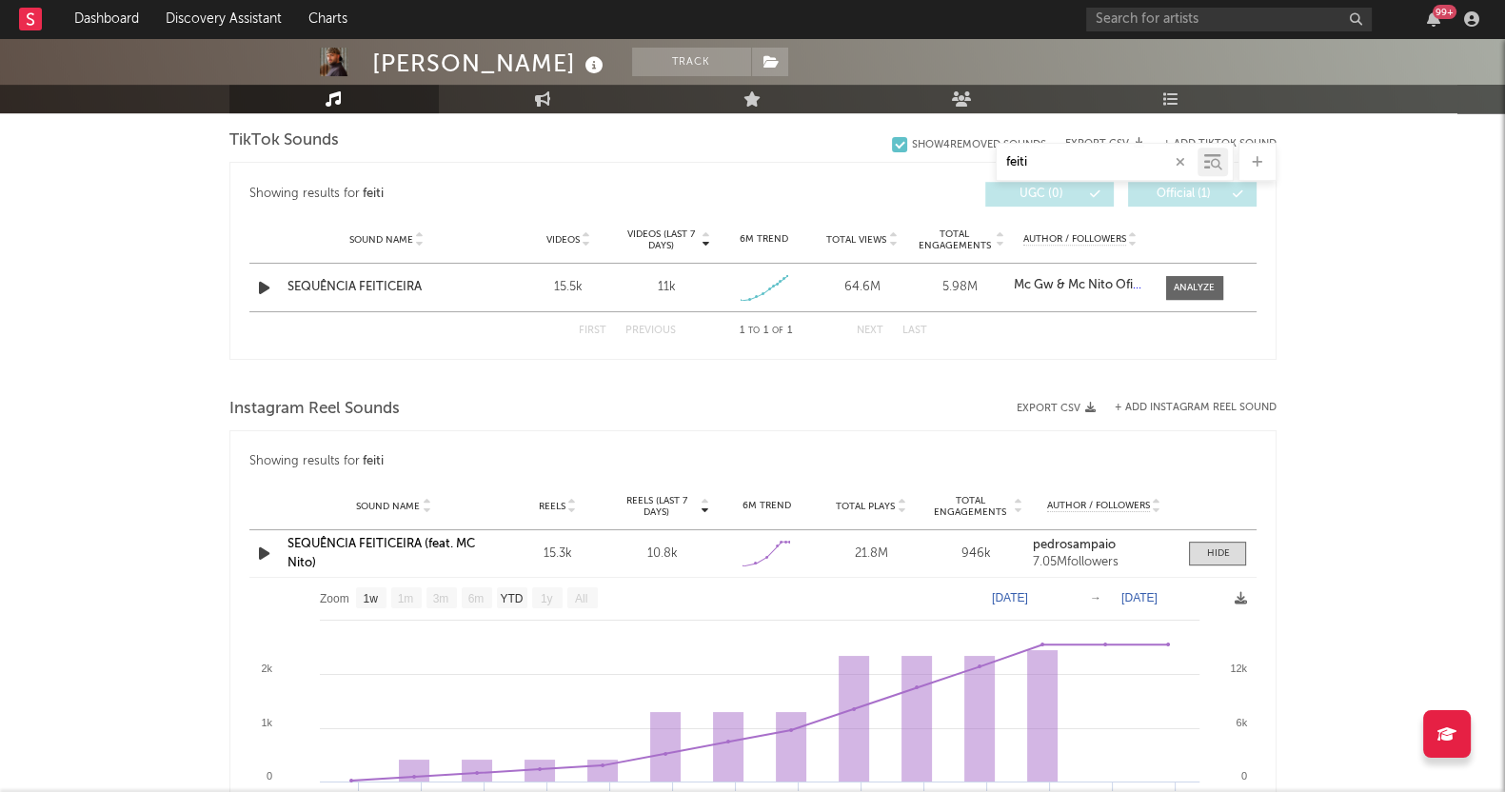
click at [403, 539] on link "SEQUÊNCIA FEITICEIRA (feat. MC Nito)" at bounding box center [380, 553] width 187 height 31
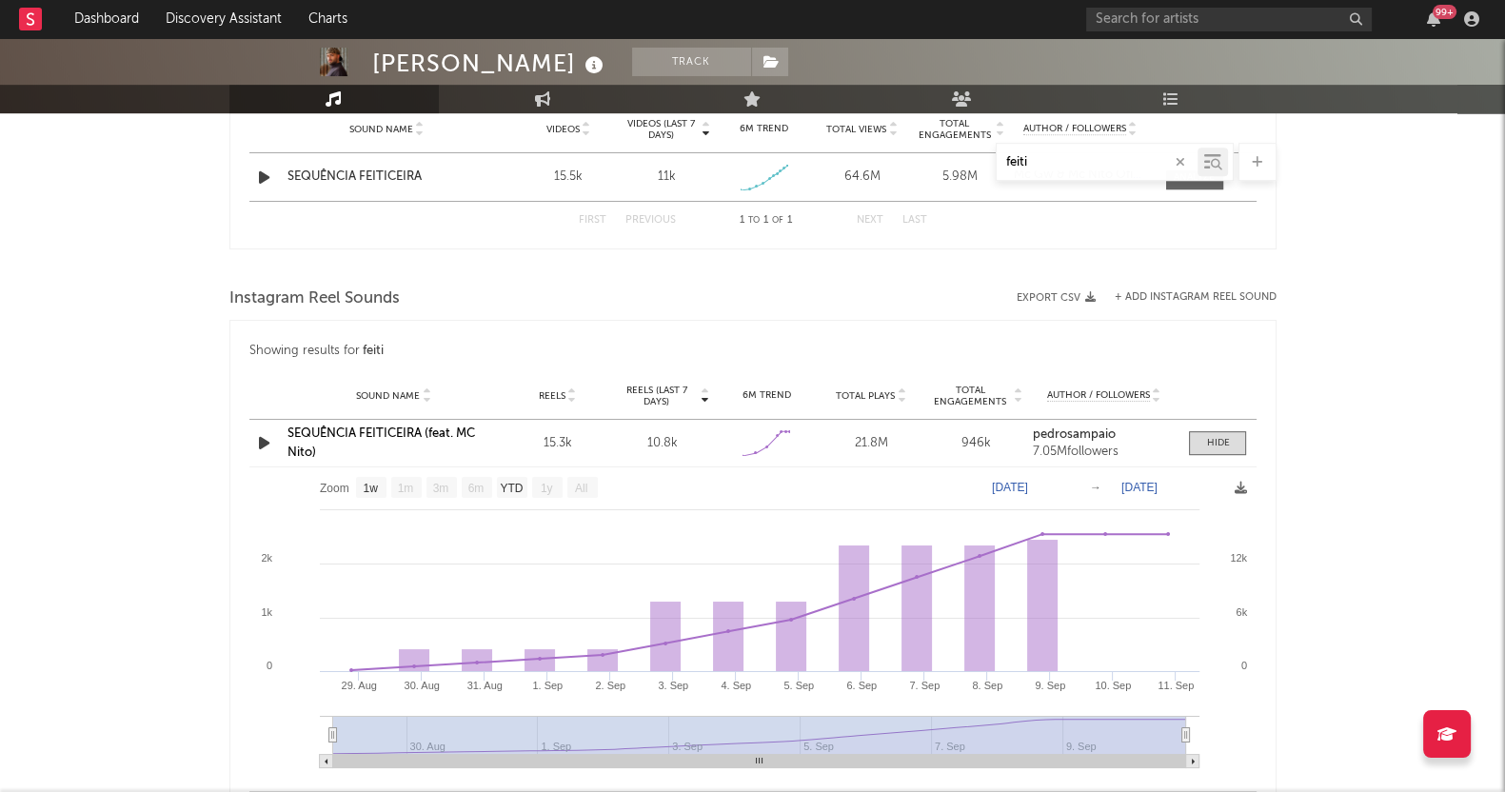
scroll to position [1222, 0]
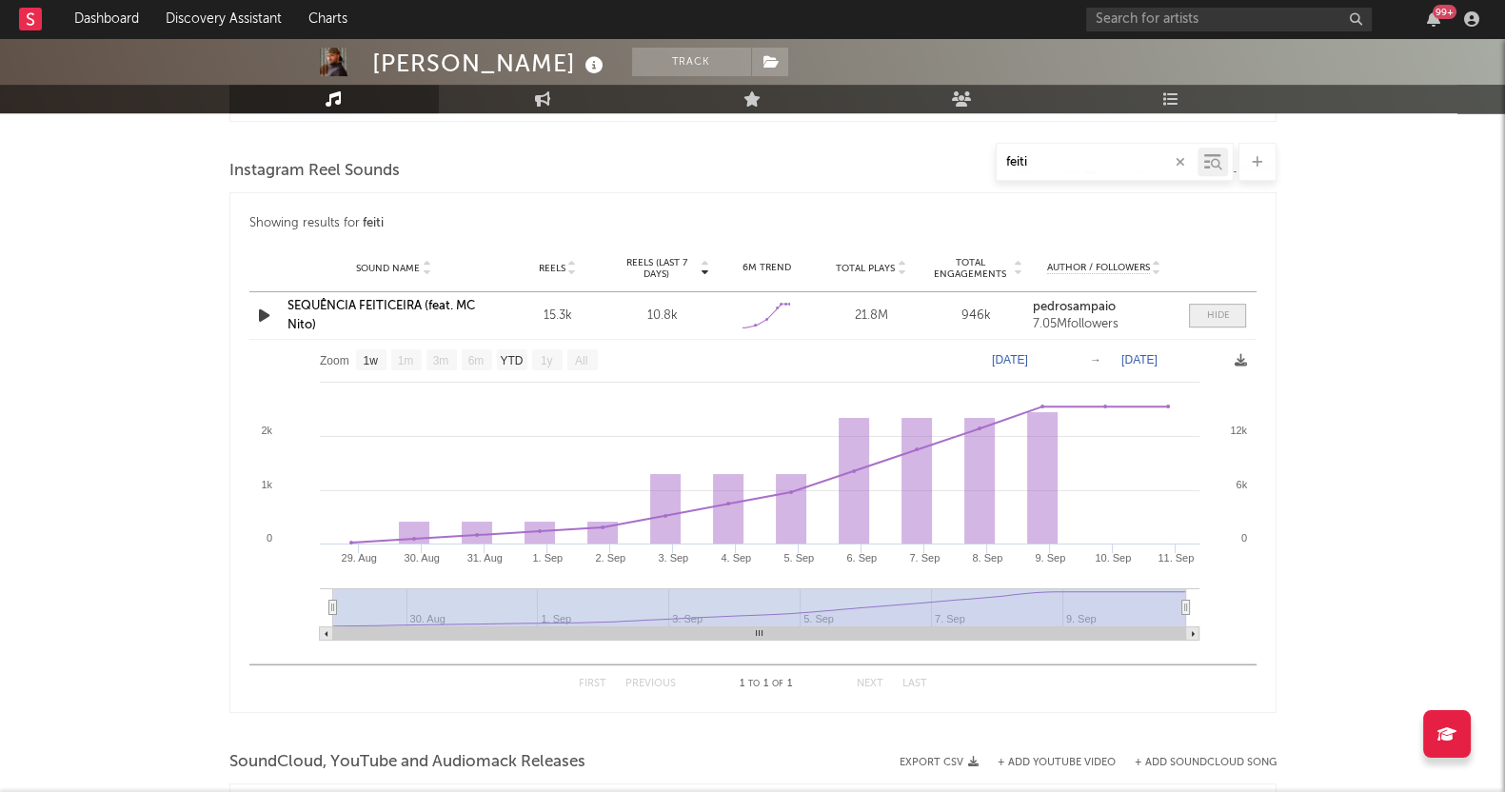
click at [1209, 308] on div at bounding box center [1217, 315] width 23 height 14
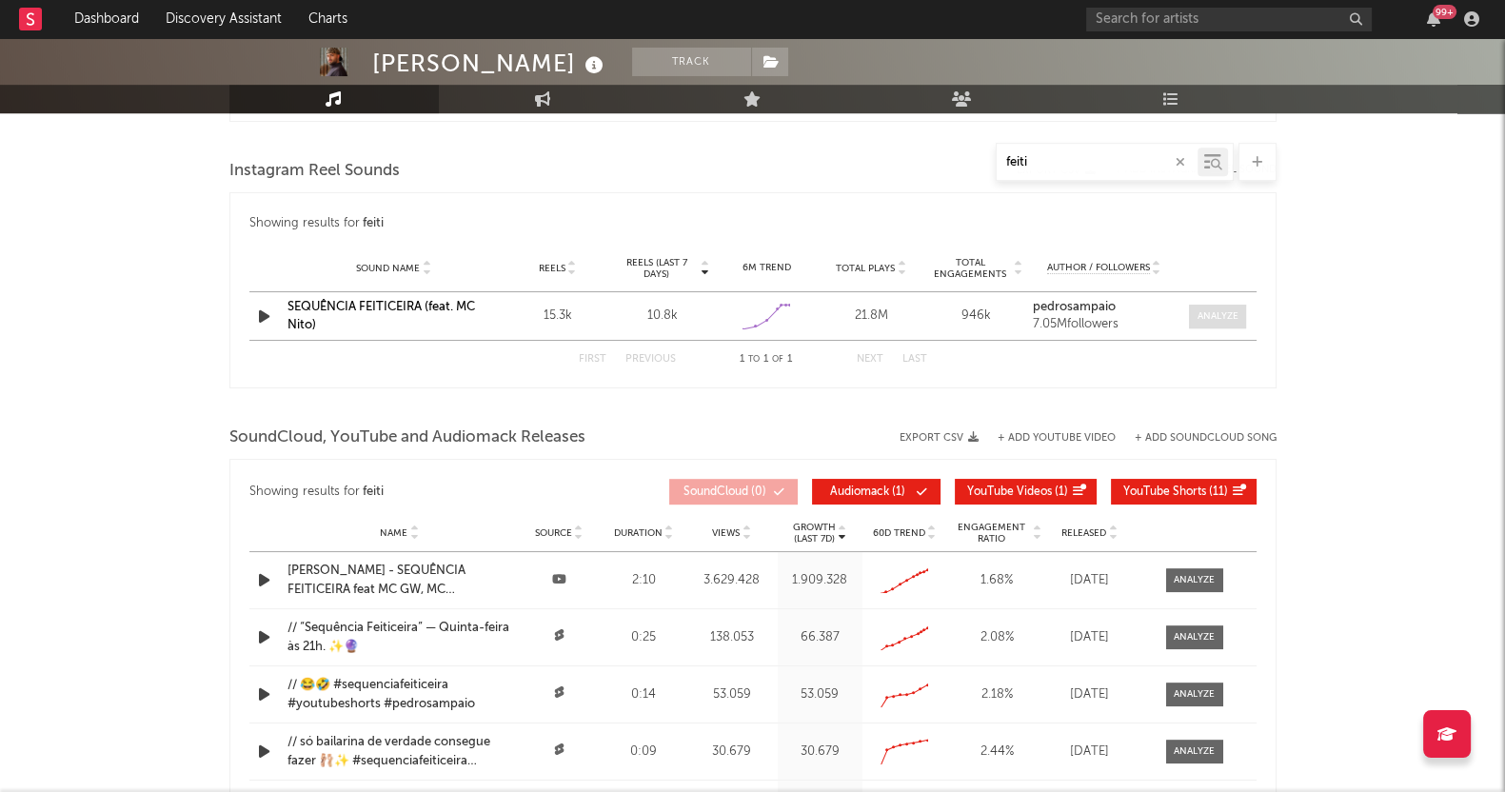
click at [1205, 306] on span at bounding box center [1217, 317] width 57 height 24
select select "1w"
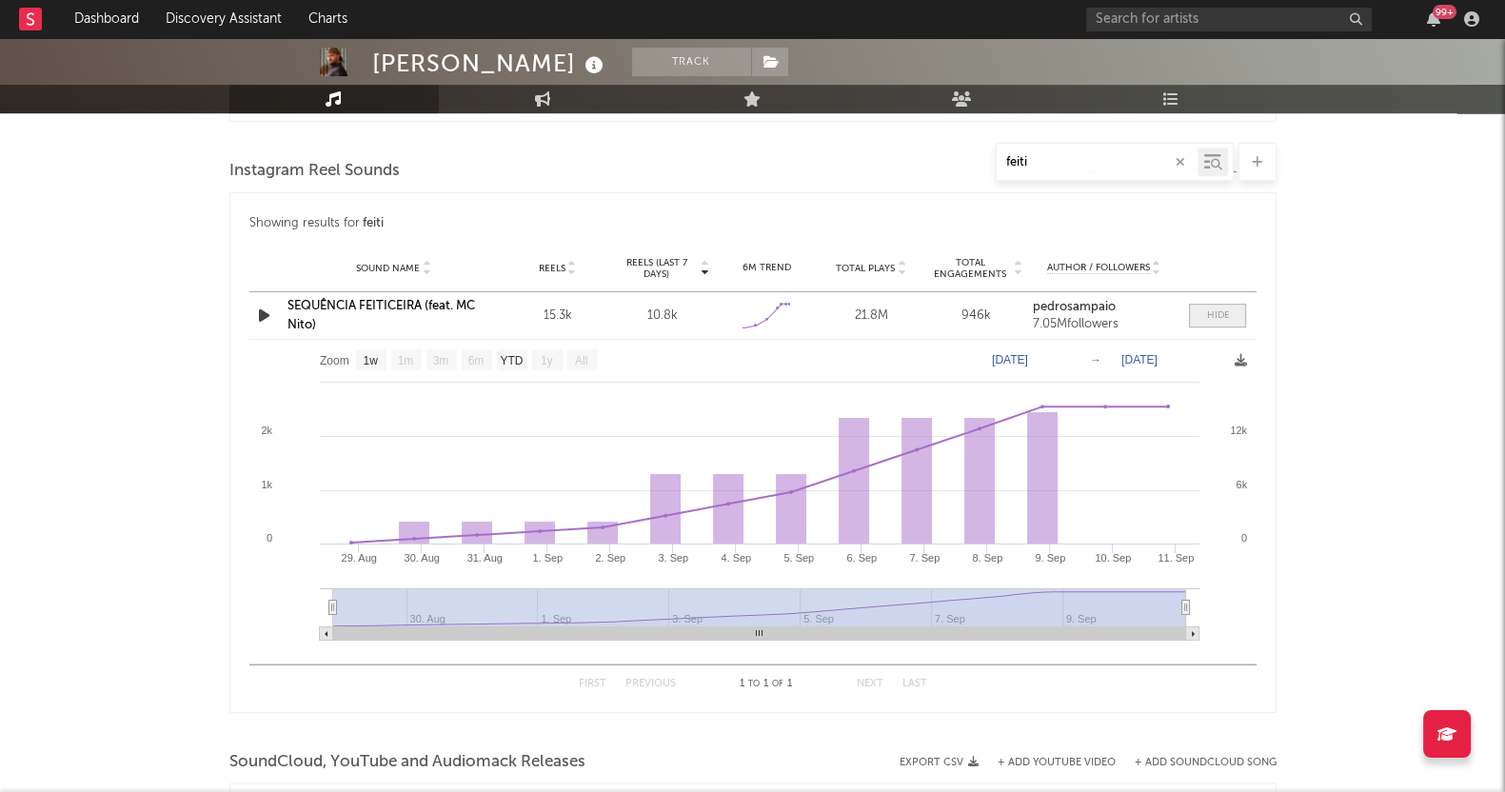
click at [1199, 307] on span at bounding box center [1217, 316] width 57 height 24
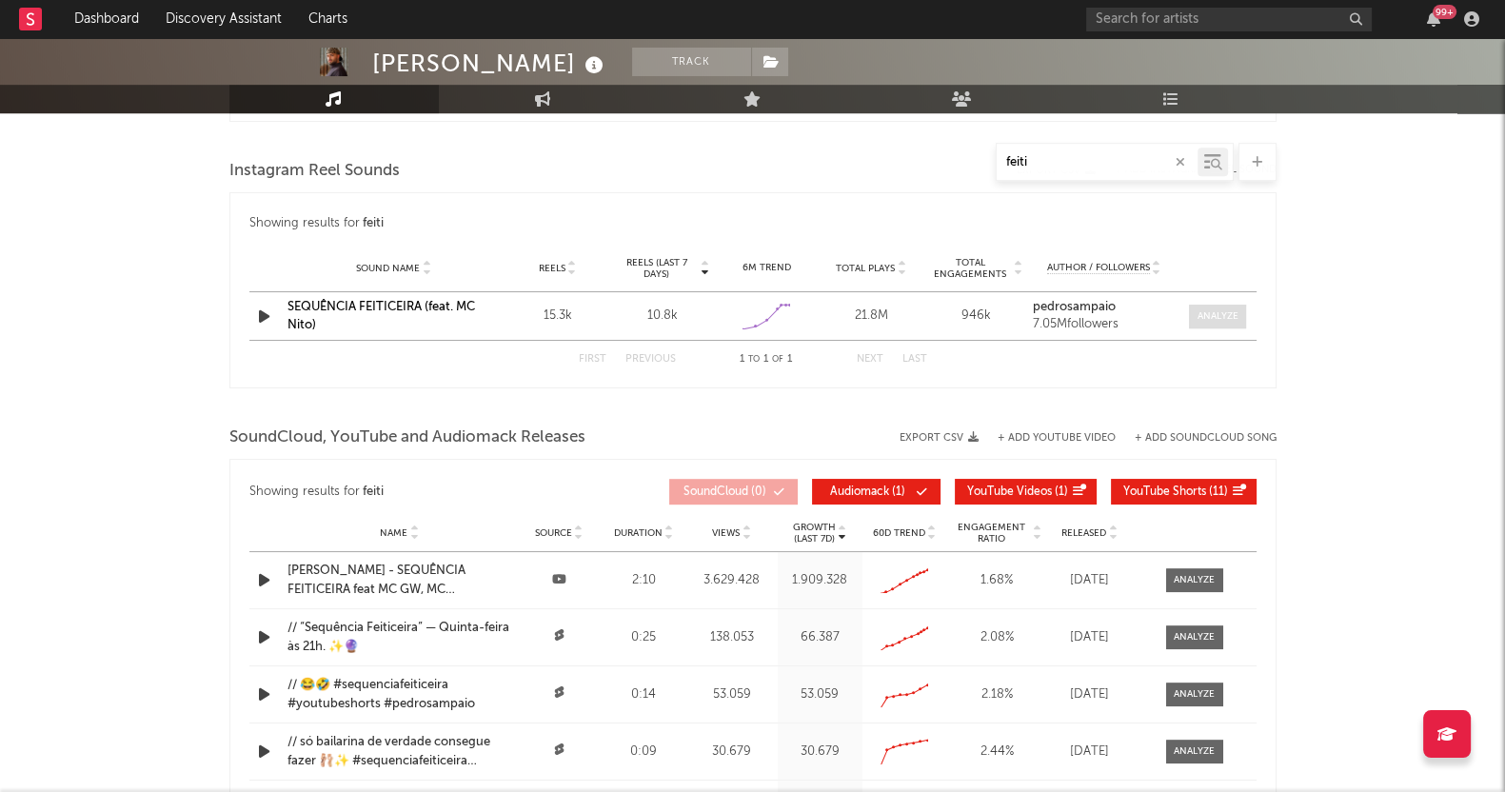
click at [1199, 309] on div at bounding box center [1217, 316] width 41 height 14
select select "1w"
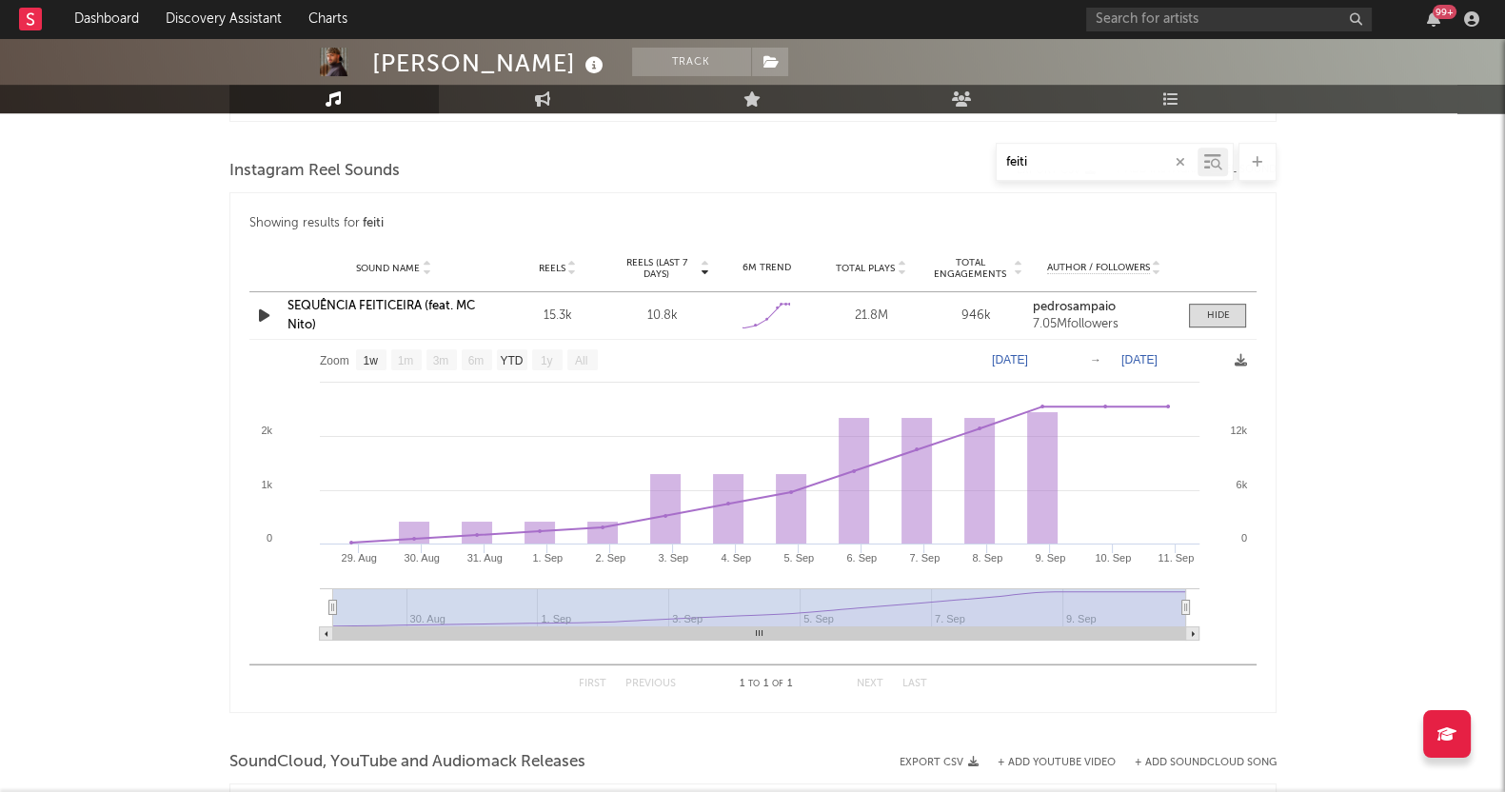
click at [547, 312] on div "15.3k" at bounding box center [557, 315] width 95 height 19
click at [571, 316] on div "15.3k" at bounding box center [557, 315] width 95 height 19
click at [661, 311] on div "10.8k" at bounding box center [662, 315] width 95 height 19
click at [784, 309] on icon at bounding box center [778, 308] width 12 height 12
click at [1212, 311] on div at bounding box center [1217, 315] width 23 height 14
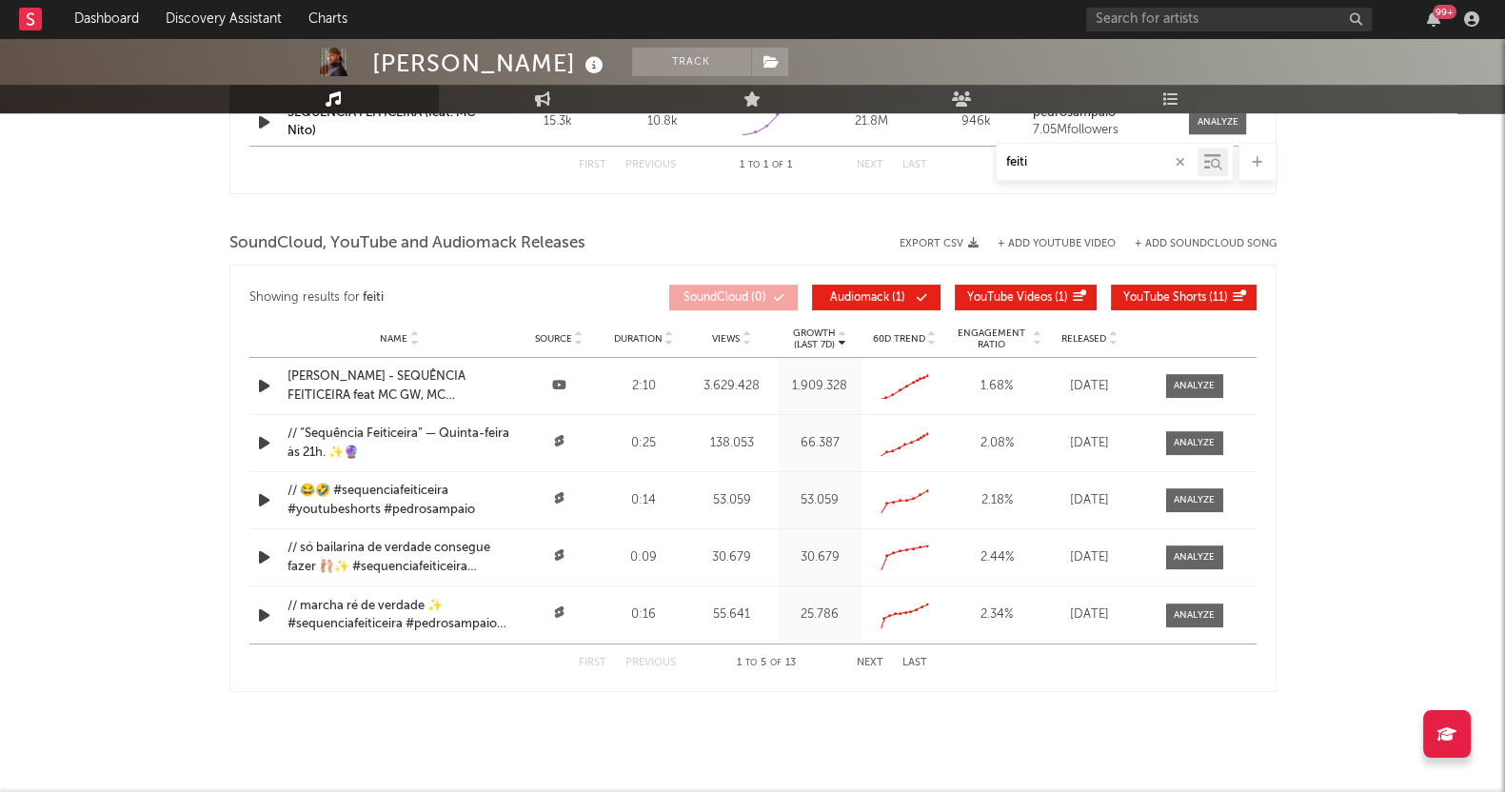
scroll to position [1456, 0]
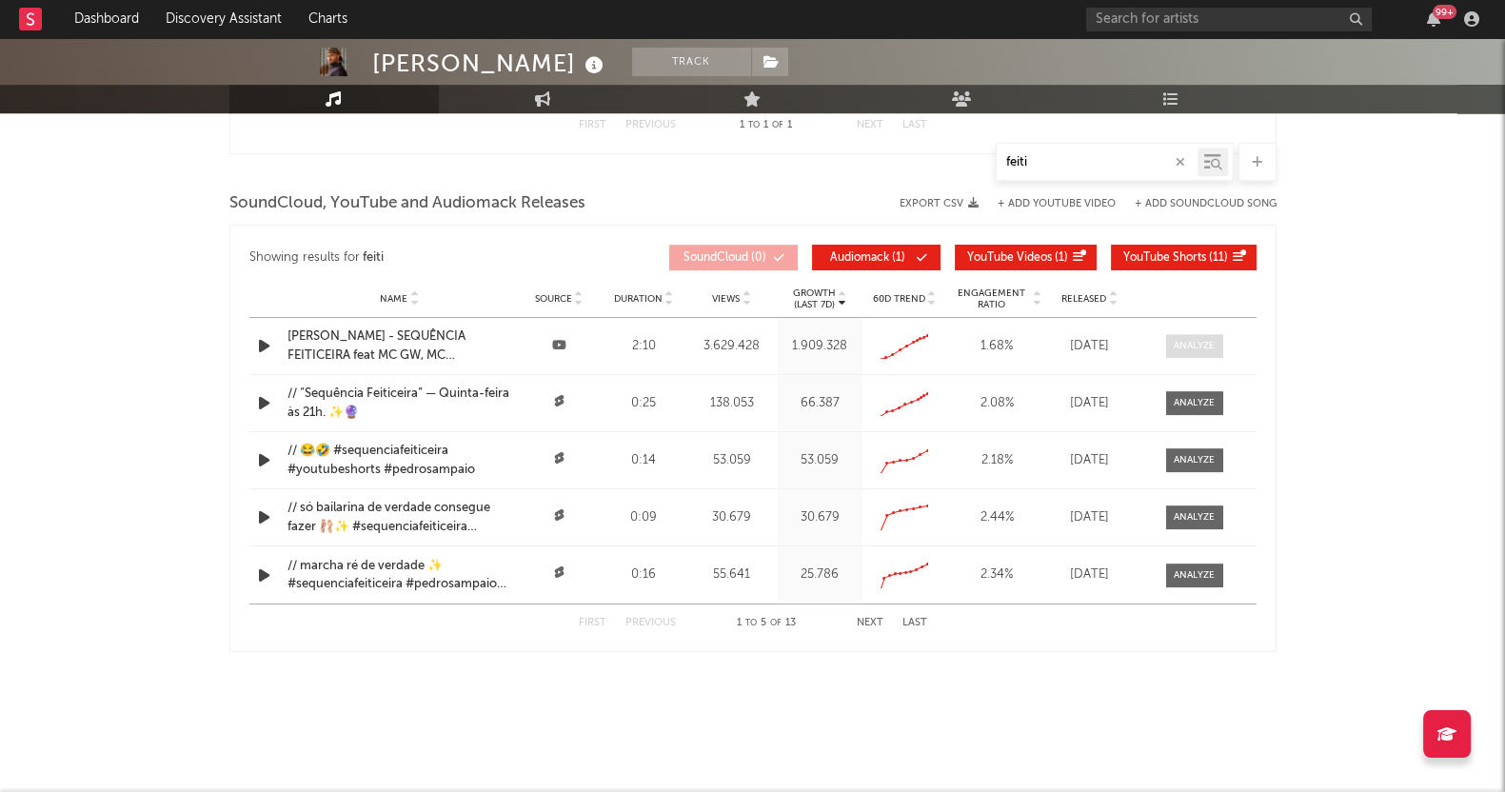
click at [1195, 344] on div at bounding box center [1193, 346] width 41 height 14
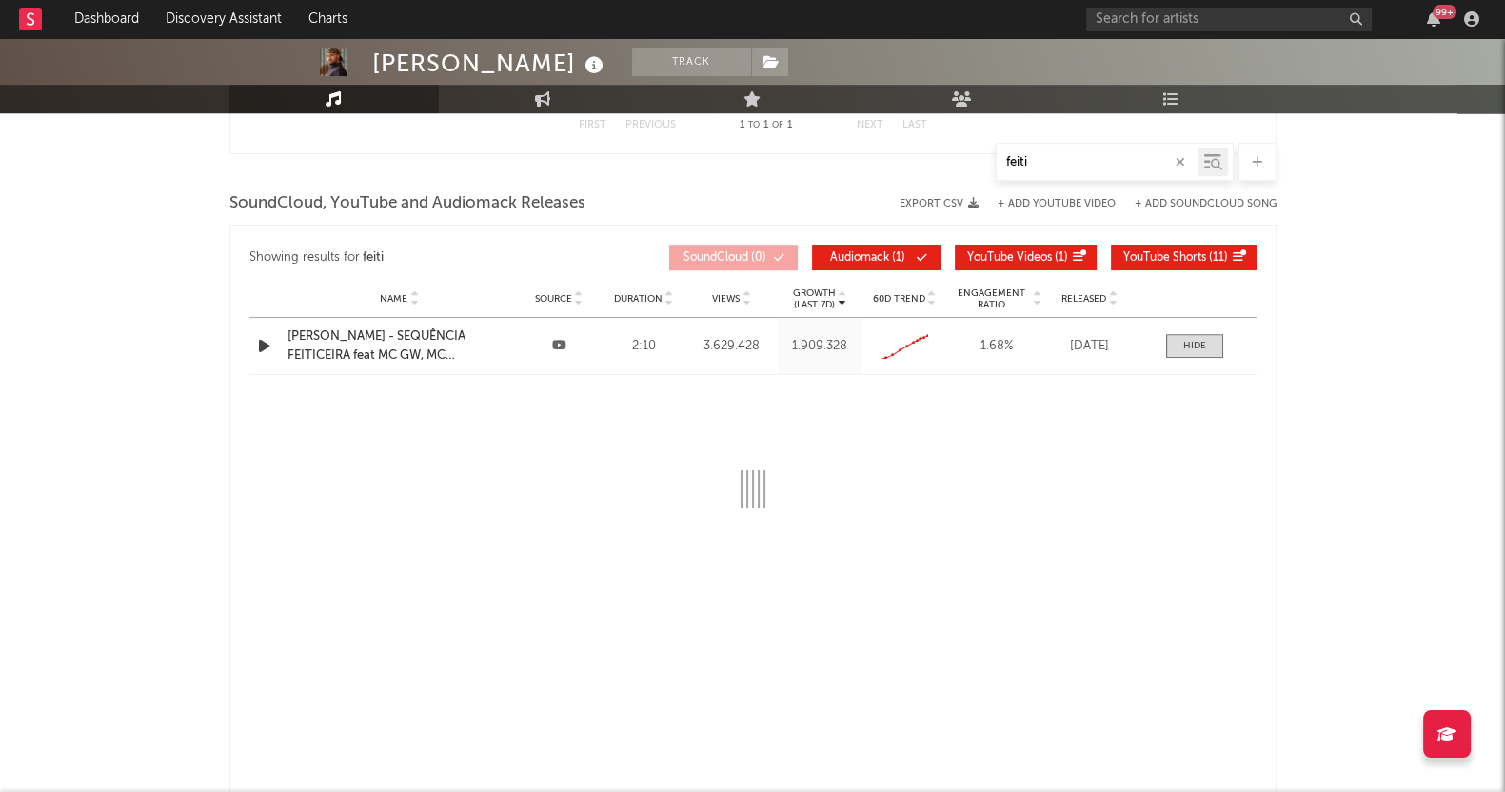
select select "All"
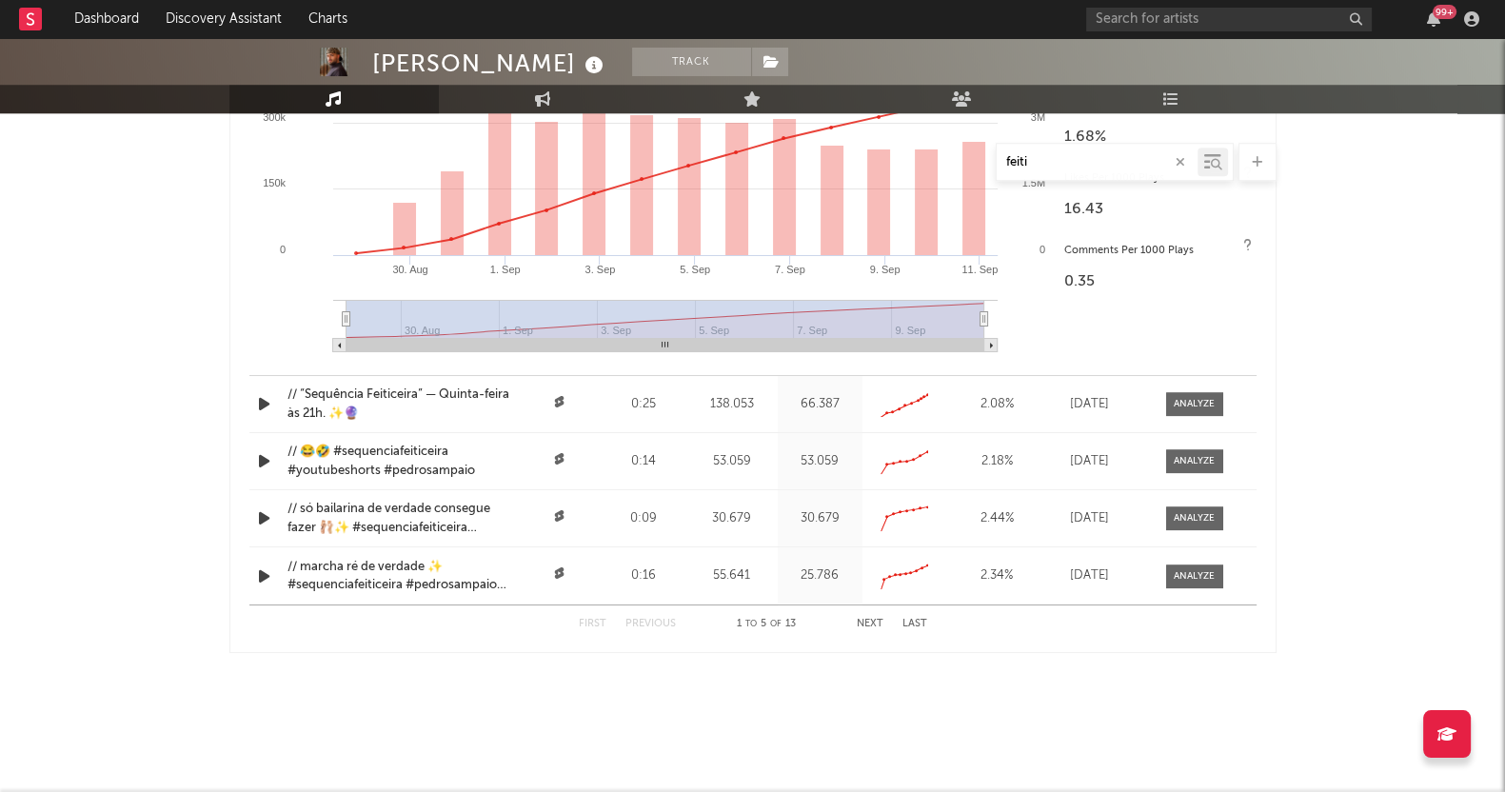
scroll to position [1819, 0]
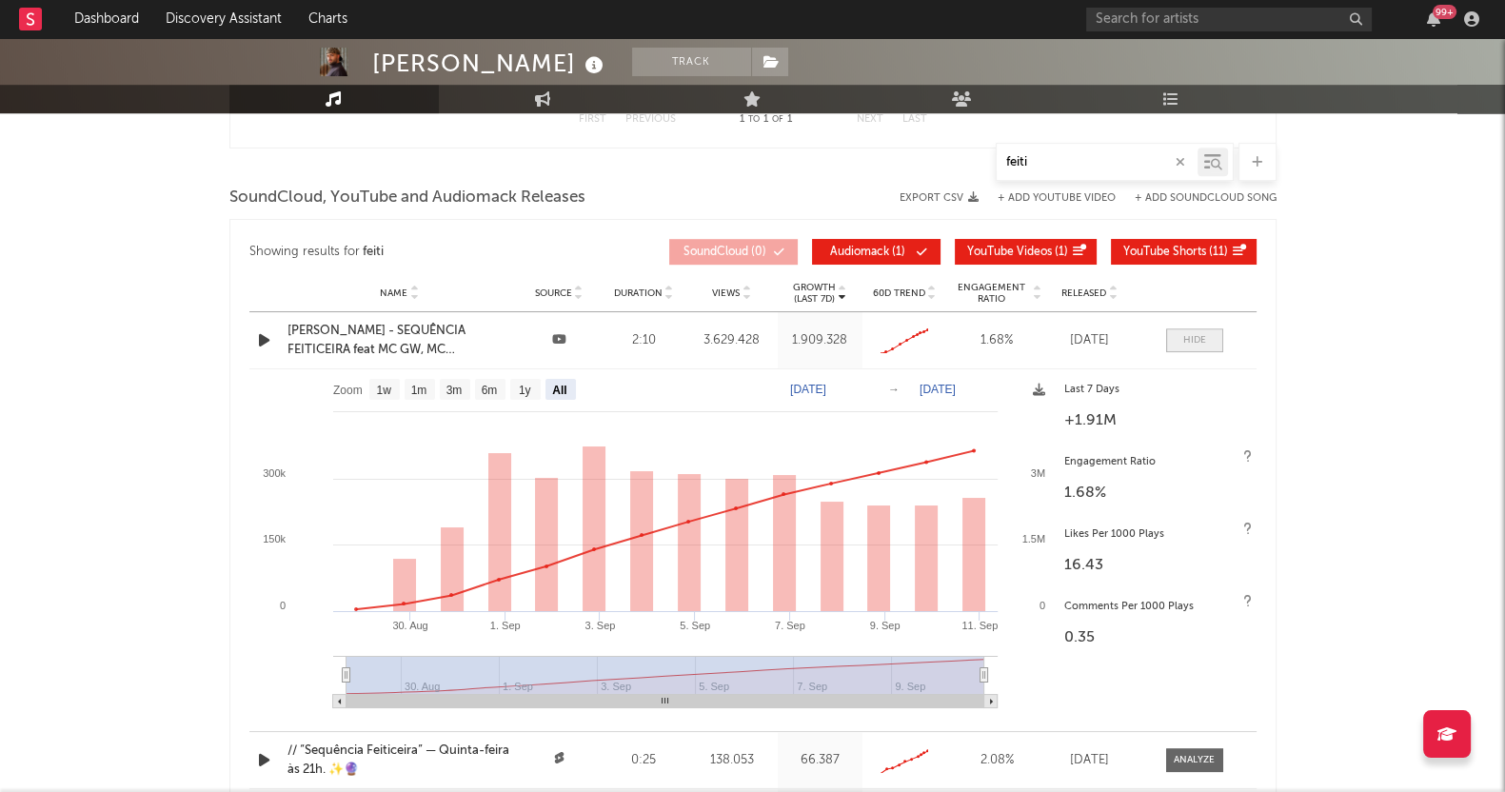
click at [1191, 335] on div at bounding box center [1194, 340] width 23 height 14
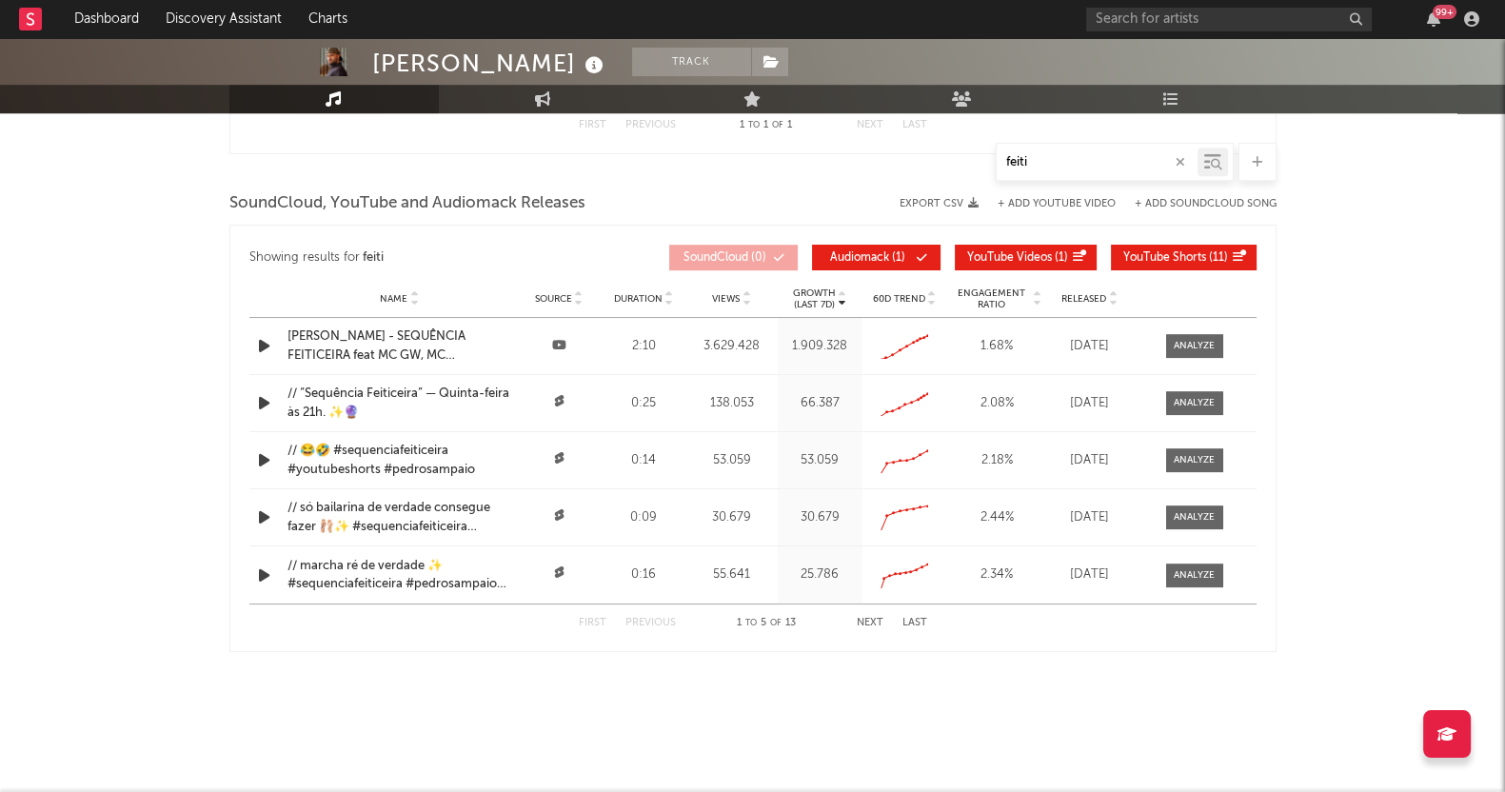
click at [981, 295] on span "Engagement Ratio" at bounding box center [991, 298] width 79 height 23
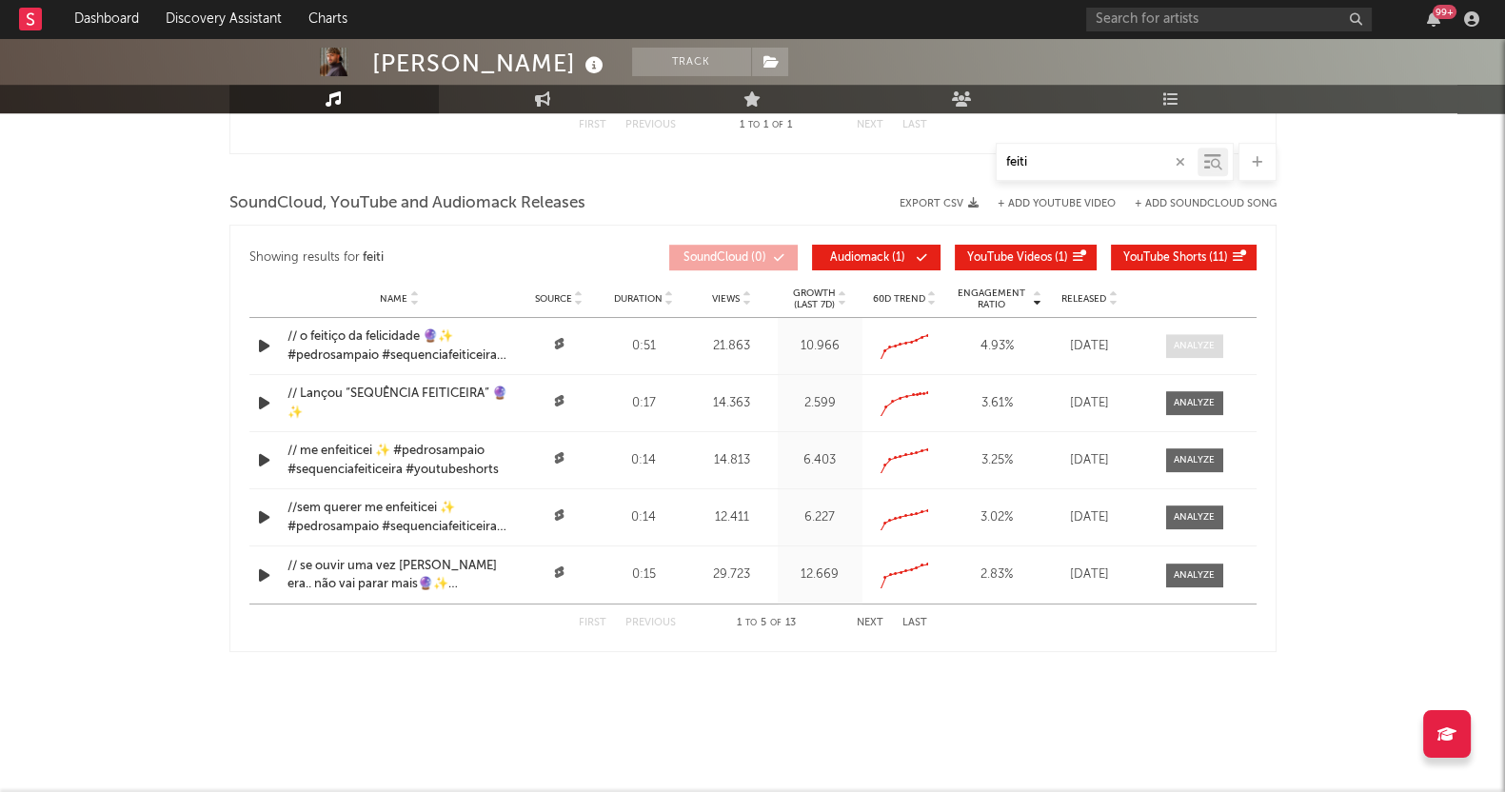
click at [1205, 340] on div at bounding box center [1193, 346] width 41 height 14
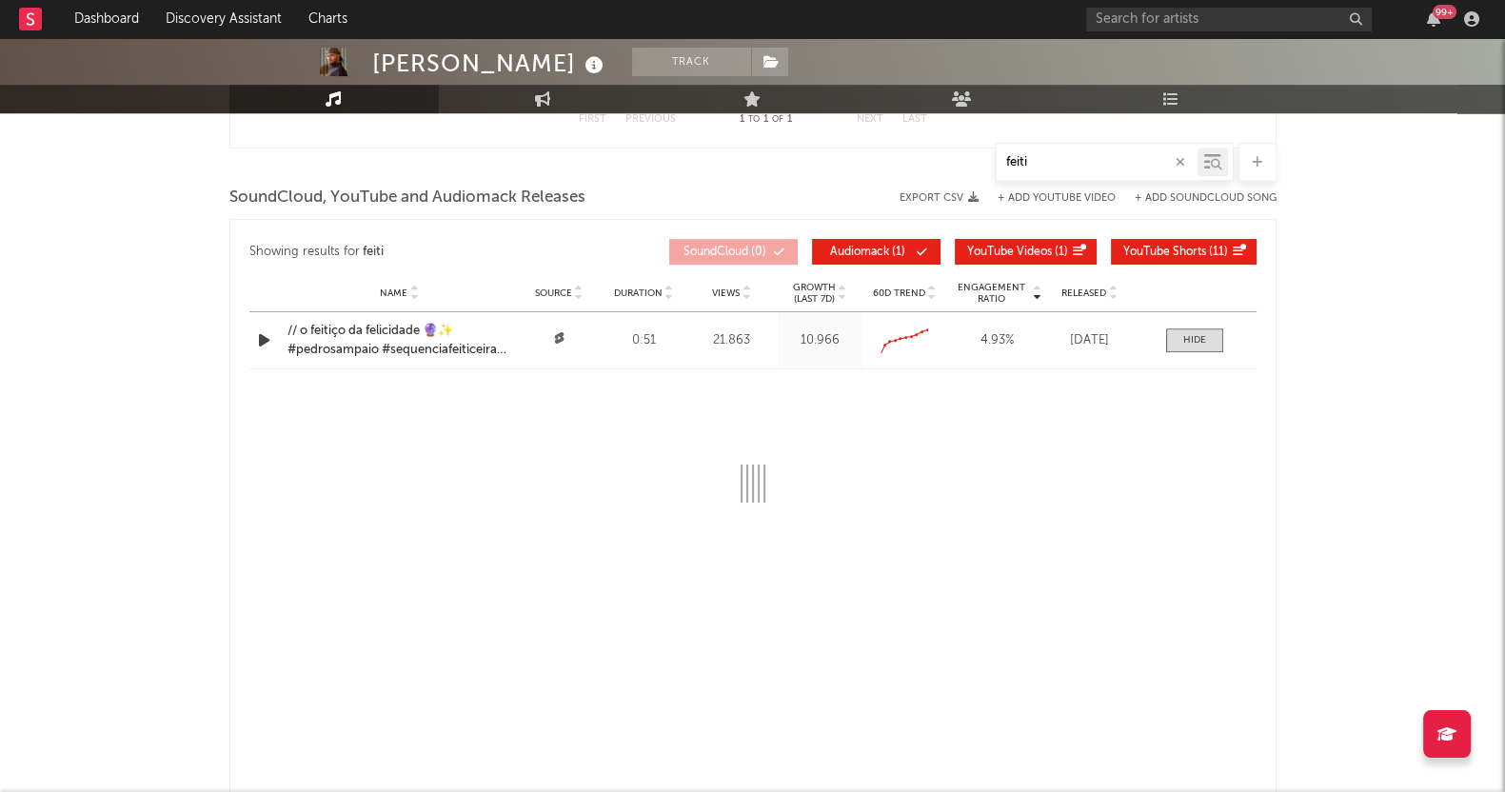
select select "All"
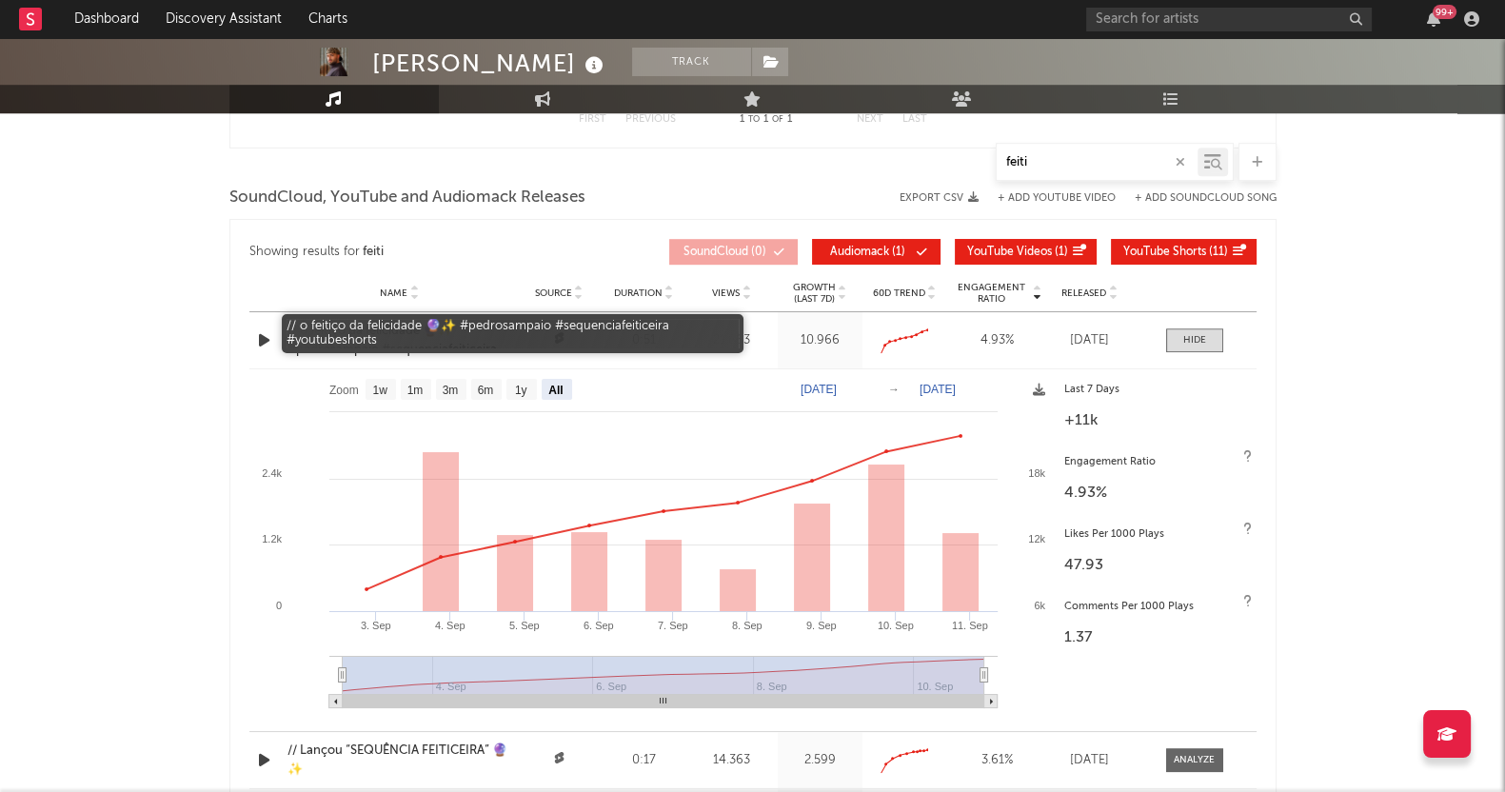
click at [375, 330] on div "// o feitiço da felicidade 🔮✨ #pedrosampaio #sequenciafeiticeira #youtubeshorts" at bounding box center [399, 340] width 225 height 37
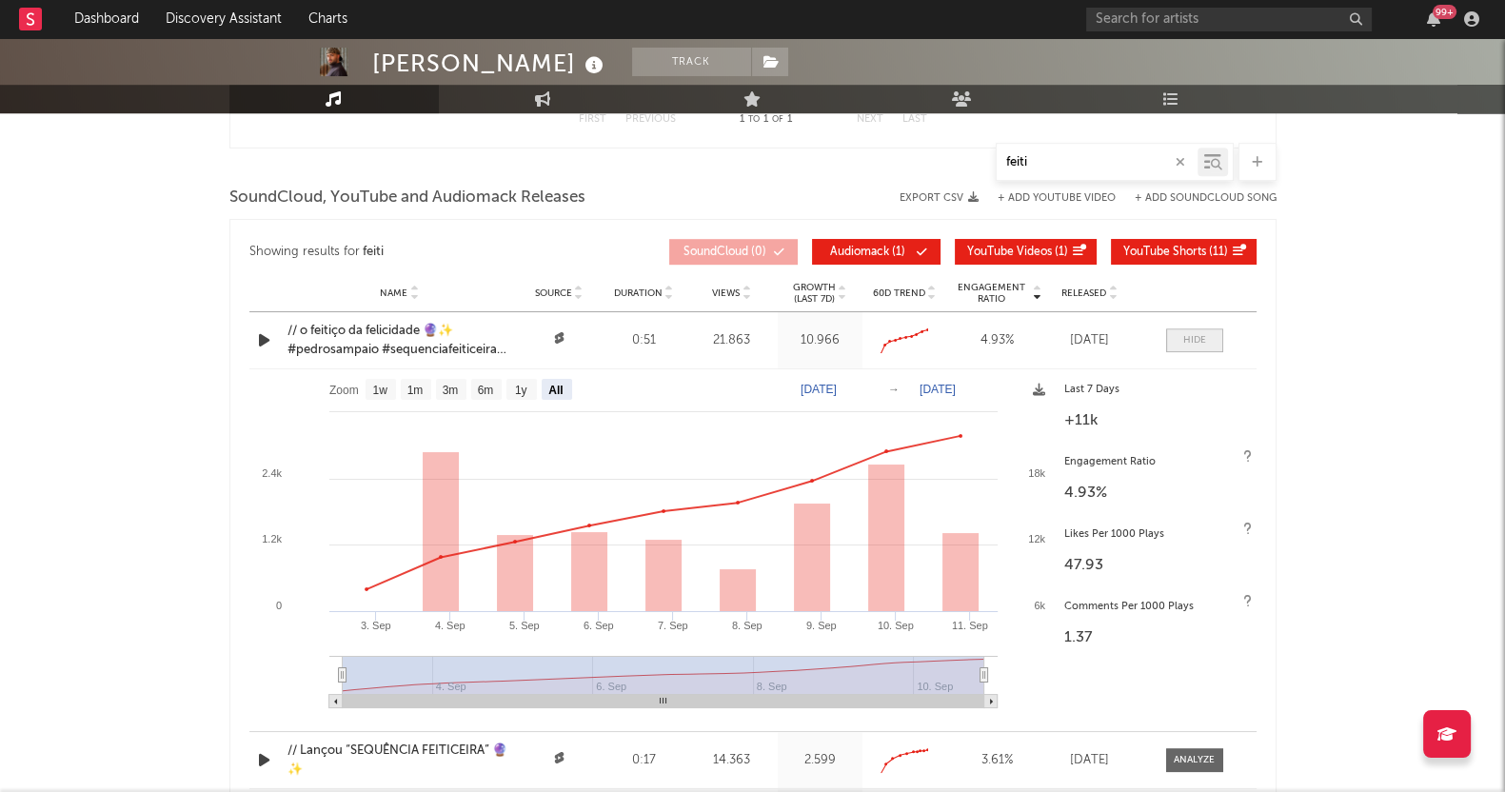
click at [1203, 336] on div at bounding box center [1194, 340] width 23 height 14
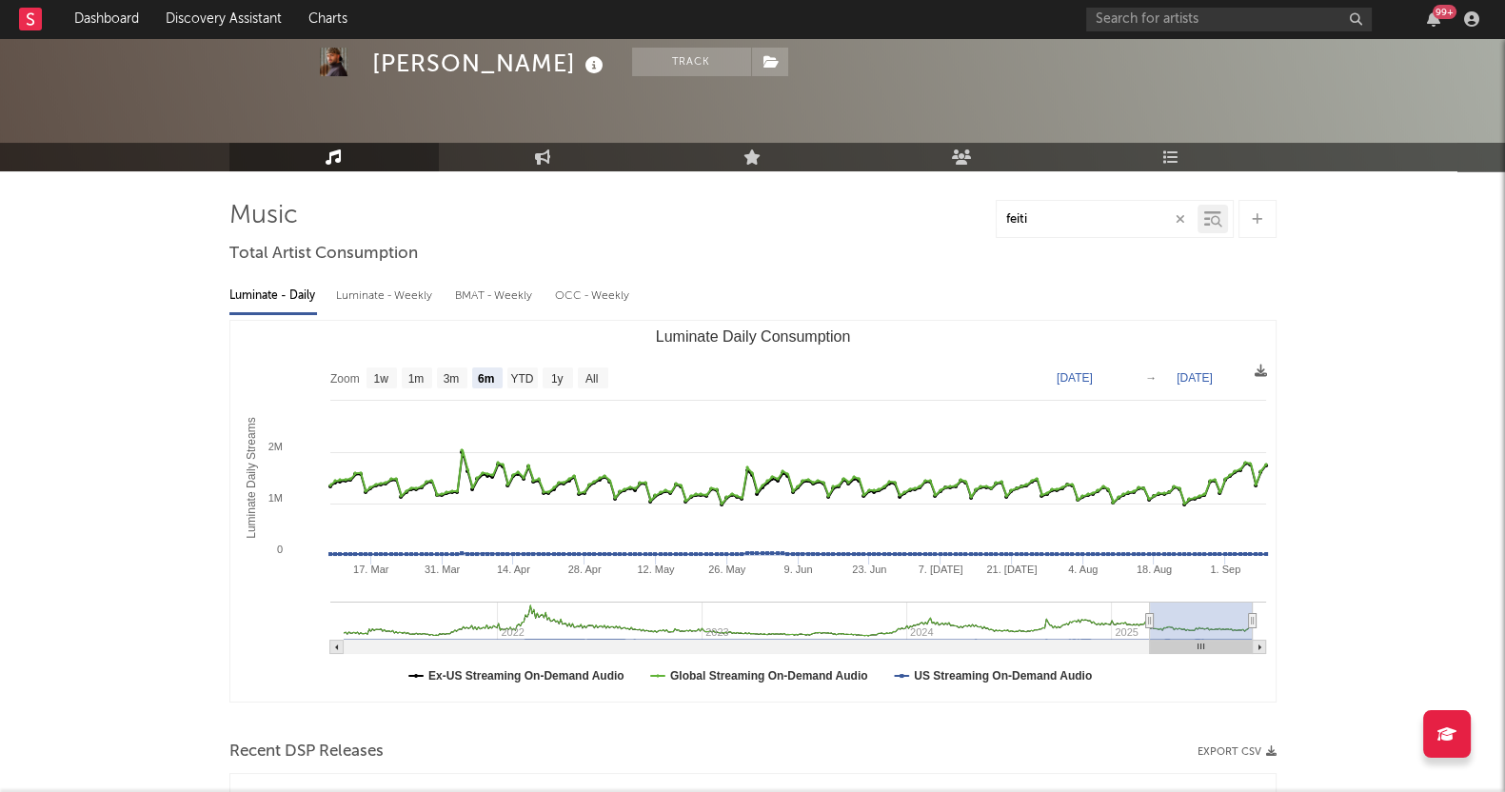
scroll to position [0, 0]
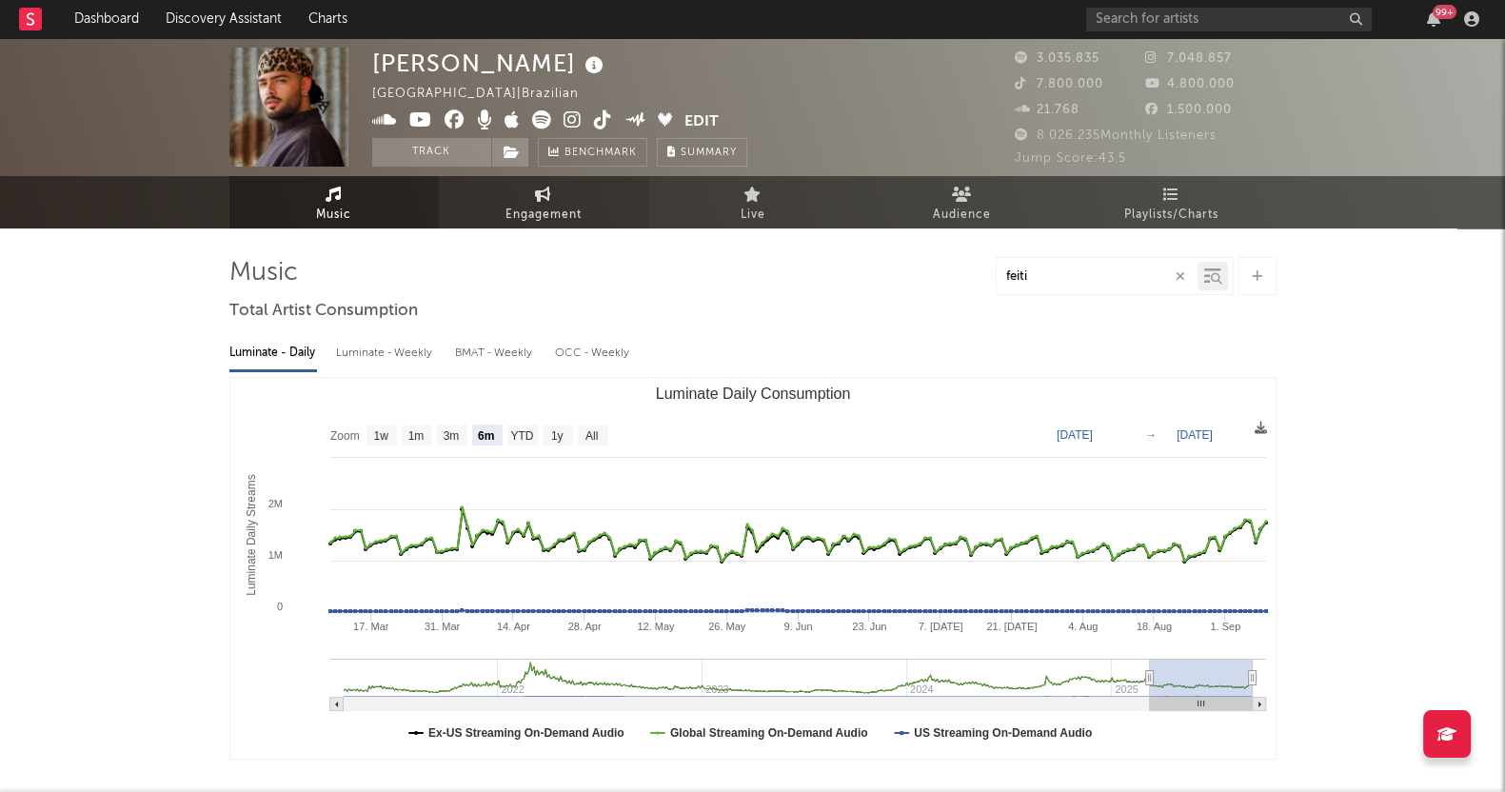
click at [539, 191] on icon at bounding box center [543, 194] width 16 height 15
select select "1m"
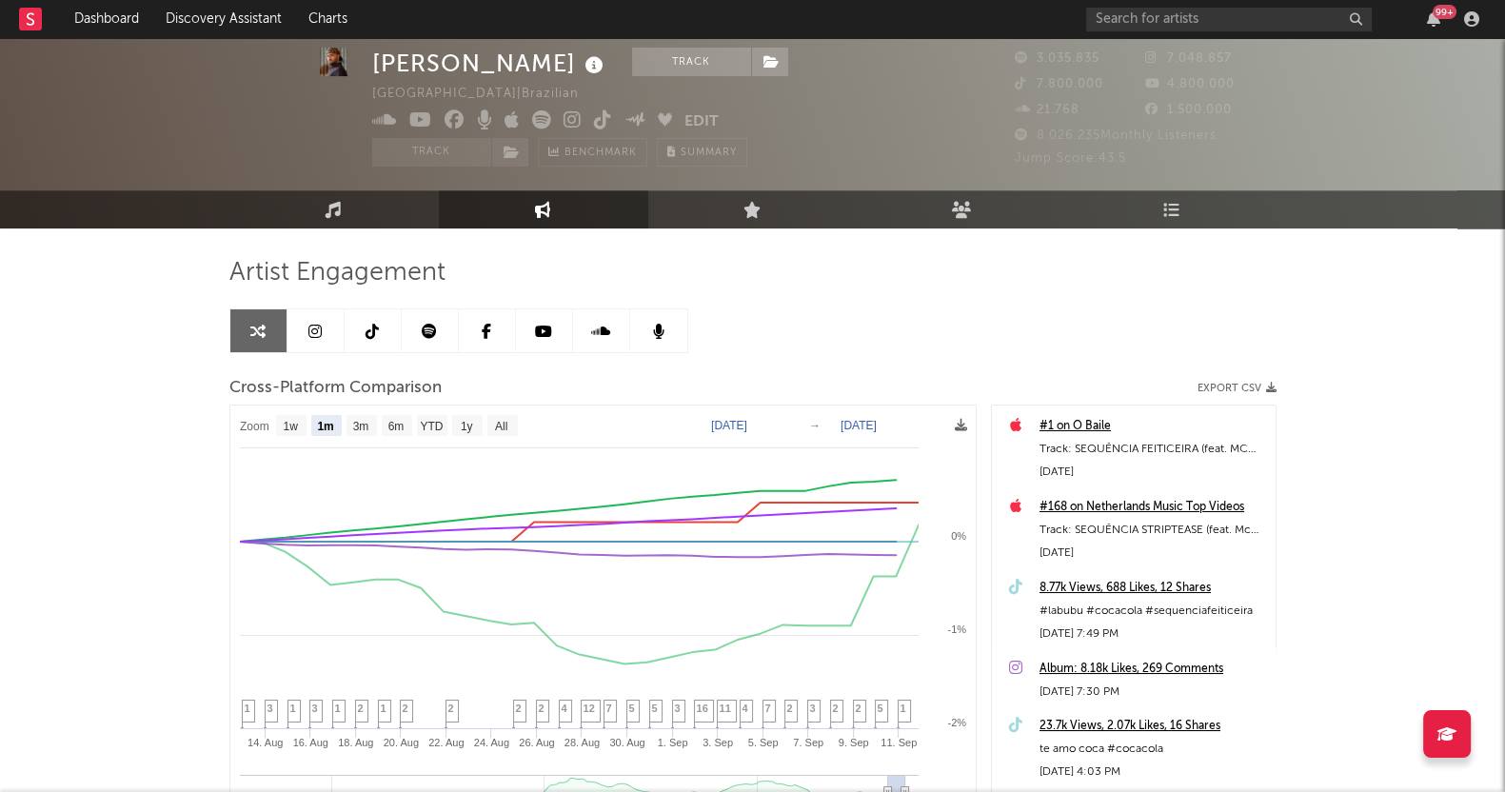
scroll to position [237, 0]
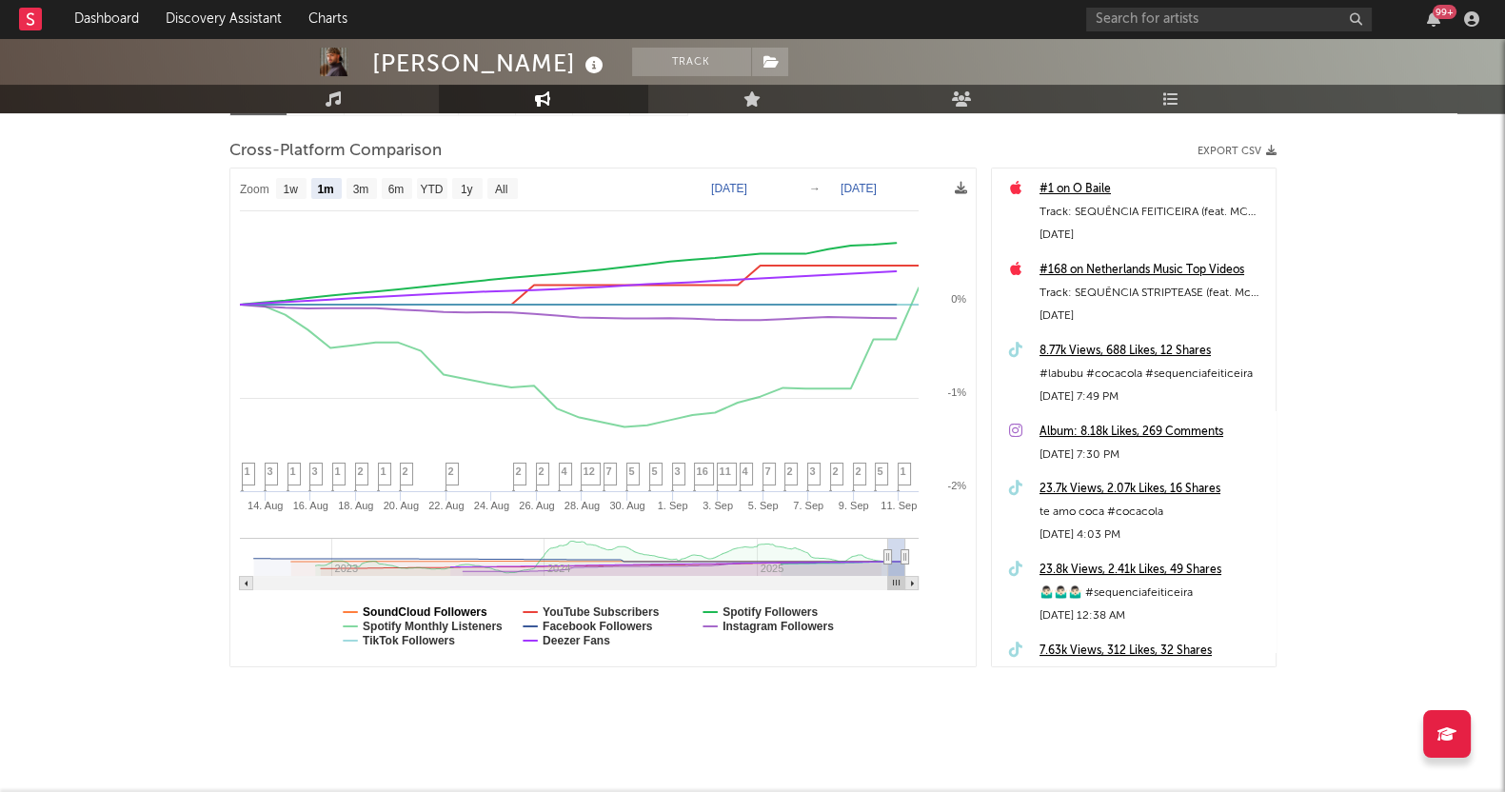
click at [428, 611] on text "SoundCloud Followers" at bounding box center [425, 611] width 125 height 13
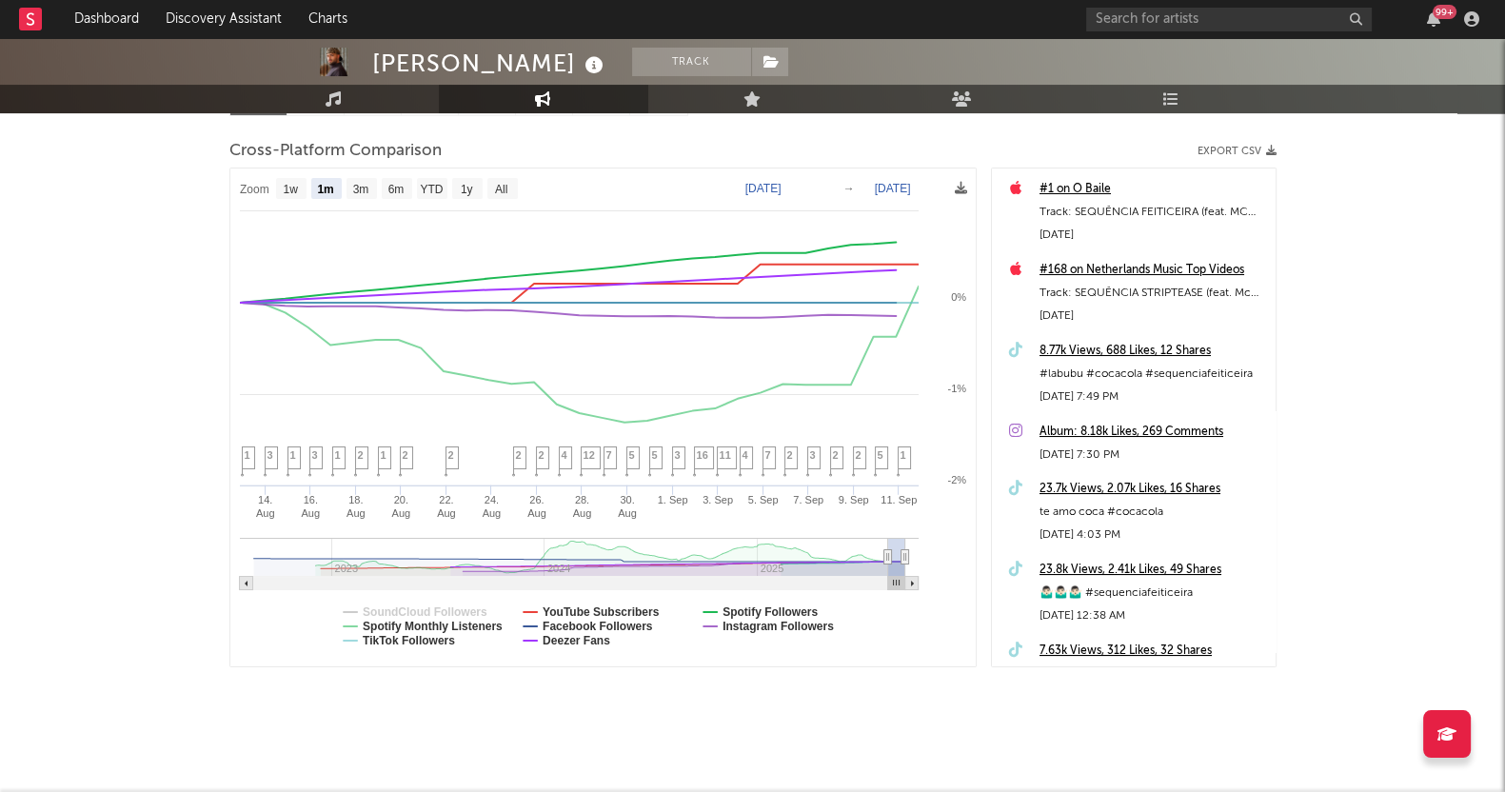
select select "1m"
click at [424, 625] on text "Spotify Monthly Listeners" at bounding box center [433, 626] width 140 height 13
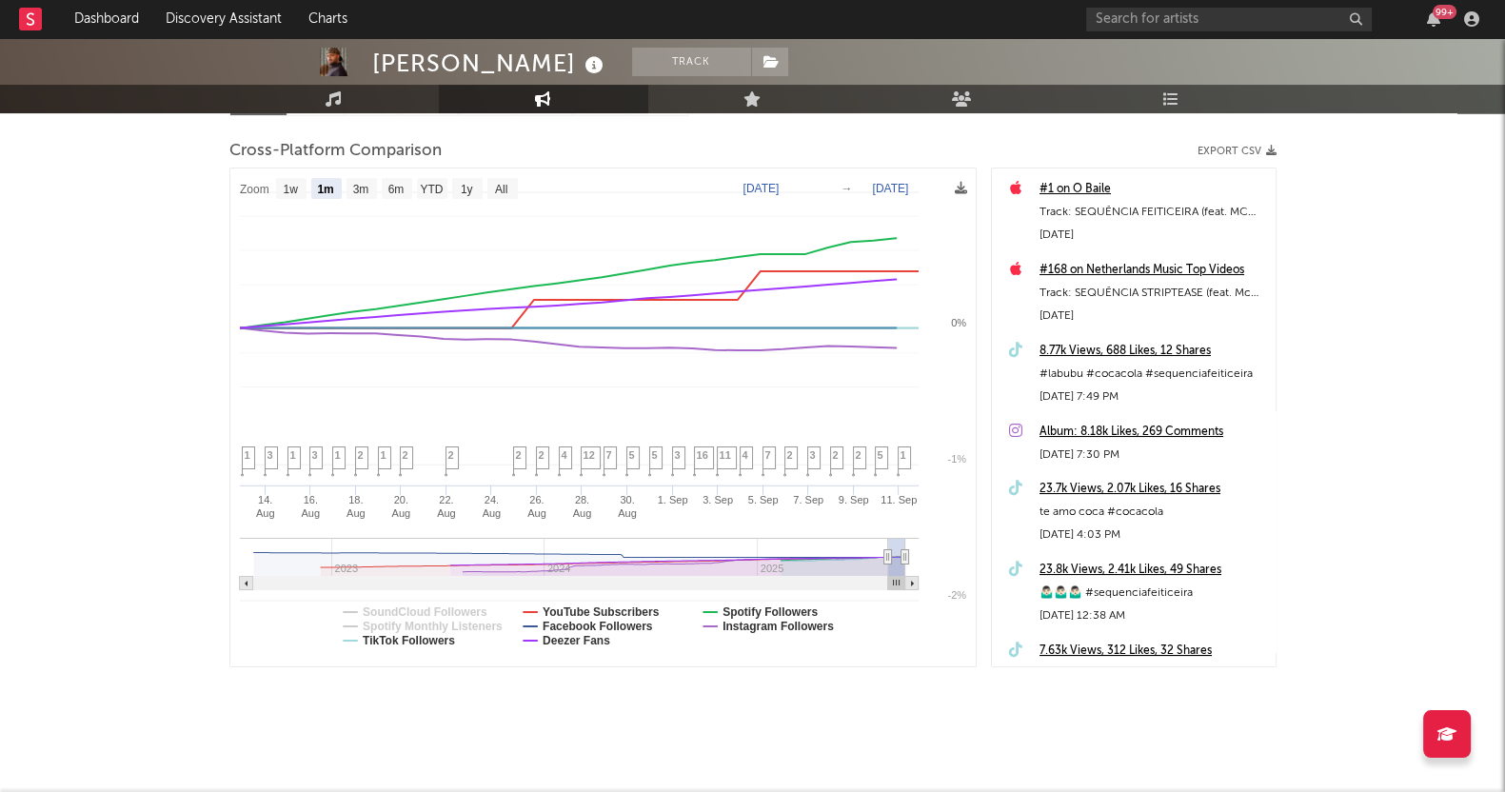
select select "1m"
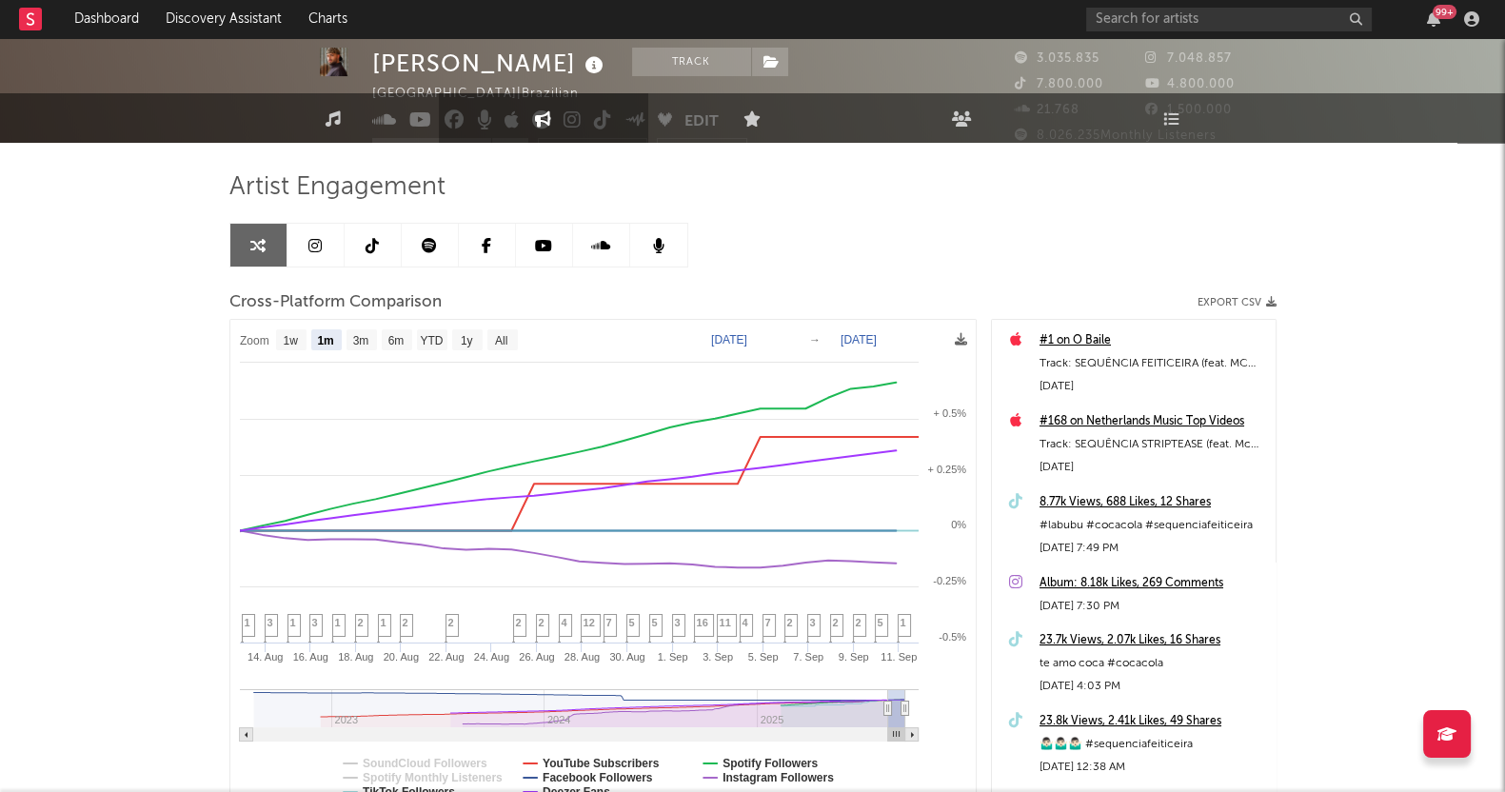
scroll to position [0, 0]
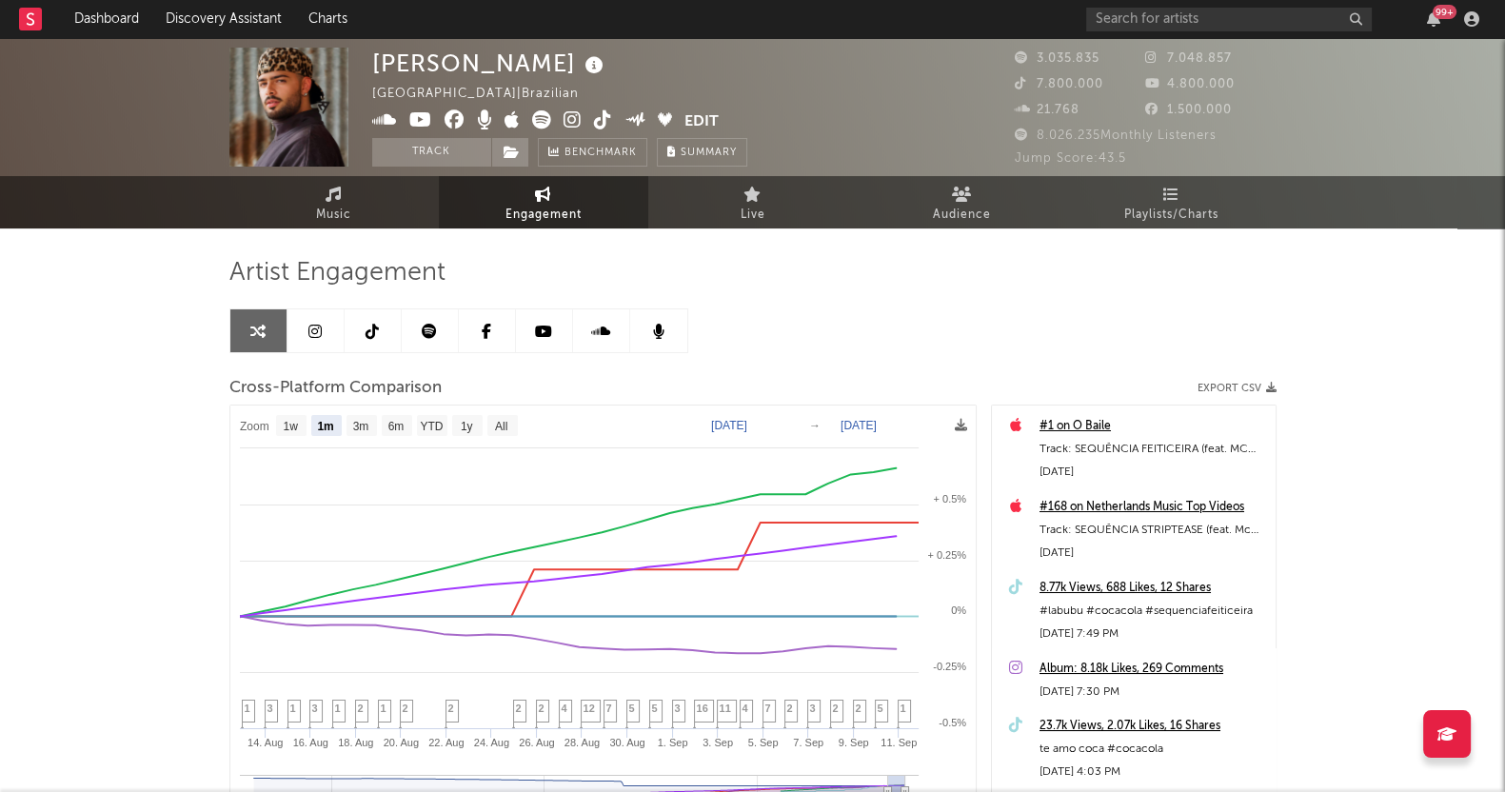
click at [371, 327] on icon at bounding box center [371, 331] width 13 height 15
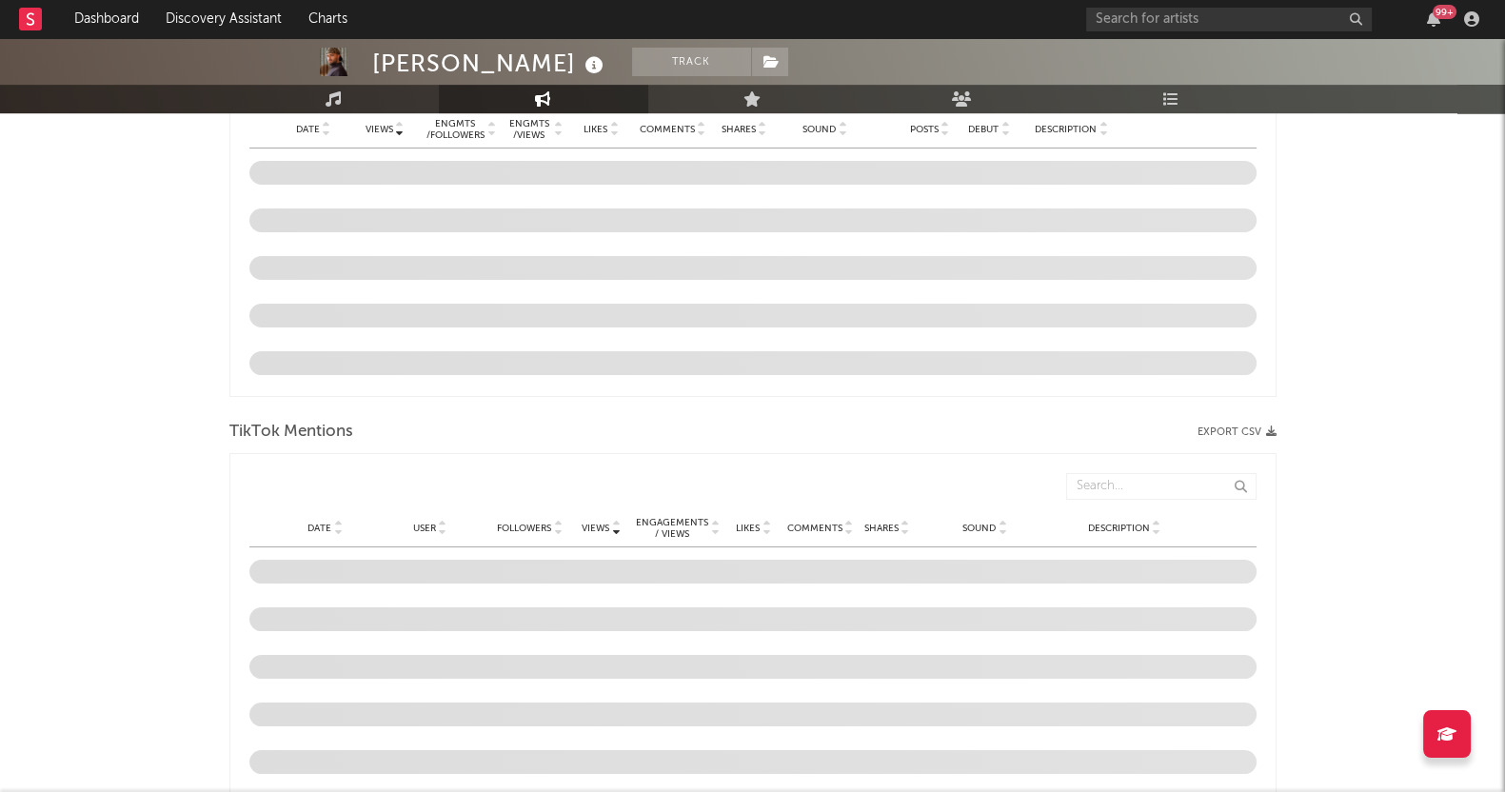
select select "6m"
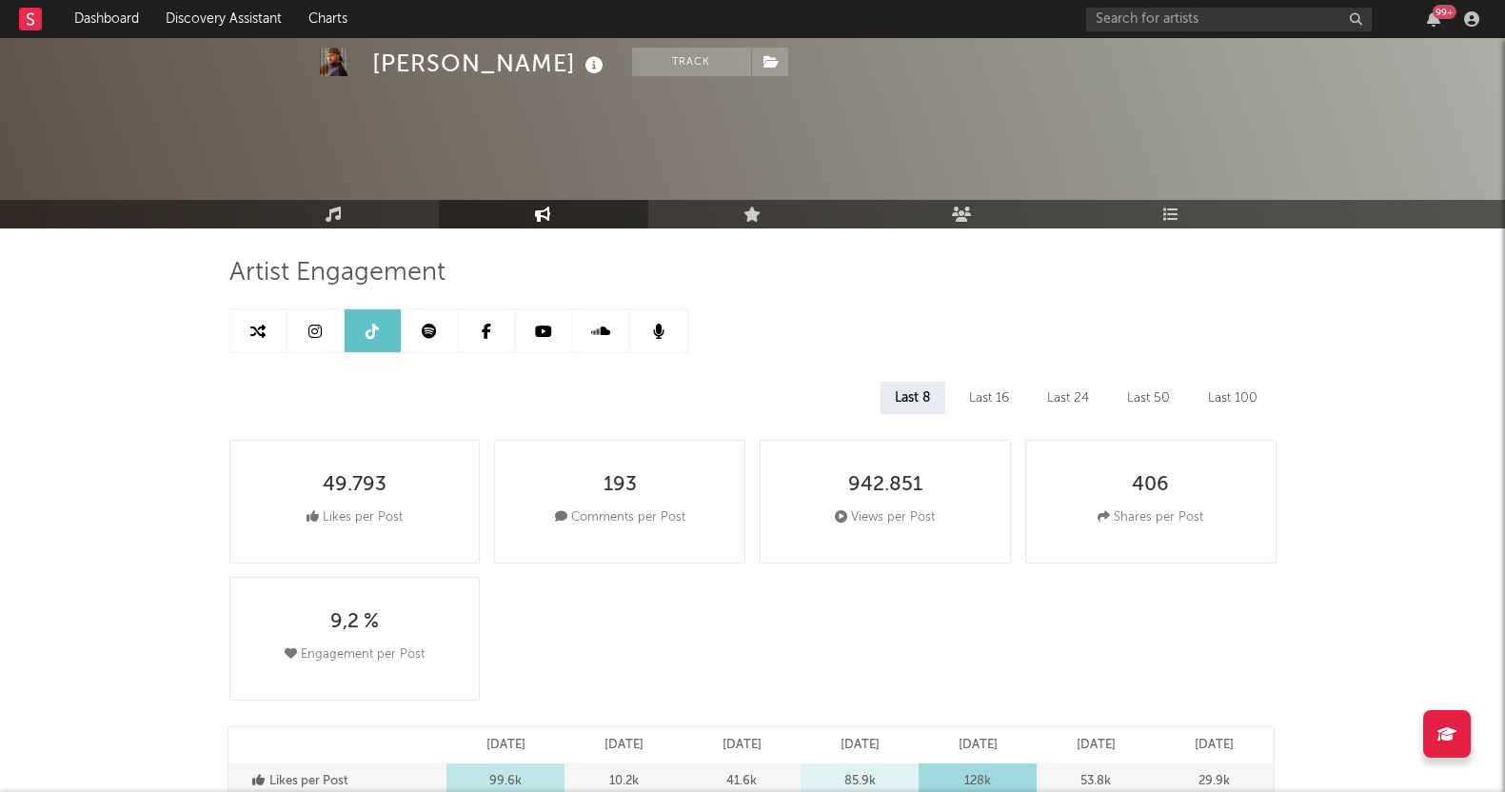
select select "6m"
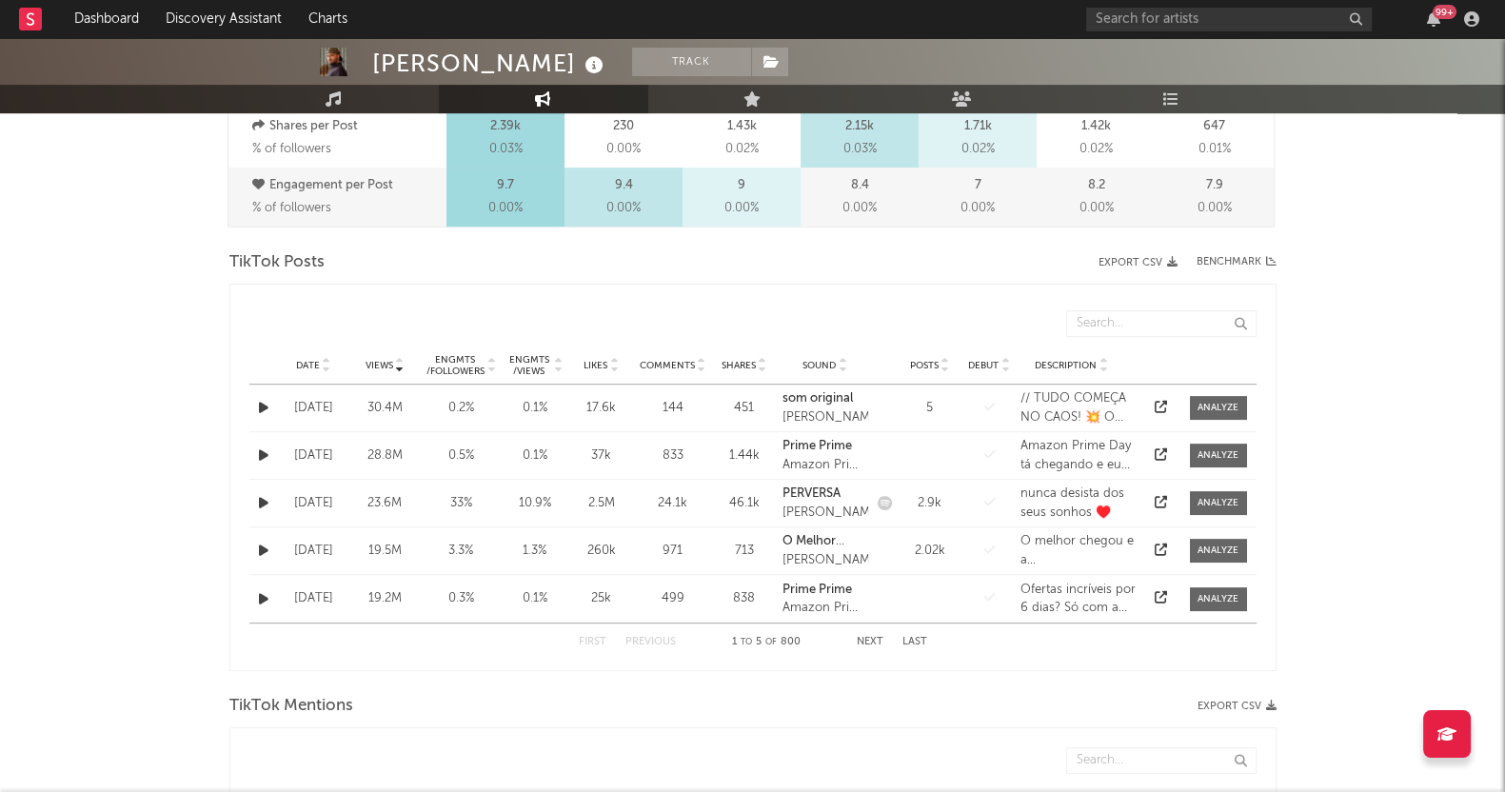
click at [1148, 300] on div "Views Date Views Likes Comments Shares Sound Posts Debut Description" at bounding box center [752, 320] width 1007 height 52
click at [1149, 314] on input "text" at bounding box center [1161, 323] width 190 height 27
type input "feiti"
click at [382, 364] on span "Views" at bounding box center [379, 365] width 28 height 11
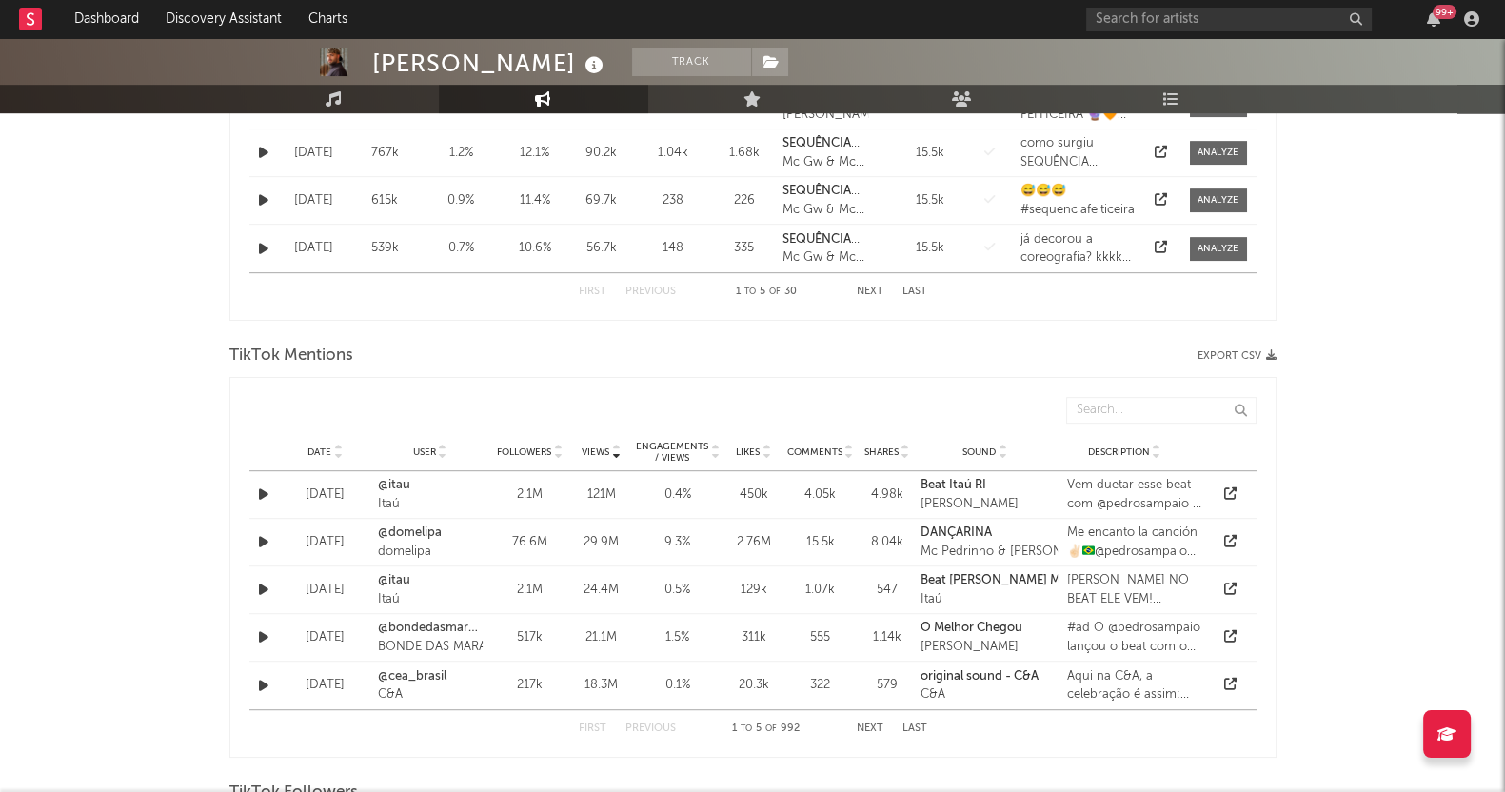
scroll to position [1309, 0]
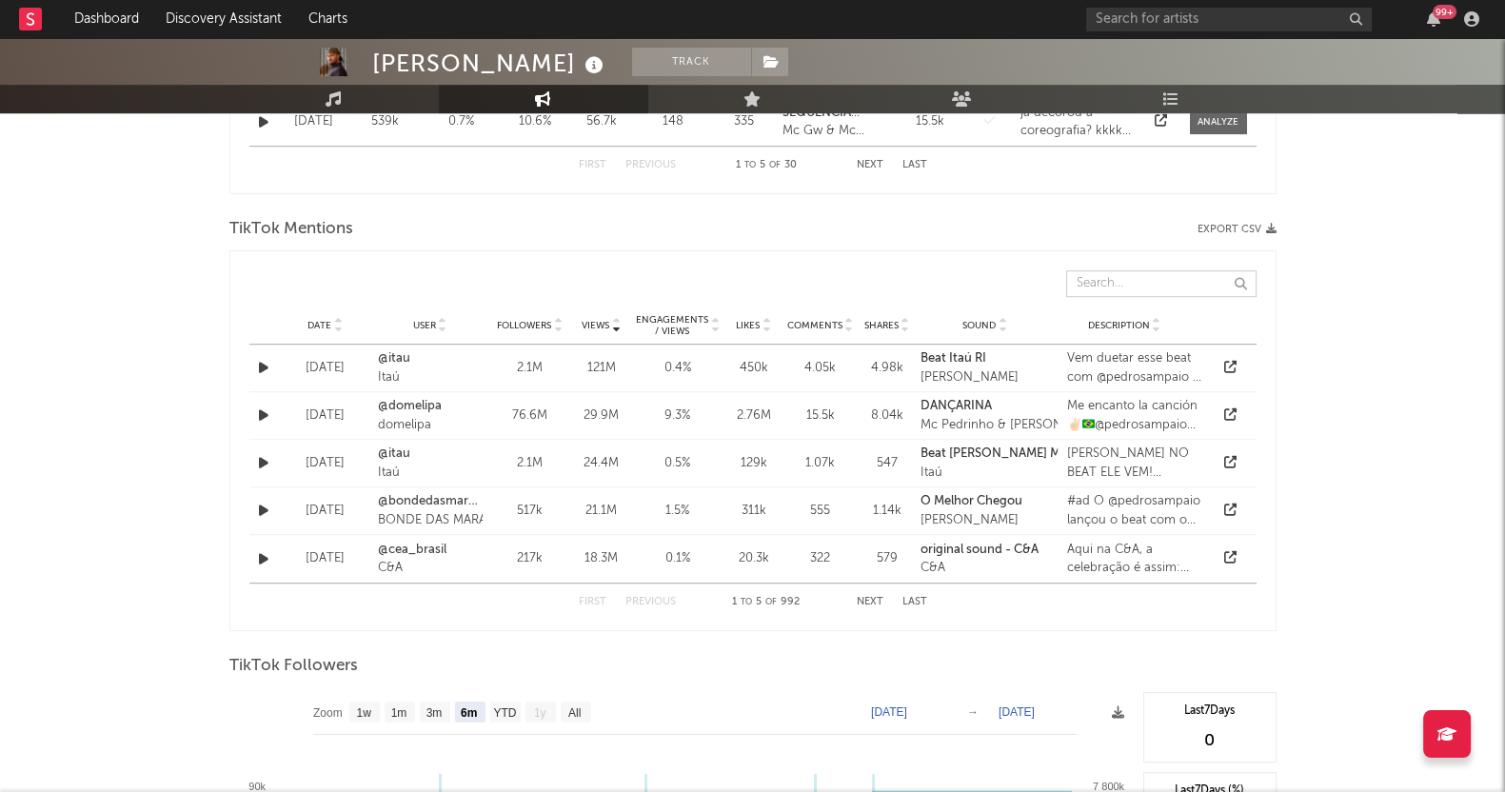
click at [1112, 287] on input "text" at bounding box center [1161, 283] width 190 height 27
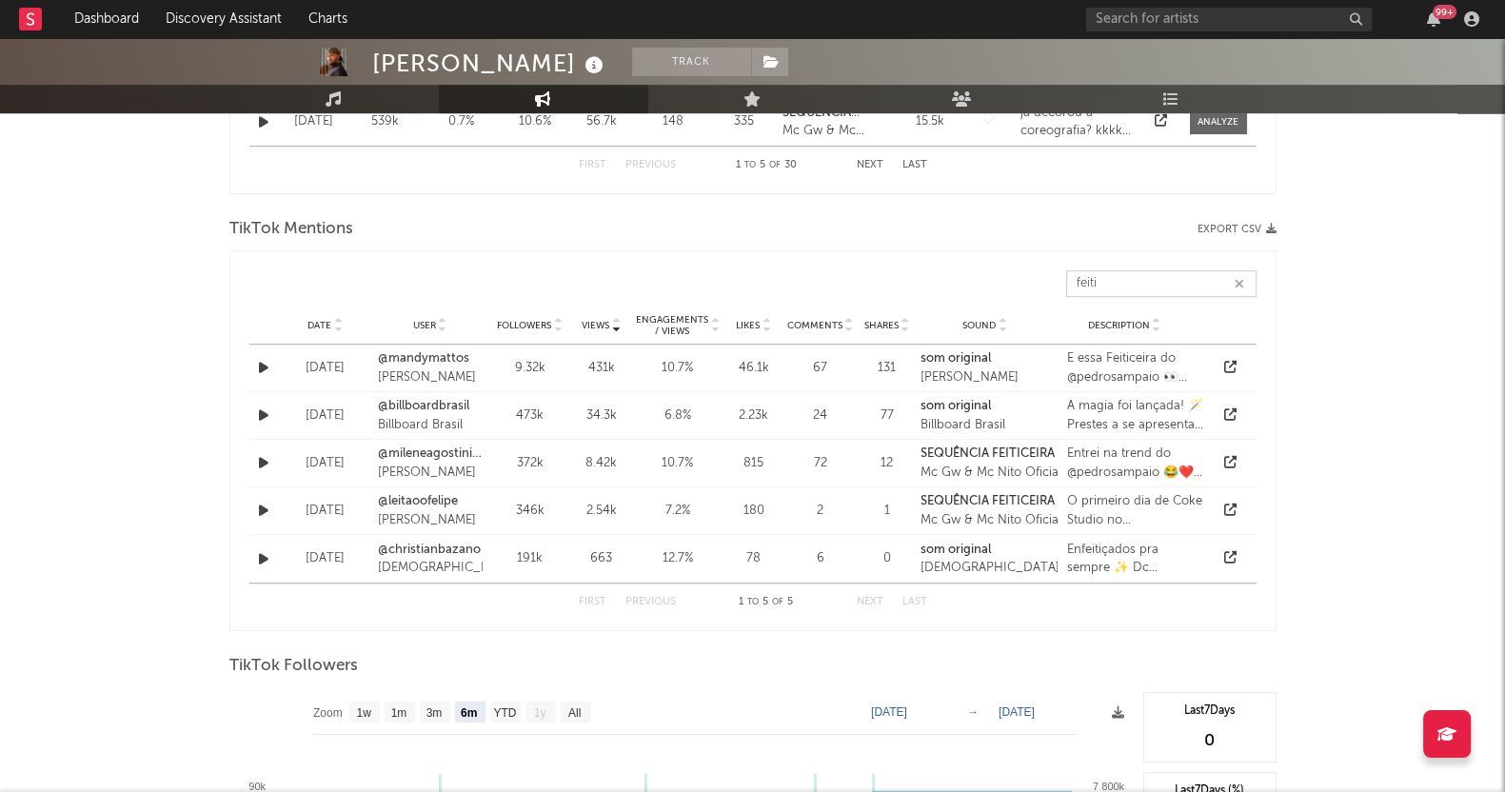
type input "feiti"
click at [514, 320] on span "Followers" at bounding box center [524, 325] width 54 height 11
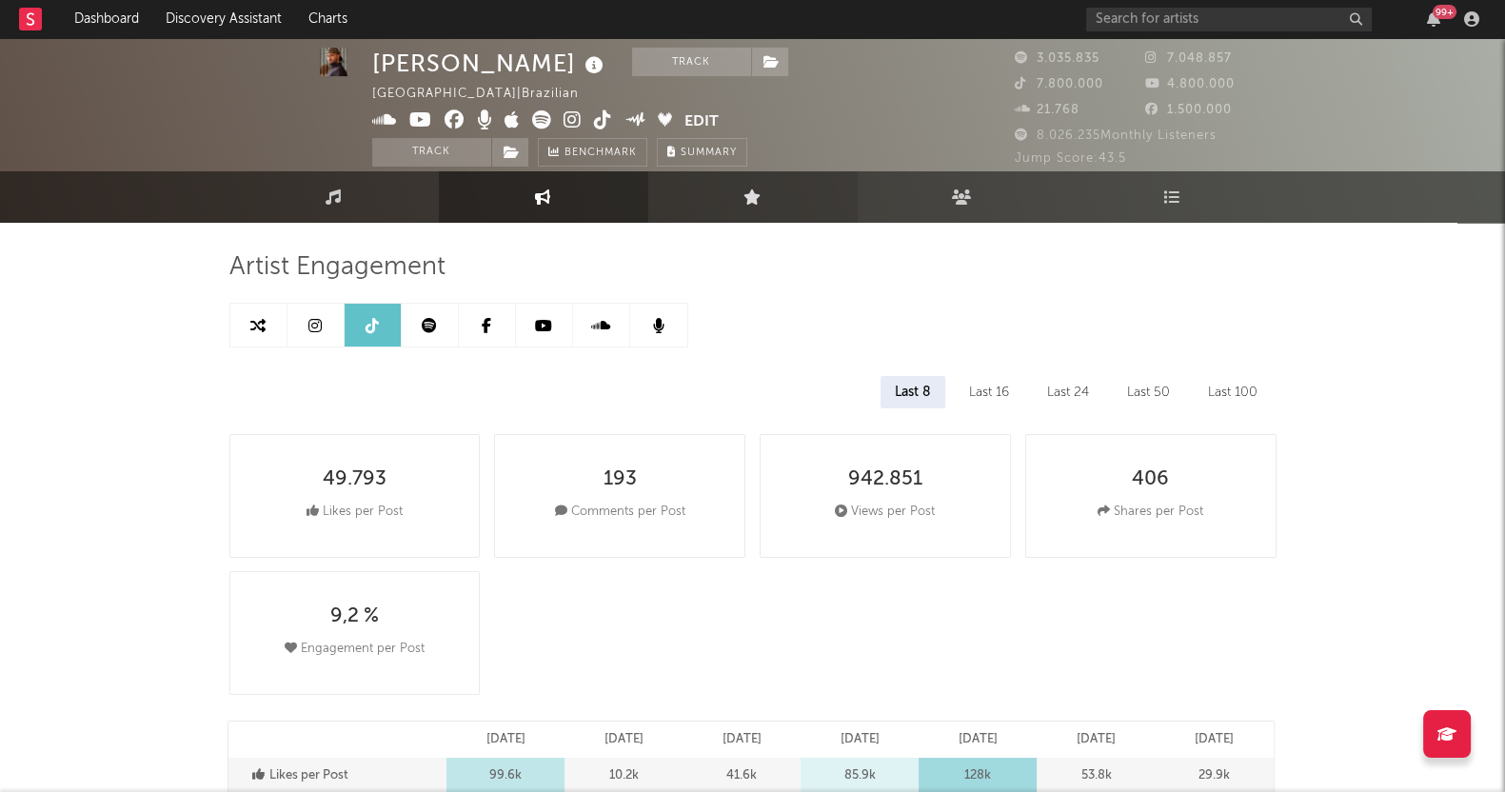
scroll to position [0, 0]
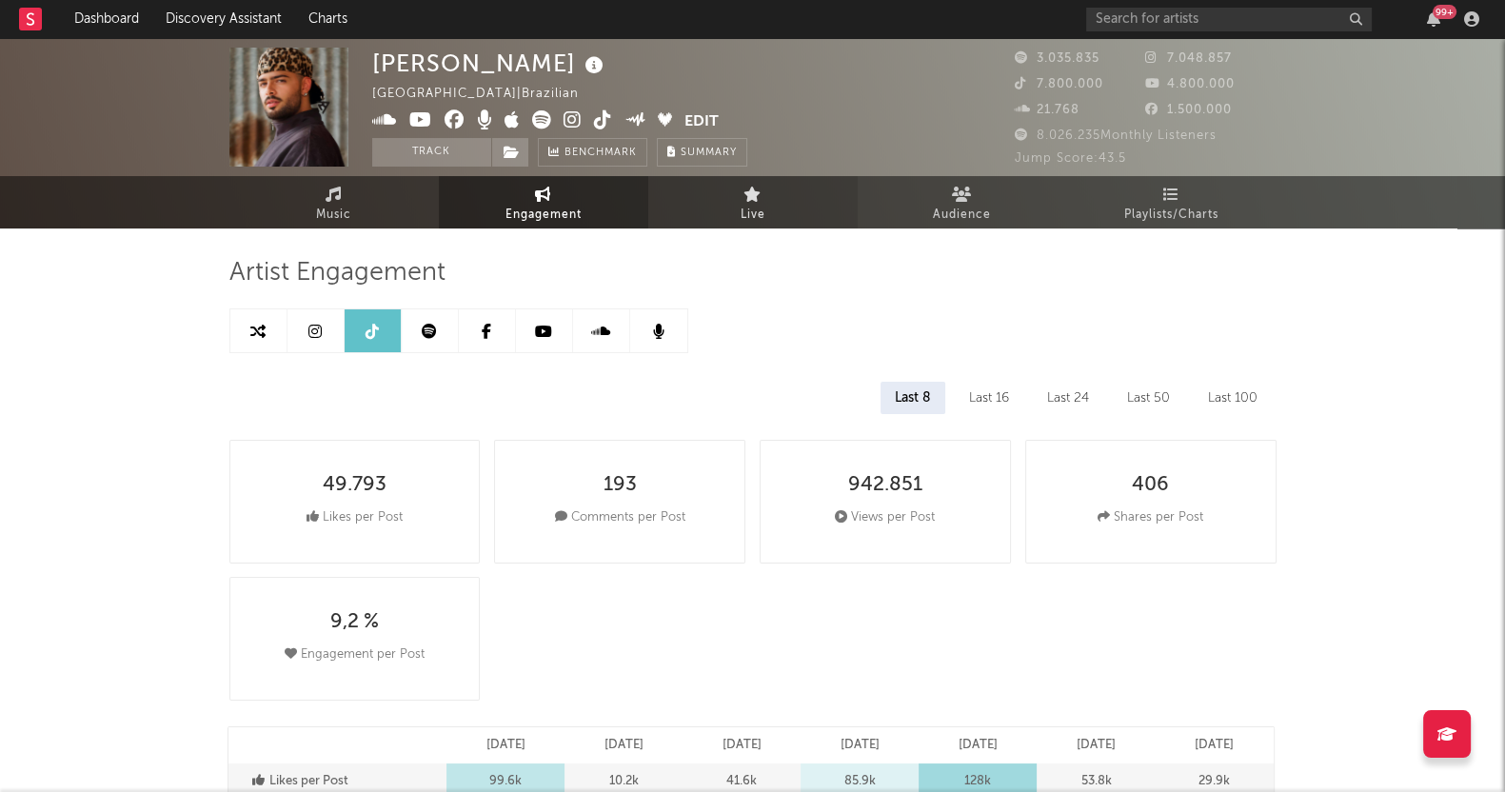
click at [753, 210] on span "Live" at bounding box center [752, 215] width 25 height 23
